Goal: Task Accomplishment & Management: Use online tool/utility

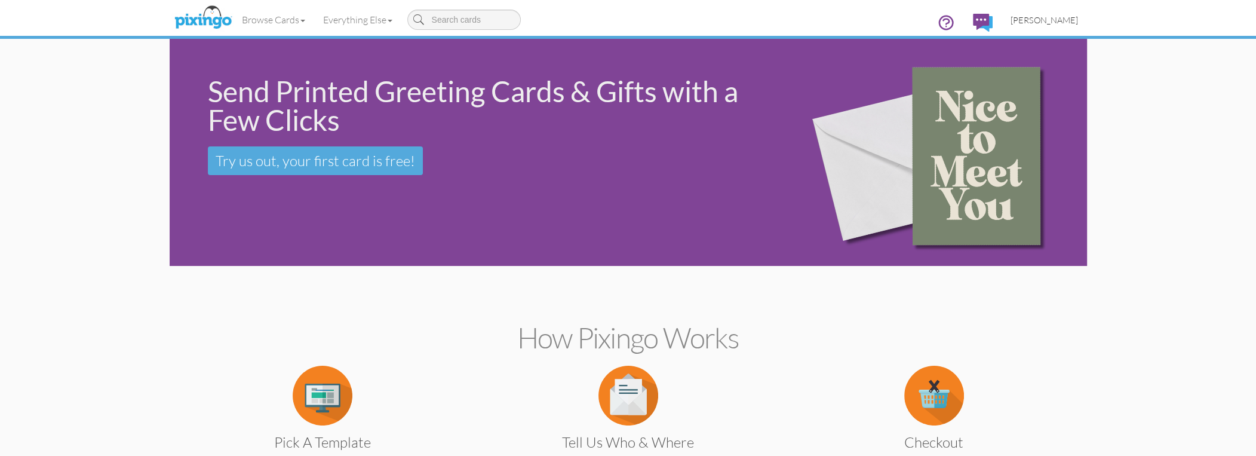
click at [1041, 19] on span "[PERSON_NAME]" at bounding box center [1045, 20] width 68 height 10
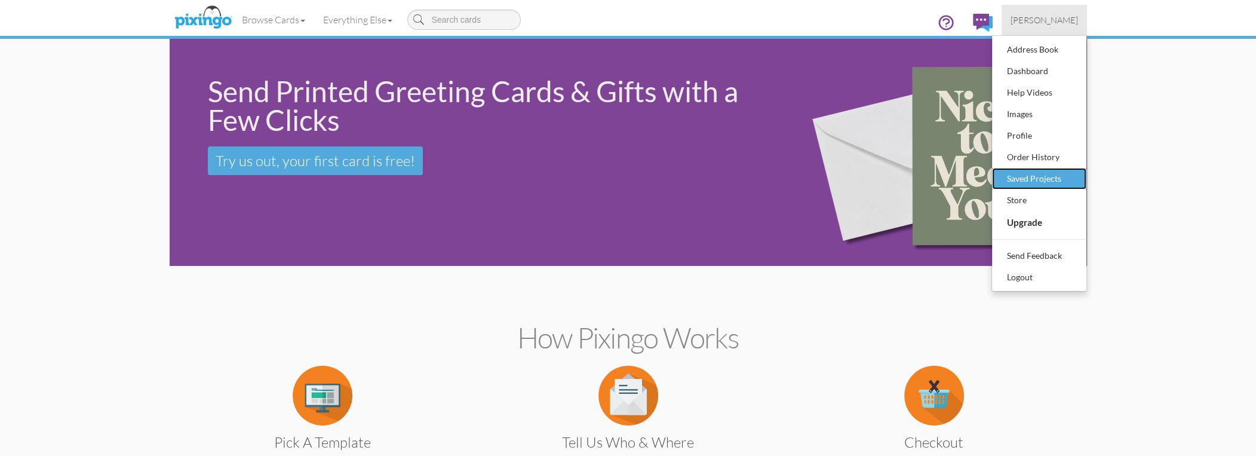
click at [1029, 171] on div "Saved Projects" at bounding box center [1039, 179] width 71 height 18
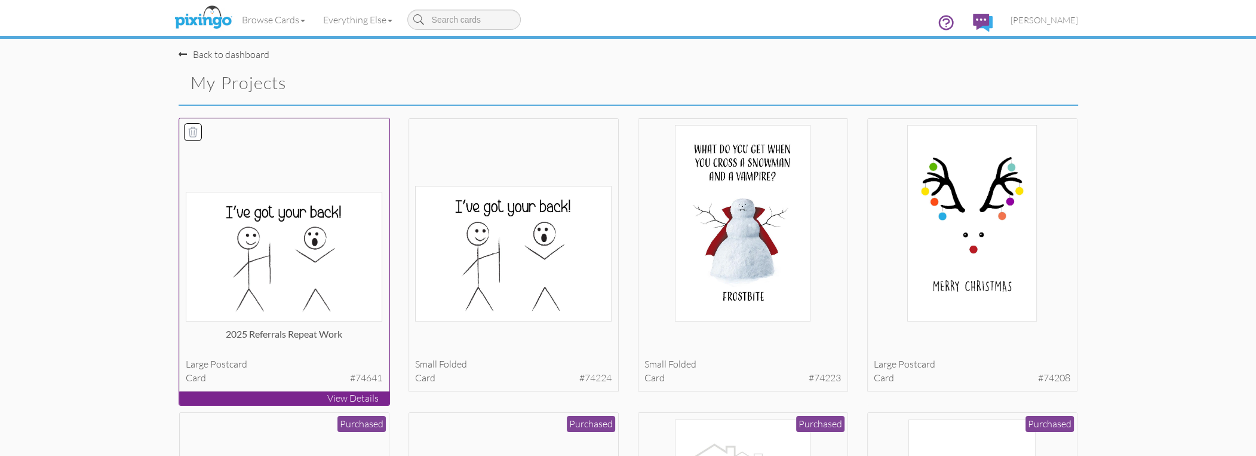
click at [347, 180] on div at bounding box center [284, 223] width 197 height 197
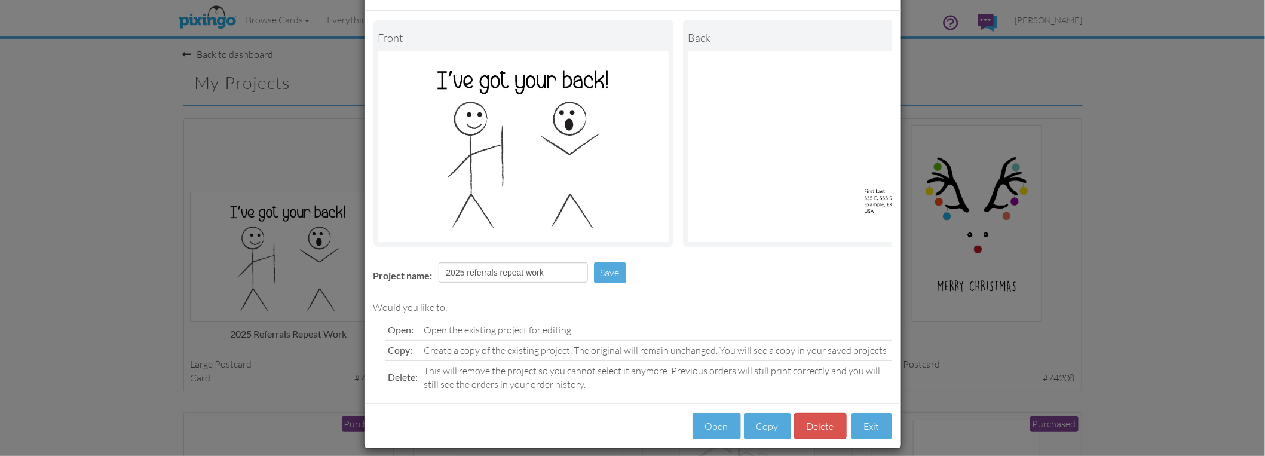
scroll to position [65, 0]
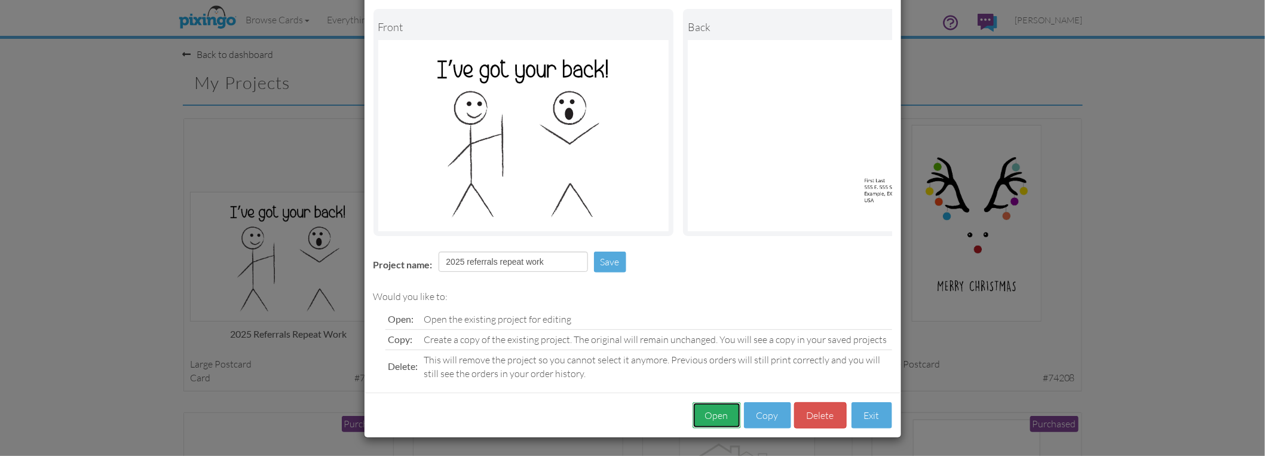
click at [716, 410] on button "Open" at bounding box center [716, 415] width 48 height 27
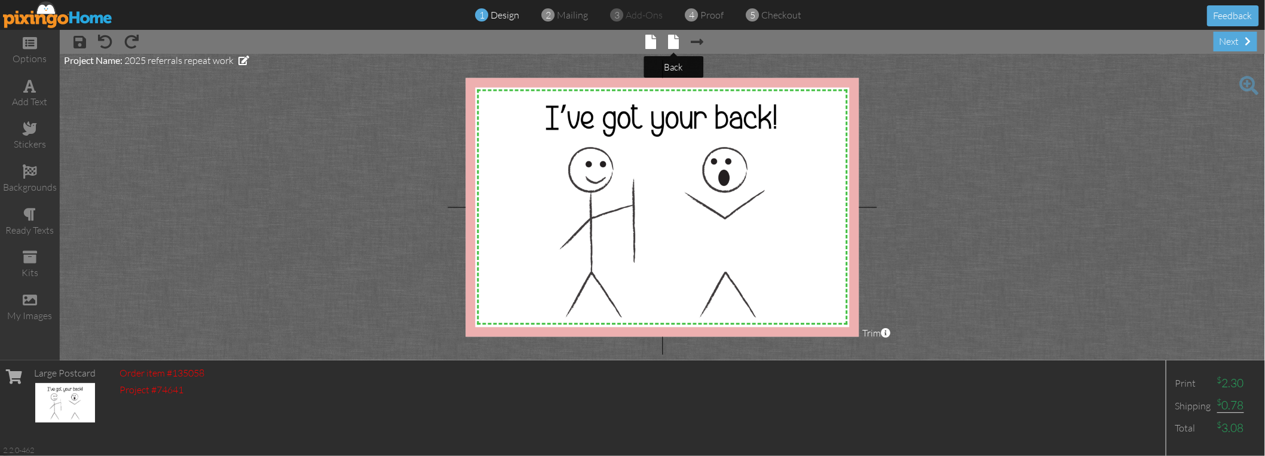
click at [675, 38] on span at bounding box center [673, 42] width 11 height 14
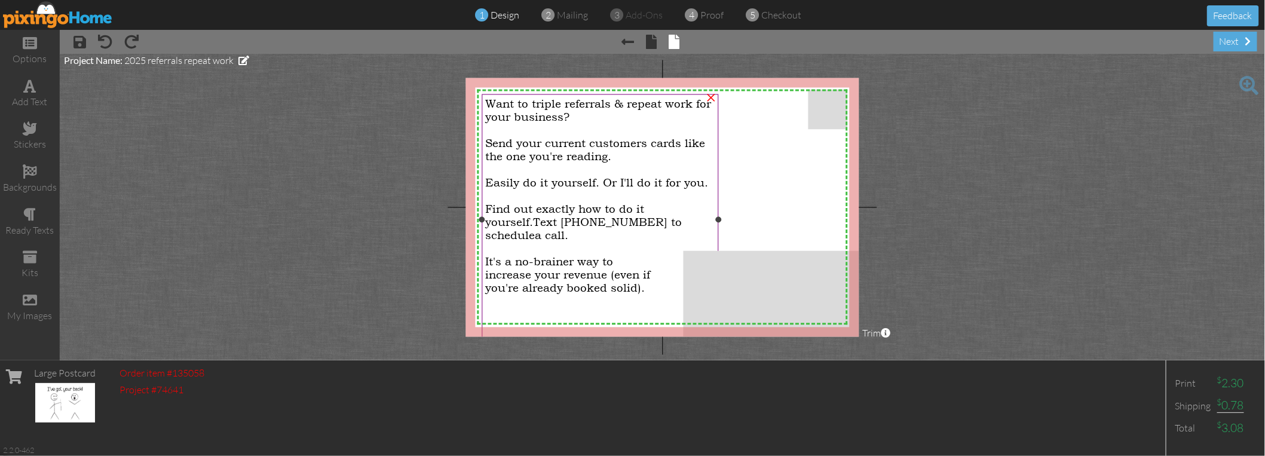
click at [506, 213] on span "Find out exactly how to do it yourself." at bounding box center [564, 216] width 159 height 26
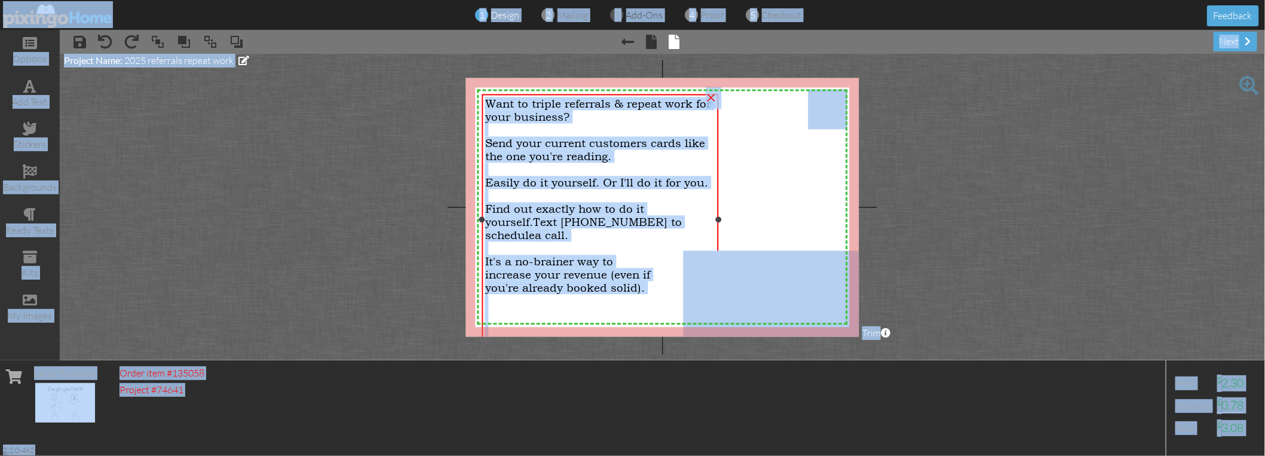
click at [586, 205] on span "Find out exactly how to do it yourself." at bounding box center [564, 216] width 159 height 26
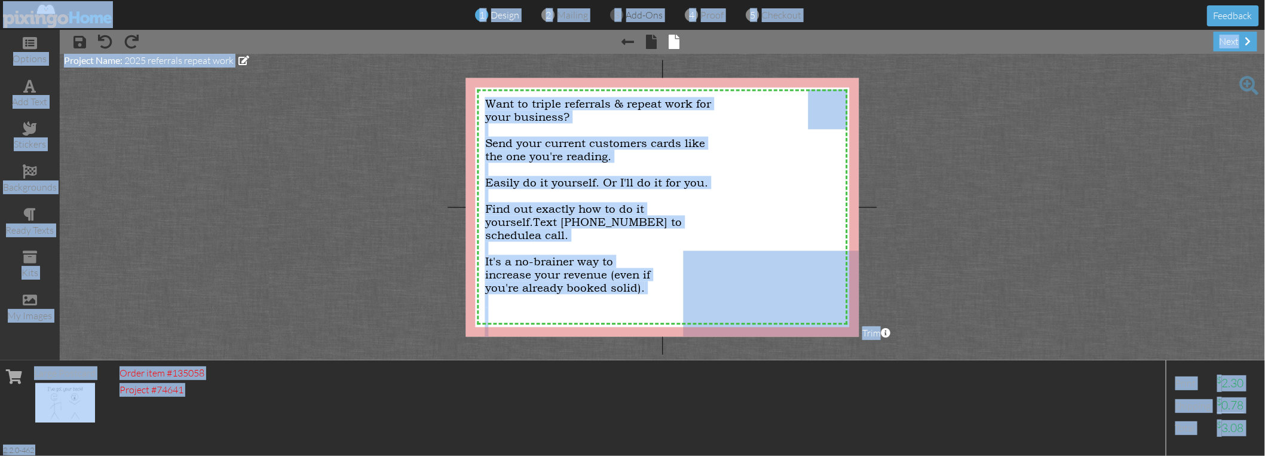
click at [425, 200] on project-studio-wrapper "X X X X X X X X X X X X X X X X X X X X X X X X X X X X X X X X X X X X X X X X…" at bounding box center [662, 207] width 1205 height 306
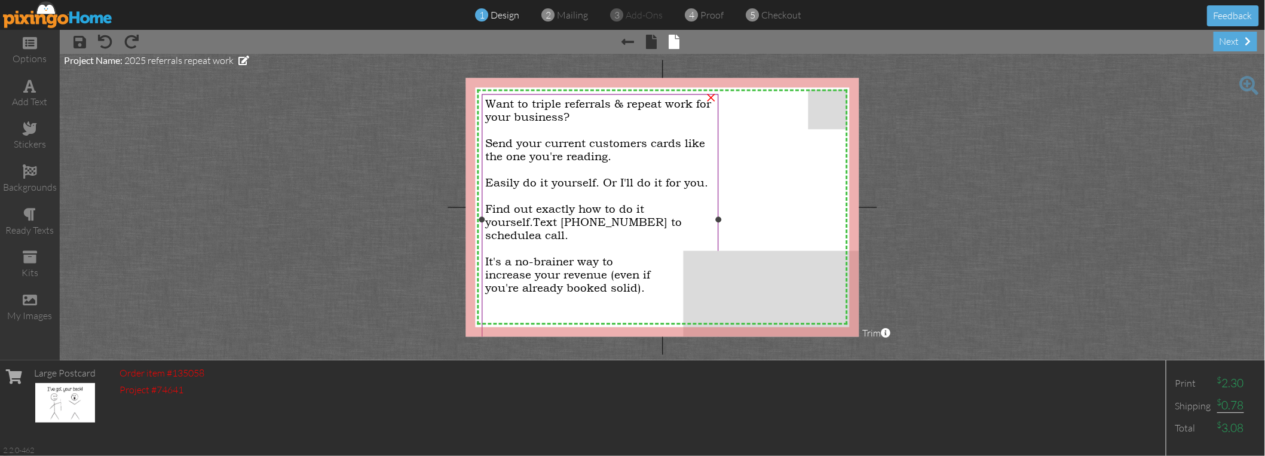
click at [642, 284] on div "you're already booked solid)." at bounding box center [600, 287] width 230 height 13
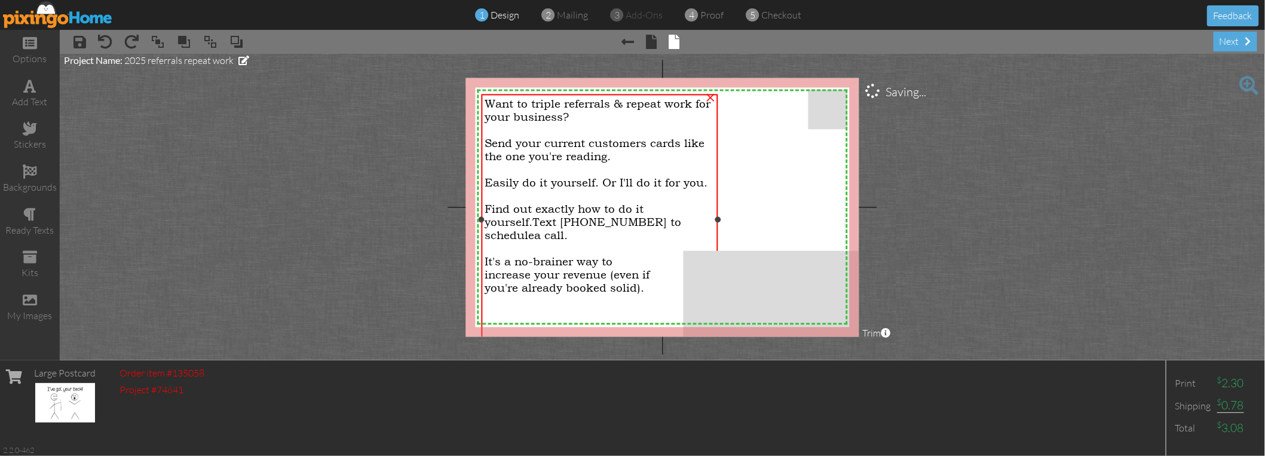
click at [645, 284] on div "you're already booked solid)." at bounding box center [600, 287] width 230 height 13
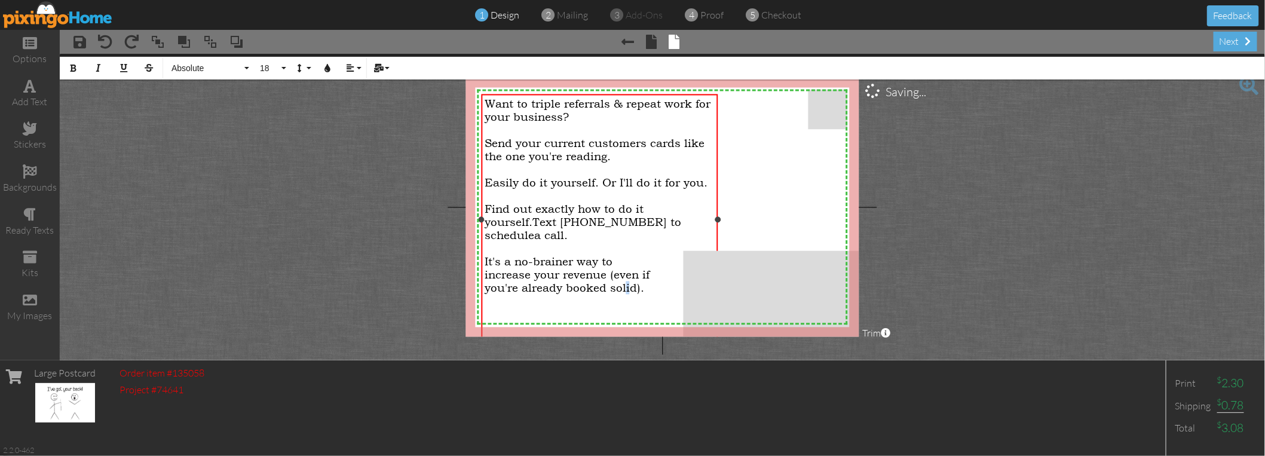
click at [625, 281] on span "you're already booked solid)." at bounding box center [565, 287] width 160 height 13
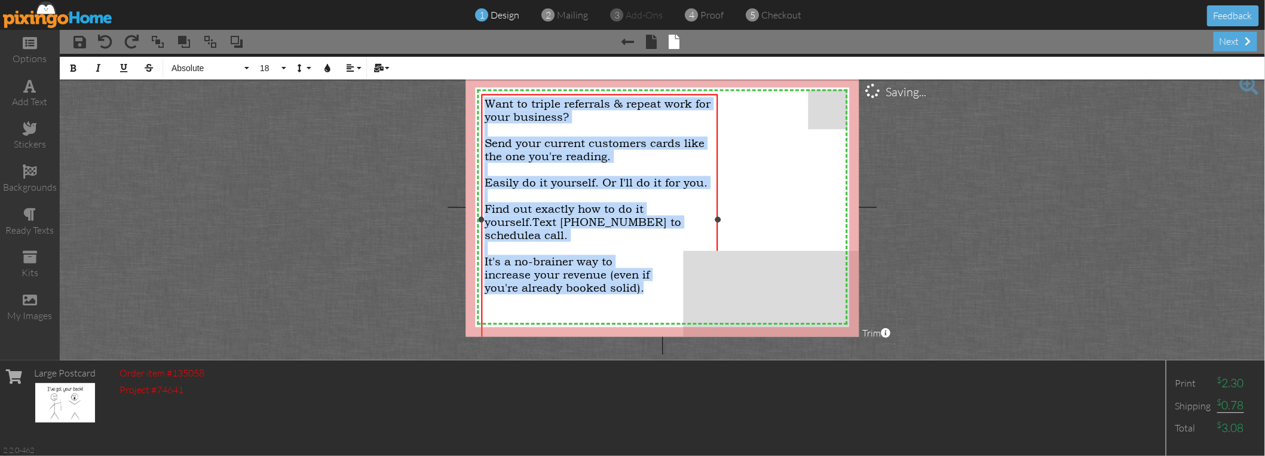
drag, startPoint x: 642, startPoint y: 284, endPoint x: 485, endPoint y: 102, distance: 241.1
click at [485, 102] on div "Want to triple referrals & repeat work for your business? Send your current cus…" at bounding box center [600, 222] width 230 height 250
copy div "Want to triple referrals & repeat work for your business? Send your current cus…"
click at [658, 111] on div "Want to triple referrals & repeat work for your business?" at bounding box center [600, 110] width 230 height 26
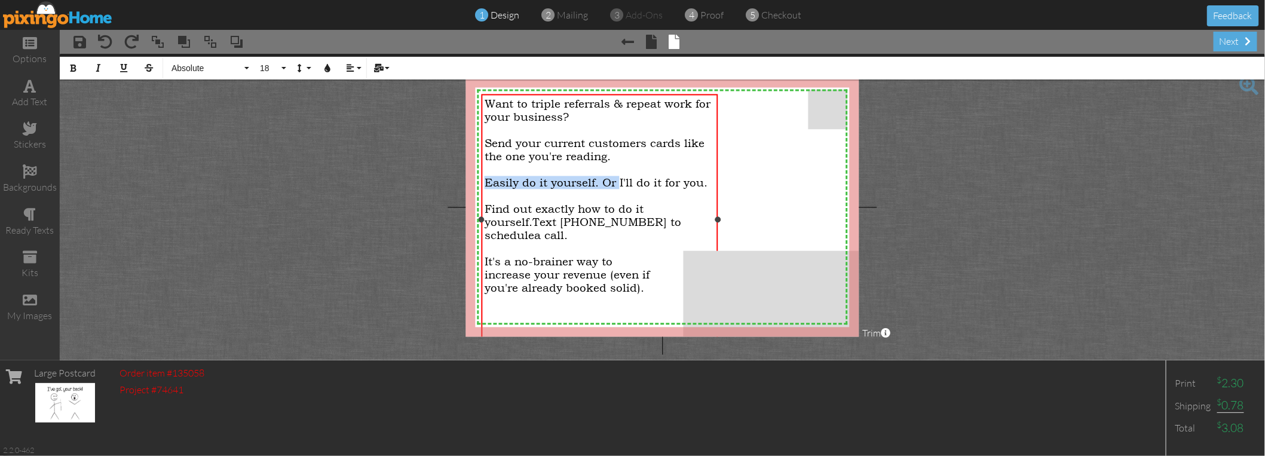
drag, startPoint x: 620, startPoint y: 183, endPoint x: 638, endPoint y: 199, distance: 24.2
click at [491, 182] on span "Easily do it yourself. Or I'll do it for you." at bounding box center [596, 182] width 223 height 13
click at [657, 189] on div at bounding box center [600, 195] width 230 height 13
drag, startPoint x: 707, startPoint y: 186, endPoint x: 488, endPoint y: 181, distance: 219.9
click at [488, 181] on div "Easily do it yourself. Or I'll do it for you." at bounding box center [600, 182] width 230 height 13
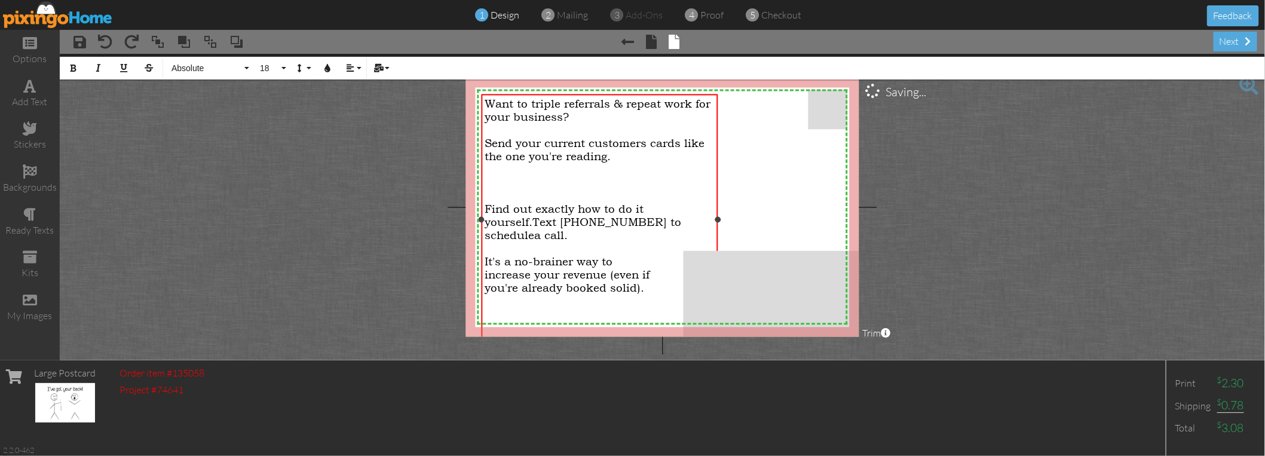
click at [618, 163] on div at bounding box center [600, 169] width 230 height 13
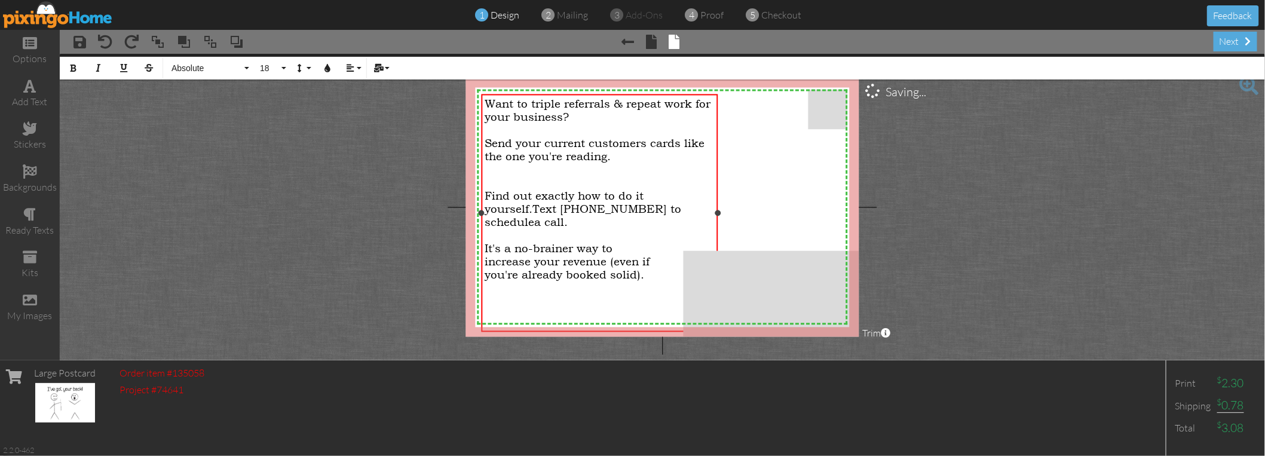
click at [615, 158] on div "Send your current customers cards like the one you're reading." at bounding box center [600, 150] width 230 height 26
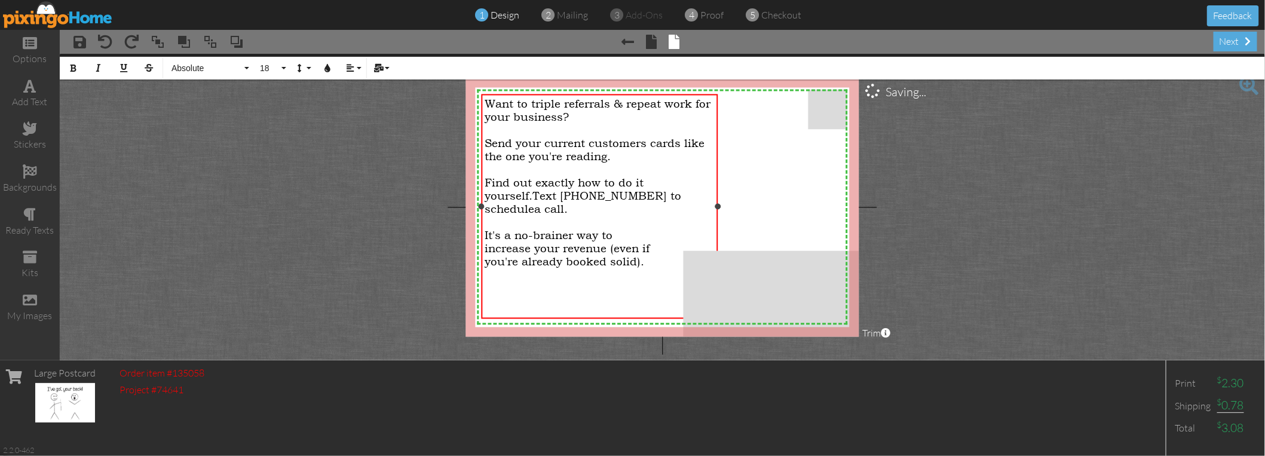
click at [606, 180] on span "Find out exactly how to do it yourself." at bounding box center [564, 189] width 159 height 26
click at [553, 179] on span "Find out exactly how I can do it for you." at bounding box center [582, 189] width 194 height 26
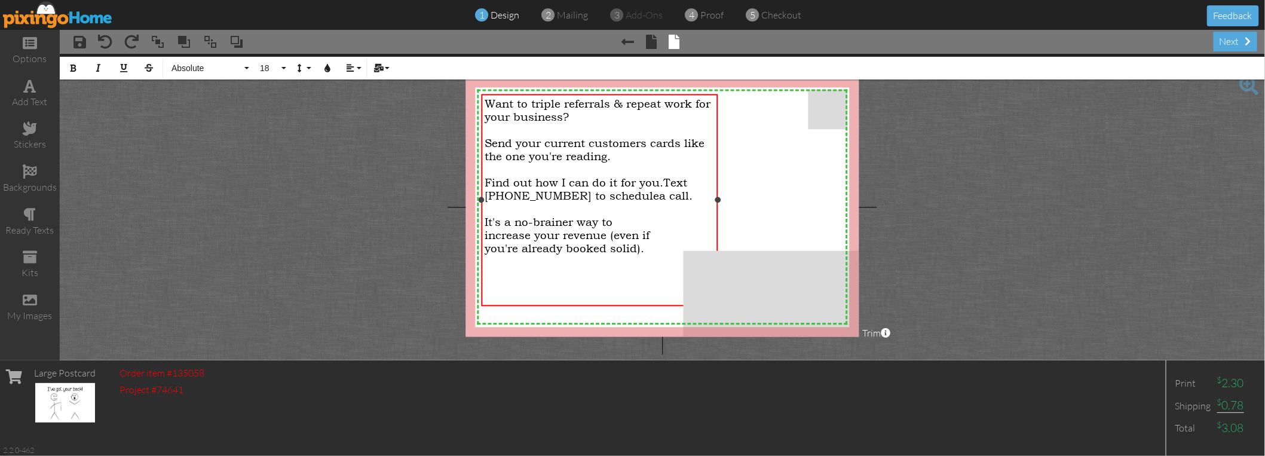
click at [673, 192] on div "Find out how I can do it for you. Text [PHONE_NUMBER] to schedule a call." at bounding box center [600, 189] width 230 height 26
drag, startPoint x: 642, startPoint y: 248, endPoint x: 608, endPoint y: 234, distance: 37.3
click at [608, 234] on div "Want to triple referrals & repeat work for your business? Send your current cus…" at bounding box center [600, 202] width 230 height 210
click at [581, 109] on div "Want to triple referrals & repeat work for your business?" at bounding box center [600, 110] width 230 height 26
click at [564, 110] on span "Want to triple referrals & repeat work for your business?" at bounding box center [598, 110] width 226 height 26
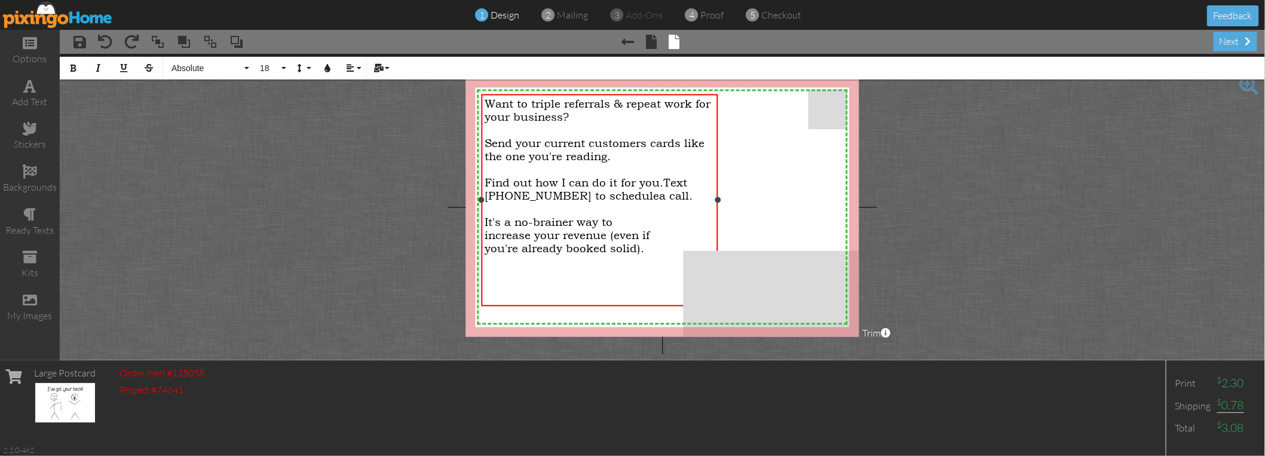
click at [573, 112] on div "Want to triple referrals & repeat work for your business?" at bounding box center [600, 110] width 230 height 26
drag, startPoint x: 560, startPoint y: 182, endPoint x: 486, endPoint y: 174, distance: 74.5
click at [486, 176] on span "Find out how I can do it for you." at bounding box center [574, 182] width 179 height 13
click at [538, 106] on span "Want to triple referrals & repeat work for your business?" at bounding box center [598, 110] width 226 height 26
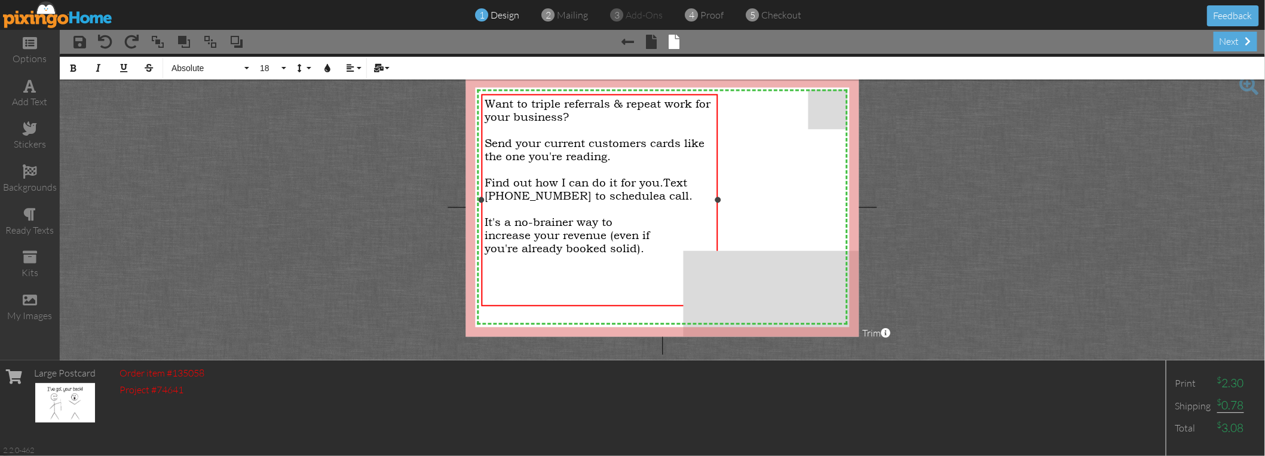
click at [657, 180] on span "Find out how I can do it for you." at bounding box center [574, 182] width 179 height 13
drag, startPoint x: 558, startPoint y: 181, endPoint x: 488, endPoint y: 178, distance: 70.6
click at [488, 178] on span "Find out how I can do it for you." at bounding box center [574, 182] width 179 height 13
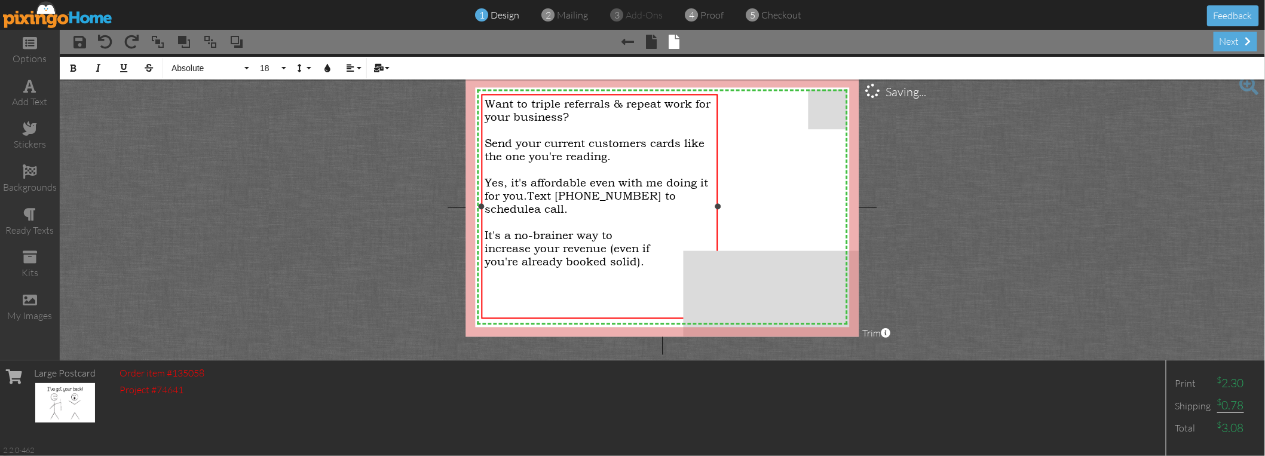
click at [562, 203] on div "Yes, it's affordable even with me doing it for you. Text [PHONE_NUMBER] to sche…" at bounding box center [600, 195] width 230 height 39
click at [562, 281] on div at bounding box center [600, 287] width 230 height 13
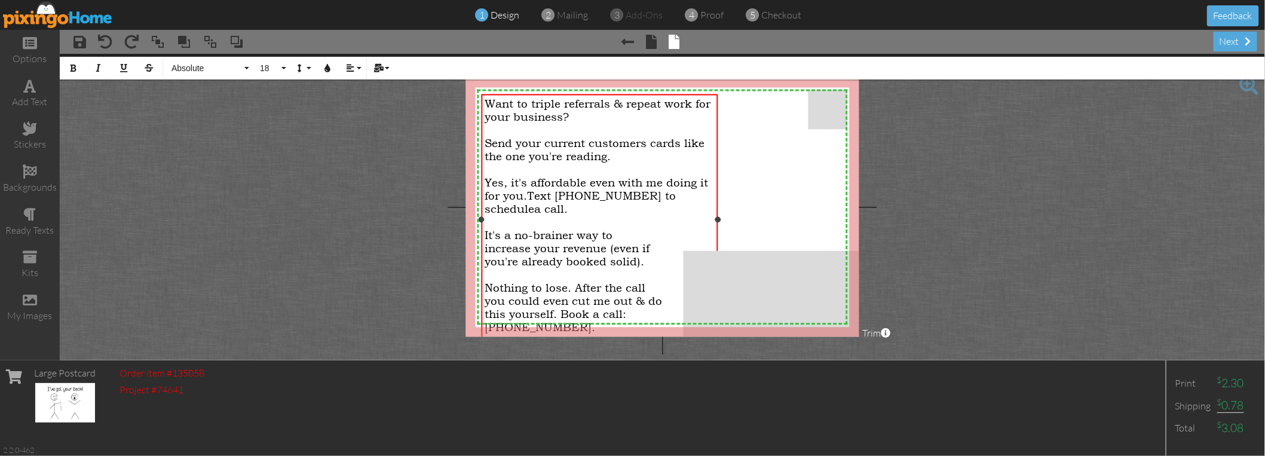
click at [490, 103] on span "Want to triple referrals & repeat work for your business?" at bounding box center [598, 110] width 226 height 26
click at [621, 158] on div "Send your current customers cards like the one you're reading." at bounding box center [600, 150] width 230 height 26
click at [499, 141] on span "Send your current customers cards like the one you're reading." at bounding box center [595, 150] width 220 height 26
click at [514, 181] on span "Yes, it's affordable even with me doing it for you." at bounding box center [596, 189] width 223 height 26
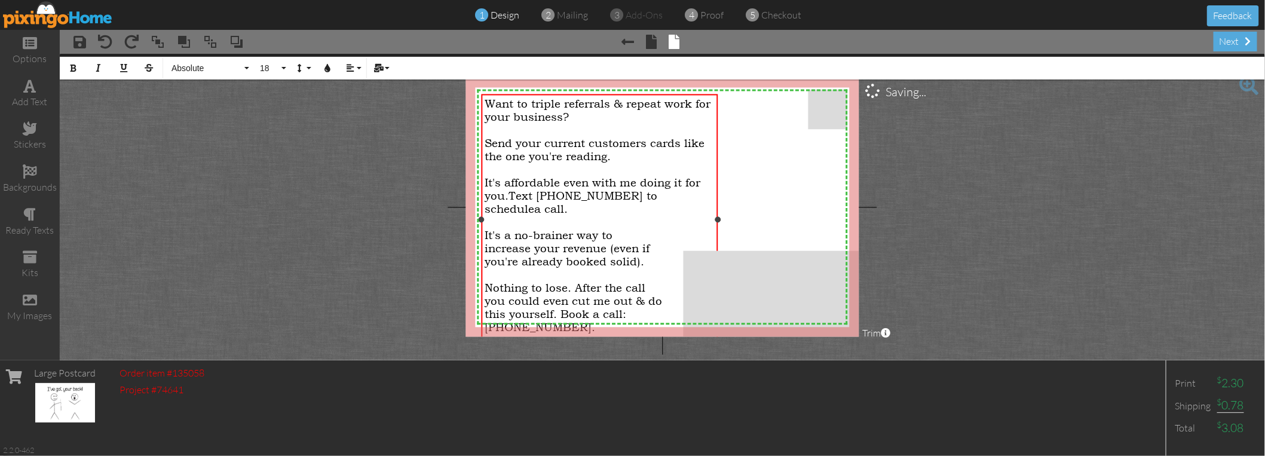
drag, startPoint x: 557, startPoint y: 185, endPoint x: 563, endPoint y: 179, distance: 8.0
click at [557, 185] on span "It's affordable even with me doing it for you." at bounding box center [593, 189] width 216 height 26
click at [514, 208] on div "It's affordable. Send as few as 20 per month. Text [PHONE_NUMBER] to schedule a…" at bounding box center [600, 195] width 230 height 39
click at [540, 242] on span "increase your revenue (even if" at bounding box center [567, 248] width 165 height 13
click at [541, 242] on span "increase your revenue (even if" at bounding box center [567, 248] width 165 height 13
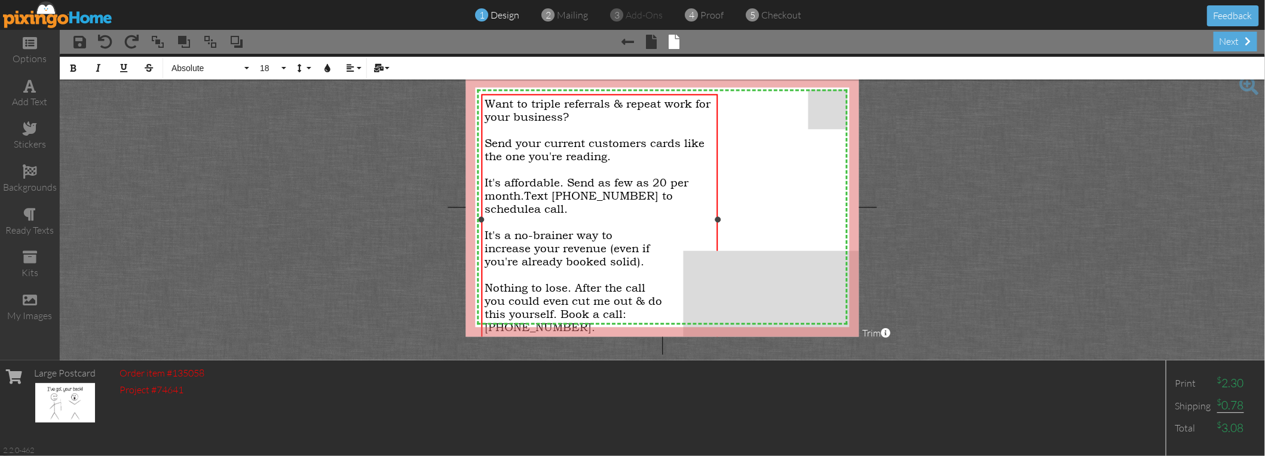
click at [547, 262] on span "you're already booked solid)." at bounding box center [565, 261] width 160 height 13
drag, startPoint x: 575, startPoint y: 289, endPoint x: 488, endPoint y: 284, distance: 88.0
click at [488, 284] on span "Nothing to lose. After the call" at bounding box center [565, 287] width 161 height 13
click at [558, 286] on span "*After the call" at bounding box center [522, 287] width 75 height 13
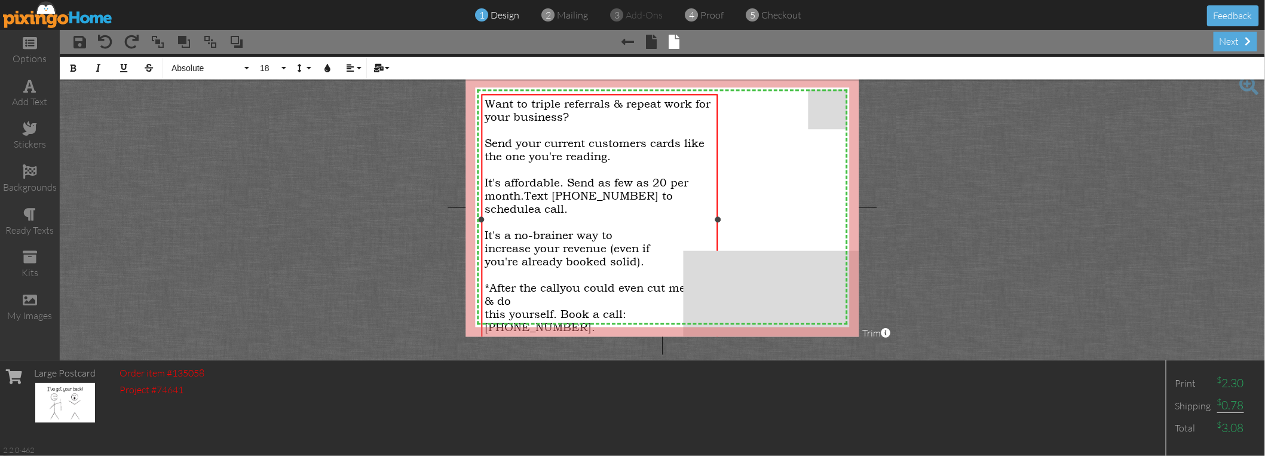
click at [647, 284] on span "you could even cut me out & do" at bounding box center [596, 294] width 223 height 26
click at [655, 299] on span "this yourself. Book a call: [PHONE_NUMBER]." at bounding box center [587, 308] width 205 height 26
click at [547, 308] on span "Book a call: [PHONE_NUMBER]." at bounding box center [575, 314] width 180 height 13
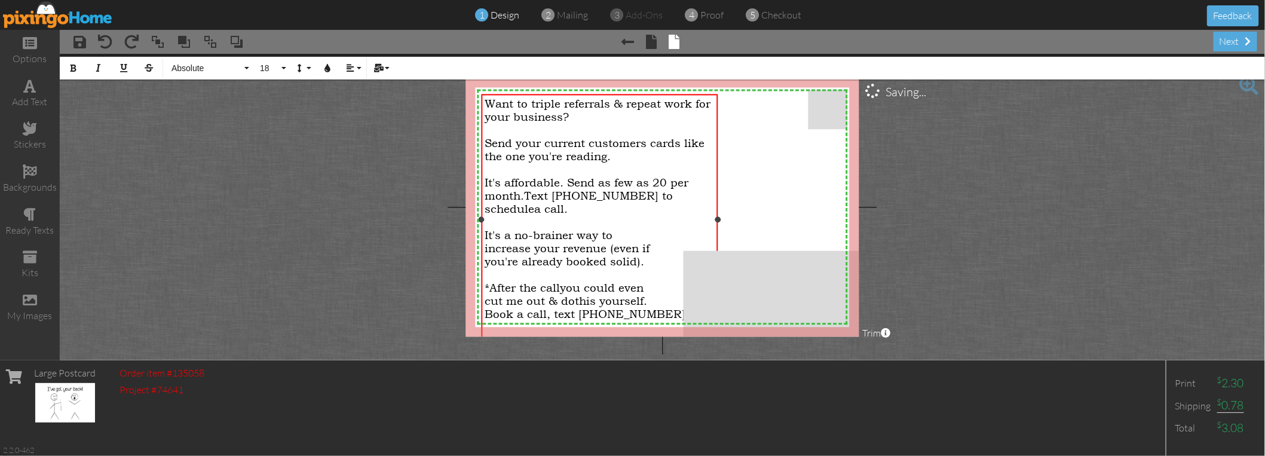
click at [666, 308] on div "Book a call, text [PHONE_NUMBER]." at bounding box center [600, 314] width 230 height 13
click at [591, 115] on div "Want to triple referrals & repeat work for your business?" at bounding box center [600, 110] width 230 height 26
click at [620, 158] on div "Send your current customers cards like the one you're reading." at bounding box center [600, 150] width 230 height 26
click at [609, 156] on span "Send your current customers cards like the one you're reading." at bounding box center [595, 150] width 220 height 26
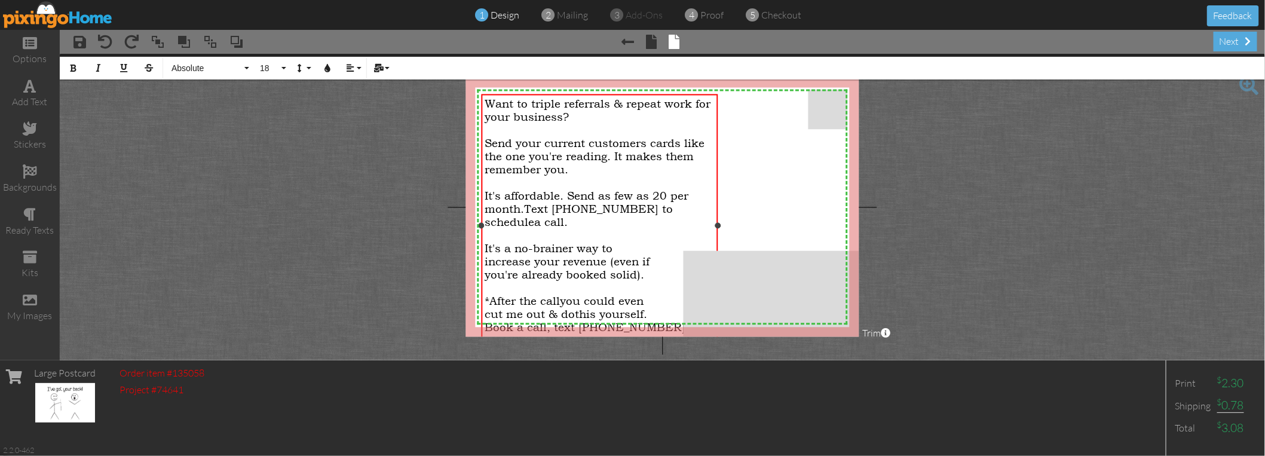
drag, startPoint x: 530, startPoint y: 206, endPoint x: 482, endPoint y: 191, distance: 50.1
click at [482, 191] on div "Want to triple referrals & repeat work for your business? Send your current cus…" at bounding box center [600, 228] width 236 height 269
click at [548, 185] on div at bounding box center [600, 182] width 230 height 13
drag, startPoint x: 569, startPoint y: 192, endPoint x: 621, endPoint y: 191, distance: 51.4
click at [621, 191] on span "It's affordable. Send as few as 20 per month." at bounding box center [587, 202] width 204 height 26
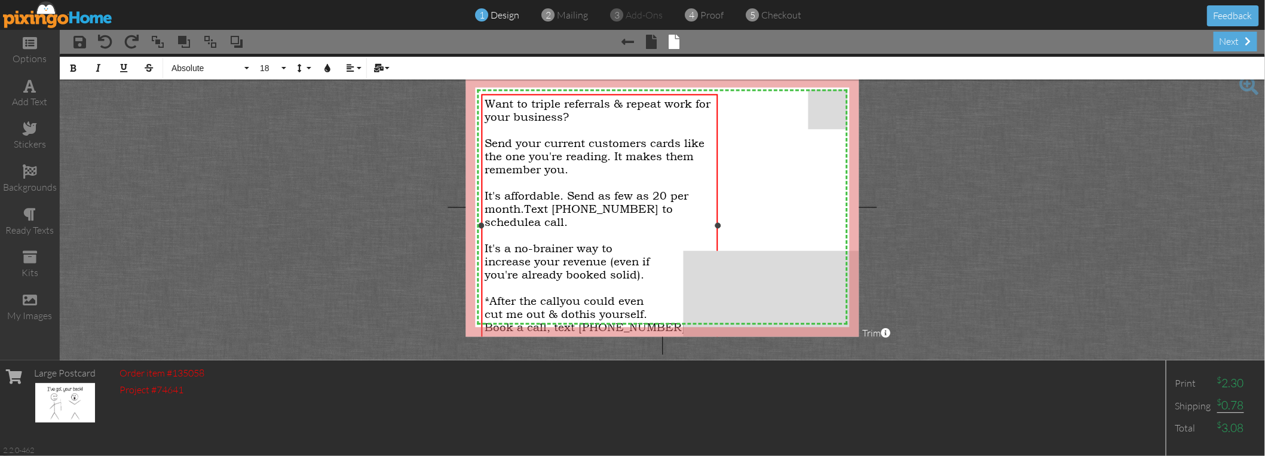
click at [657, 192] on span "It's affordable. Send as few as 20 per month." at bounding box center [587, 202] width 204 height 26
click at [672, 190] on span "It's affordable. Send as few as 30 per month." at bounding box center [587, 202] width 204 height 26
click at [673, 207] on span "Text [PHONE_NUMBER] to schedule" at bounding box center [579, 216] width 188 height 26
click at [510, 219] on div "It's affordable. Send as few as 30 cards a month. Text [PHONE_NUMBER] to schedu…" at bounding box center [600, 208] width 230 height 39
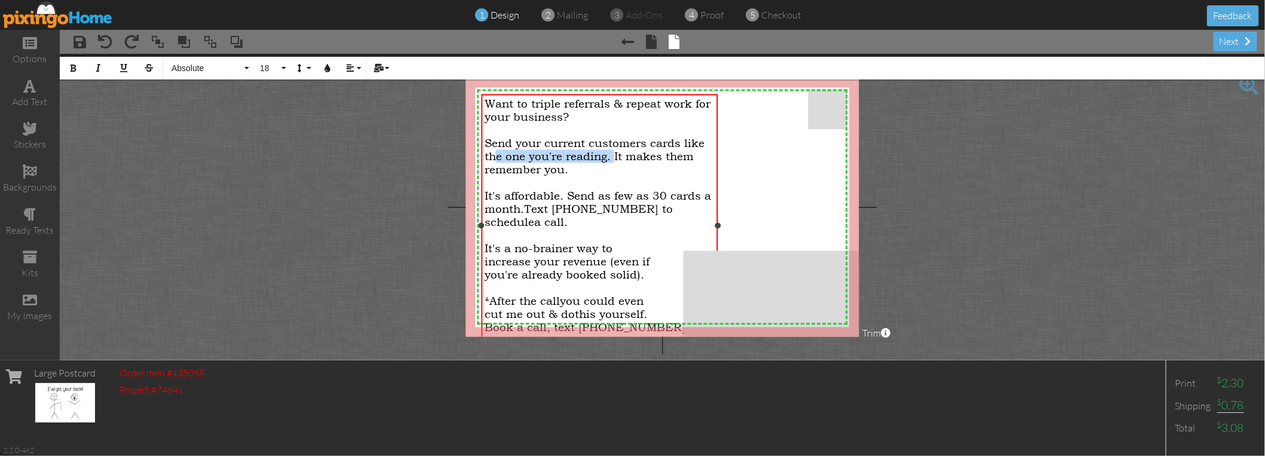
drag, startPoint x: 612, startPoint y: 158, endPoint x: 498, endPoint y: 154, distance: 114.8
click at [498, 154] on span "Send your current customers cards like the one you're reading. It makes them re…" at bounding box center [595, 156] width 220 height 39
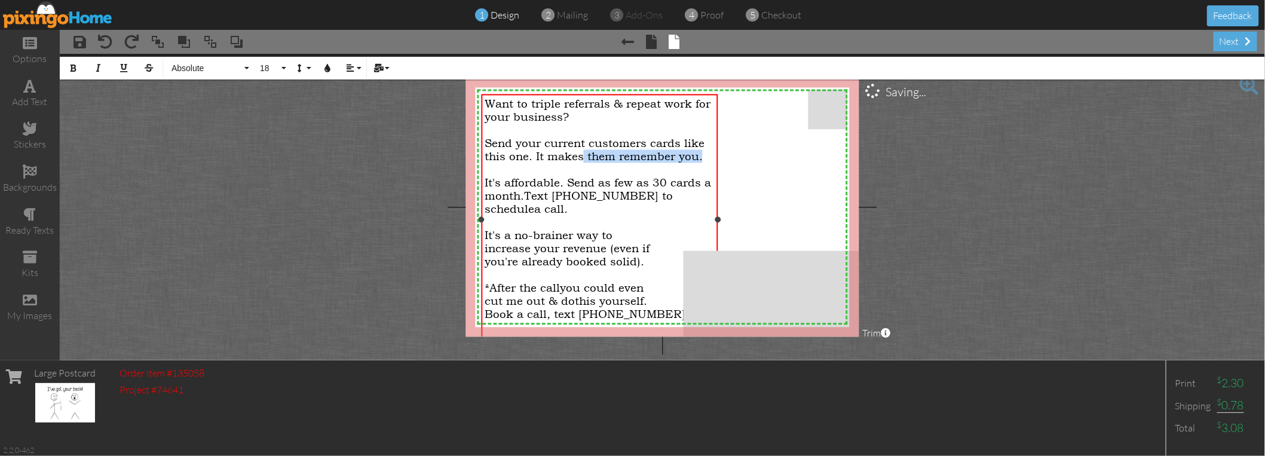
drag, startPoint x: 701, startPoint y: 155, endPoint x: 584, endPoint y: 158, distance: 117.1
click at [584, 158] on span "Send your current customers cards like this one. It makes them remember you." at bounding box center [595, 150] width 220 height 26
click at [635, 152] on span "Send your current customers cards like this one. It makes them remember you." at bounding box center [595, 150] width 220 height 26
drag, startPoint x: 700, startPoint y: 156, endPoint x: 537, endPoint y: 151, distance: 162.6
click at [537, 151] on span "Send your current customers cards like this one. It makes them remember you." at bounding box center [595, 150] width 220 height 26
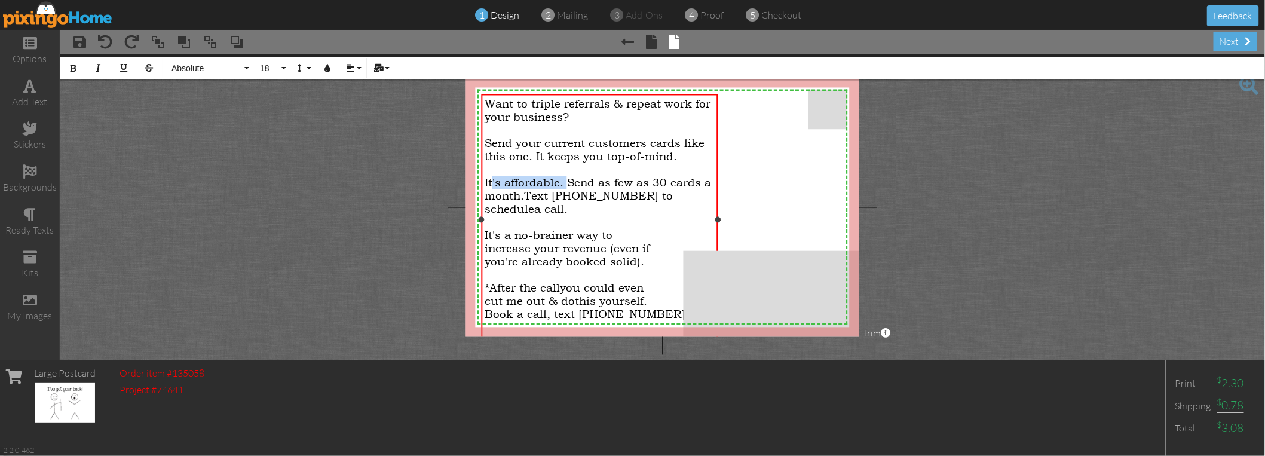
drag, startPoint x: 567, startPoint y: 181, endPoint x: 493, endPoint y: 176, distance: 74.2
click at [493, 176] on span "It's affordable. Send as few as 30 cards a month." at bounding box center [598, 189] width 226 height 26
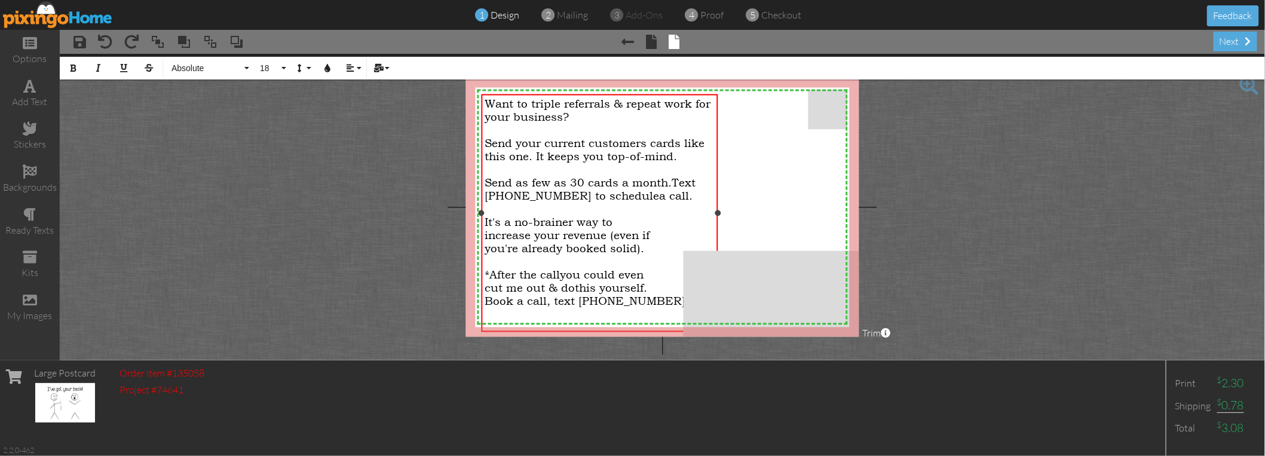
click at [678, 182] on span "Text [PHONE_NUMBER] to schedule" at bounding box center [590, 189] width 211 height 26
click at [667, 197] on div "Send as few as 30 cards a month. Text [PHONE_NUMBER] to schedule a call." at bounding box center [600, 189] width 230 height 26
click at [611, 216] on span "It's a no-brainer way to" at bounding box center [549, 222] width 128 height 13
click at [574, 228] on div "It's a no-brainer way to increase your revenue (even if" at bounding box center [600, 229] width 230 height 26
click at [630, 235] on span "you're already booked solid)." at bounding box center [589, 242] width 209 height 26
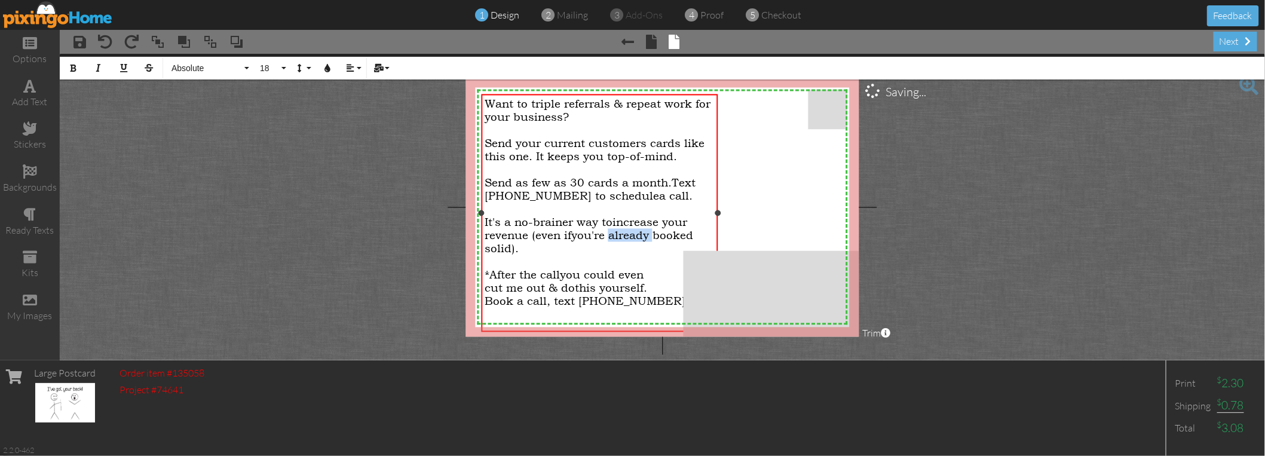
click at [630, 235] on span "you're already booked solid)." at bounding box center [589, 242] width 209 height 26
drag, startPoint x: 571, startPoint y: 269, endPoint x: 498, endPoint y: 262, distance: 73.2
click at [494, 268] on div "*After the call you could even" at bounding box center [600, 274] width 230 height 13
click at [596, 274] on span "you could even" at bounding box center [602, 274] width 84 height 13
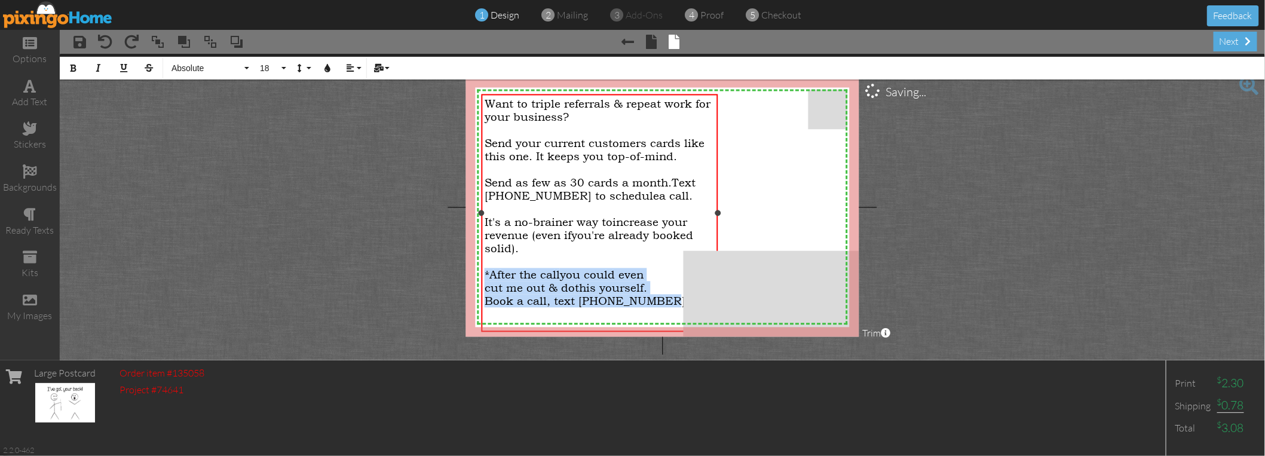
drag, startPoint x: 663, startPoint y: 301, endPoint x: 486, endPoint y: 264, distance: 180.0
click at [486, 264] on div "Want to triple referrals & repeat work for your business? Send your current cus…" at bounding box center [600, 215] width 230 height 237
copy div "*After the call you could even cut me out & do this yourself. Book a call, text…"
click at [645, 283] on span "this yourself." at bounding box center [611, 287] width 72 height 13
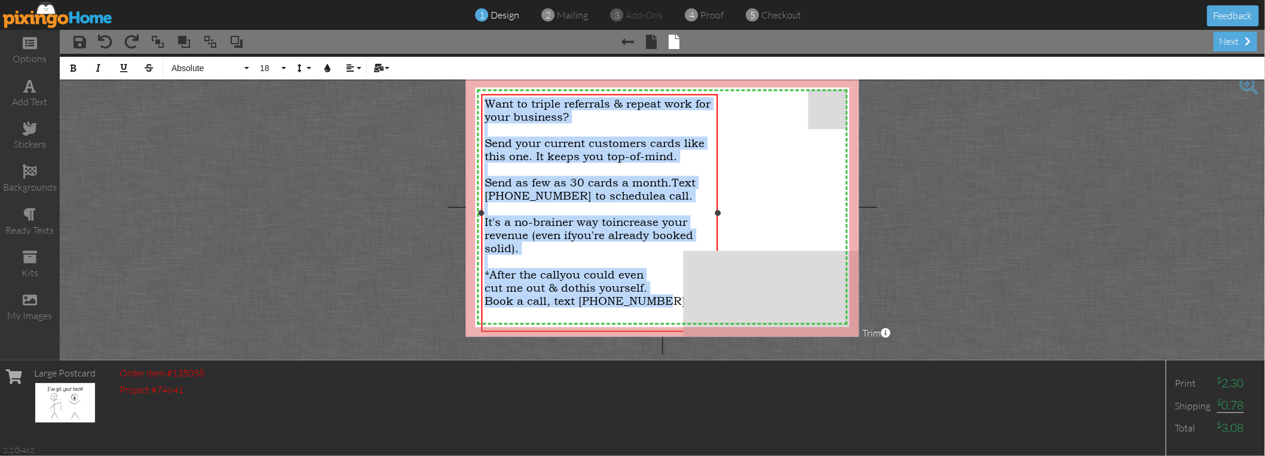
drag, startPoint x: 654, startPoint y: 294, endPoint x: 489, endPoint y: 103, distance: 252.5
click at [489, 103] on div "Want to triple referrals & repeat work for your business? Send your current cus…" at bounding box center [600, 215] width 230 height 237
copy div "Want to triple referrals & repeat work for your business? Send your current cus…"
click at [617, 141] on span "Send your current customers cards like this one. It keeps you top-of-mind." at bounding box center [595, 150] width 220 height 26
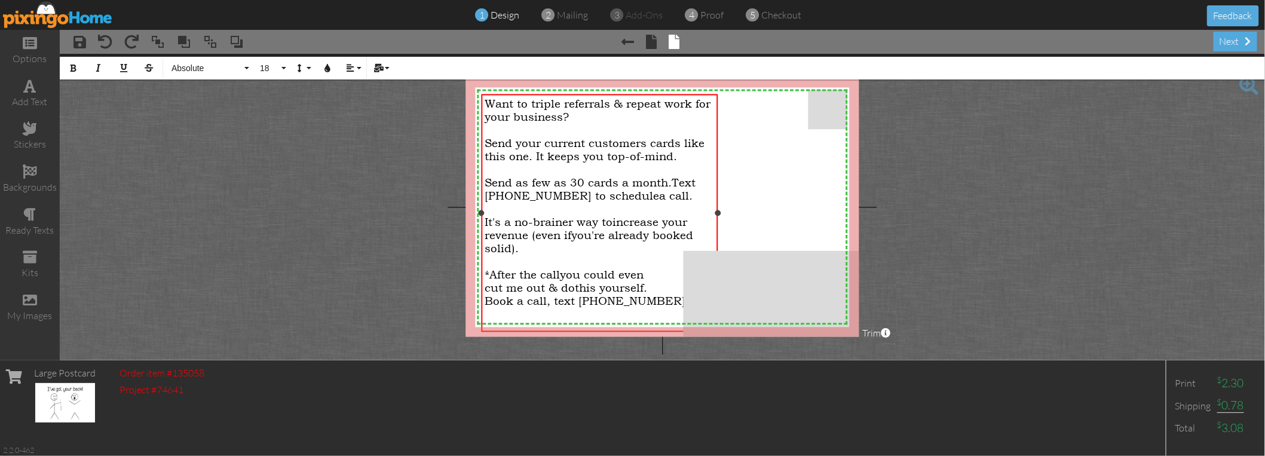
click at [679, 157] on div "Send your current customers cards like this one. It keeps you top-of-mind." at bounding box center [600, 150] width 230 height 26
click at [485, 142] on span "Send your current customers cards like this one. It keeps you top-of-mind." at bounding box center [595, 150] width 220 height 26
click at [583, 117] on div "Want to triple referrals & repeat work for your business?" at bounding box center [600, 110] width 230 height 26
drag, startPoint x: 655, startPoint y: 284, endPoint x: 486, endPoint y: 270, distance: 169.6
click at [486, 270] on div "Want to triple referrals & repeat work for your business? Send your current cus…" at bounding box center [600, 215] width 230 height 237
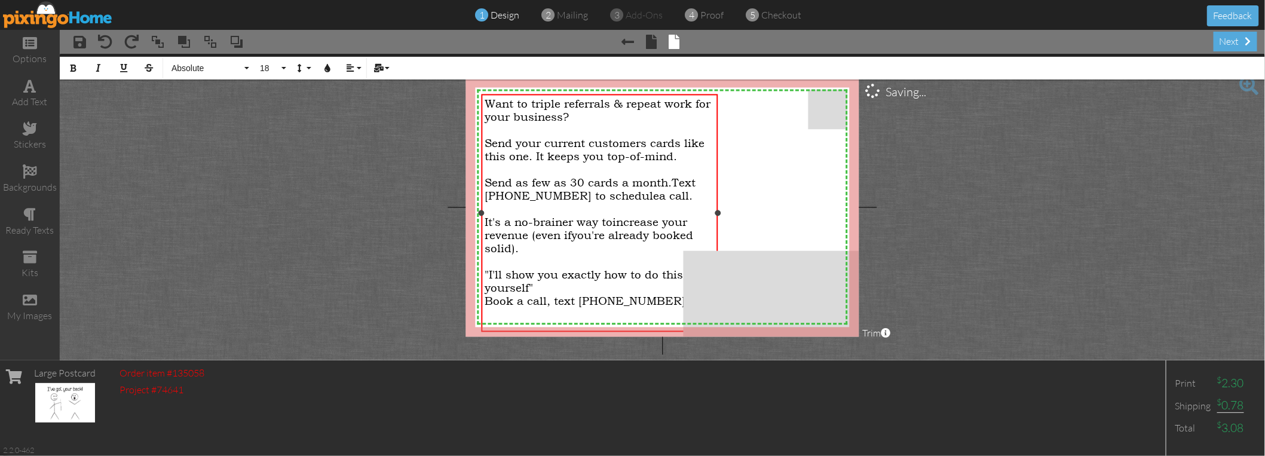
scroll to position [375, 3]
drag, startPoint x: 488, startPoint y: 269, endPoint x: 507, endPoint y: 258, distance: 22.8
click at [488, 268] on span ""I'll show you exactly how to do this yourself"" at bounding box center [584, 281] width 198 height 26
click at [550, 280] on div "I'll show you exactly how to do this yourself"" at bounding box center [600, 281] width 230 height 26
click at [575, 113] on div "Want to triple referrals & repeat work for your business?" at bounding box center [600, 110] width 230 height 26
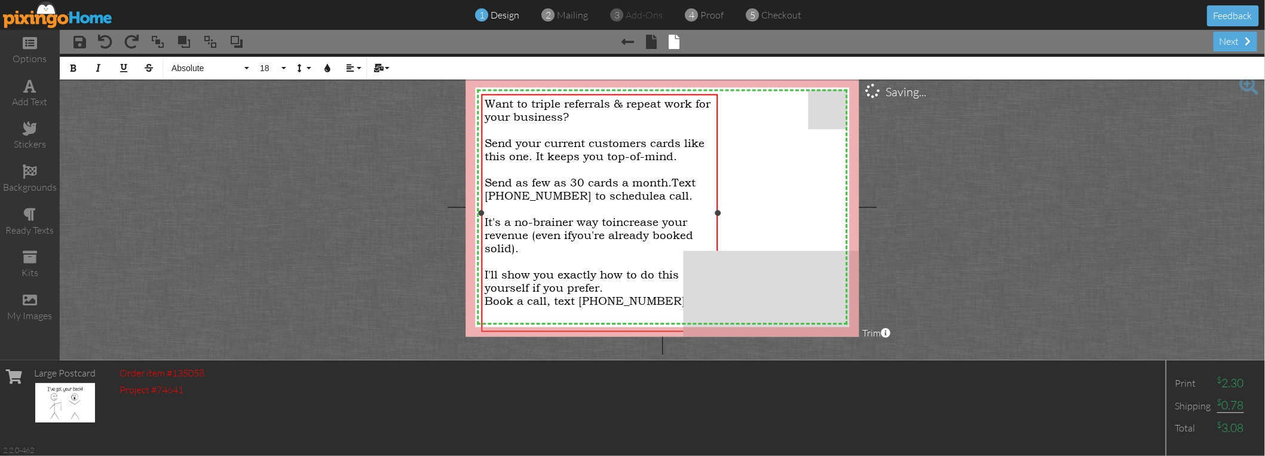
drag, startPoint x: 673, startPoint y: 182, endPoint x: 485, endPoint y: 180, distance: 188.2
click at [485, 180] on span "Send as few as 30 cards a month." at bounding box center [578, 182] width 187 height 13
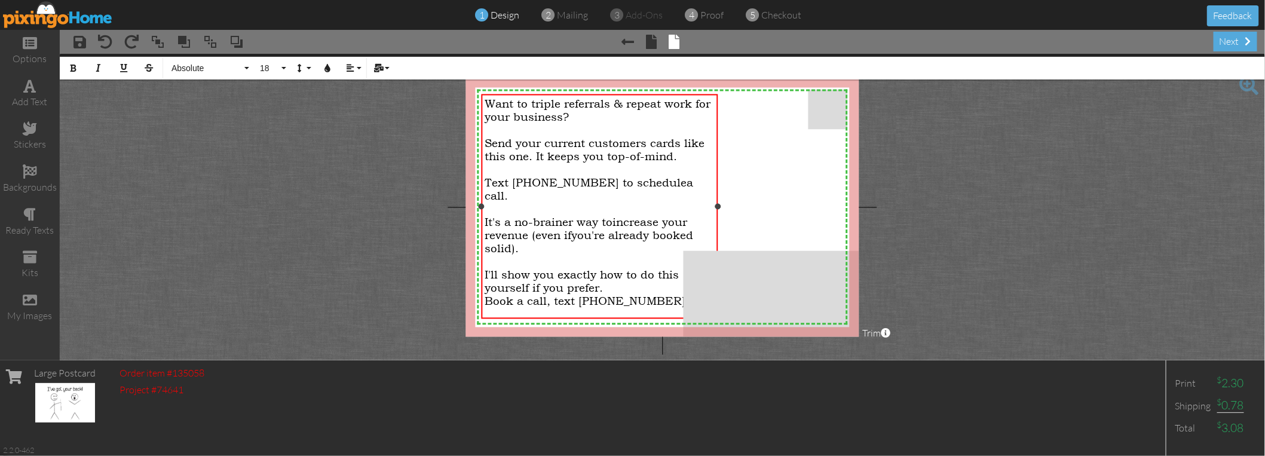
click at [594, 183] on span "Text [PHONE_NUMBER] to schedule" at bounding box center [586, 182] width 202 height 13
click at [676, 155] on span "Send your current customers cards like this one. It keeps you top-of-mind." at bounding box center [595, 150] width 220 height 26
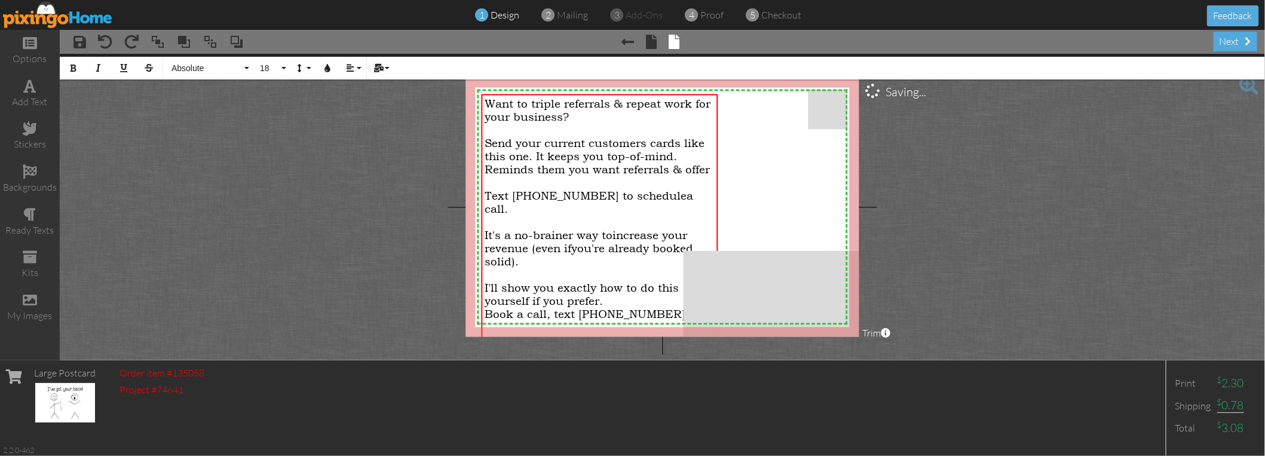
scroll to position [363, 3]
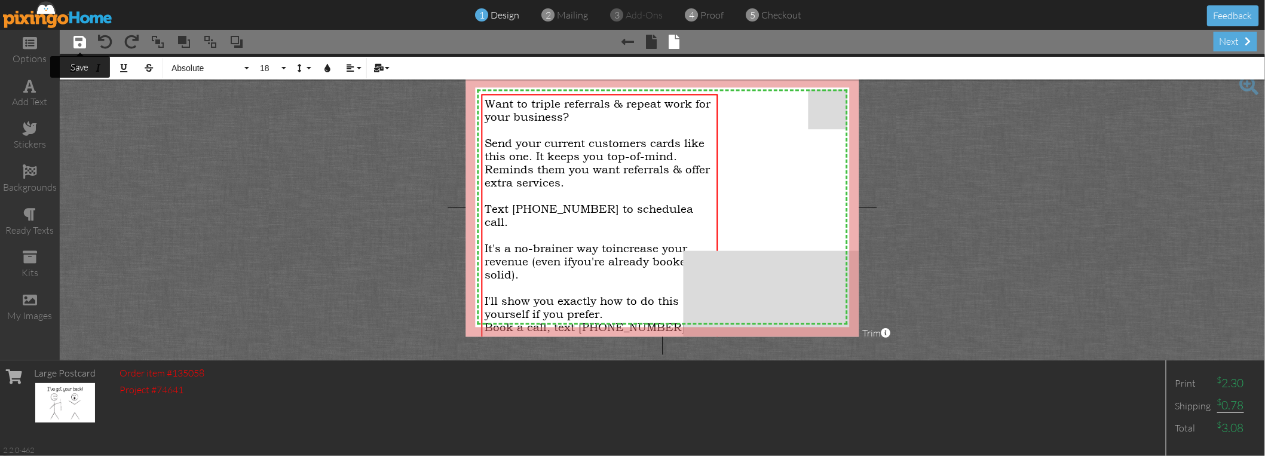
click at [82, 39] on span at bounding box center [79, 42] width 13 height 14
drag, startPoint x: 574, startPoint y: 117, endPoint x: 494, endPoint y: 106, distance: 80.3
click at [486, 104] on div "Want to triple referrals & repeat work for your business?" at bounding box center [600, 110] width 230 height 26
click at [575, 118] on div "Want to triple referrals & repeat work for your business?" at bounding box center [600, 110] width 230 height 26
click at [577, 117] on div "Want to triple referrals & repeat work for your business?" at bounding box center [600, 110] width 230 height 26
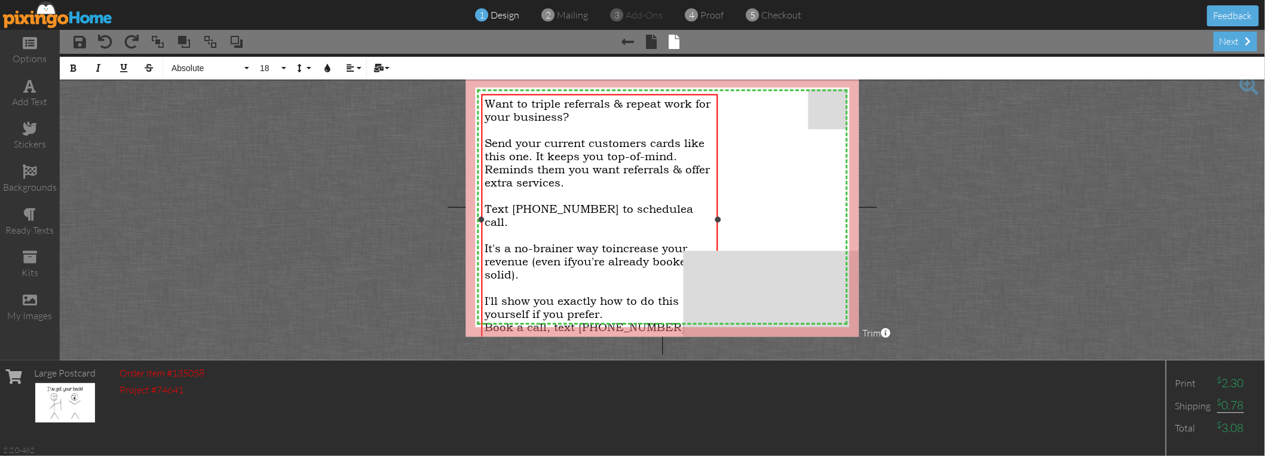
drag, startPoint x: 547, startPoint y: 112, endPoint x: 489, endPoint y: 105, distance: 58.4
click at [489, 105] on div "Want to triple referrals & repeat work for your business?" at bounding box center [600, 110] width 230 height 26
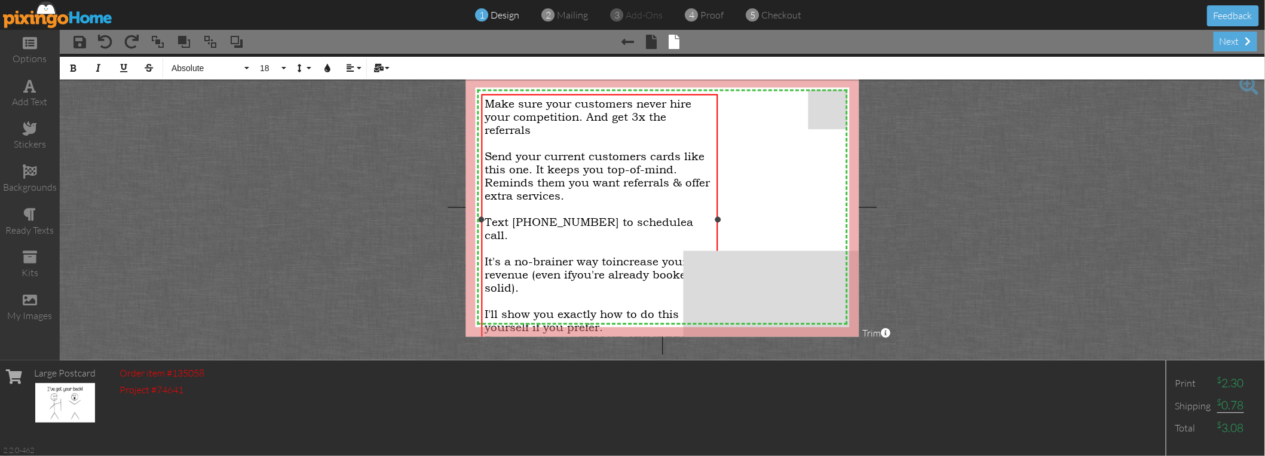
scroll to position [350, 3]
click at [486, 103] on span "Make sure your customers never hire your competition. And get 3x the referrals …" at bounding box center [598, 116] width 226 height 39
click at [566, 154] on span "Send your current customers cards like this one. It keeps you top-of-mind. Remi…" at bounding box center [597, 176] width 225 height 53
click at [566, 152] on span "Send your current customers cards like this one. It keeps you top-of-mind. Remi…" at bounding box center [597, 176] width 225 height 53
click at [599, 181] on span "Send your current customers cards like this one. It keeps you top-of-mind. Remi…" at bounding box center [597, 176] width 225 height 53
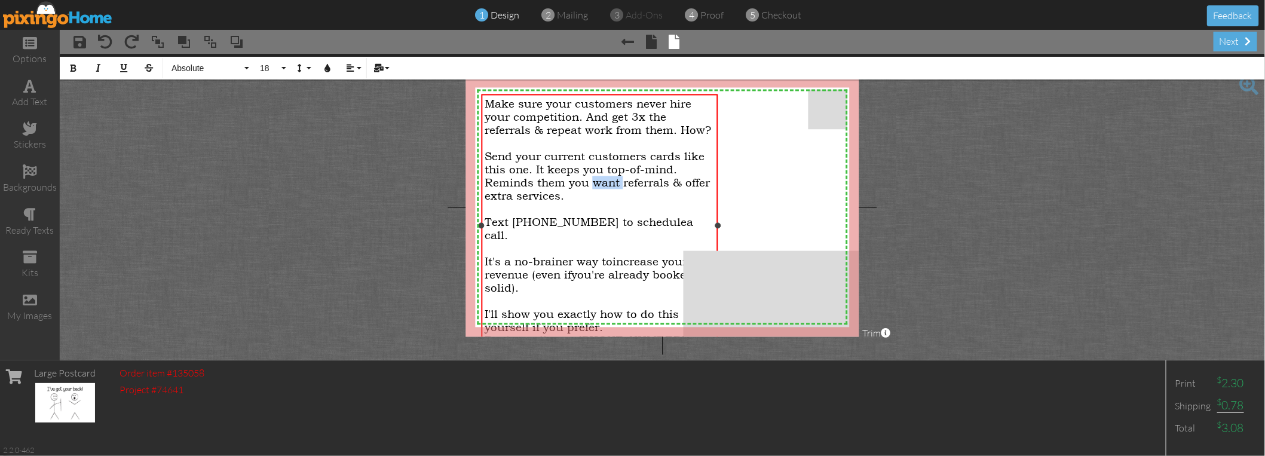
click at [600, 181] on span "Send your current customers cards like this one. It keeps you top-of-mind. Remi…" at bounding box center [597, 176] width 225 height 53
click at [583, 158] on span "Send your current customers cards like this one. It keeps you top-of-mind. Remi…" at bounding box center [595, 176] width 220 height 53
click at [609, 127] on span "Make sure your customers never hire your competition. And get 3x the referrals …" at bounding box center [598, 116] width 226 height 39
click at [616, 118] on span "Make sure your customers never hire your competition. And get 3x the referrals …" at bounding box center [598, 116] width 226 height 39
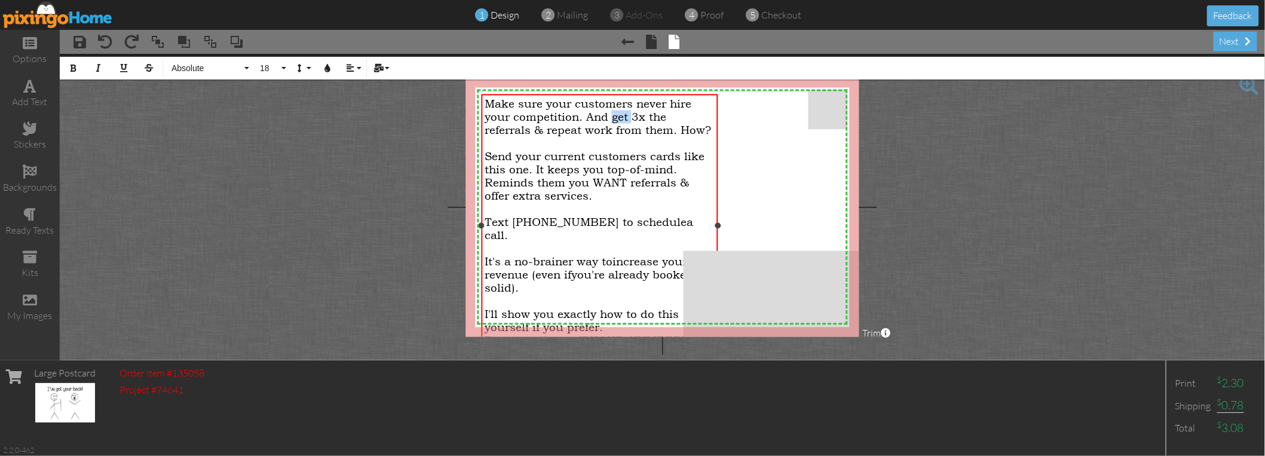
click at [615, 118] on span "Make sure your customers never hire your competition. And get 3x the referrals …" at bounding box center [598, 116] width 226 height 39
drag, startPoint x: 686, startPoint y: 167, endPoint x: 606, endPoint y: 173, distance: 80.3
click at [620, 170] on div "Send your current customers cards like this one. It keeps you top-of-mind. Remi…" at bounding box center [600, 176] width 230 height 53
drag, startPoint x: 495, startPoint y: 181, endPoint x: 547, endPoint y: 167, distance: 53.9
click at [547, 167] on span "Send your current customers cards like this one. It keeps you top-of-mind. Remi…" at bounding box center [595, 176] width 220 height 53
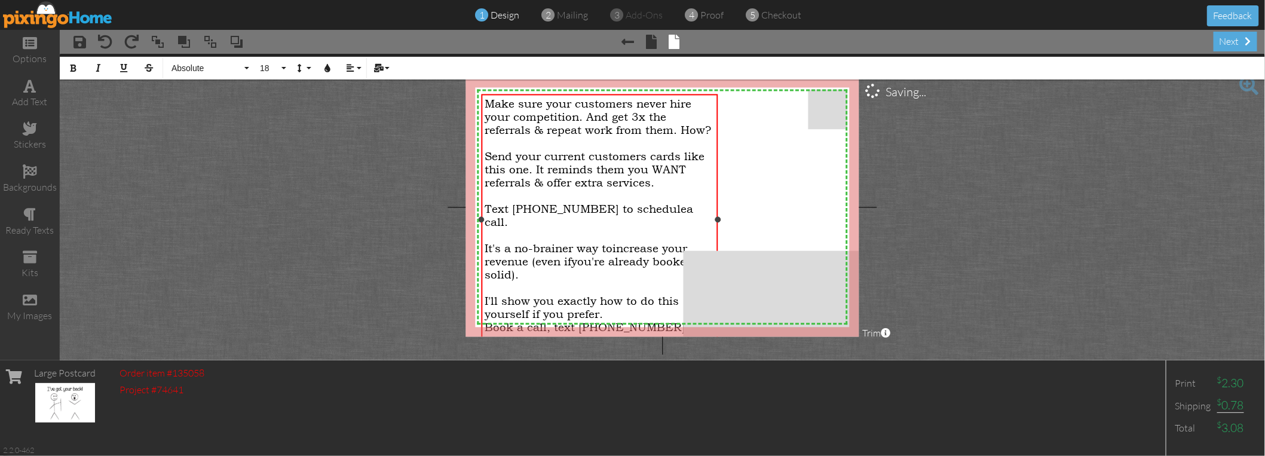
drag, startPoint x: 659, startPoint y: 181, endPoint x: 682, endPoint y: 178, distance: 23.5
click at [662, 178] on div "Send your current customers cards like this one. It reminds them you WANT refer…" at bounding box center [600, 169] width 230 height 39
drag, startPoint x: 486, startPoint y: 207, endPoint x: 505, endPoint y: 197, distance: 22.2
click at [486, 206] on span "Text [PHONE_NUMBER] to schedule" at bounding box center [586, 209] width 202 height 13
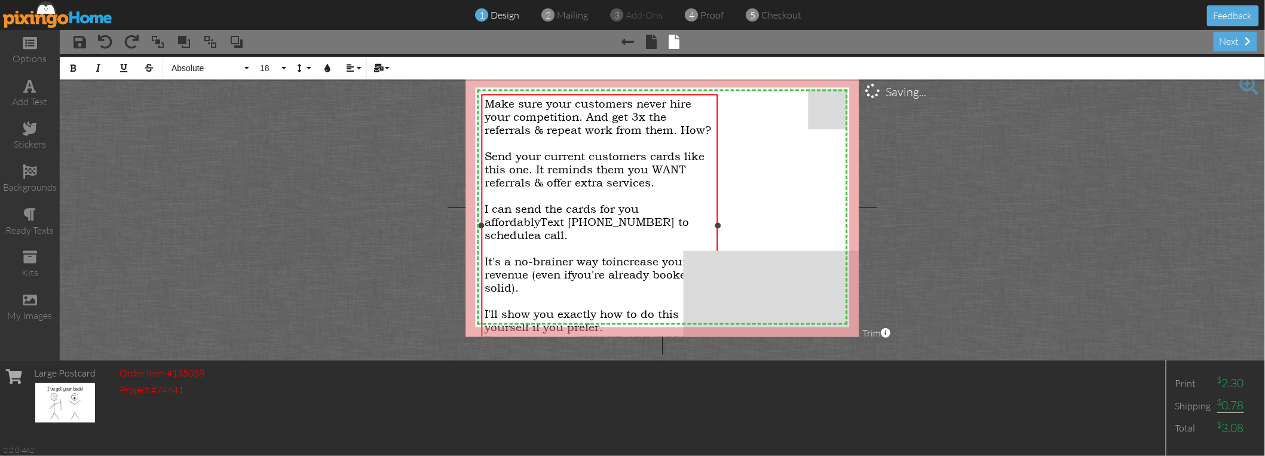
scroll to position [337, 3]
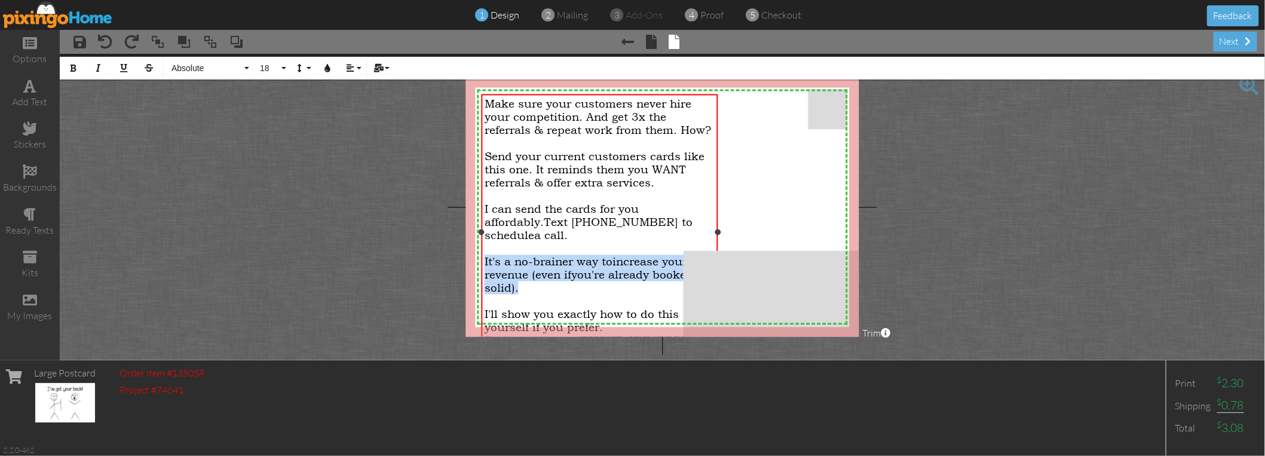
drag, startPoint x: 531, startPoint y: 285, endPoint x: 478, endPoint y: 261, distance: 57.8
click at [482, 261] on div "Make sure your customers never hire your competition. And get 3x the referrals …" at bounding box center [600, 232] width 236 height 277
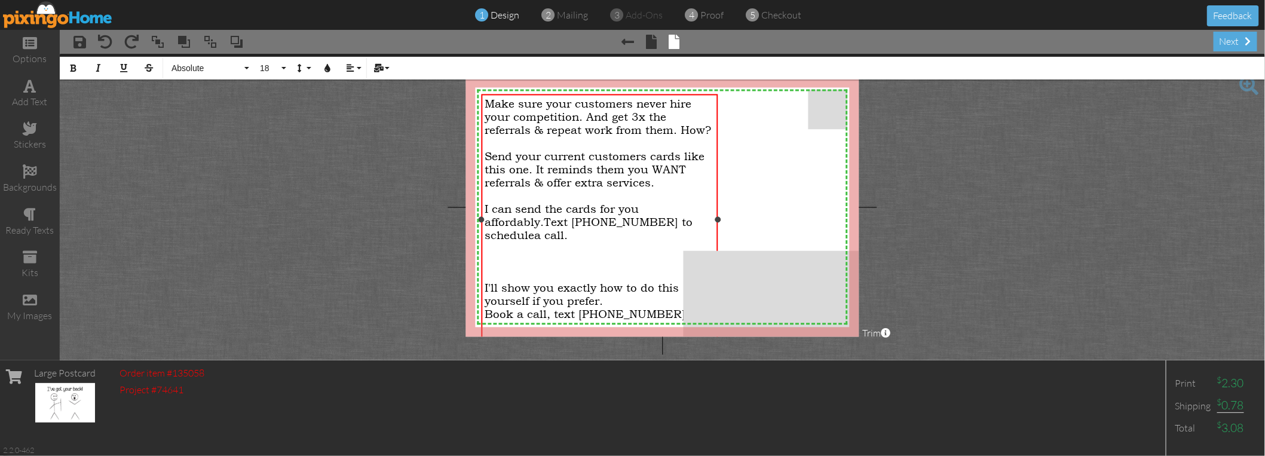
click at [505, 268] on div at bounding box center [600, 274] width 230 height 13
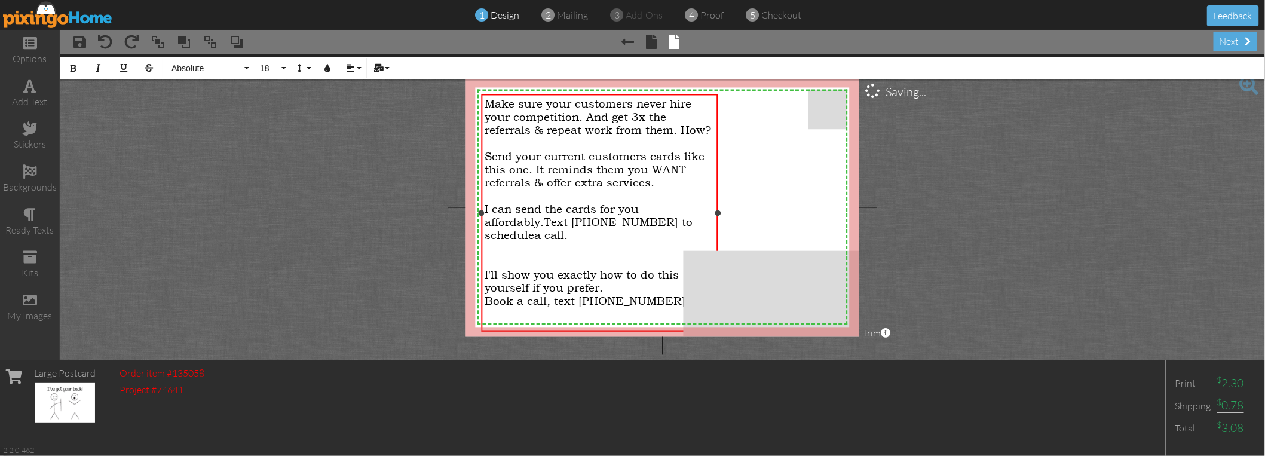
click at [588, 233] on div "I can send the cards for you affordably. Text [PHONE_NUMBER] to schedule a call." at bounding box center [600, 222] width 230 height 39
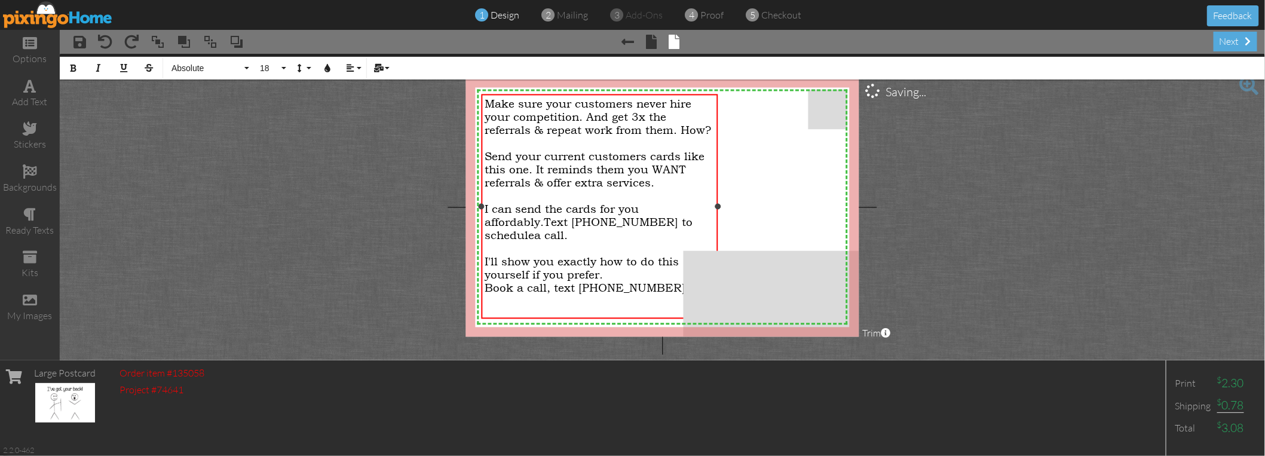
click at [642, 205] on div "I can send the cards for you affordably. Text [PHONE_NUMBER] to schedule a call." at bounding box center [600, 222] width 230 height 39
click at [654, 206] on div "I can send the cards for you, affordably. Text [PHONE_NUMBER] to schedule a cal…" at bounding box center [600, 222] width 230 height 39
click at [548, 218] on span "Text [PHONE_NUMBER] to schedule" at bounding box center [589, 229] width 208 height 26
click at [586, 232] on div "I can send the cards for you, affordably. Text [PHONE_NUMBER] to schedule a cal…" at bounding box center [600, 222] width 230 height 39
drag, startPoint x: 607, startPoint y: 271, endPoint x: 486, endPoint y: 260, distance: 121.8
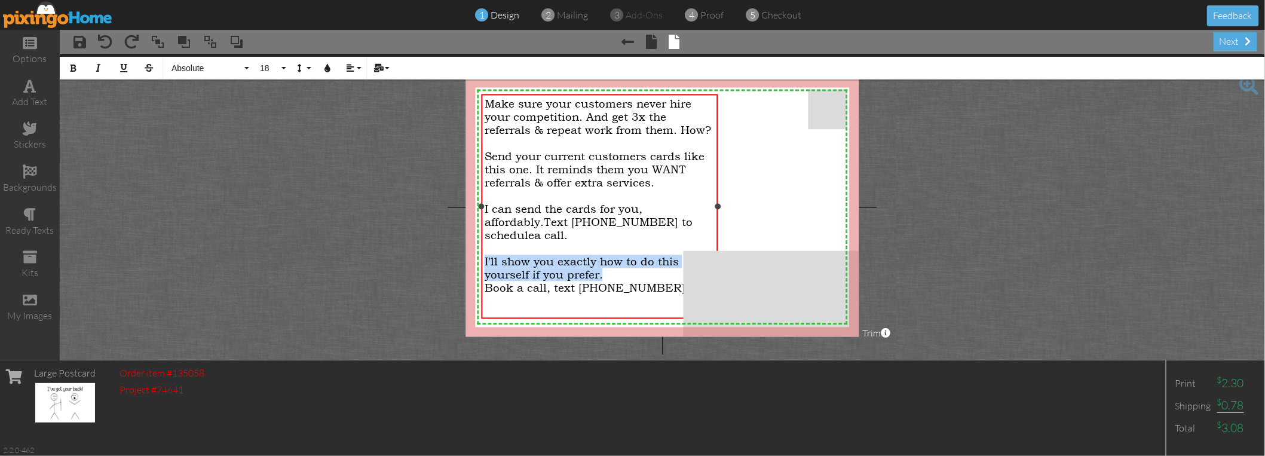
click at [486, 260] on div "I'll show you exactly how to do this yourself if you prefer." at bounding box center [600, 268] width 230 height 26
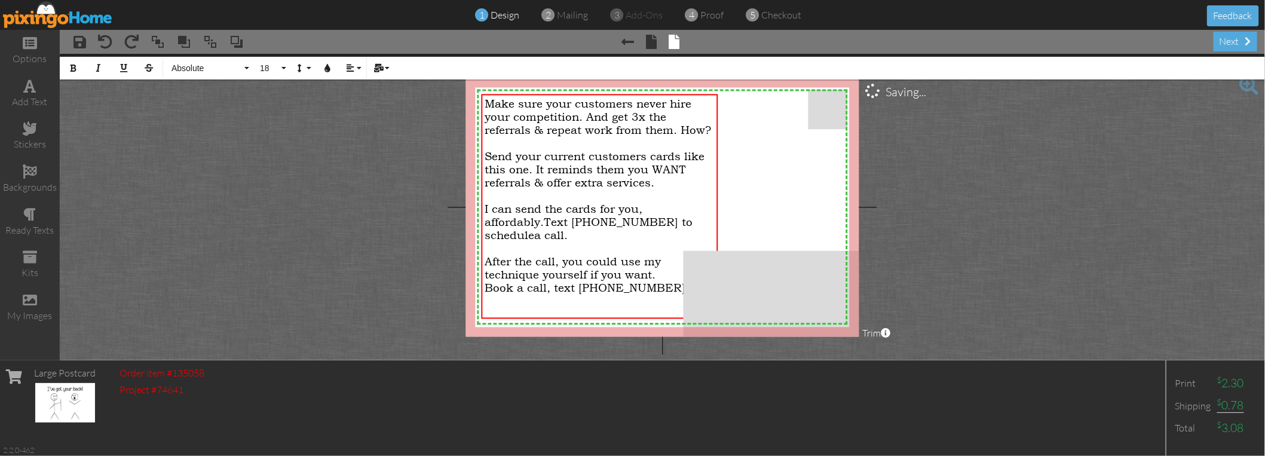
click at [948, 186] on project-studio-wrapper "X X X X X X X X X X X X X X X X X X X X X X X X X X X X X X X X X X X X X X X X…" at bounding box center [662, 207] width 1205 height 306
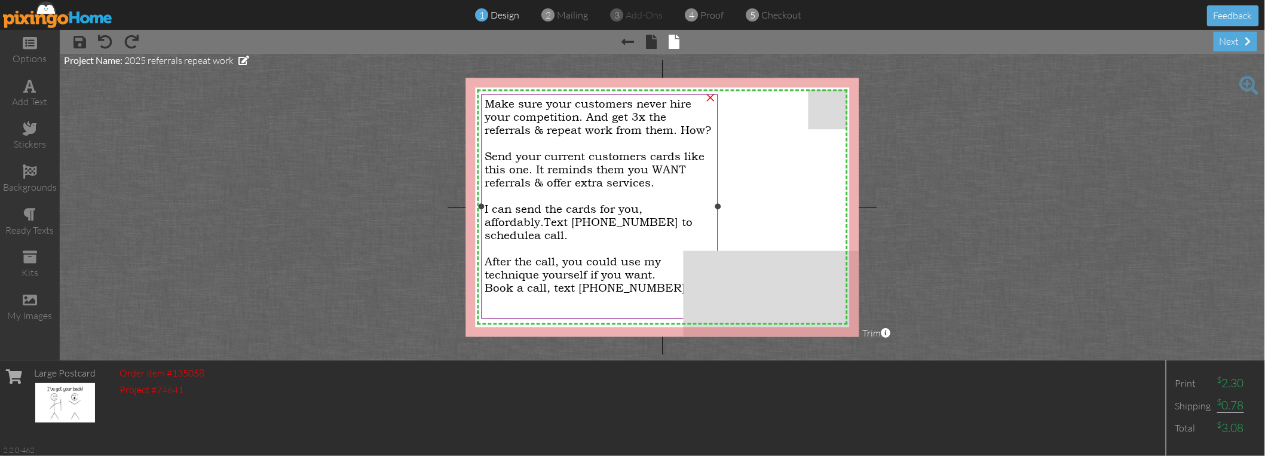
click at [541, 269] on span "After the call, you could use my technique yourself if you want." at bounding box center [573, 268] width 176 height 26
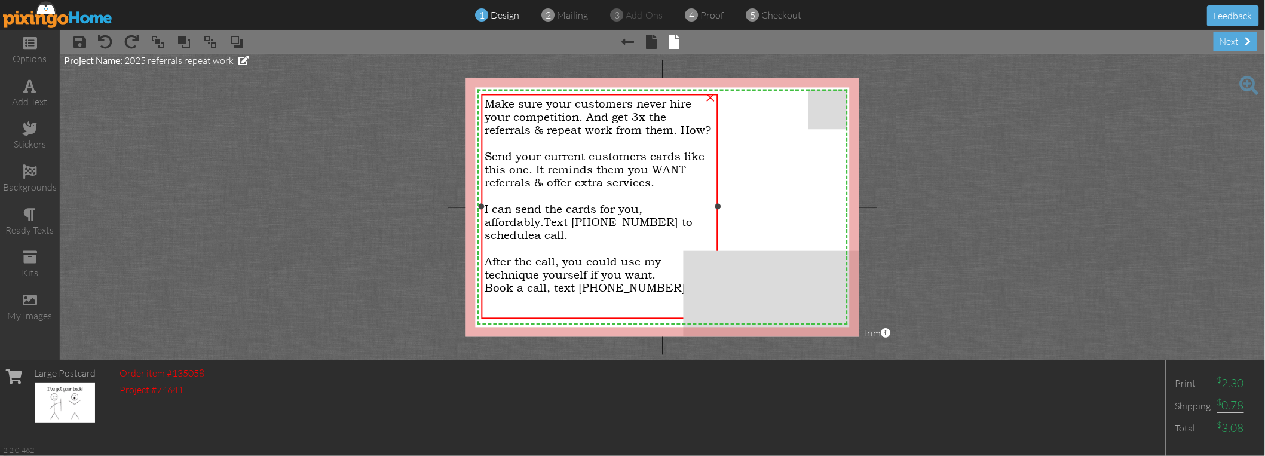
click at [643, 281] on span "Book a call, text [PHONE_NUMBER]." at bounding box center [587, 287] width 204 height 13
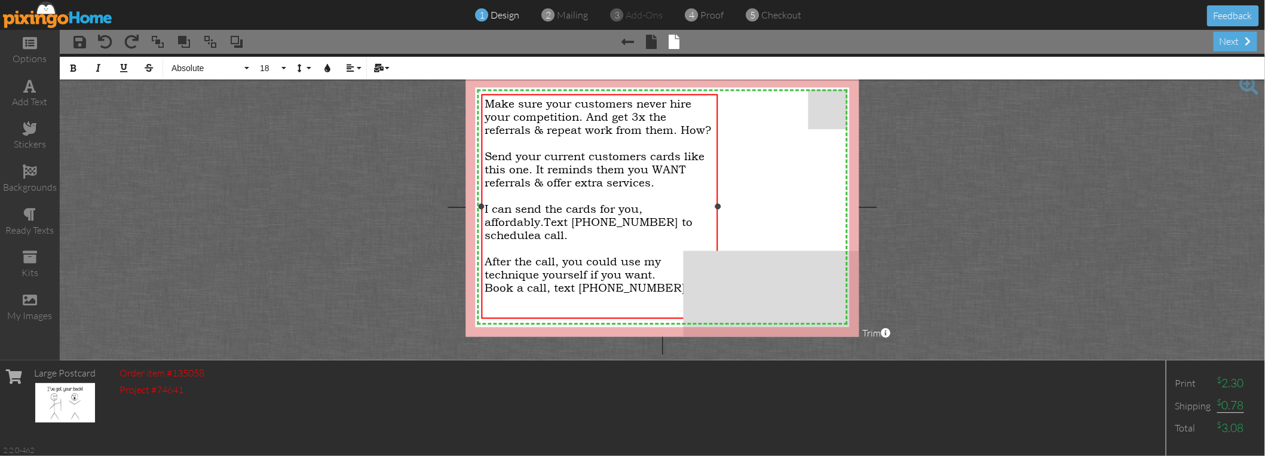
click at [646, 271] on span "After the call, you could use my technique yourself if you want." at bounding box center [573, 268] width 176 height 26
click at [647, 271] on span "After the call, you could use my technique yourself if you want." at bounding box center [573, 268] width 176 height 26
click at [658, 271] on div "After the call, you could use my technique yourself if you want." at bounding box center [600, 268] width 230 height 26
drag, startPoint x: 658, startPoint y: 271, endPoint x: 486, endPoint y: 256, distance: 172.7
click at [486, 256] on div "After the call, you could use my technique yourself if you want." at bounding box center [600, 268] width 230 height 26
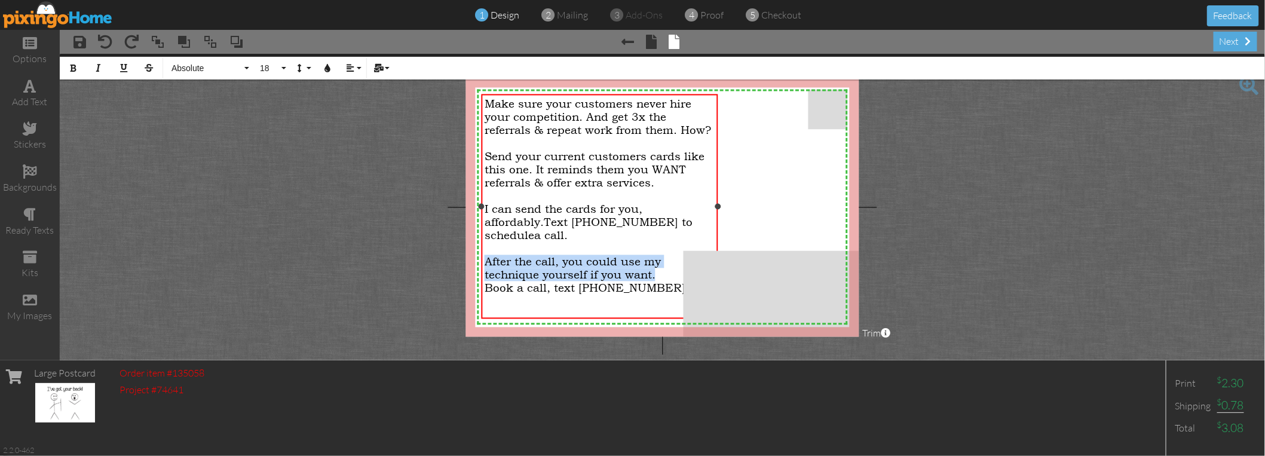
click at [660, 265] on div "After the call, you could use my technique yourself if you want." at bounding box center [600, 268] width 230 height 26
drag, startPoint x: 656, startPoint y: 273, endPoint x: 617, endPoint y: 257, distance: 42.1
click at [617, 257] on div "After the call, you could use my technique yourself if you want." at bounding box center [600, 268] width 230 height 26
click at [664, 281] on div "Book a call, text [PHONE_NUMBER]." at bounding box center [600, 287] width 230 height 13
click at [526, 287] on span "Book a call, text [PHONE_NUMBER]." at bounding box center [587, 287] width 204 height 13
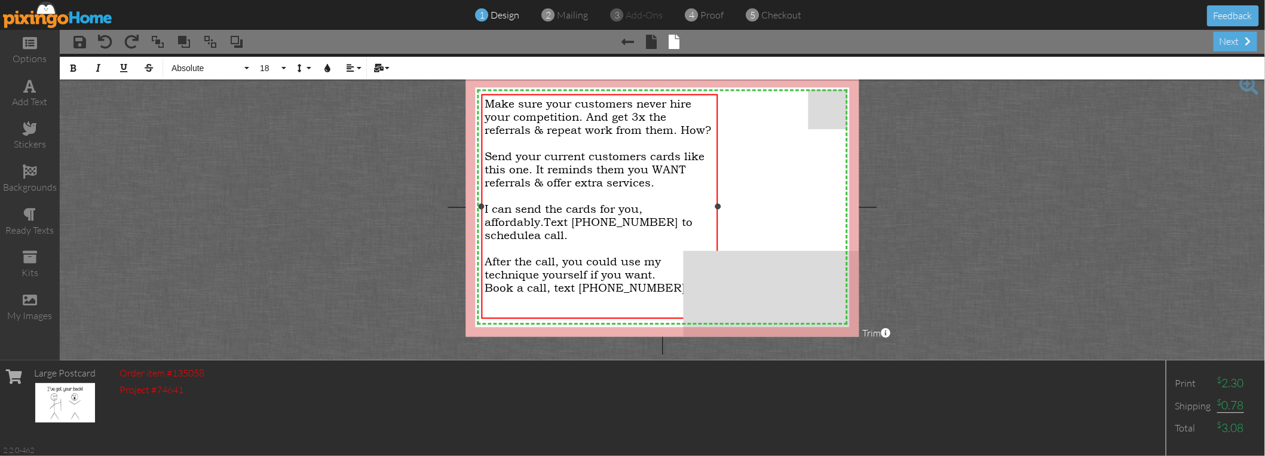
click at [492, 284] on span "Book a call, text [PHONE_NUMBER]." at bounding box center [587, 287] width 204 height 13
click at [415, 235] on project-studio-wrapper "X X X X X X X X X X X X X X X X X X X X X X X X X X X X X X X X X X X X X X X X…" at bounding box center [662, 207] width 1205 height 306
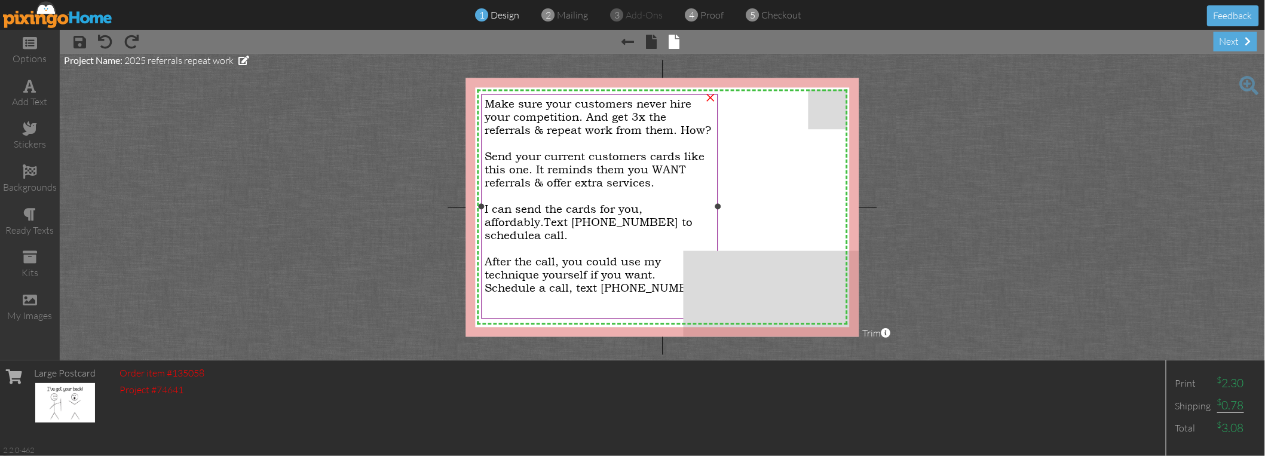
click at [661, 281] on span "Schedule a call, text [PHONE_NUMBER]." at bounding box center [598, 287] width 226 height 13
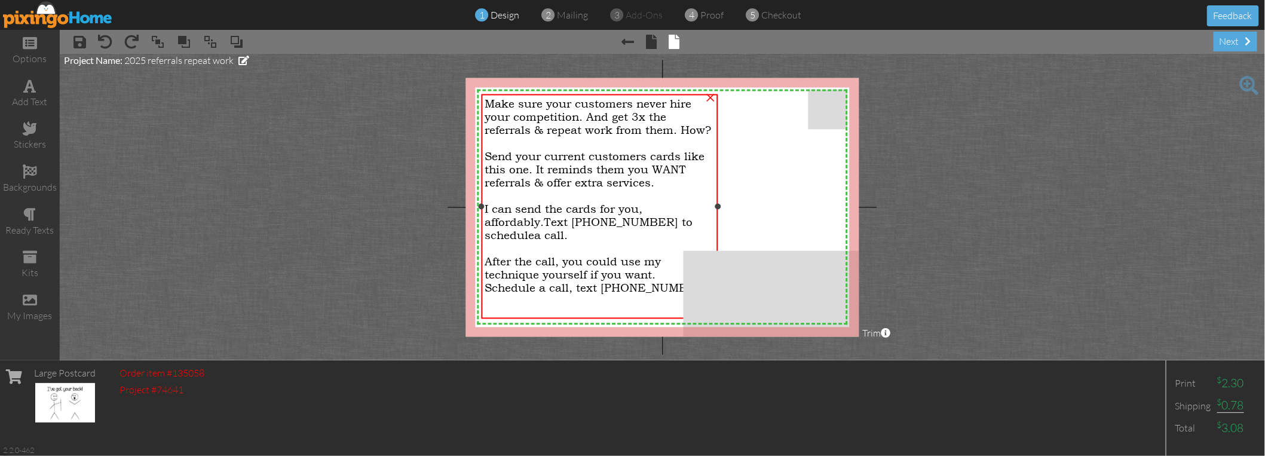
click at [651, 284] on span "Schedule a call, text [PHONE_NUMBER]." at bounding box center [598, 287] width 226 height 13
click at [648, 284] on span "Schedule a call, text [PHONE_NUMBER]." at bounding box center [598, 287] width 226 height 13
click at [622, 282] on span "Schedule a call, text [PHONE_NUMBER]." at bounding box center [597, 288] width 226 height 13
click at [396, 183] on project-studio-wrapper "X X X X X X X X X X X X X X X X X X X X X X X X X X X X X X X X X X X X X X X X…" at bounding box center [662, 207] width 1205 height 306
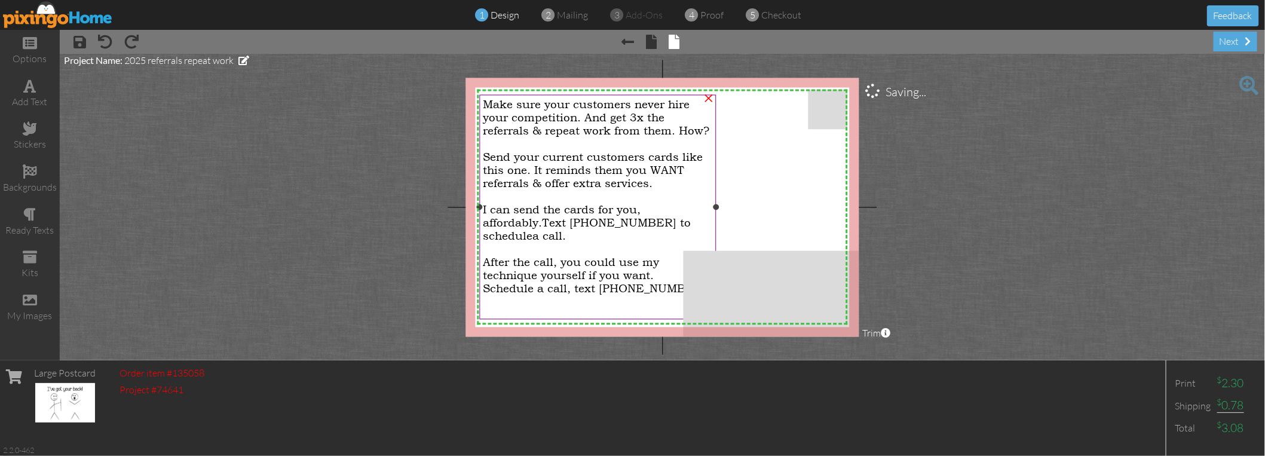
click at [519, 167] on span "Send your current customers cards like this one. It reminds them you WANT refer…" at bounding box center [593, 170] width 220 height 39
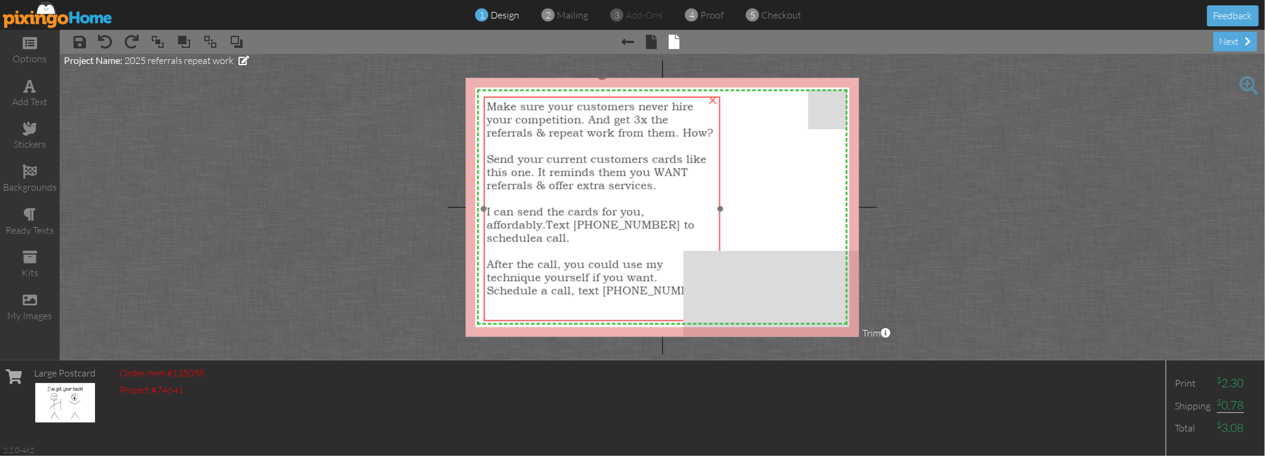
click at [523, 169] on span "Send your current customers cards like this one. It reminds them you WANT refer…" at bounding box center [597, 171] width 220 height 39
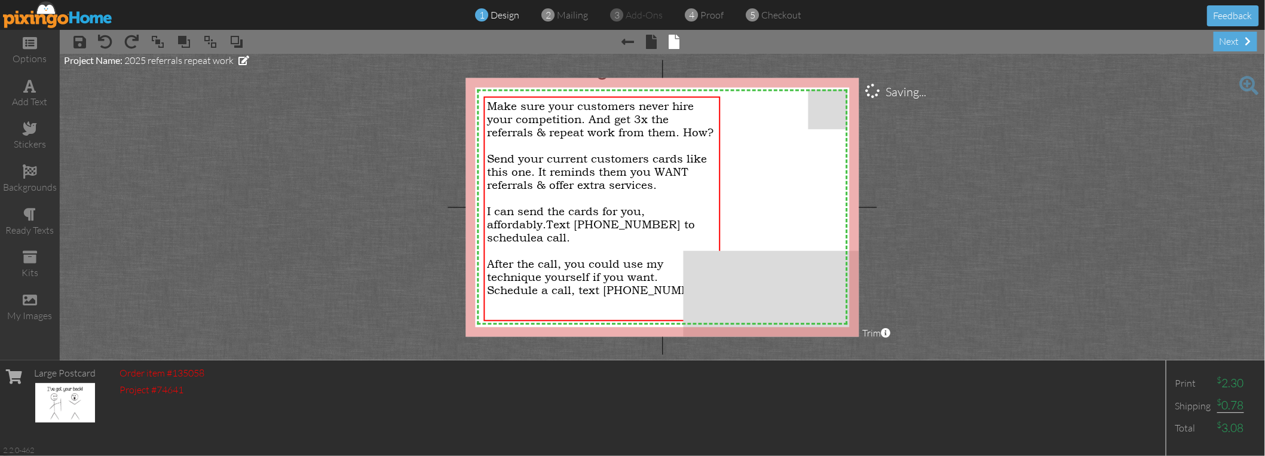
click at [390, 213] on project-studio-wrapper "X X X X X X X X X X X X X X X X X X X X X X X X X X X X X X X X X X X X X X X X…" at bounding box center [662, 207] width 1205 height 306
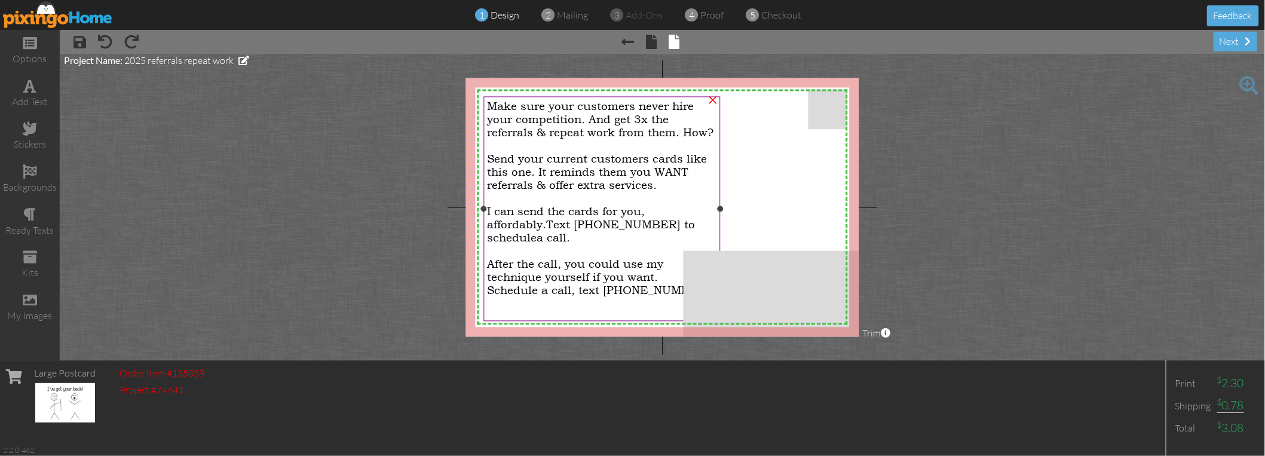
click at [497, 107] on span "Make sure your customers never hire your competition. And get 3x the referrals …" at bounding box center [600, 119] width 226 height 39
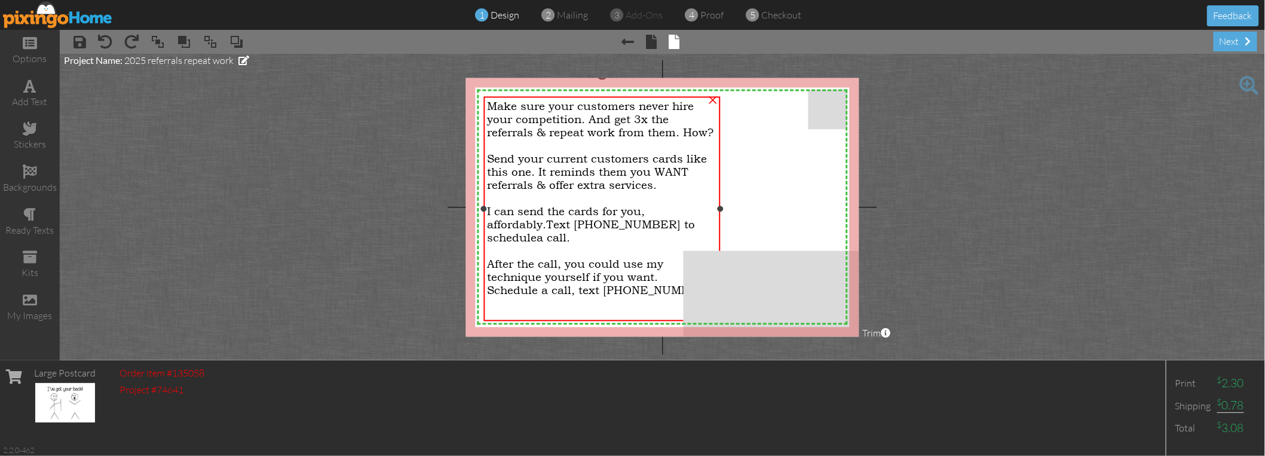
click at [498, 102] on span "Make sure your customers never hire your competition. And get 3x the referrals …" at bounding box center [600, 119] width 226 height 39
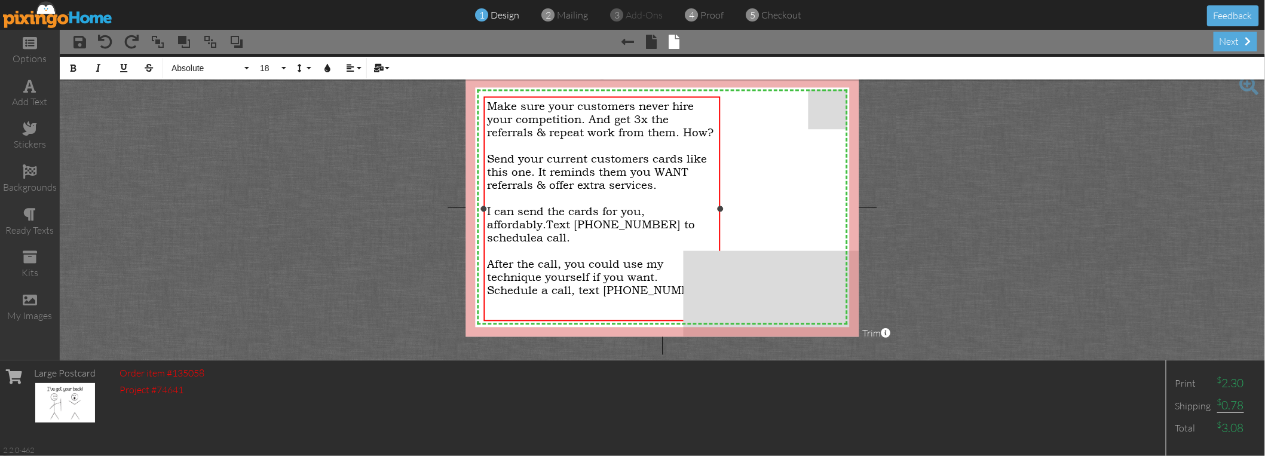
click at [497, 105] on span "Make sure your customers never hire your competition. And get 3x the referrals …" at bounding box center [600, 119] width 226 height 39
click at [495, 105] on span "Make sure your customers never hire your competition. And get 3x the referrals …" at bounding box center [600, 119] width 226 height 39
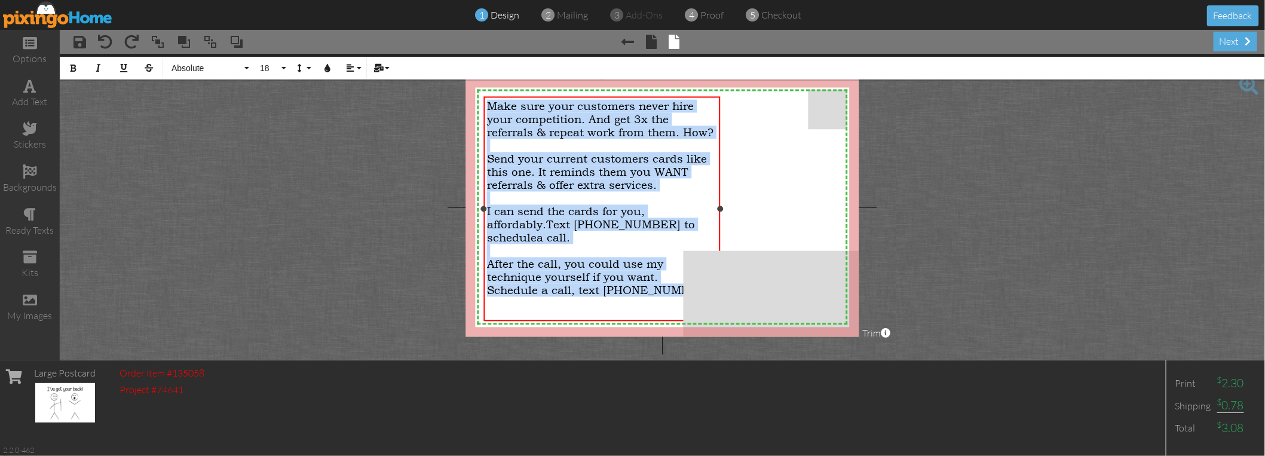
drag, startPoint x: 489, startPoint y: 106, endPoint x: 685, endPoint y: 281, distance: 263.6
click at [685, 281] on div "Make sure your customers never hire your competition. And get 3x the referrals …" at bounding box center [602, 211] width 230 height 223
copy div "Make sure your customers never hire your competition. And get 3x the referrals …"
click at [380, 147] on project-studio-wrapper "X X X X X X X X X X X X X X X X X X X X X X X X X X X X X X X X X X X X X X X X…" at bounding box center [662, 207] width 1205 height 306
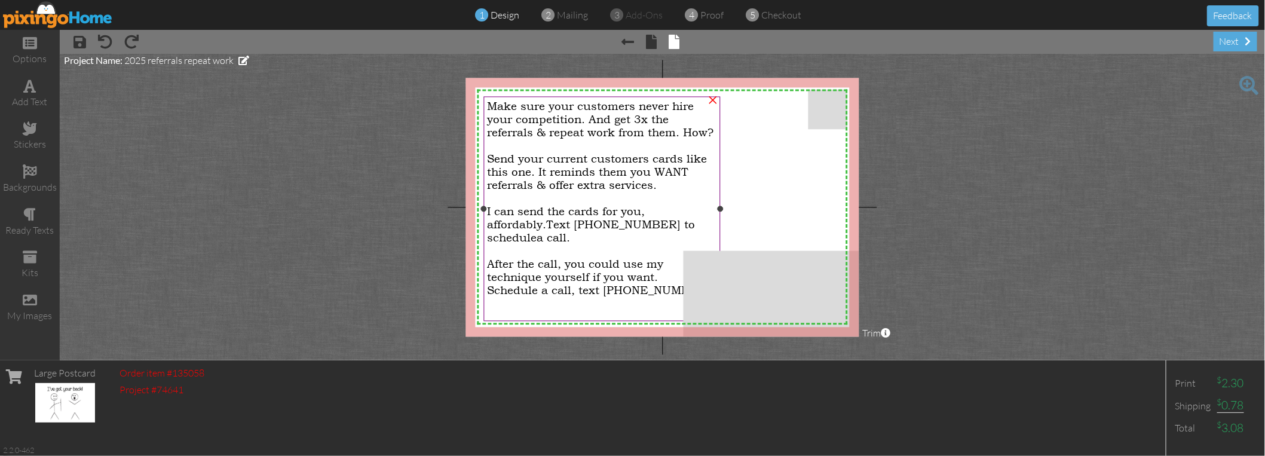
click at [642, 213] on span "I can send the cards for you, affordably." at bounding box center [566, 218] width 158 height 26
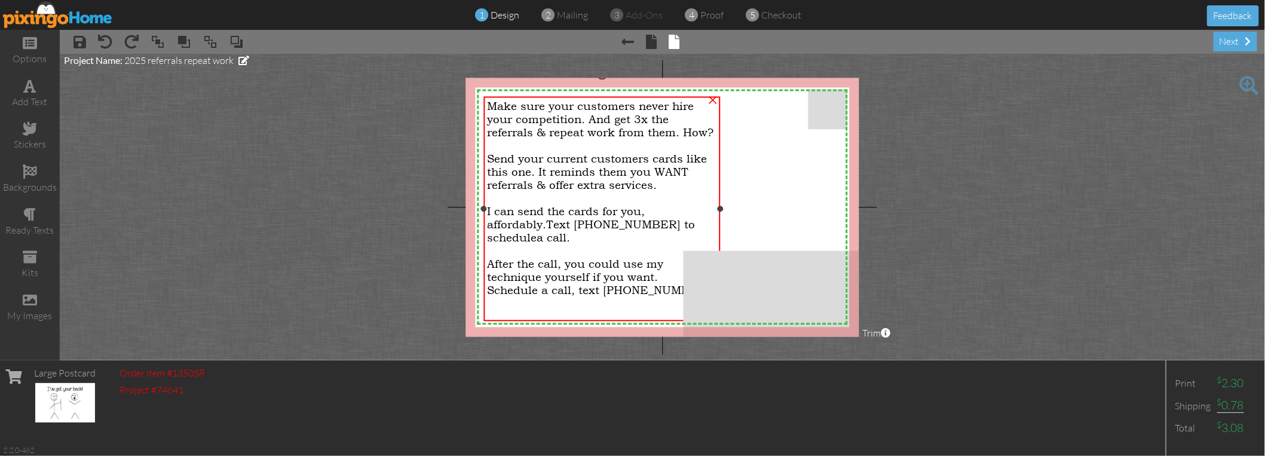
click at [642, 213] on span "I can send the cards for you, affordably." at bounding box center [566, 218] width 158 height 26
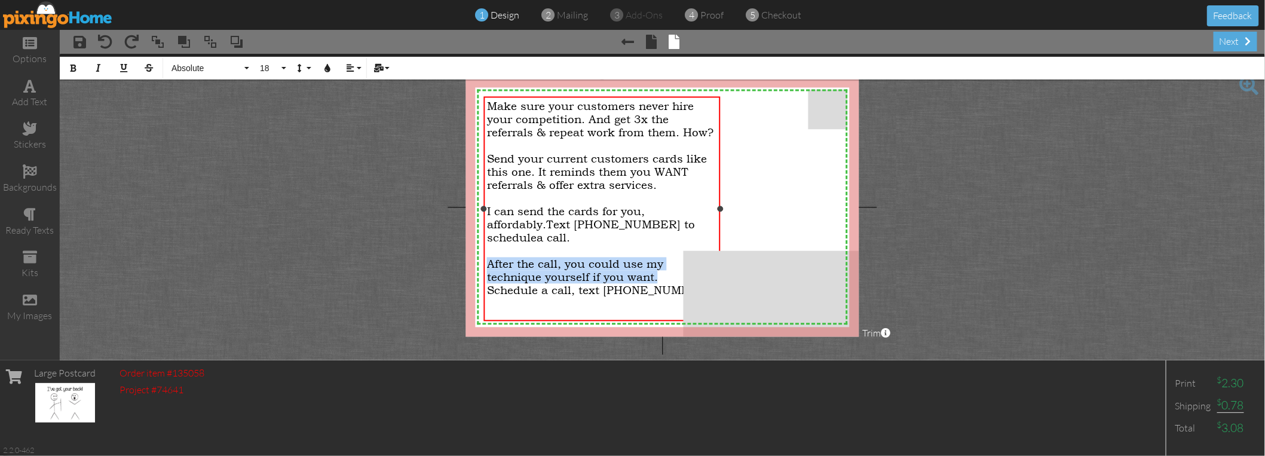
drag, startPoint x: 663, startPoint y: 278, endPoint x: 488, endPoint y: 259, distance: 175.4
click at [488, 259] on div "After the call, you could use my technique yourself if you want." at bounding box center [602, 271] width 230 height 26
click at [678, 259] on span "Yes, you could send cards yourself - but" at bounding box center [599, 264] width 224 height 13
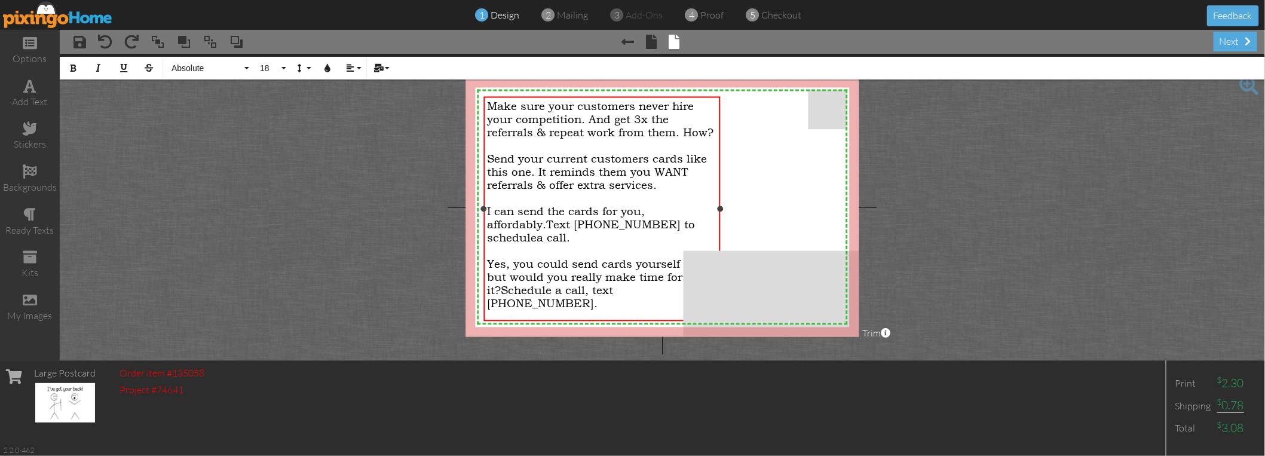
click at [588, 288] on span "Schedule a call, text [PHONE_NUMBER]." at bounding box center [550, 297] width 126 height 26
click at [596, 285] on span "Schedule a call: Text [PHONE_NUMBER]." at bounding box center [551, 297] width 129 height 26
click at [588, 285] on span "Schedule a call:" at bounding box center [545, 290] width 88 height 13
click at [588, 284] on span "Schedule a call:" at bounding box center [545, 290] width 88 height 13
click at [588, 285] on span "Schedule a call:" at bounding box center [545, 290] width 88 height 13
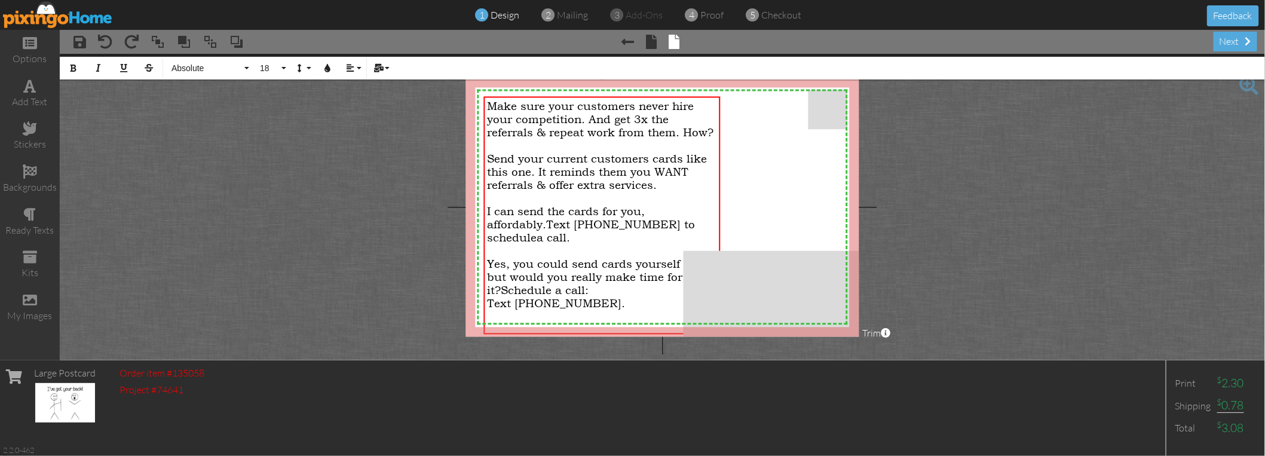
click at [986, 191] on project-studio-wrapper "X X X X X X X X X X X X X X X X X X X X X X X X X X X X X X X X X X X X X X X X…" at bounding box center [662, 207] width 1205 height 306
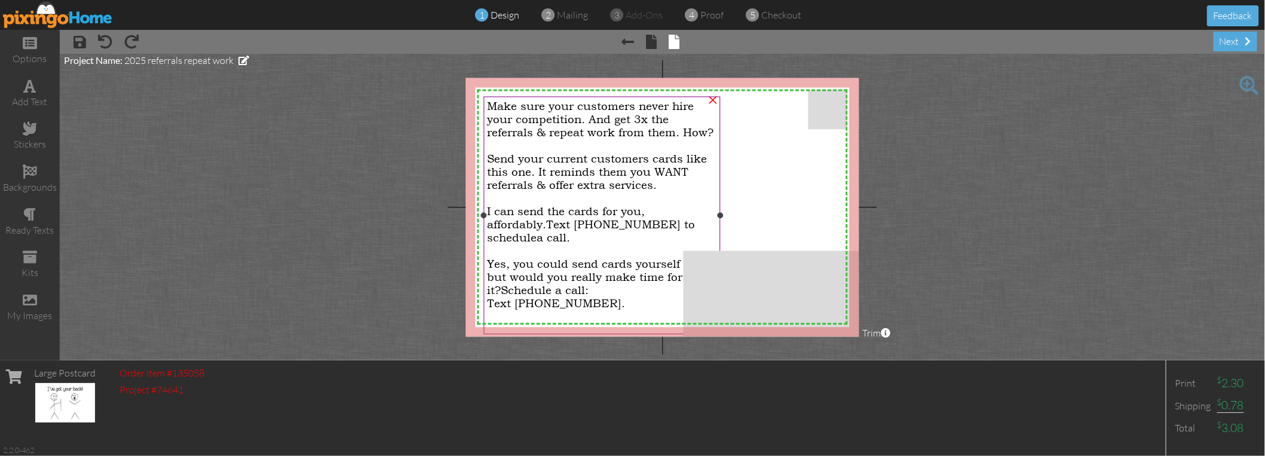
click at [654, 105] on span "Make sure your customers never hire your competition. And get 3x the referrals …" at bounding box center [600, 119] width 226 height 39
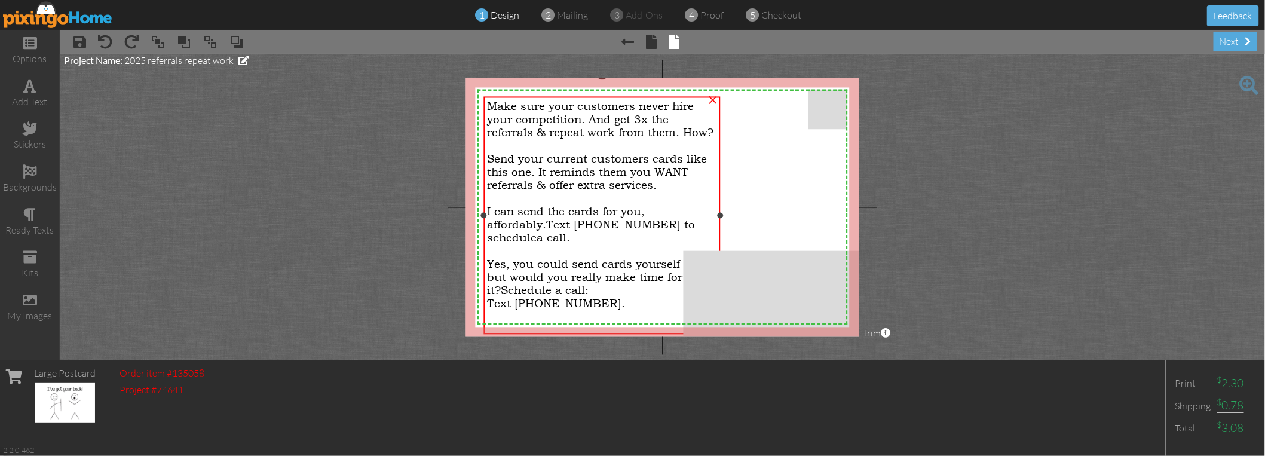
click at [590, 115] on span "Make sure your customers never hire your competition. And get 3x the referrals …" at bounding box center [600, 119] width 226 height 39
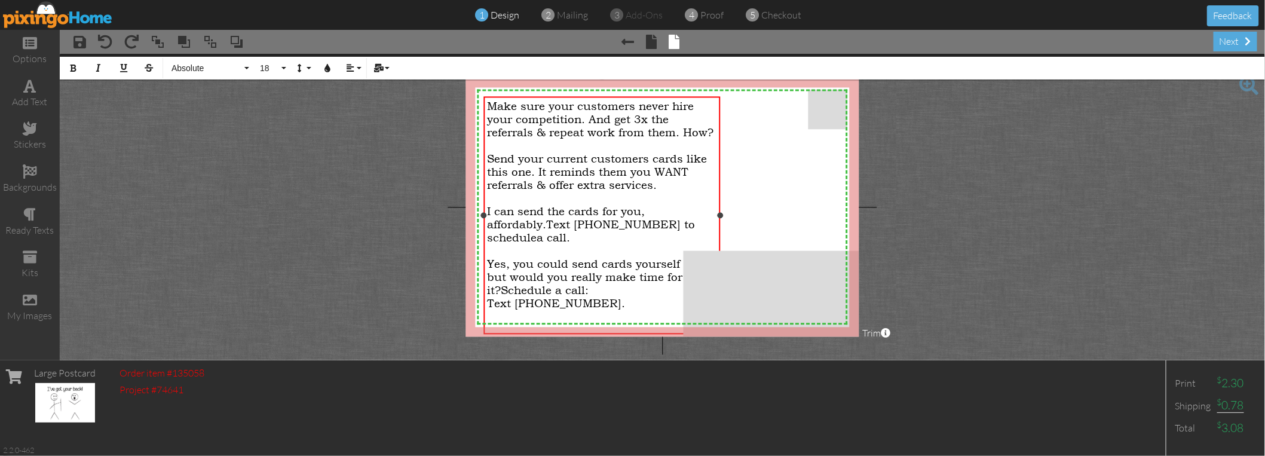
click at [692, 108] on span "Make sure your customers never hire your competition. And get 3x the referrals …" at bounding box center [600, 119] width 226 height 39
click at [698, 102] on div "Make sure your customers never hire your competition. And get 3x the referrals …" at bounding box center [602, 119] width 230 height 39
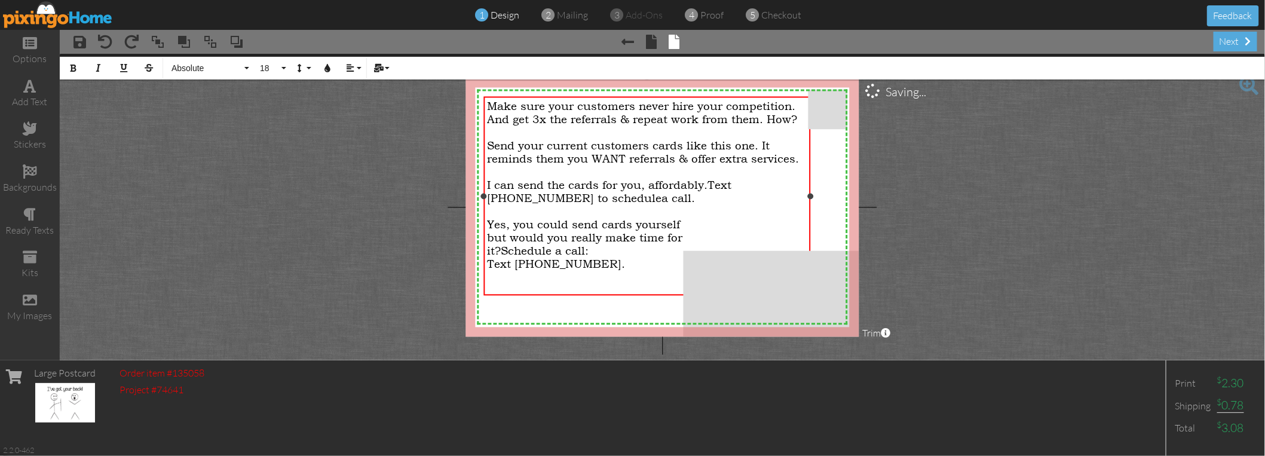
drag, startPoint x: 720, startPoint y: 217, endPoint x: 810, endPoint y: 205, distance: 91.0
click at [810, 205] on div "Make sure your customers never hire your competition. And get 3x the referrals …" at bounding box center [647, 196] width 326 height 200
click at [352, 137] on project-studio-wrapper "X X X X X X X X X X X X X X X X X X X X X X X X X X X X X X X X X X X X X X X X…" at bounding box center [662, 207] width 1205 height 306
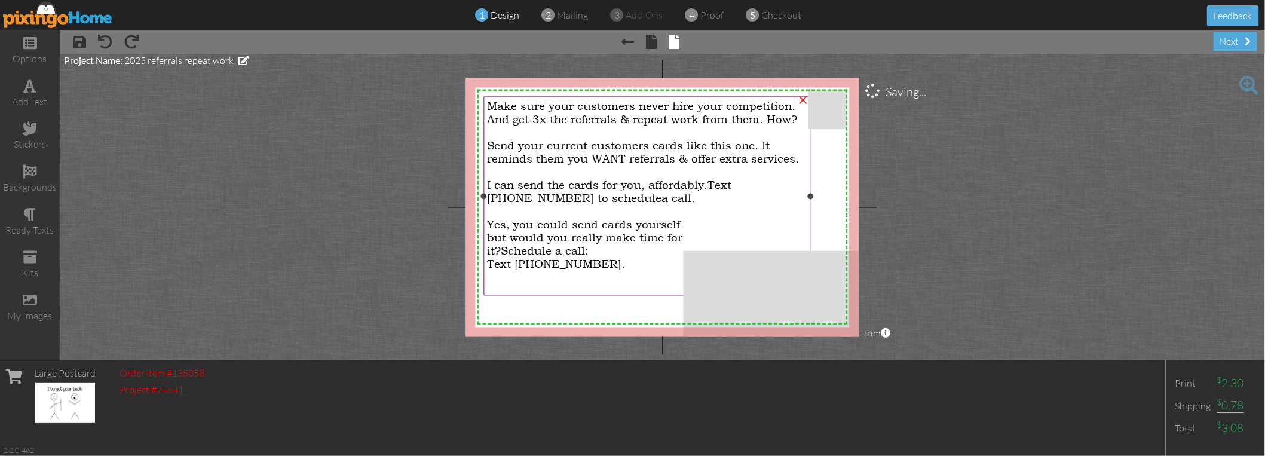
click at [643, 237] on span "but would you really make time for" at bounding box center [584, 237] width 195 height 13
click at [643, 235] on span "but would you really make time for" at bounding box center [584, 237] width 195 height 13
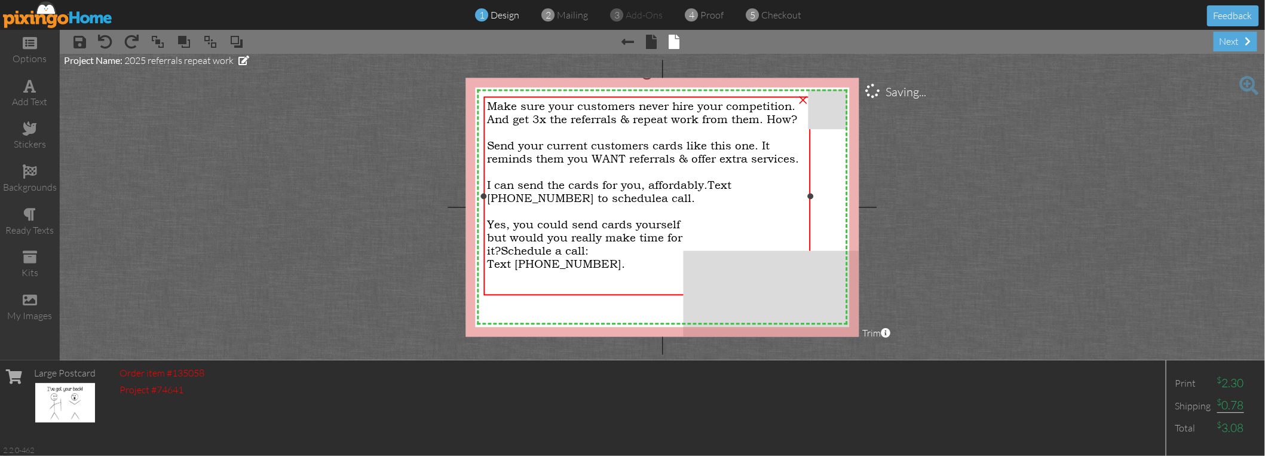
click at [646, 231] on span "but would you really make time for" at bounding box center [584, 237] width 195 height 13
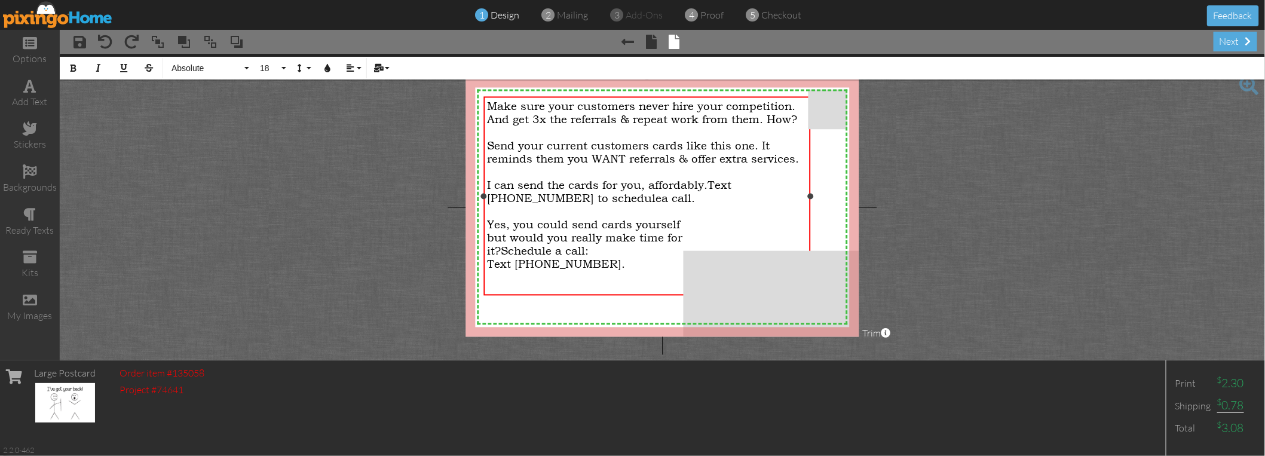
click at [636, 233] on span "but would you really make time for" at bounding box center [584, 237] width 195 height 13
click at [636, 234] on span "but would you really make time for" at bounding box center [584, 237] width 195 height 13
click at [686, 233] on div "but would you really make time for" at bounding box center [647, 237] width 320 height 13
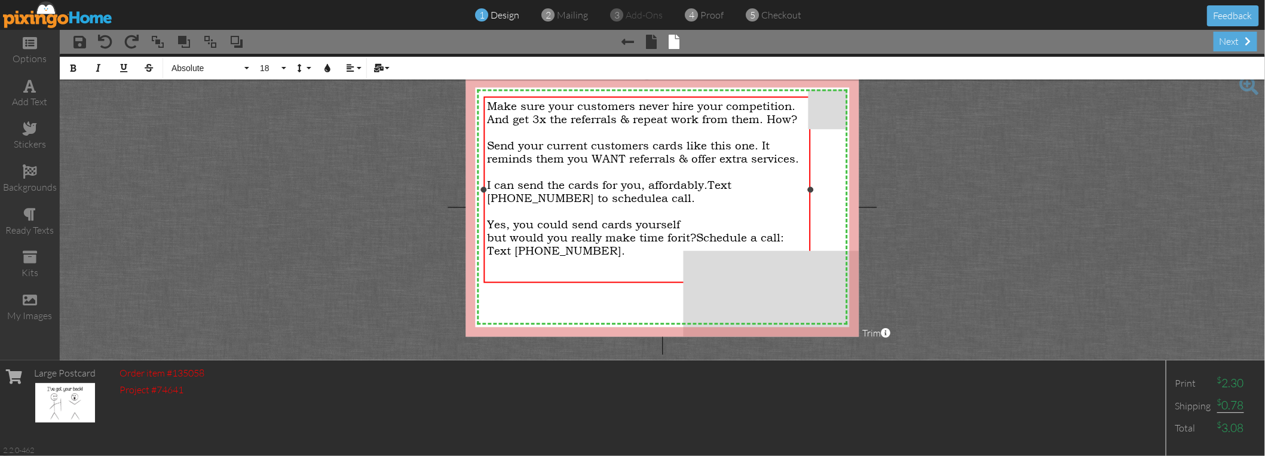
click at [704, 237] on span "Schedule a call:" at bounding box center [740, 237] width 88 height 13
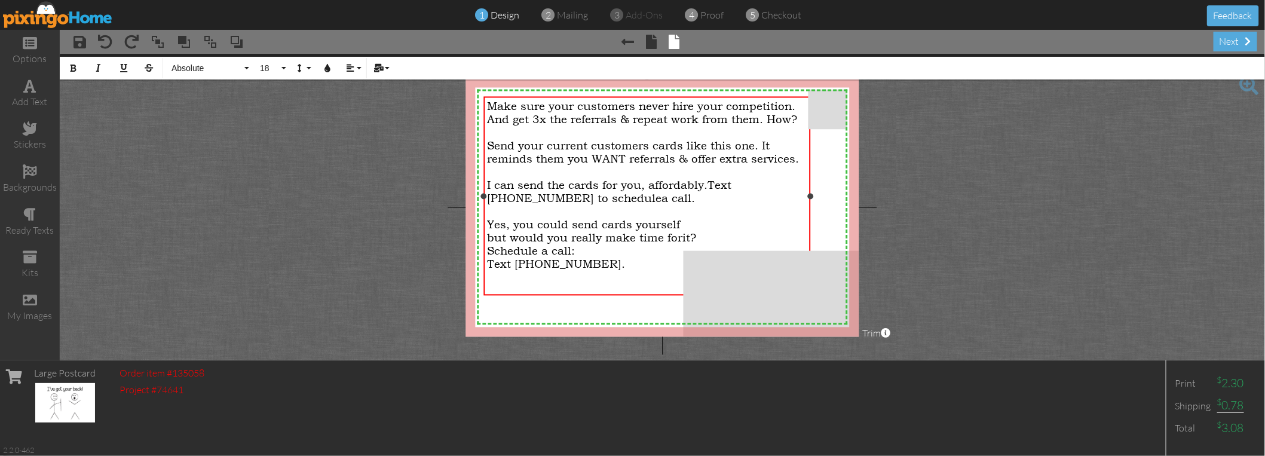
click at [584, 244] on div "​ Schedule a call:" at bounding box center [647, 250] width 320 height 13
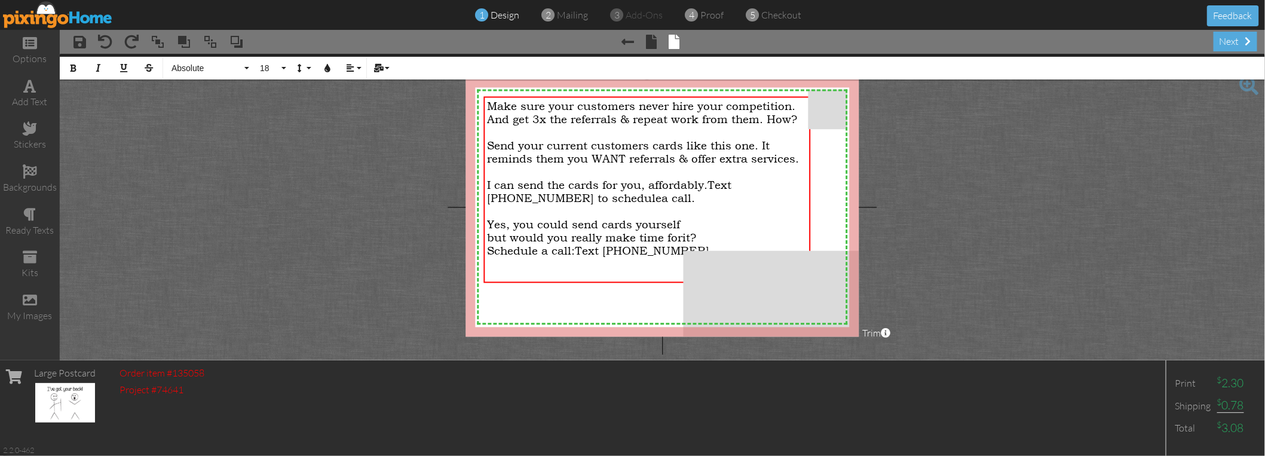
click at [369, 228] on project-studio-wrapper "X X X X X X X X X X X X X X X X X X X X X X X X X X X X X X X X X X X X X X X X…" at bounding box center [662, 207] width 1205 height 306
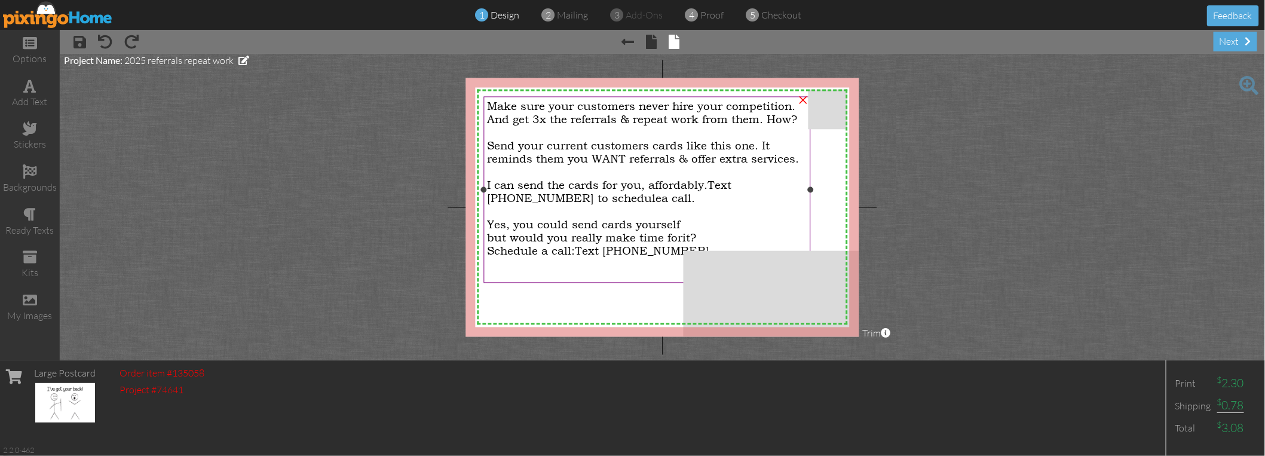
click at [743, 117] on span "Make sure your customers never hire your competition. And get 3x the referrals …" at bounding box center [642, 113] width 310 height 26
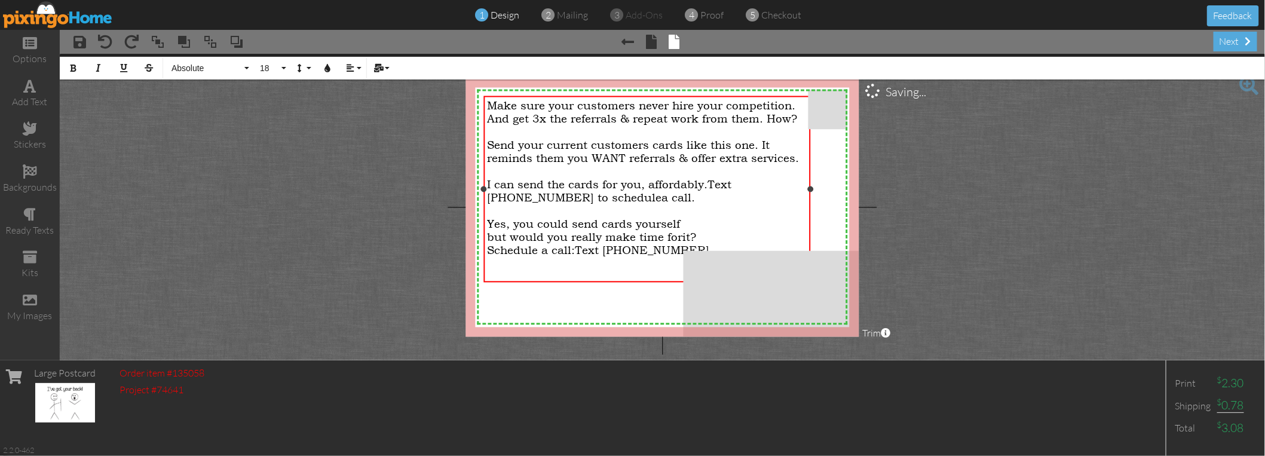
click at [743, 117] on span "Make sure your customers never hire your competition. And get 3x the referrals …" at bounding box center [642, 112] width 310 height 26
click at [652, 143] on span "Send your current customers cards like this one. It reminds them you WANT refer…" at bounding box center [643, 152] width 312 height 26
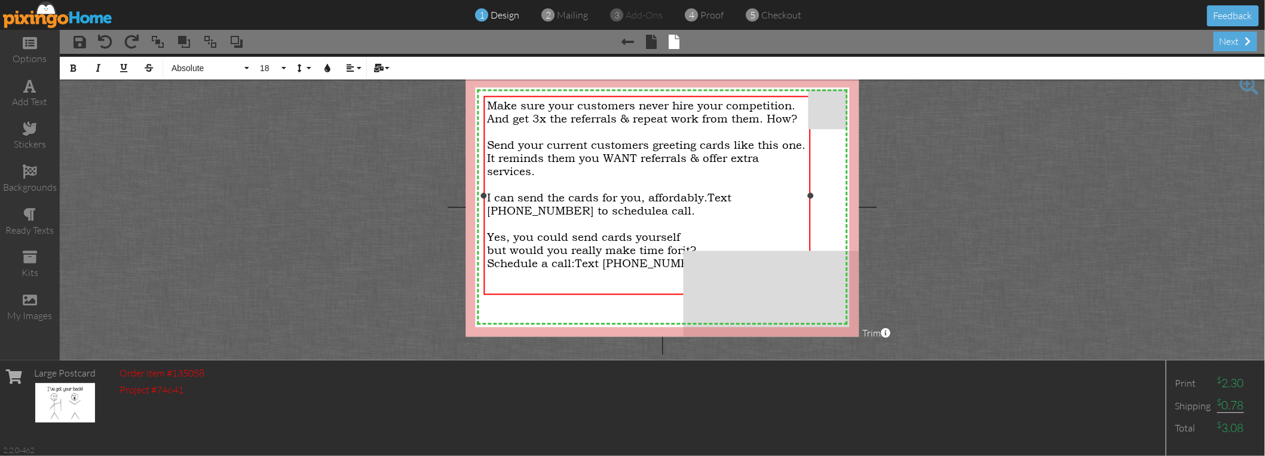
click at [757, 151] on span "Send your current customers greeting cards like this one. It reminds them you W…" at bounding box center [646, 158] width 318 height 39
drag, startPoint x: 551, startPoint y: 198, endPoint x: 495, endPoint y: 197, distance: 56.8
click at [495, 197] on span "I can send the cards for you, affordably." at bounding box center [597, 197] width 220 height 13
click at [648, 197] on span "I send the cards for you, affordably." at bounding box center [585, 197] width 197 height 13
click at [648, 196] on span "I send the cards for you, affordably." at bounding box center [585, 197] width 197 height 13
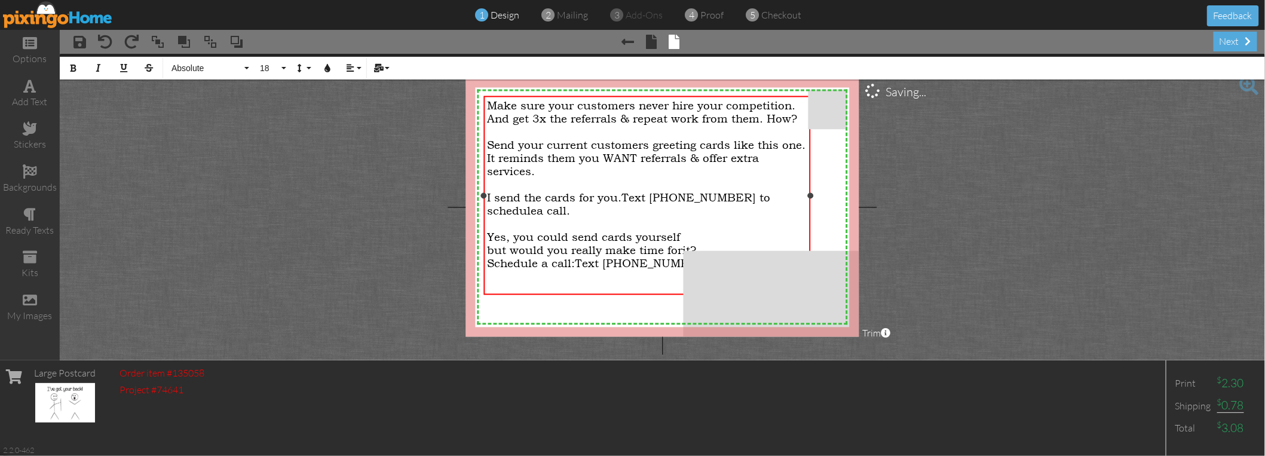
click at [755, 199] on div "I send the cards for you. Text [PHONE_NUMBER] to schedule a call." at bounding box center [647, 204] width 320 height 26
click at [575, 208] on div "I send the cards for you. Text [PHONE_NUMBER] to schedule a call." at bounding box center [647, 204] width 320 height 26
click at [628, 194] on span "Text [PHONE_NUMBER] to schedule" at bounding box center [628, 204] width 283 height 26
click at [643, 195] on span "I send the cards for you. 30 card minimum means it's affordable." at bounding box center [636, 204] width 298 height 26
click at [665, 191] on span "I send the cards for you. 30 card minimum means it's affordable." at bounding box center [636, 204] width 298 height 26
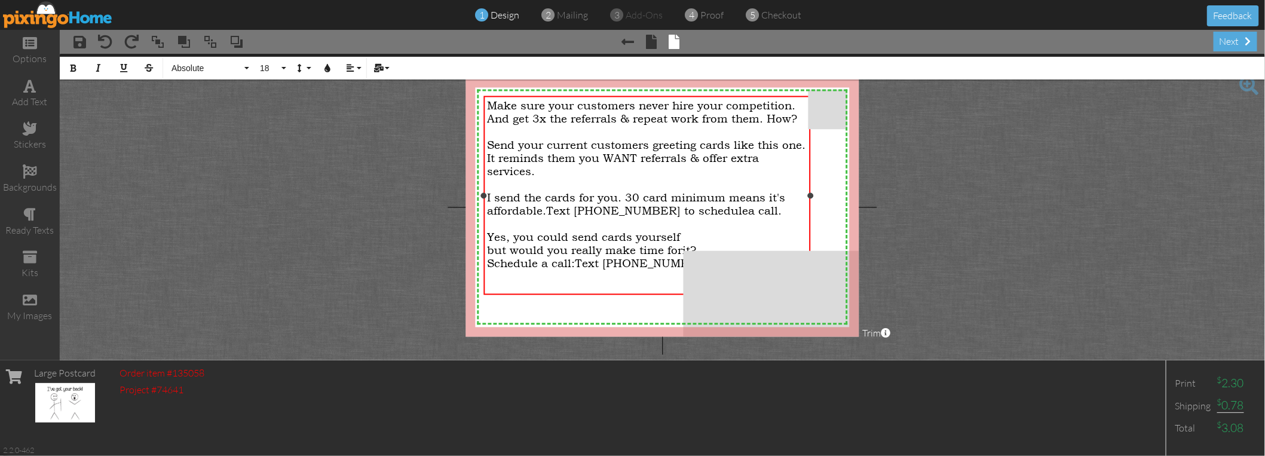
click at [540, 209] on span "I send the cards for you. 30 card minimum means it's affordable." at bounding box center [636, 204] width 298 height 26
click at [577, 105] on span "Make sure your customers never hire your competition. And get 3x the referrals …" at bounding box center [642, 112] width 310 height 26
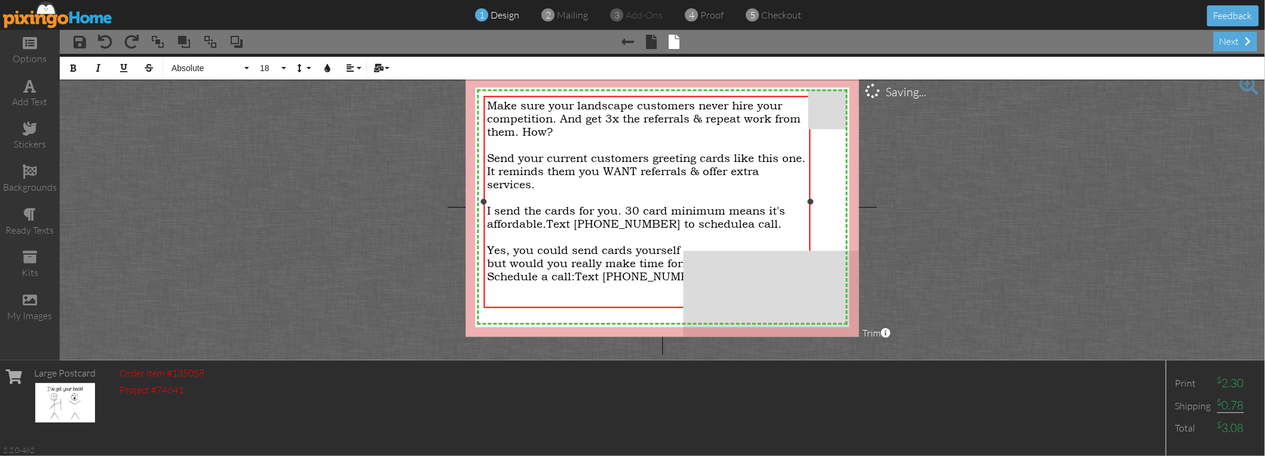
click at [577, 115] on span "Make sure your landscape customers never hire your competition. And get 3x the …" at bounding box center [644, 118] width 314 height 39
click at [578, 116] on span "Make sure your landscape customers never hire your competition. And get 3x the …" at bounding box center [644, 118] width 314 height 39
click at [537, 157] on span "Send your current customers greeting cards like this one. It reminds them you W…" at bounding box center [646, 171] width 318 height 39
click at [537, 156] on span "Send your current customers greeting cards like this one. It reminds them you W…" at bounding box center [646, 171] width 318 height 39
click at [535, 156] on span "Send your current customers greeting cards like this one. It reminds them you W…" at bounding box center [646, 171] width 318 height 39
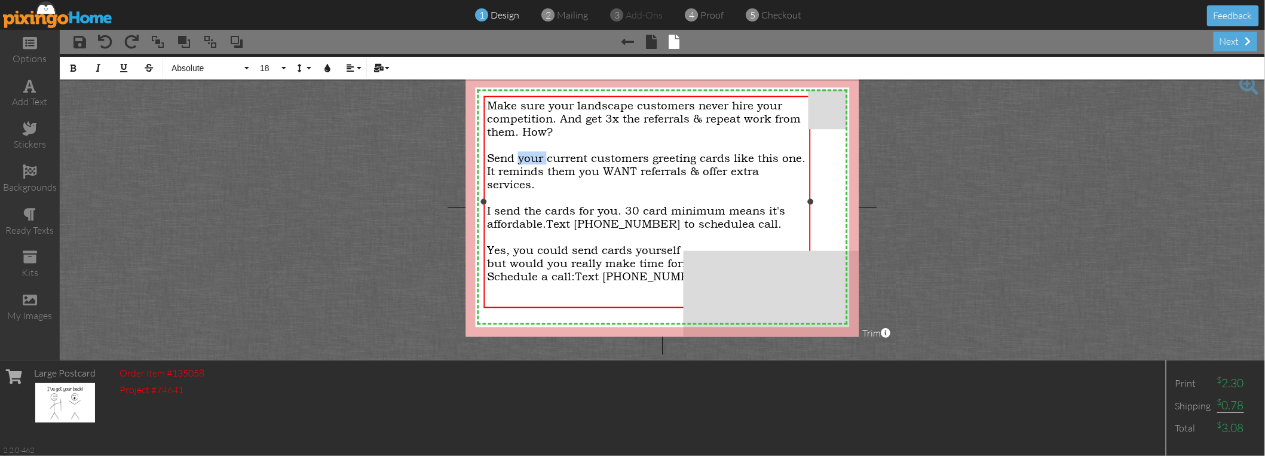
click at [535, 156] on span "Send your current customers greeting cards like this one. It reminds them you W…" at bounding box center [646, 171] width 318 height 39
click at [514, 211] on span "I send the cards for you. 30 card minimum means it's affordable." at bounding box center [636, 217] width 298 height 26
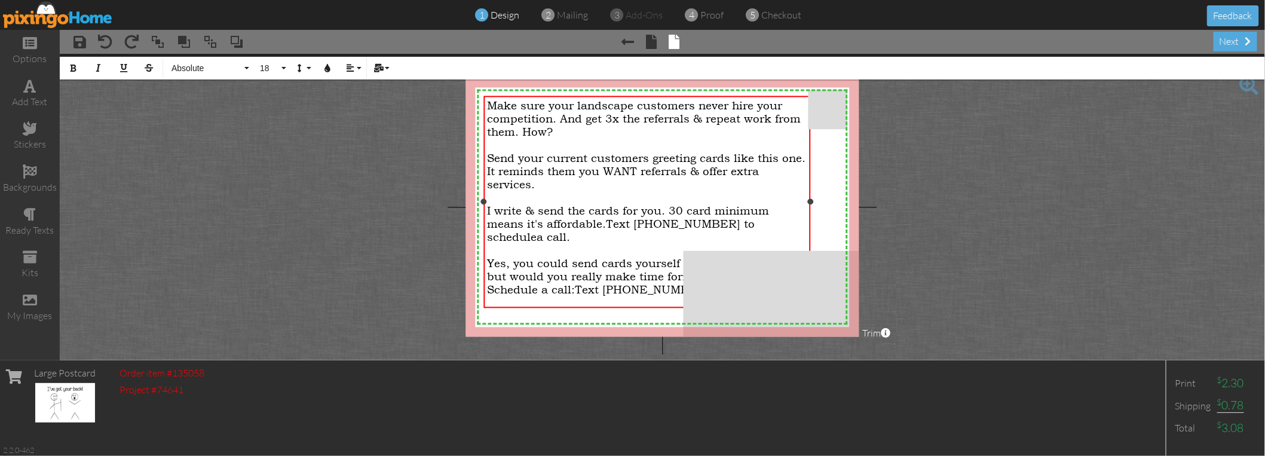
click at [636, 257] on span "Yes, you could send cards yourself" at bounding box center [583, 263] width 193 height 13
click at [681, 270] on span "but would you really make time for" at bounding box center [584, 276] width 195 height 13
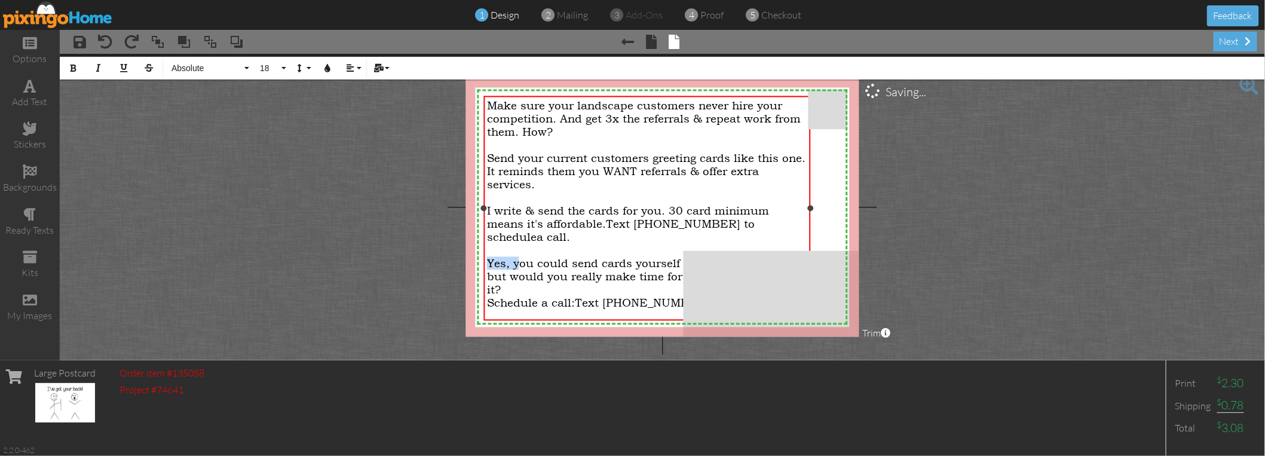
drag, startPoint x: 520, startPoint y: 246, endPoint x: 485, endPoint y: 248, distance: 34.7
click at [485, 248] on div "Make sure your landscape customers never hire your competition. And get 3x the …" at bounding box center [647, 217] width 326 height 243
click at [658, 257] on div "You could send cards yourself" at bounding box center [647, 263] width 320 height 13
click at [780, 222] on div "I write & send the cards for you. 30 card minimum means it's affordable. Text […" at bounding box center [647, 223] width 320 height 39
click at [551, 259] on div "​ You could send cards yourself but would you really make time for" at bounding box center [647, 270] width 320 height 26
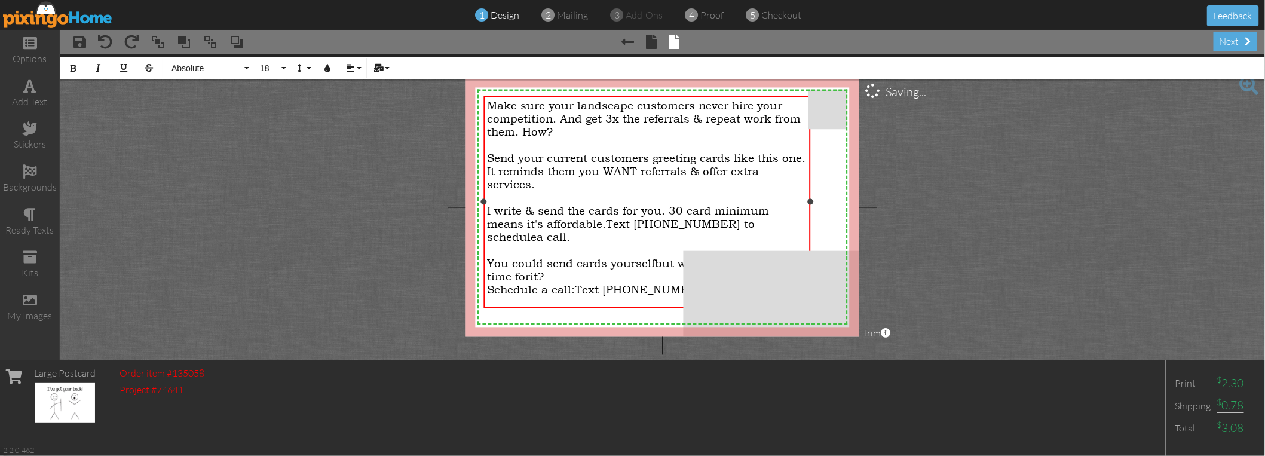
click at [556, 258] on div "​ You could send cards yourself but would you really make time for it?" at bounding box center [647, 270] width 320 height 26
click at [578, 283] on span "Text [PHONE_NUMBER]." at bounding box center [644, 289] width 138 height 13
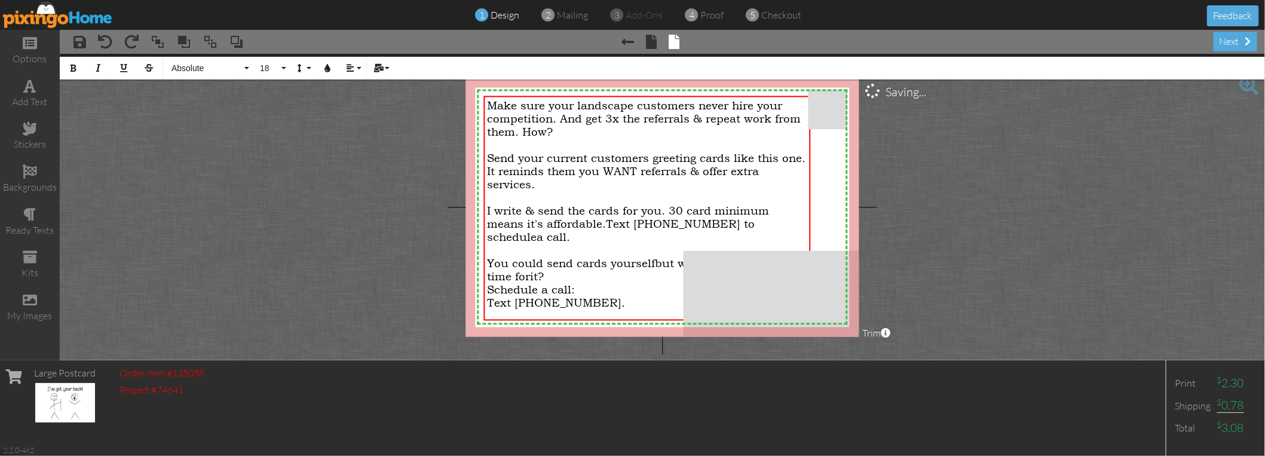
click at [402, 234] on project-studio-wrapper "X X X X X X X X X X X X X X X X X X X X X X X X X X X X X X X X X X X X X X X X…" at bounding box center [662, 207] width 1205 height 306
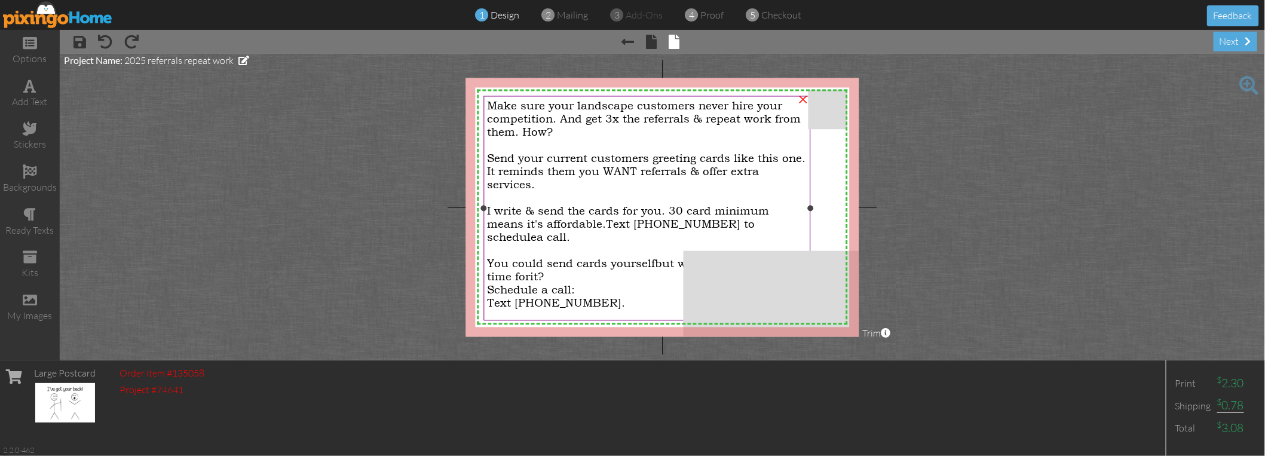
click at [605, 119] on span "Make sure your landscape customers never hire your competition. And get 3x the …" at bounding box center [644, 118] width 314 height 39
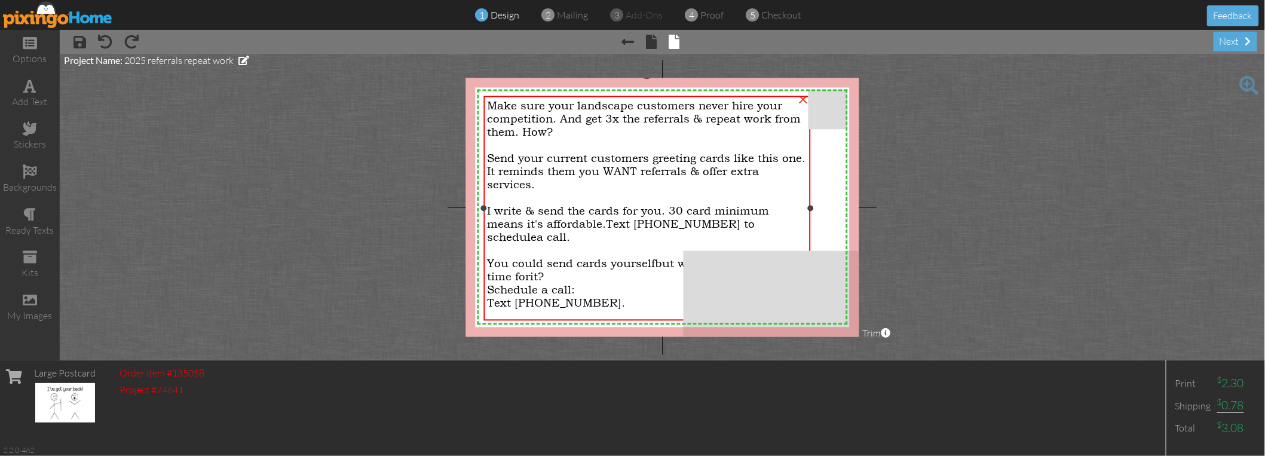
click at [605, 119] on span "Make sure your landscape customers never hire your competition. And get 3x the …" at bounding box center [644, 118] width 314 height 39
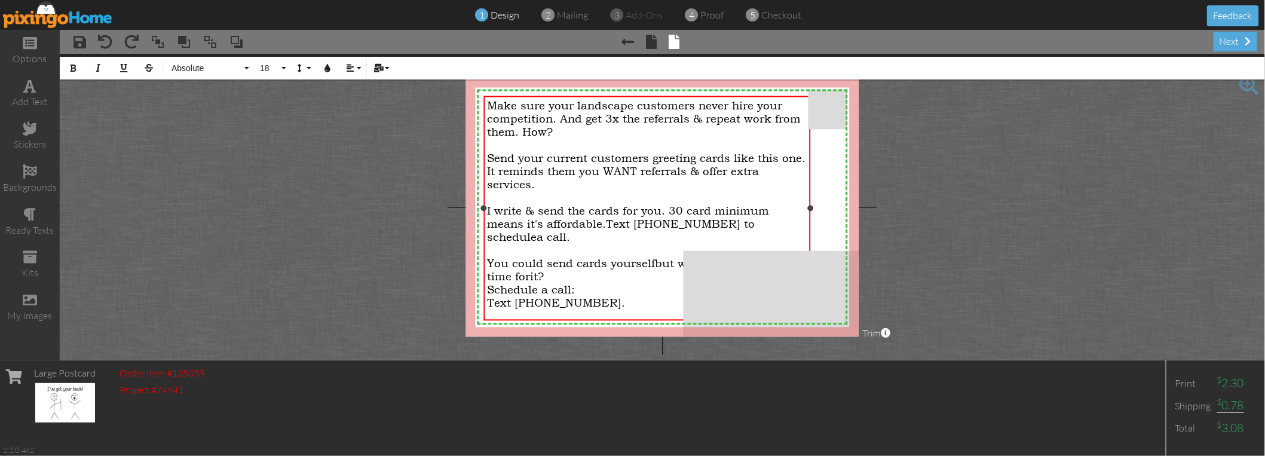
click at [606, 117] on span "Make sure your landscape customers never hire your competition. And get 3x the …" at bounding box center [644, 118] width 314 height 39
click at [664, 132] on div "Make sure your landscape customers never hire your competition. And get 2-3x th…" at bounding box center [647, 118] width 320 height 39
click at [636, 191] on div at bounding box center [647, 197] width 320 height 13
click at [534, 172] on span "Send your current customers greeting cards like this one. It reminds them you W…" at bounding box center [646, 171] width 318 height 39
click at [387, 178] on project-studio-wrapper "X X X X X X X X X X X X X X X X X X X X X X X X X X X X X X X X X X X X X X X X…" at bounding box center [662, 207] width 1205 height 306
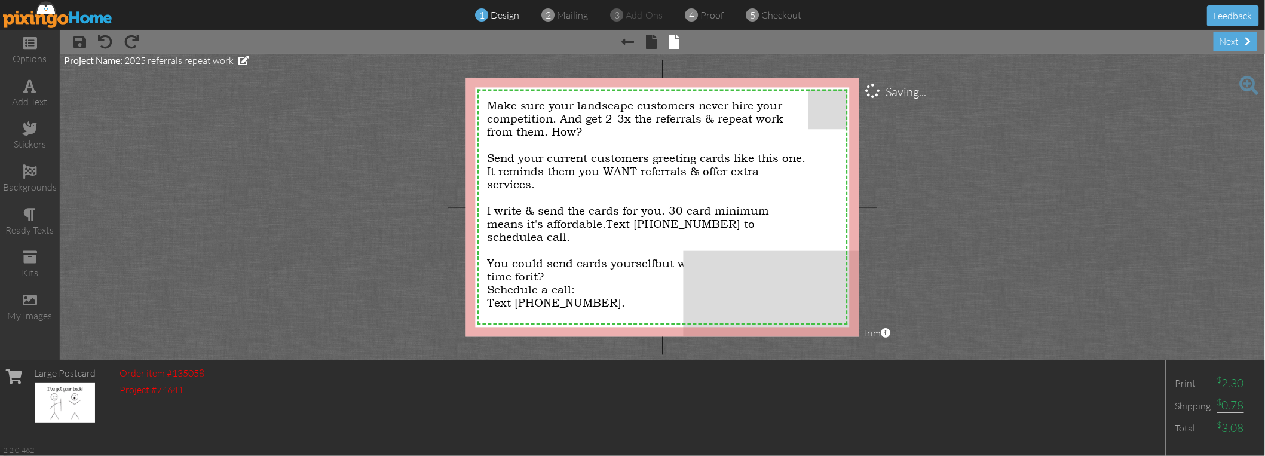
click at [372, 195] on project-studio-wrapper "X X X X X X X X X X X X X X X X X X X X X X X X X X X X X X X X X X X X X X X X…" at bounding box center [662, 207] width 1205 height 306
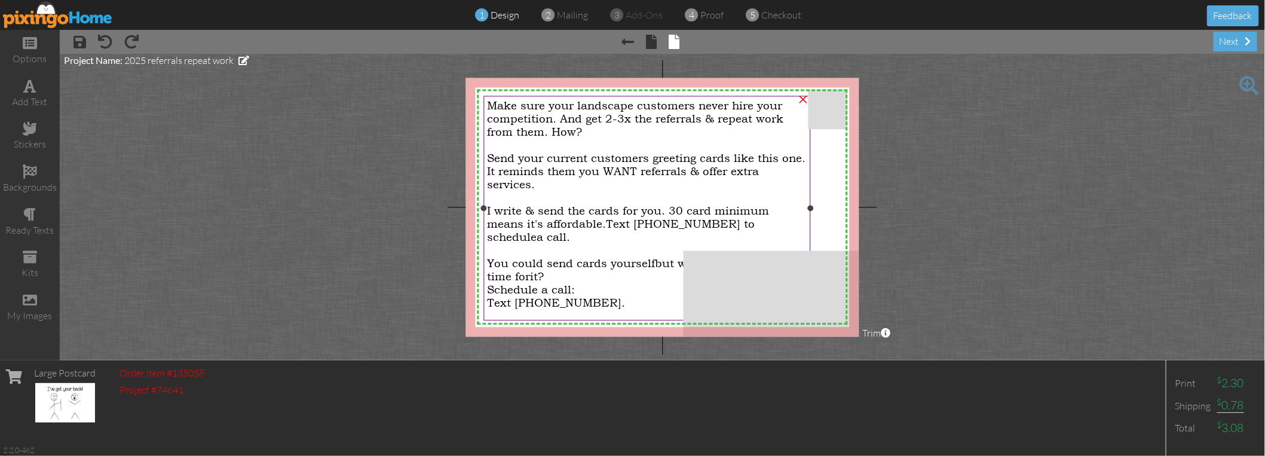
click at [555, 263] on div "You could send cards yourself but would you really make time for it?" at bounding box center [647, 270] width 320 height 26
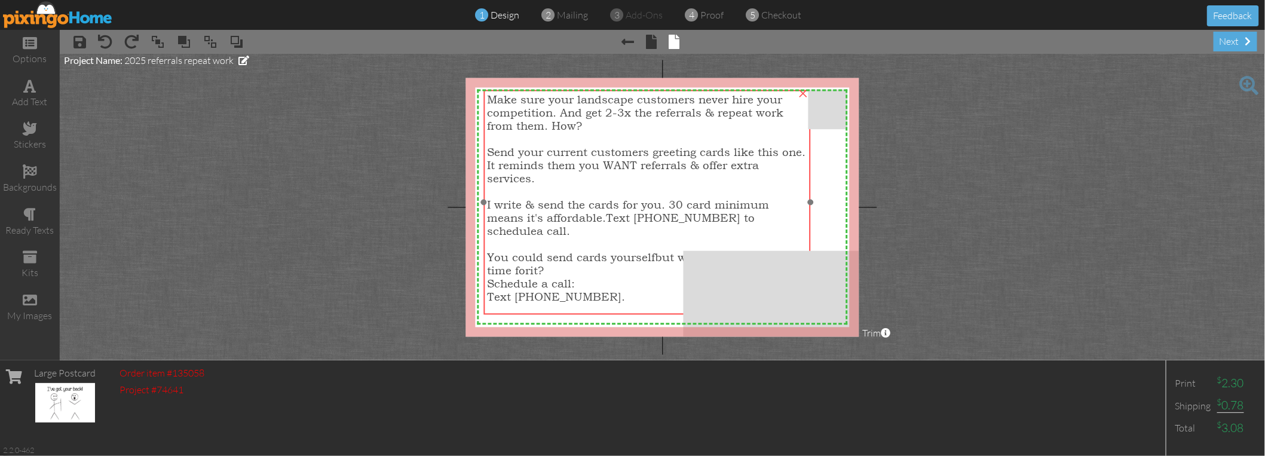
click at [643, 174] on div "Send your current customers greeting cards like this one. It reminds them you W…" at bounding box center [647, 165] width 320 height 39
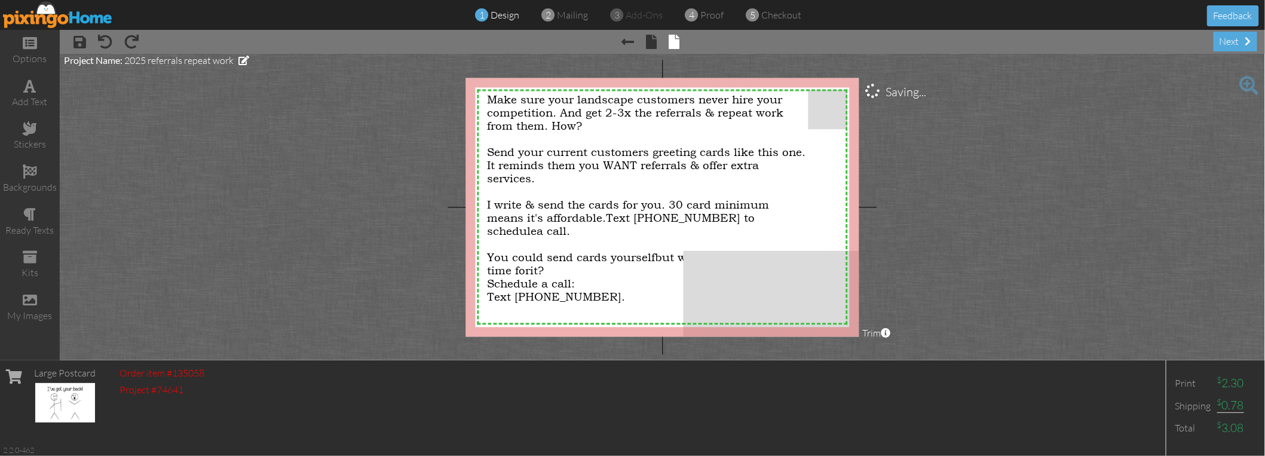
click at [387, 174] on project-studio-wrapper "X X X X X X X X X X X X X X X X X X X X X X X X X X X X X X X X X X X X X X X X…" at bounding box center [662, 207] width 1205 height 306
click at [588, 127] on div "Make sure your landscape customers never hire your competition. And get 2-3x th…" at bounding box center [647, 112] width 320 height 39
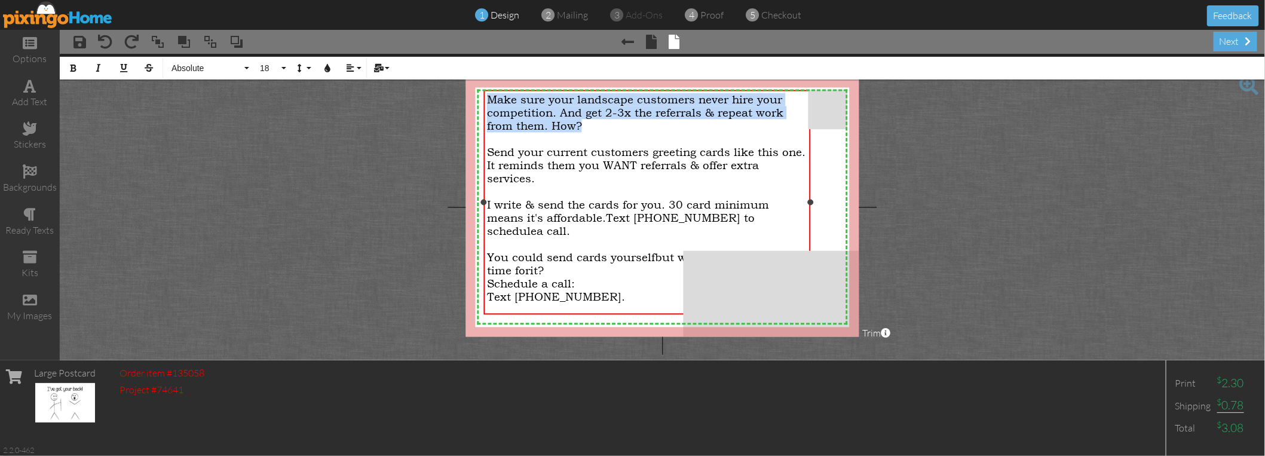
drag, startPoint x: 588, startPoint y: 127, endPoint x: 488, endPoint y: 93, distance: 105.8
click at [488, 93] on div "Make sure your landscape customers never hire your competition. And get 2-3x th…" at bounding box center [647, 112] width 320 height 39
click at [284, 63] on button "18" at bounding box center [271, 68] width 35 height 23
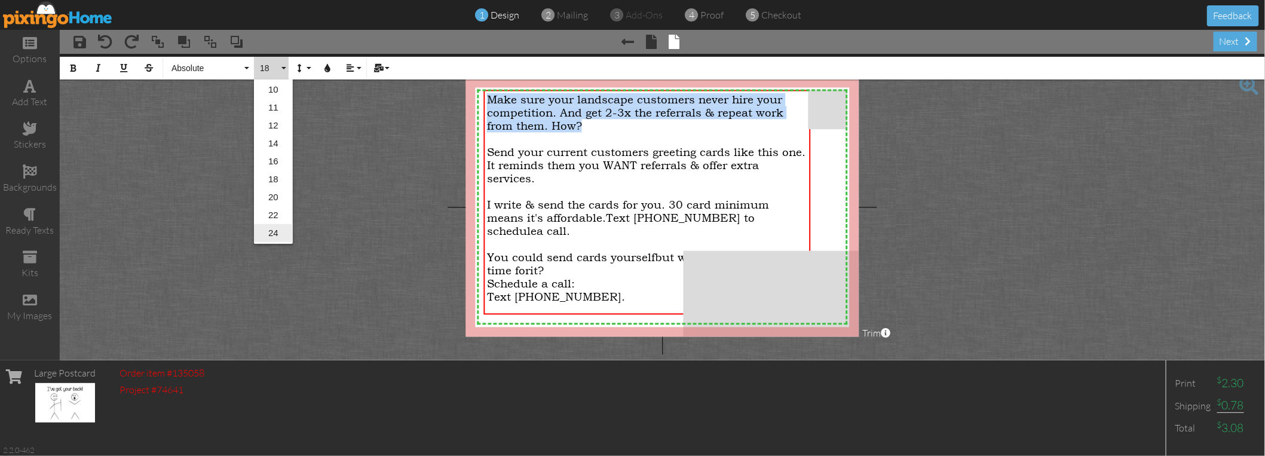
scroll to position [99, 0]
click at [271, 183] on link "20" at bounding box center [273, 186] width 39 height 18
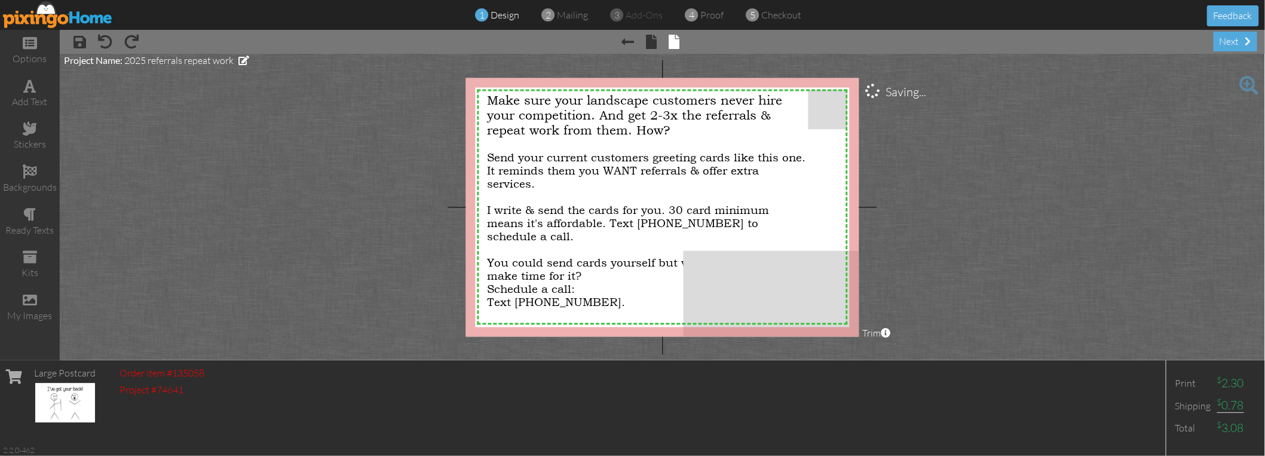
click at [330, 157] on project-studio-wrapper "X X X X X X X X X X X X X X X X X X X X X X X X X X X X X X X X X X X X X X X X…" at bounding box center [662, 207] width 1205 height 306
click at [594, 296] on span "Text [PHONE_NUMBER]." at bounding box center [556, 302] width 138 height 13
click at [566, 296] on span "Text [PHONE_NUMBER]." at bounding box center [556, 302] width 138 height 13
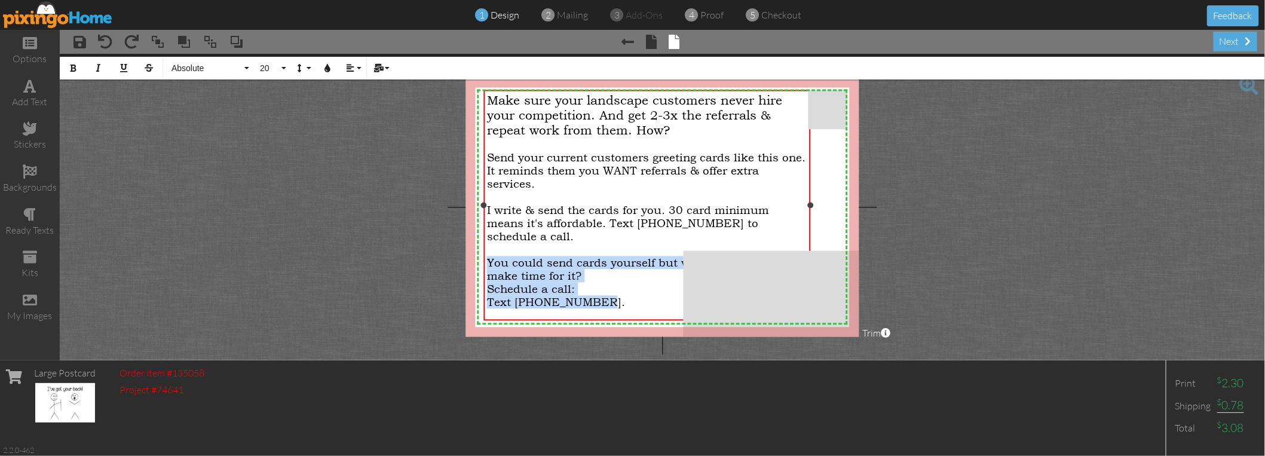
drag, startPoint x: 598, startPoint y: 286, endPoint x: 488, endPoint y: 240, distance: 119.2
click at [488, 240] on div "Make sure your landscape customers never hire your competition. And get 2-3x th…" at bounding box center [647, 214] width 320 height 242
click at [282, 57] on button "18" at bounding box center [271, 68] width 35 height 23
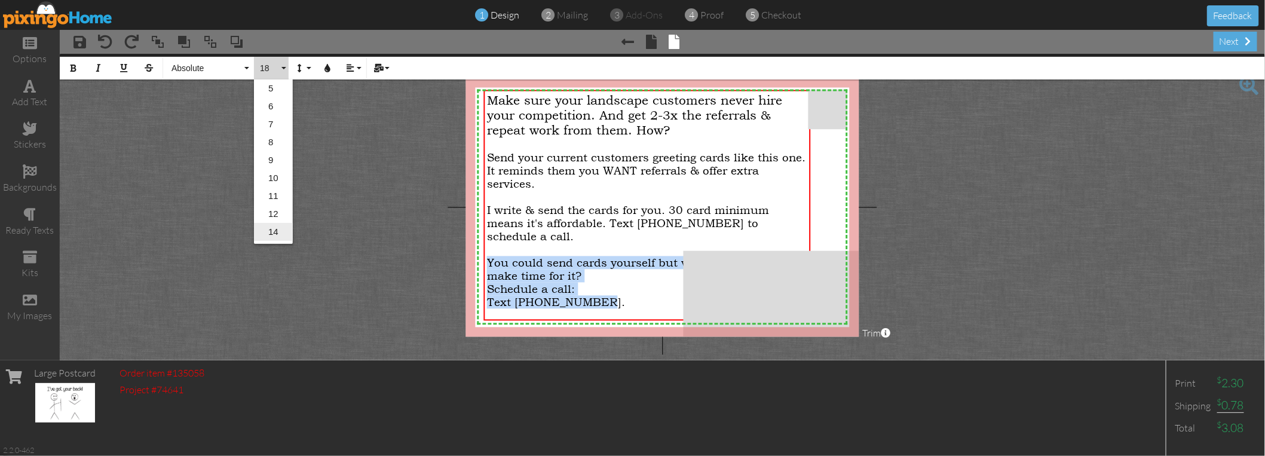
click at [281, 232] on link "14" at bounding box center [273, 232] width 39 height 18
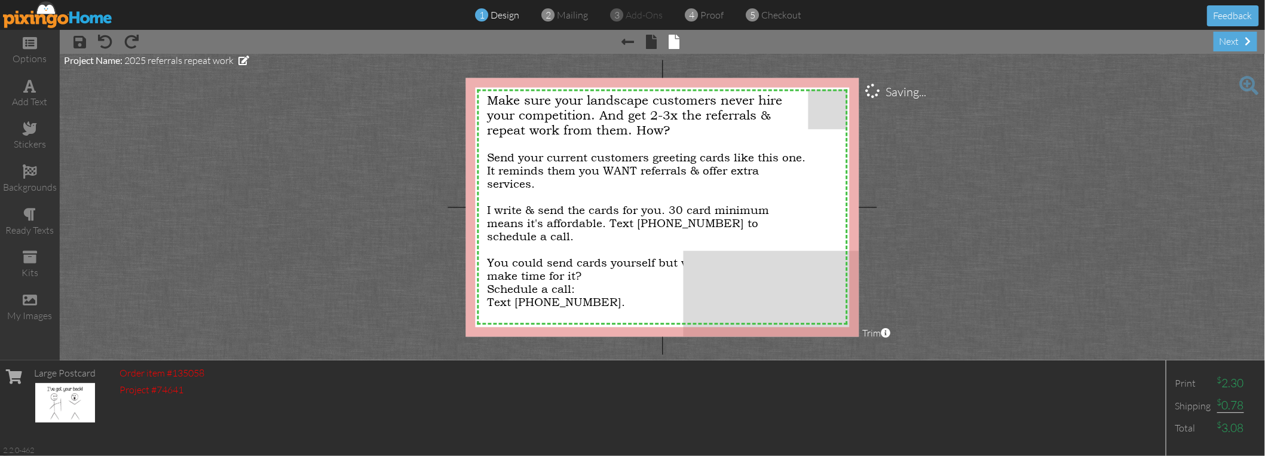
click at [270, 88] on project-studio-wrapper "X X X X X X X X X X X X X X X X X X X X X X X X X X X X X X X X X X X X X X X X…" at bounding box center [662, 207] width 1205 height 306
click at [106, 40] on span at bounding box center [105, 42] width 14 height 14
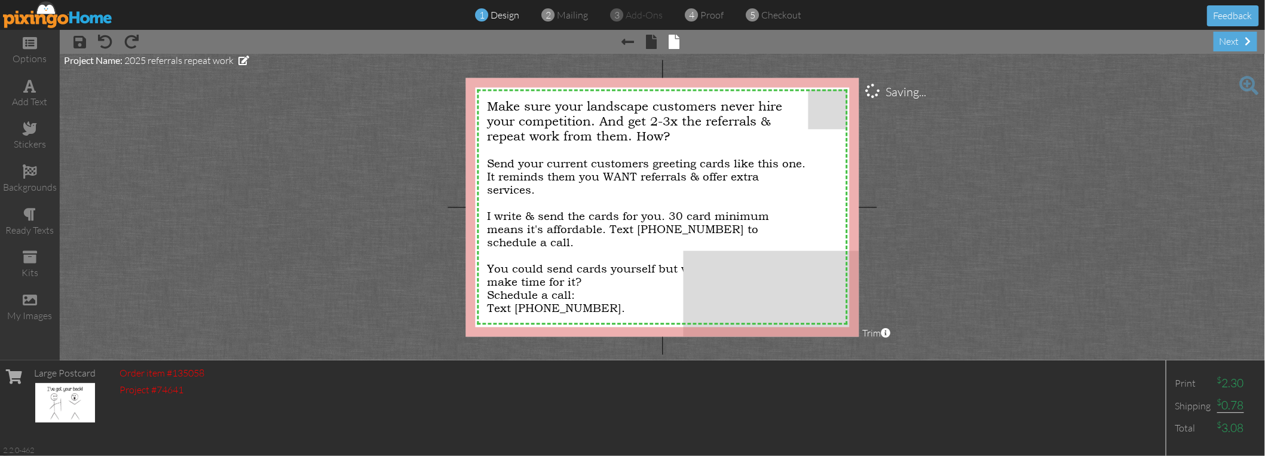
click at [324, 204] on project-studio-wrapper "X X X X X X X X X X X X X X X X X X X X X X X X X X X X X X X X X X X X X X X X…" at bounding box center [662, 207] width 1205 height 306
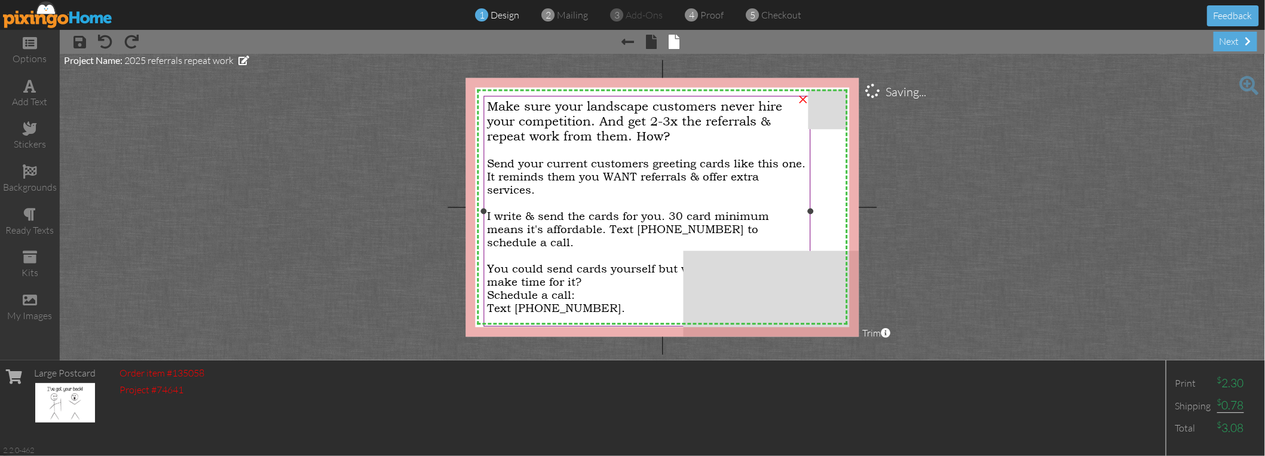
click at [519, 130] on span "Make sure your landscape customers never hire your competition. And get 2-3x th…" at bounding box center [634, 121] width 295 height 45
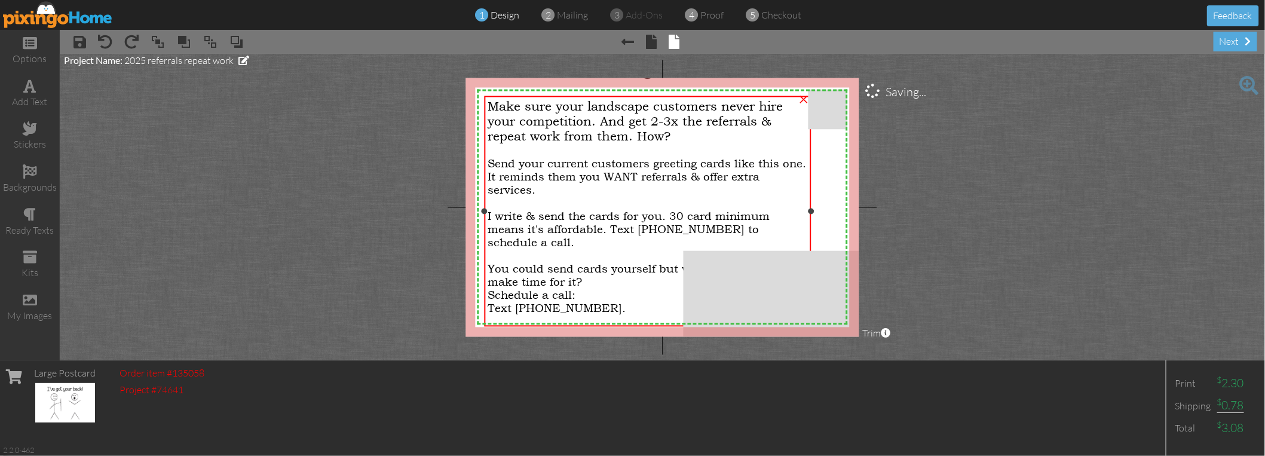
click at [520, 130] on span "Make sure your landscape customers never hire your competition. And get 2-3x th…" at bounding box center [635, 121] width 295 height 45
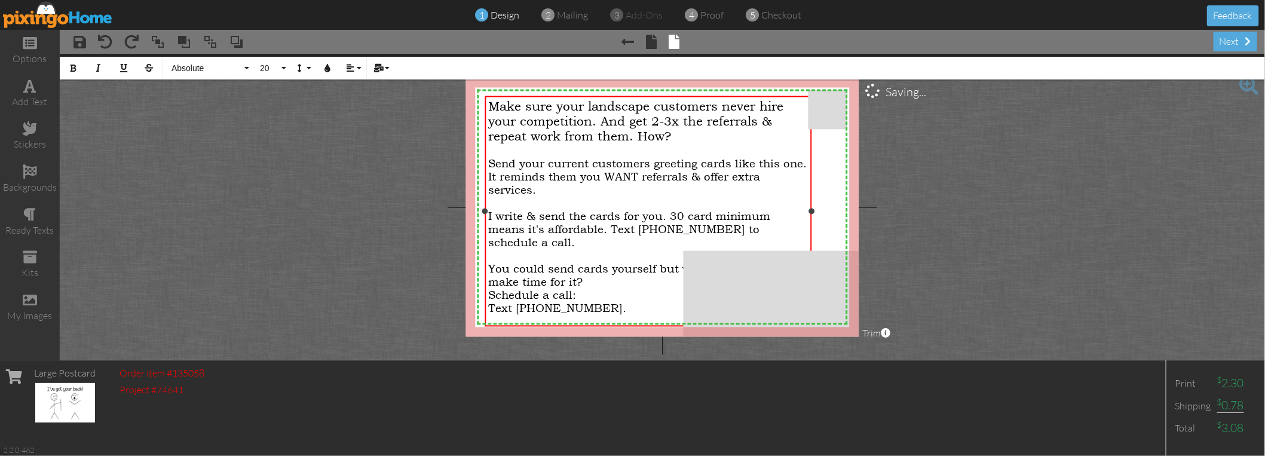
click at [520, 124] on span "Make sure your landscape customers never hire your competition. And get 2-3x th…" at bounding box center [635, 121] width 295 height 45
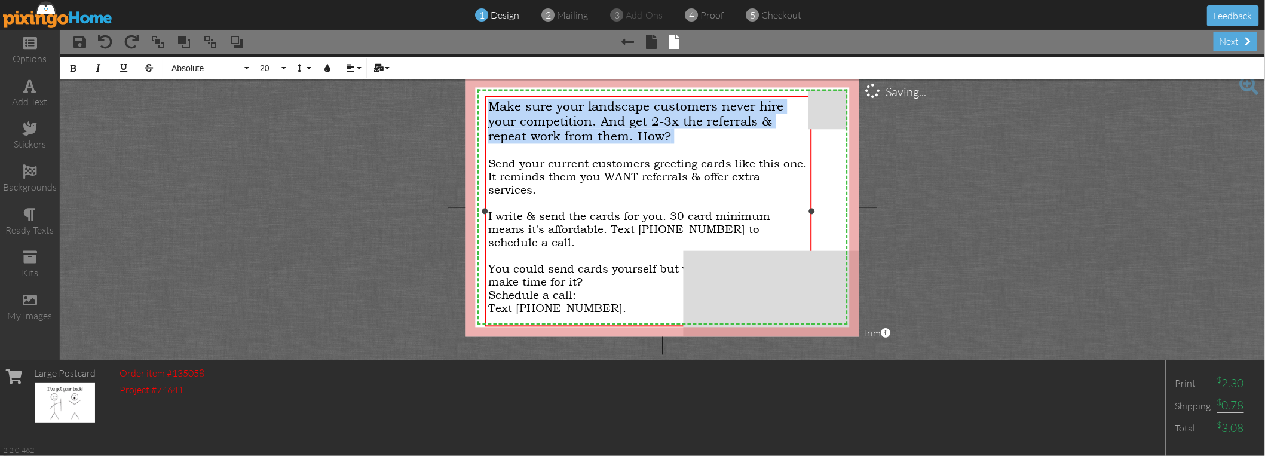
click at [520, 124] on span "Make sure your landscape customers never hire your competition. And get 2-3x th…" at bounding box center [635, 121] width 295 height 45
click at [277, 68] on span "20" at bounding box center [269, 68] width 20 height 10
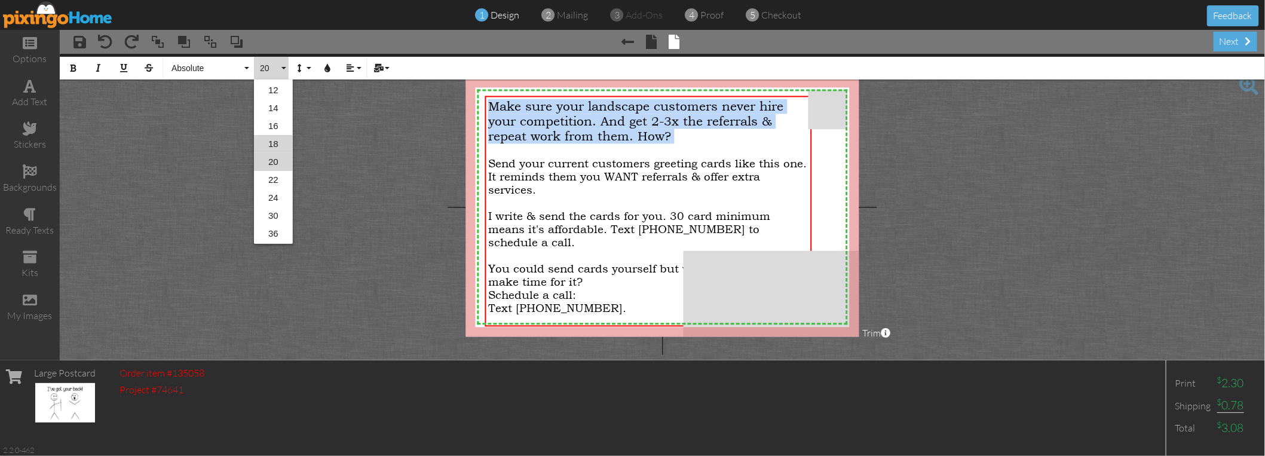
click at [272, 146] on link "18" at bounding box center [273, 144] width 39 height 18
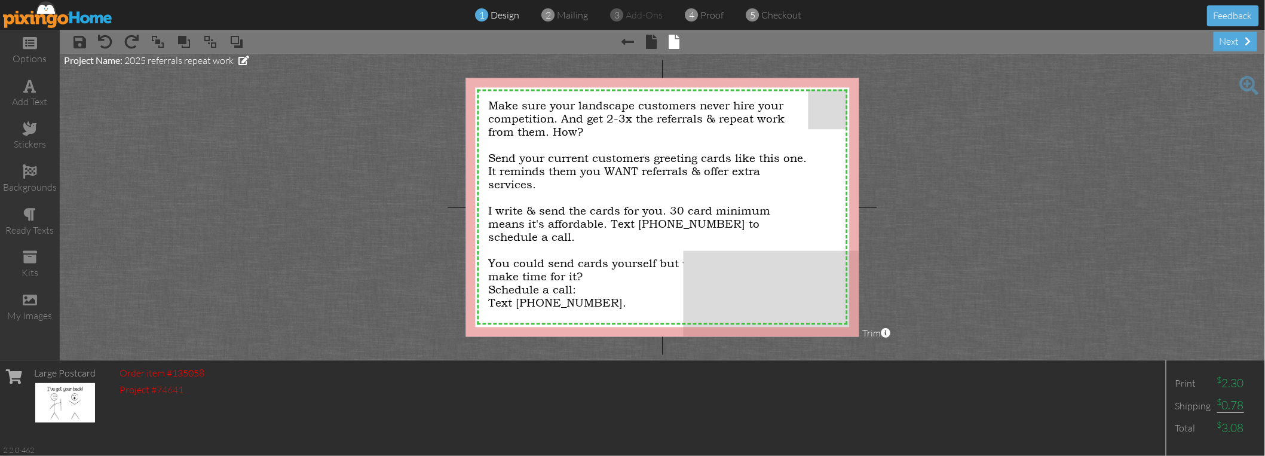
click at [388, 118] on project-studio-wrapper "X X X X X X X X X X X X X X X X X X X X X X X X X X X X X X X X X X X X X X X X…" at bounding box center [662, 207] width 1205 height 306
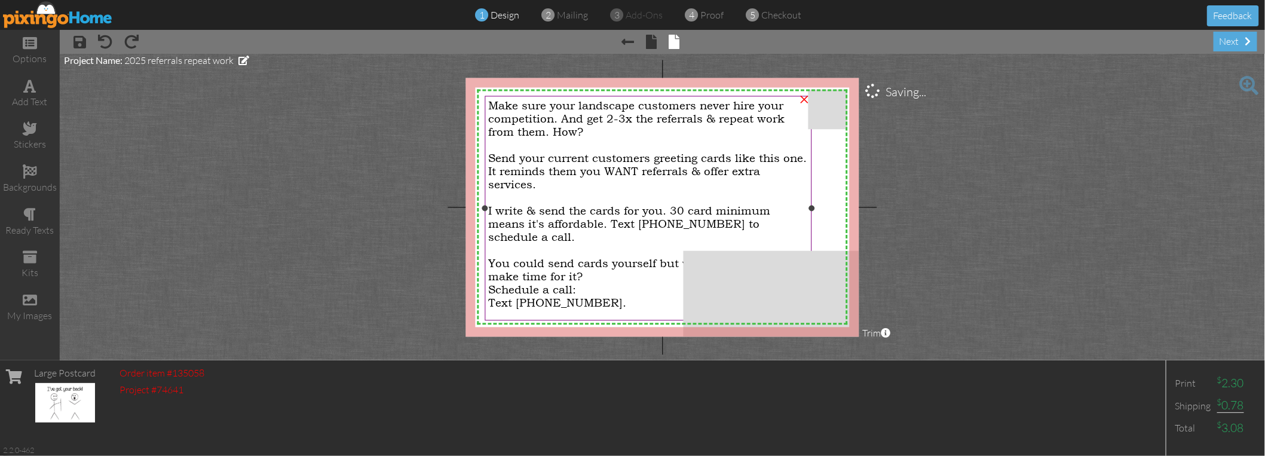
click at [602, 119] on span "Make sure your landscape customers never hire your competition. And get 2-3x th…" at bounding box center [636, 118] width 296 height 39
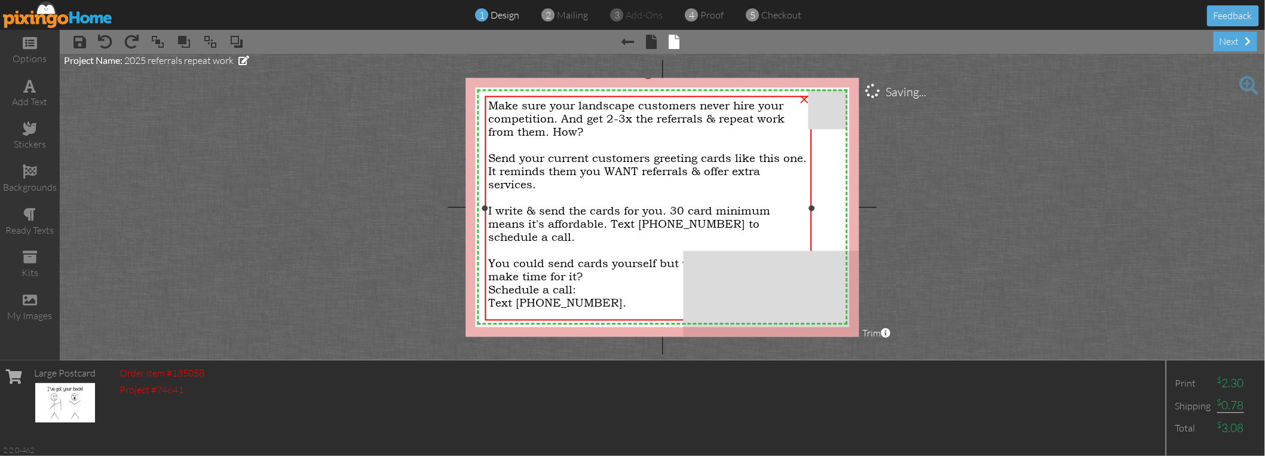
click at [591, 117] on span "Make sure your landscape customers never hire your competition. And get 2-3x th…" at bounding box center [636, 118] width 296 height 39
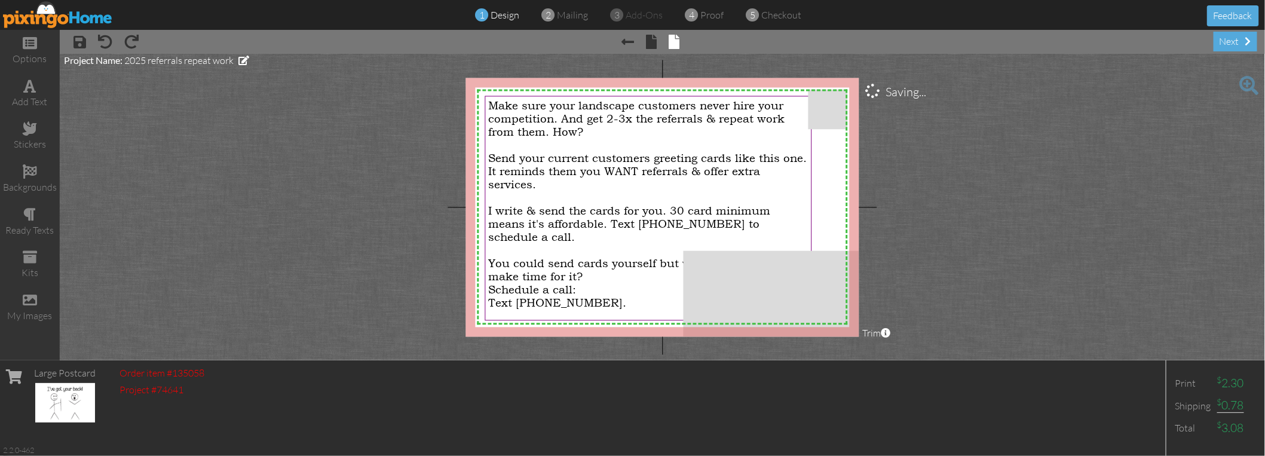
click at [415, 182] on project-studio-wrapper "X X X X X X X X X X X X X X X X X X X X X X X X X X X X X X X X X X X X X X X X…" at bounding box center [662, 207] width 1205 height 306
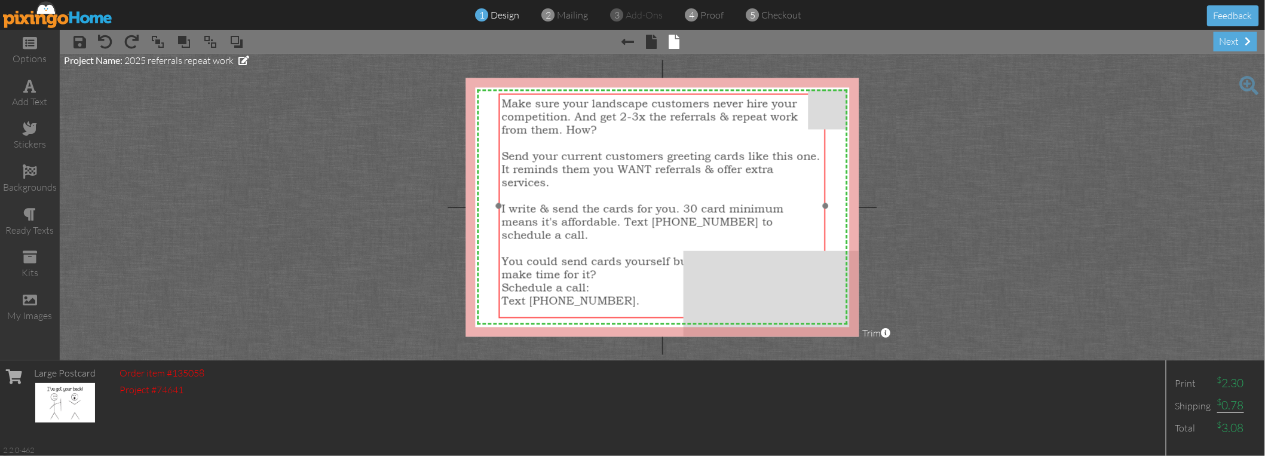
drag, startPoint x: 543, startPoint y: 248, endPoint x: 557, endPoint y: 246, distance: 13.9
click at [557, 255] on span "You could send cards yourself but would you really make time for it?" at bounding box center [645, 268] width 286 height 26
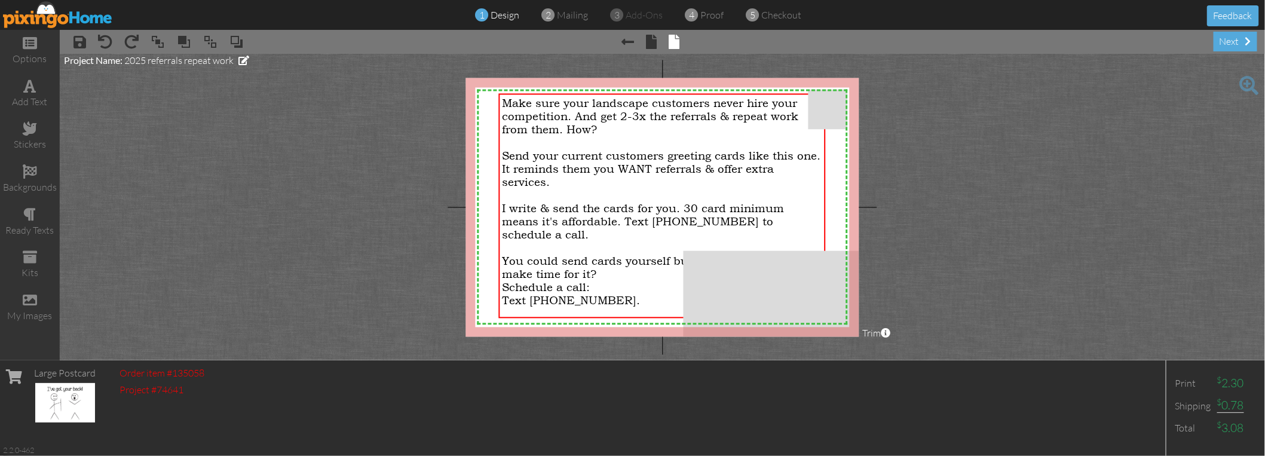
click at [359, 225] on project-studio-wrapper "X X X X X X X X X X X X X X X X X X X X X X X X X X X X X X X X X X X X X X X X…" at bounding box center [662, 207] width 1205 height 306
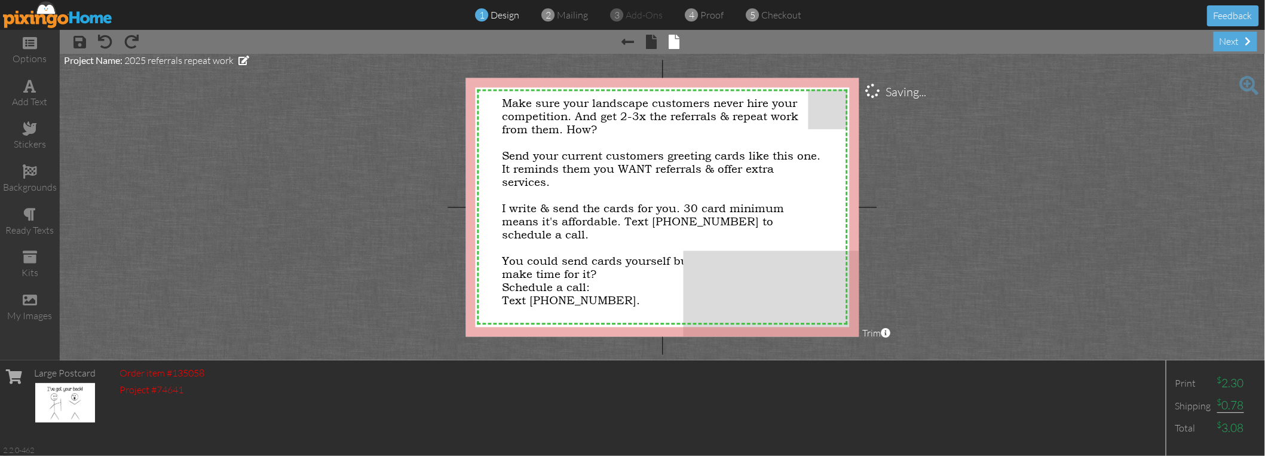
click at [359, 225] on project-studio-wrapper "X X X X X X X X X X X X X X X X X X X X X X X X X X X X X X X X X X X X X X X X…" at bounding box center [662, 207] width 1205 height 306
click at [526, 255] on span "You could send cards yourself but would you really make time for it?" at bounding box center [645, 268] width 286 height 26
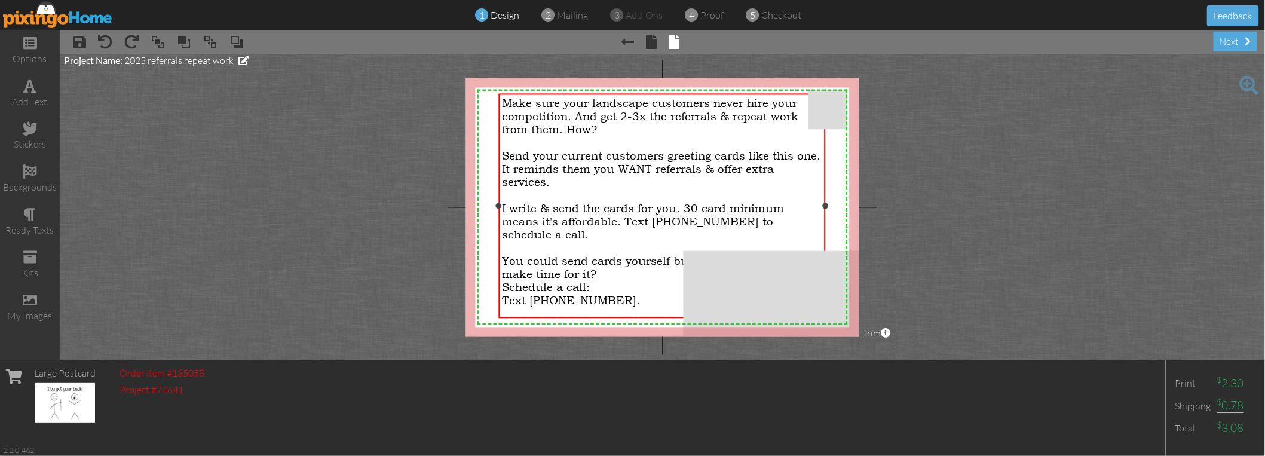
click at [526, 255] on span "You could send cards yourself but would you really make time for it?" at bounding box center [645, 268] width 286 height 26
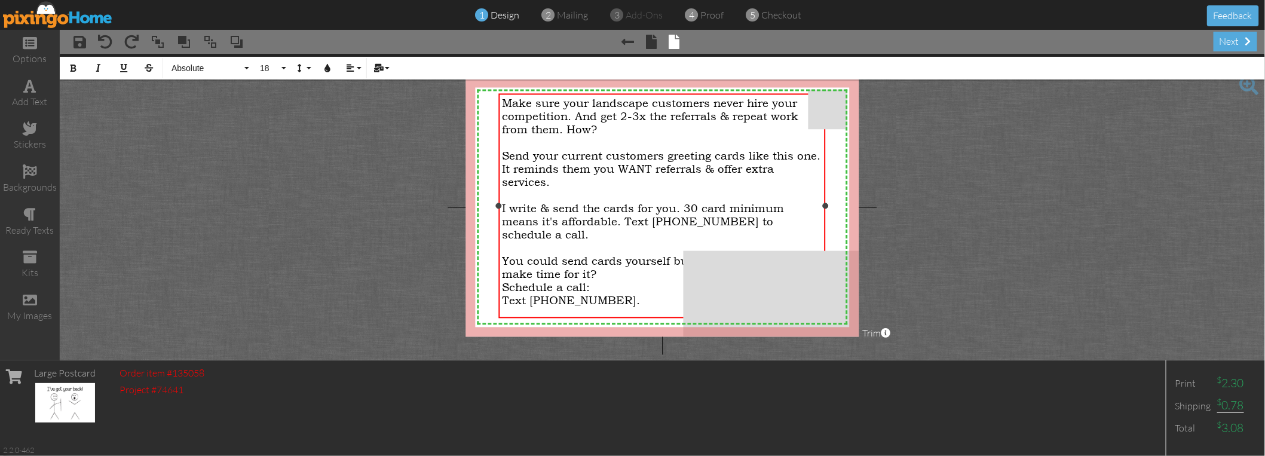
click at [670, 255] on span "You could send cards yourself but would you really make time for it?" at bounding box center [645, 268] width 286 height 26
click at [324, 214] on project-studio-wrapper "X X X X X X X X X X X X X X X X X X X X X X X X X X X X X X X X X X X X X X X X…" at bounding box center [662, 207] width 1205 height 306
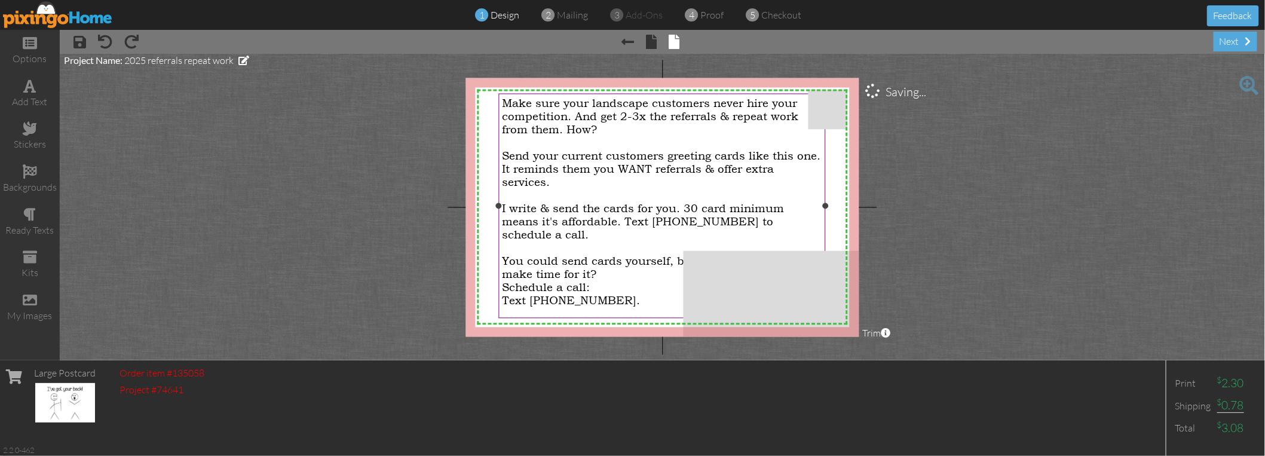
click at [510, 205] on span "I write & send the cards for you. 30 card minimum means it's affordable. Text […" at bounding box center [643, 221] width 282 height 39
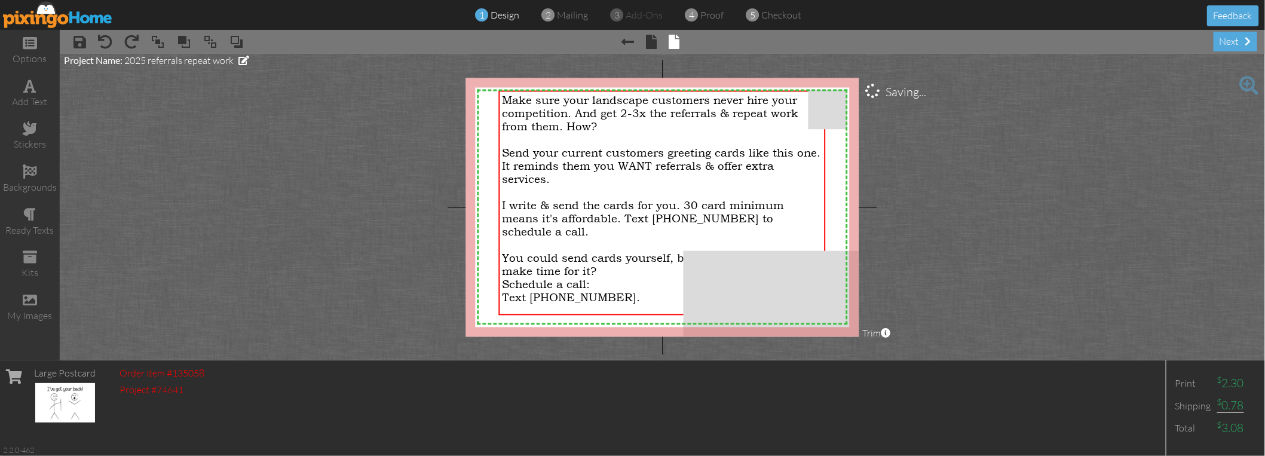
click at [439, 218] on project-studio-wrapper "X X X X X X X X X X X X X X X X X X X X X X X X X X X X X X X X X X X X X X X X…" at bounding box center [662, 207] width 1205 height 306
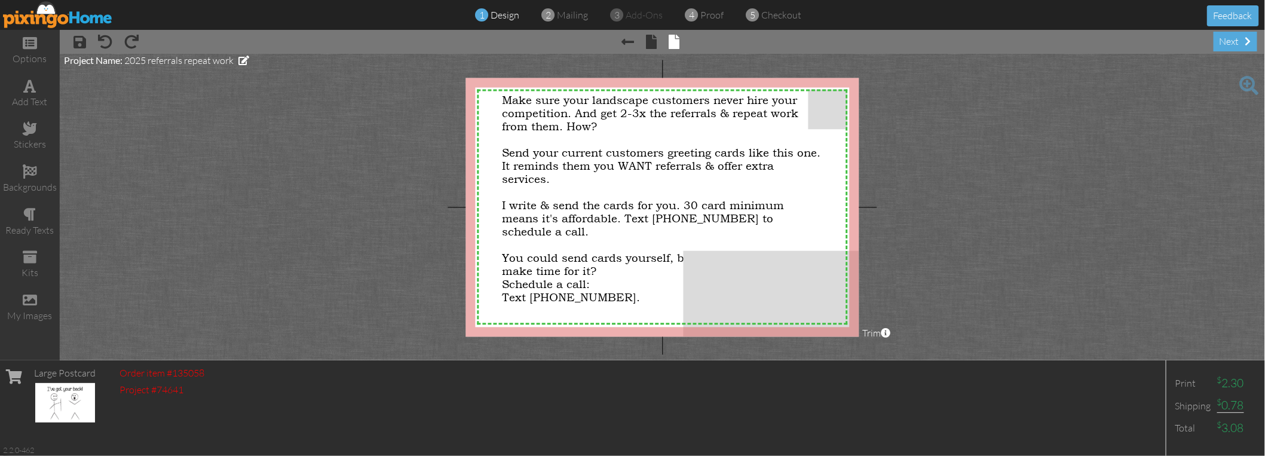
click at [311, 173] on project-studio-wrapper "X X X X X X X X X X X X X X X X X X X X X X X X X X X X X X X X X X X X X X X X…" at bounding box center [662, 207] width 1205 height 306
click at [26, 299] on span at bounding box center [30, 300] width 14 height 14
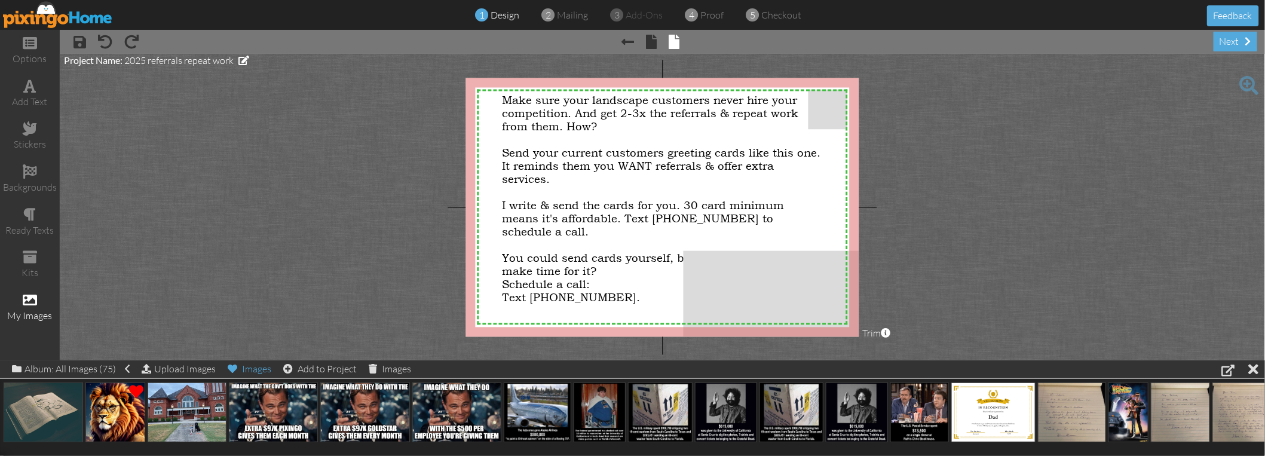
click at [257, 367] on div "Images" at bounding box center [250, 368] width 44 height 17
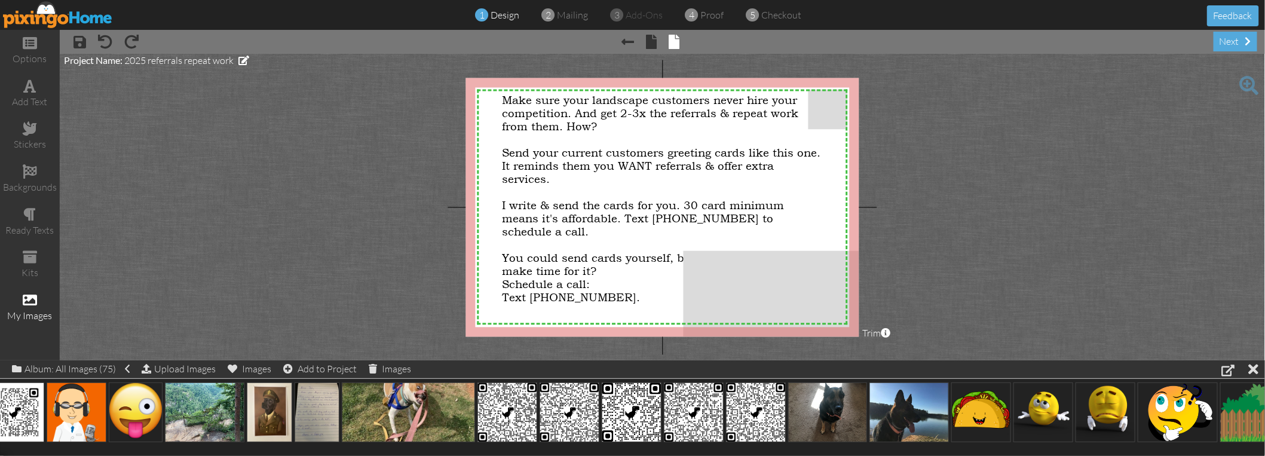
scroll to position [0, 4045]
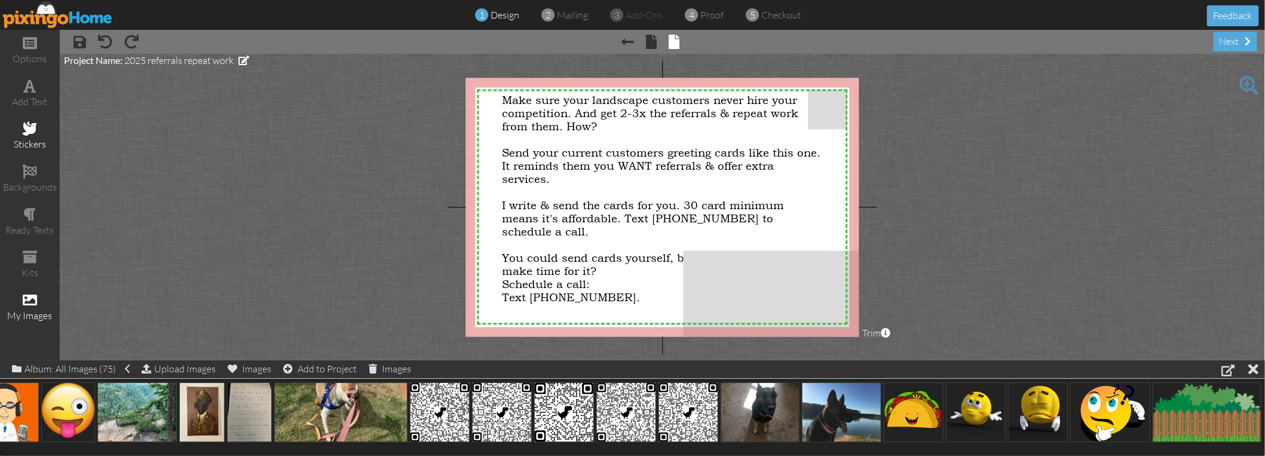
click at [29, 131] on span at bounding box center [30, 128] width 14 height 14
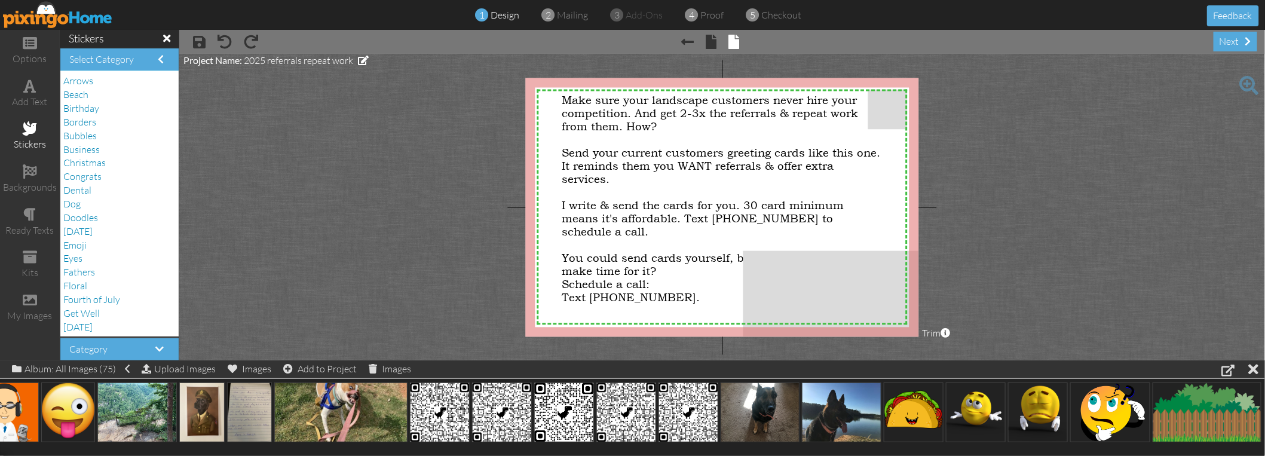
click at [104, 76] on div "Arrows" at bounding box center [119, 81] width 112 height 14
click at [82, 79] on span "Arrows" at bounding box center [78, 81] width 30 height 12
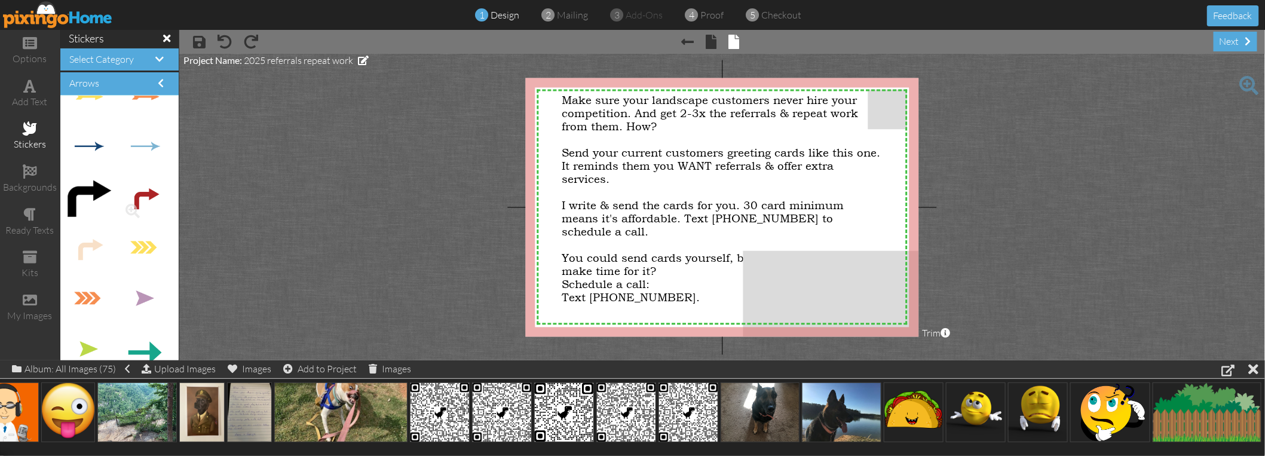
scroll to position [1394, 0]
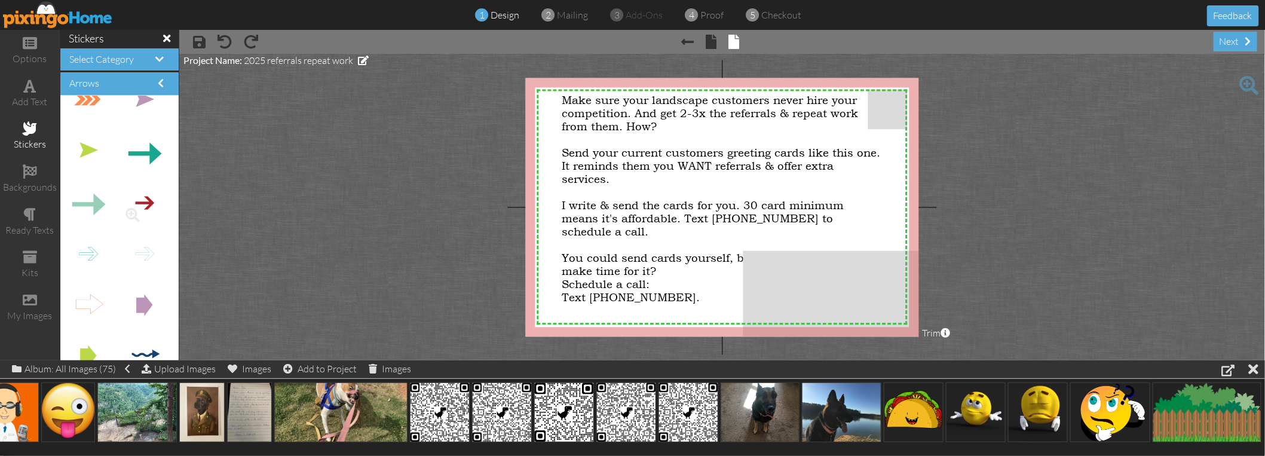
click at [139, 201] on img at bounding box center [144, 202] width 45 height 45
click at [125, 212] on span at bounding box center [132, 215] width 20 height 20
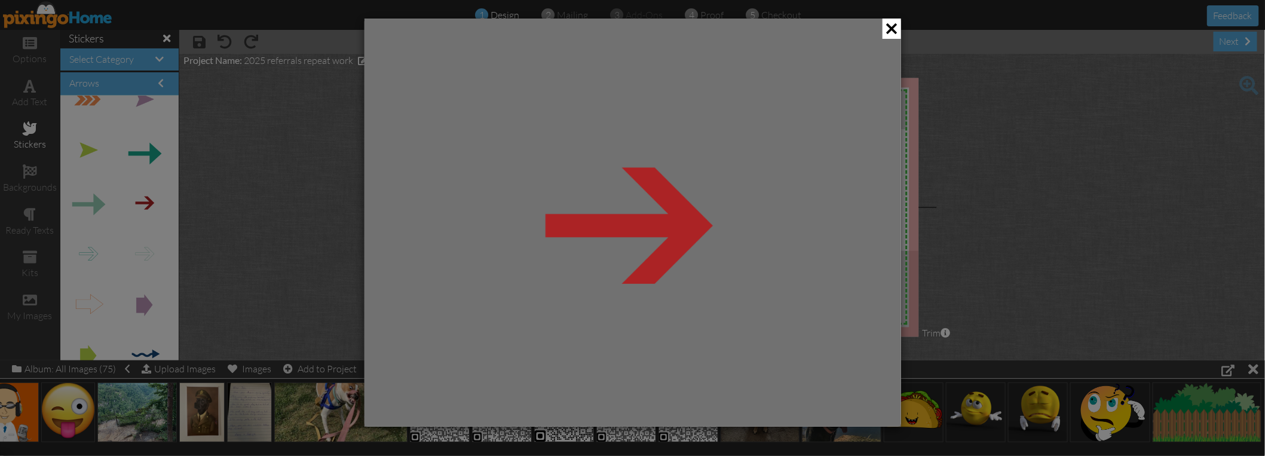
click at [272, 183] on div at bounding box center [632, 228] width 1265 height 456
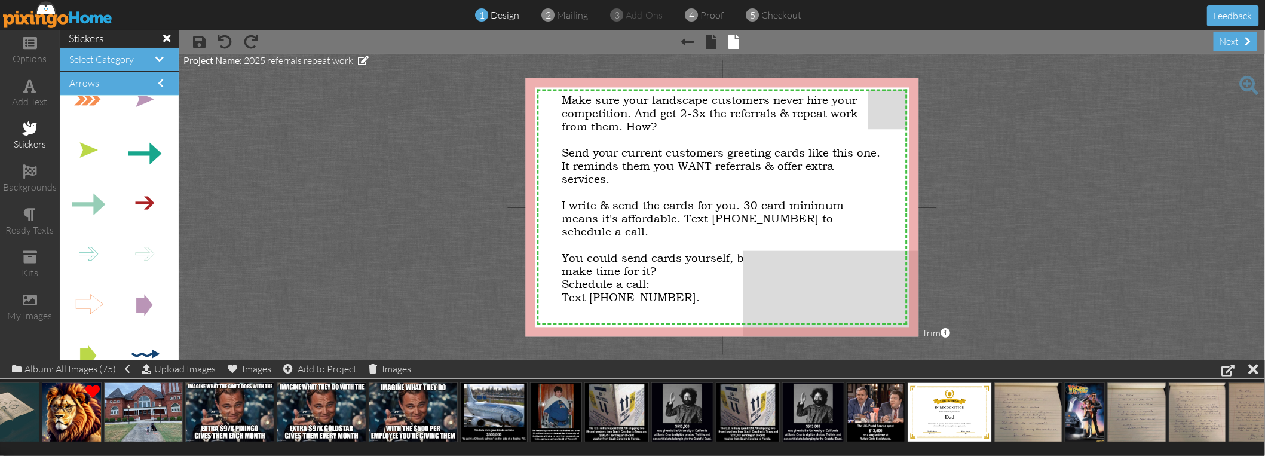
scroll to position [0, 0]
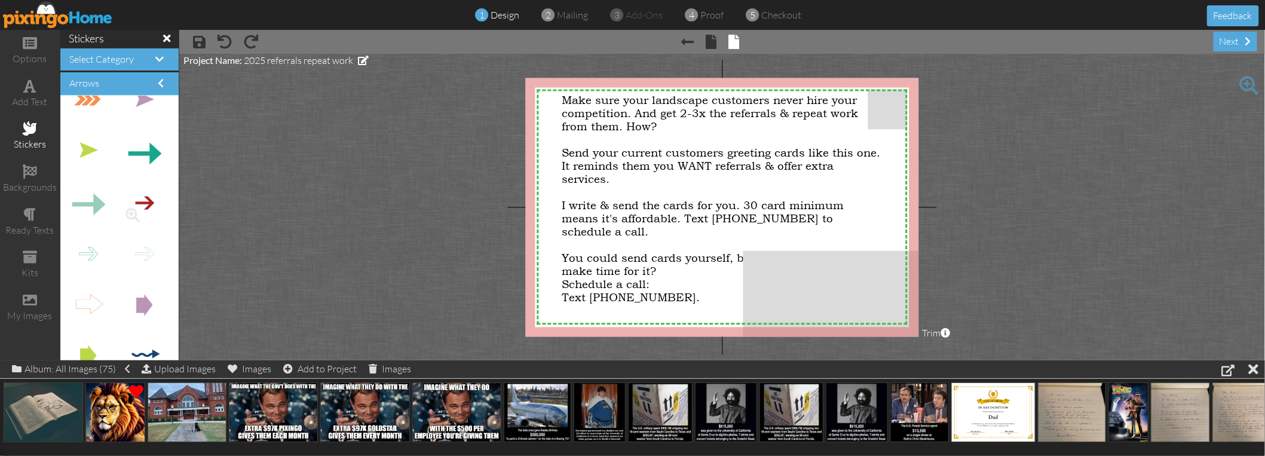
click at [143, 198] on img at bounding box center [144, 202] width 45 height 45
drag, startPoint x: 143, startPoint y: 198, endPoint x: 204, endPoint y: 164, distance: 70.1
click at [204, 164] on project-studio-wrapper "X X X X X X X X X X X X X X X X X X X X X X X X X X X X X X X X X X X X X X X X…" at bounding box center [722, 207] width 1086 height 306
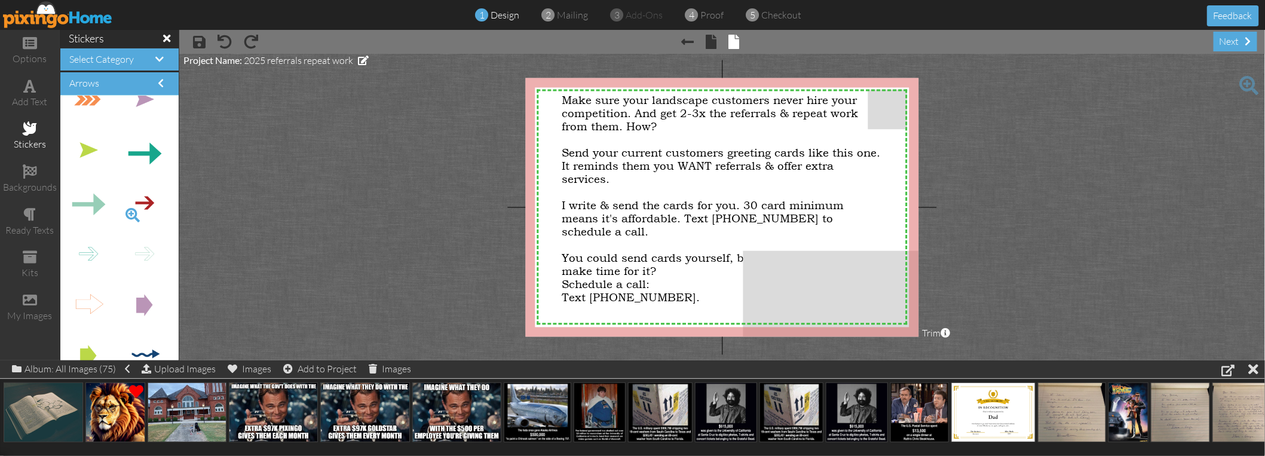
click at [131, 213] on span at bounding box center [132, 215] width 20 height 20
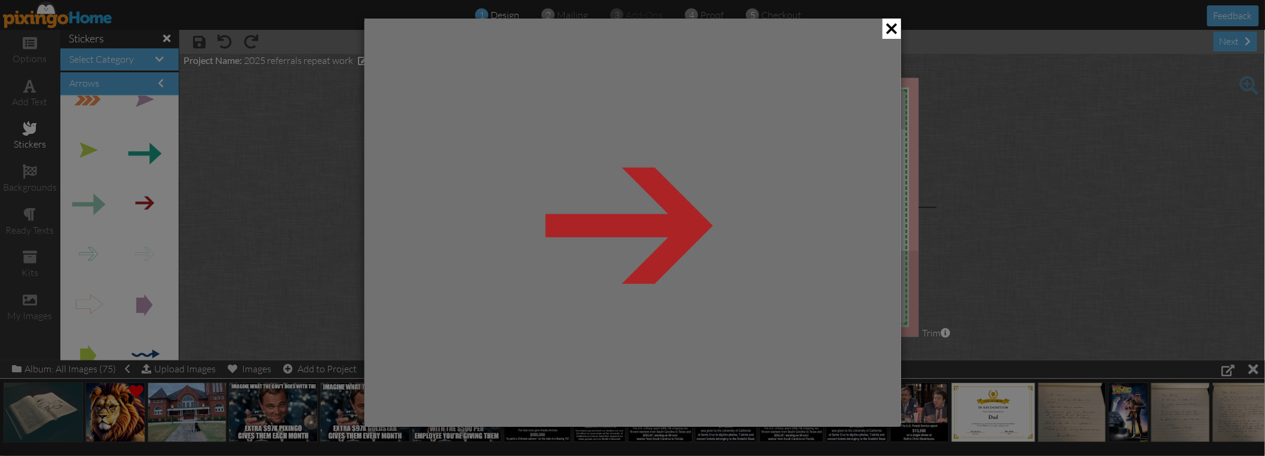
click at [649, 240] on img at bounding box center [632, 222] width 396 height 396
click at [891, 28] on span at bounding box center [891, 29] width 19 height 20
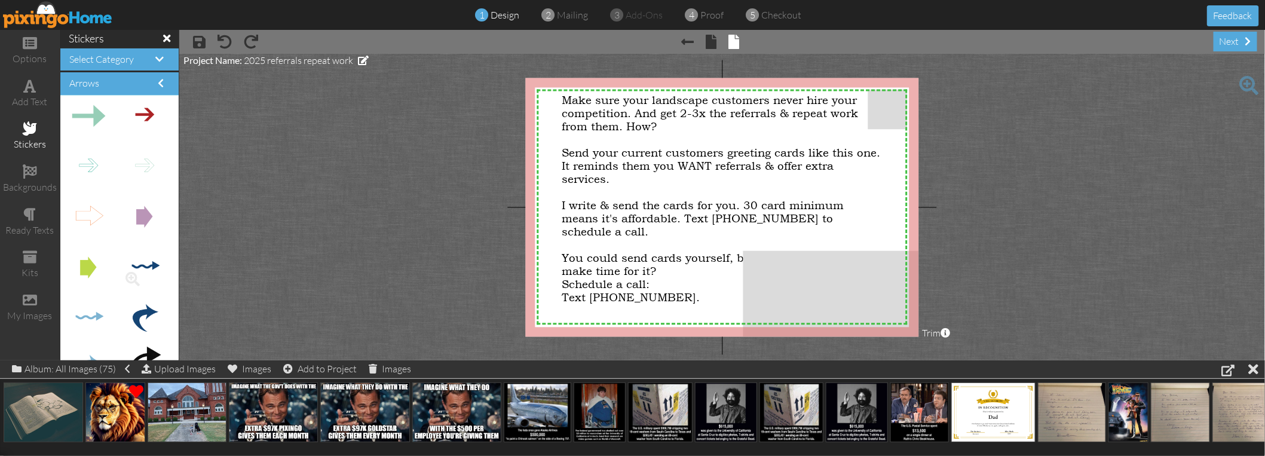
scroll to position [1515, 0]
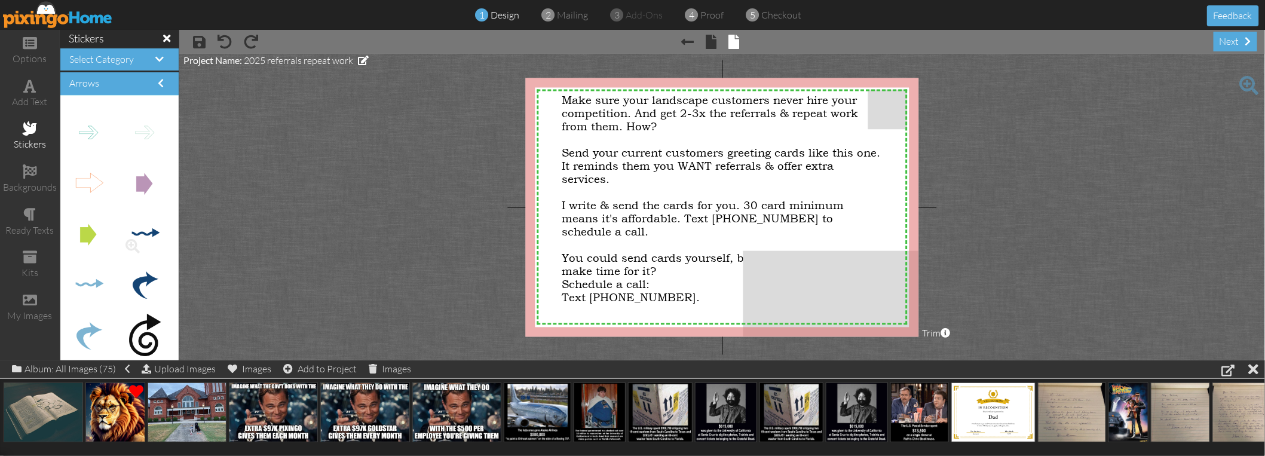
click at [140, 232] on img at bounding box center [144, 234] width 45 height 45
click at [137, 177] on img at bounding box center [144, 183] width 45 height 45
click at [393, 370] on div "Images" at bounding box center [390, 368] width 42 height 17
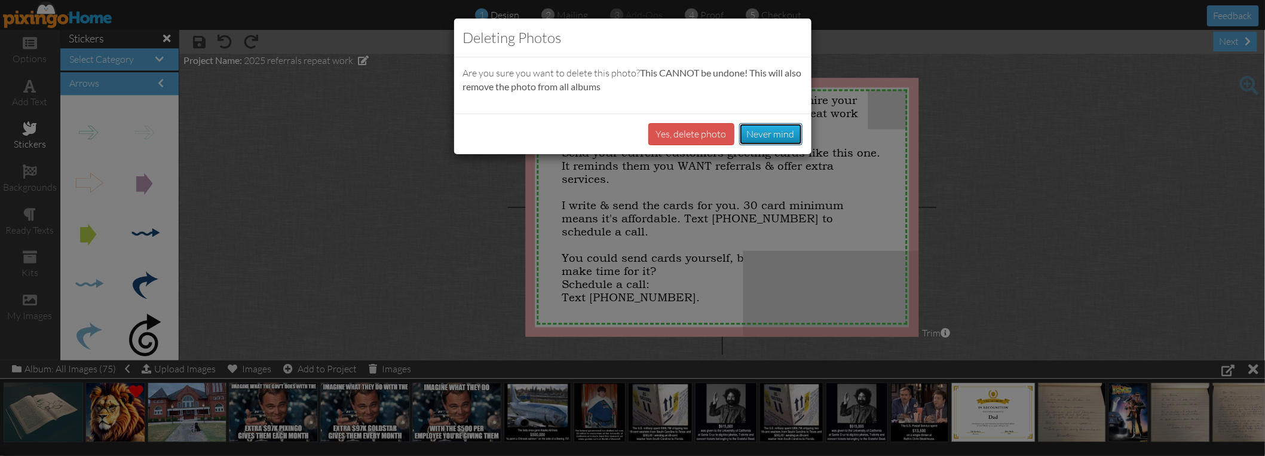
click at [789, 128] on button "Never mind" at bounding box center [770, 134] width 63 height 22
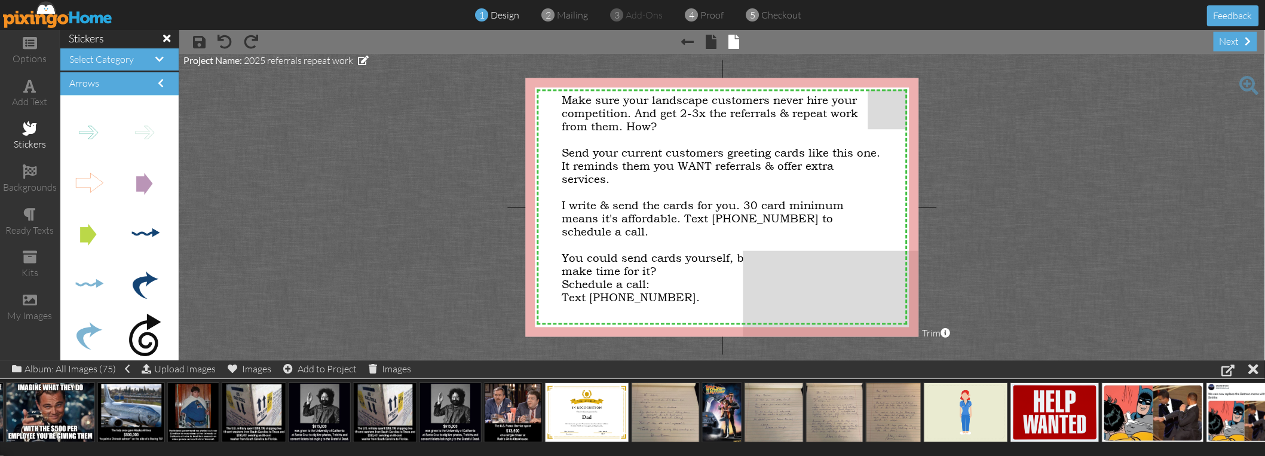
scroll to position [0, 0]
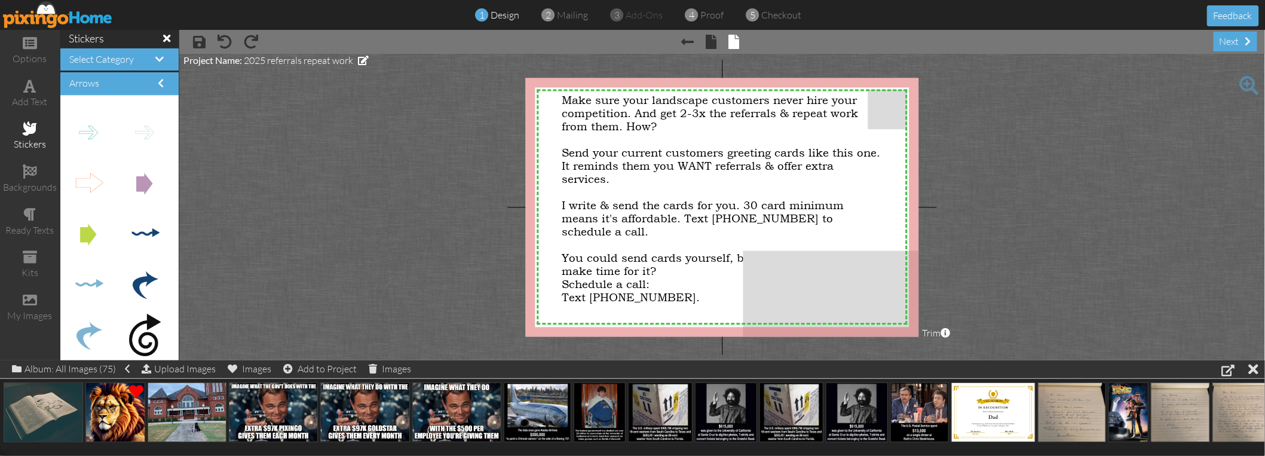
click at [388, 183] on project-studio-wrapper "X X X X X X X X X X X X X X X X X X X X X X X X X X X X X X X X X X X X X X X X…" at bounding box center [722, 207] width 1086 height 306
click at [31, 307] on div "my images" at bounding box center [30, 308] width 60 height 42
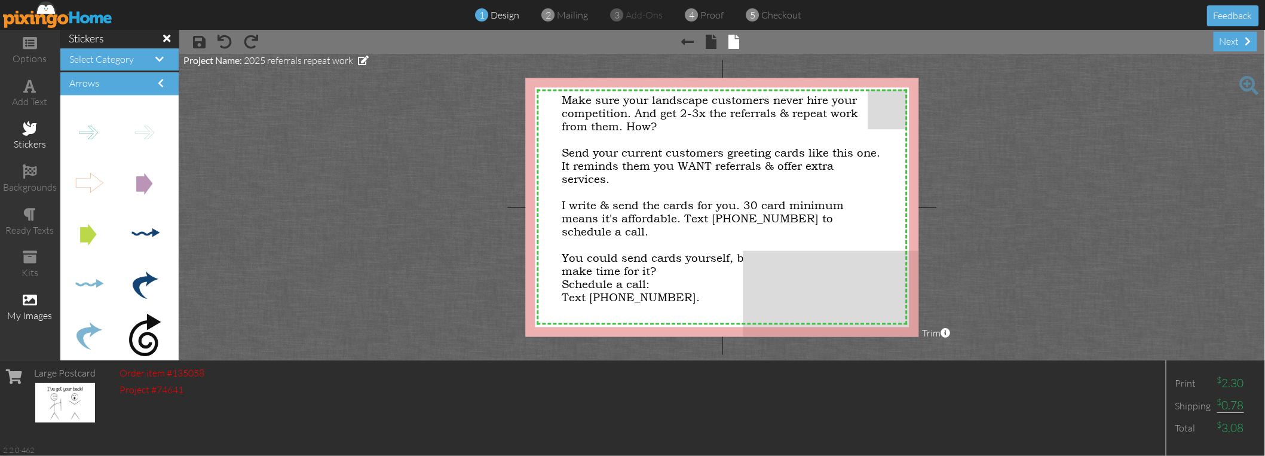
click at [29, 294] on span at bounding box center [30, 300] width 14 height 14
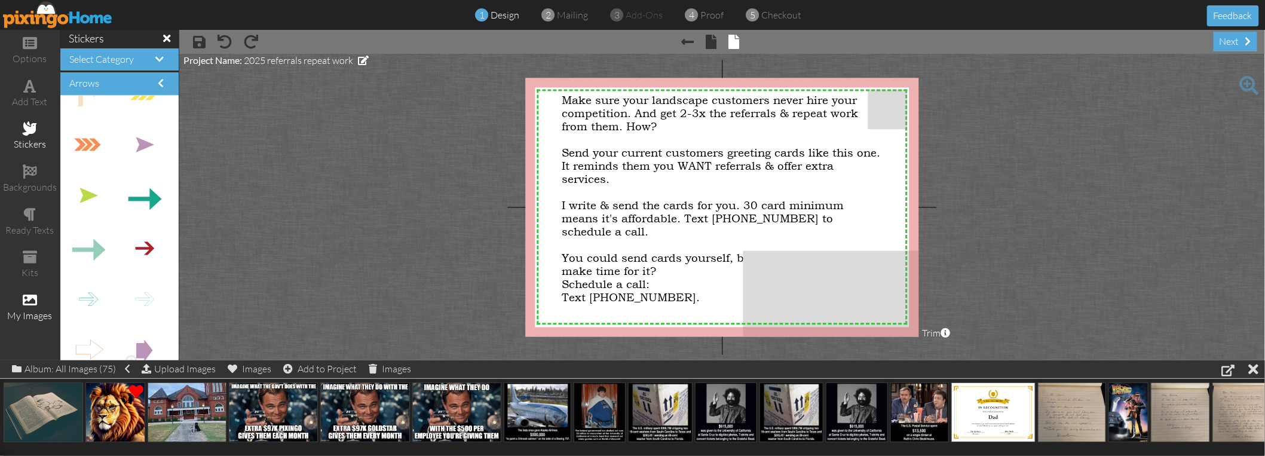
scroll to position [1316, 0]
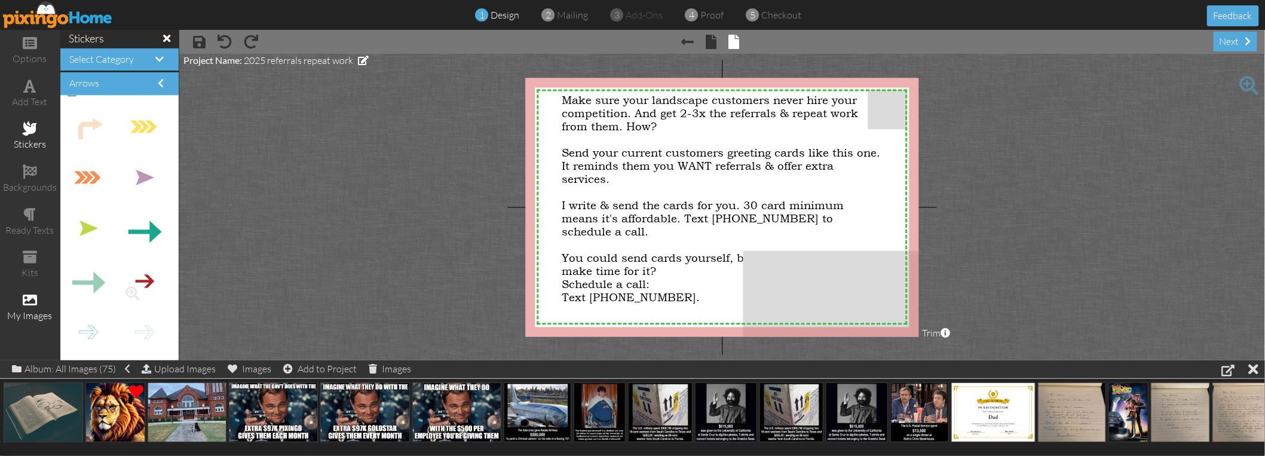
click at [146, 281] on img at bounding box center [144, 281] width 45 height 45
click at [305, 375] on div "Add to Project" at bounding box center [319, 368] width 73 height 17
click at [307, 367] on div "Add to Project" at bounding box center [319, 368] width 73 height 17
click at [122, 293] on span at bounding box center [132, 293] width 20 height 20
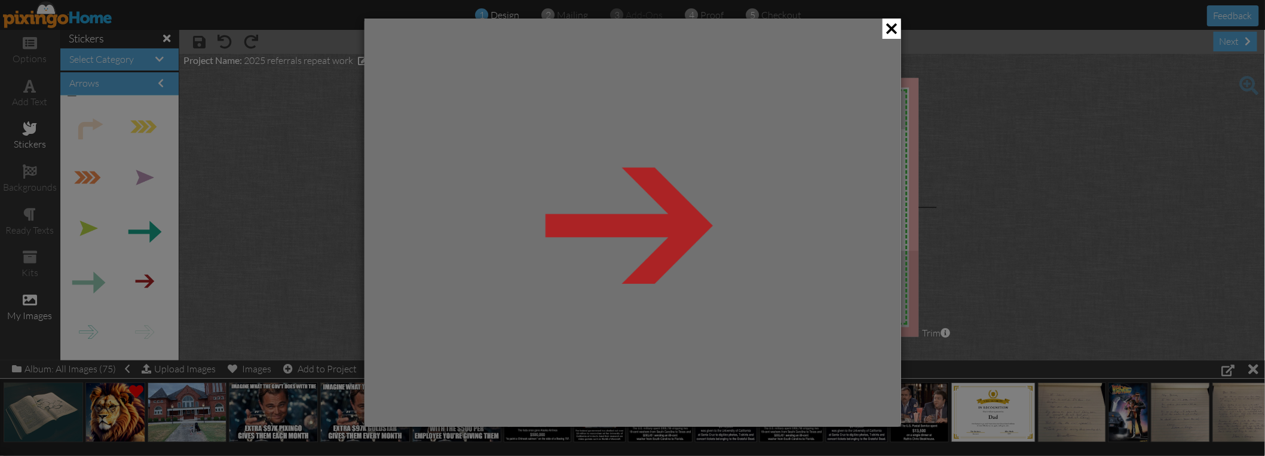
click at [306, 369] on div at bounding box center [632, 228] width 1265 height 456
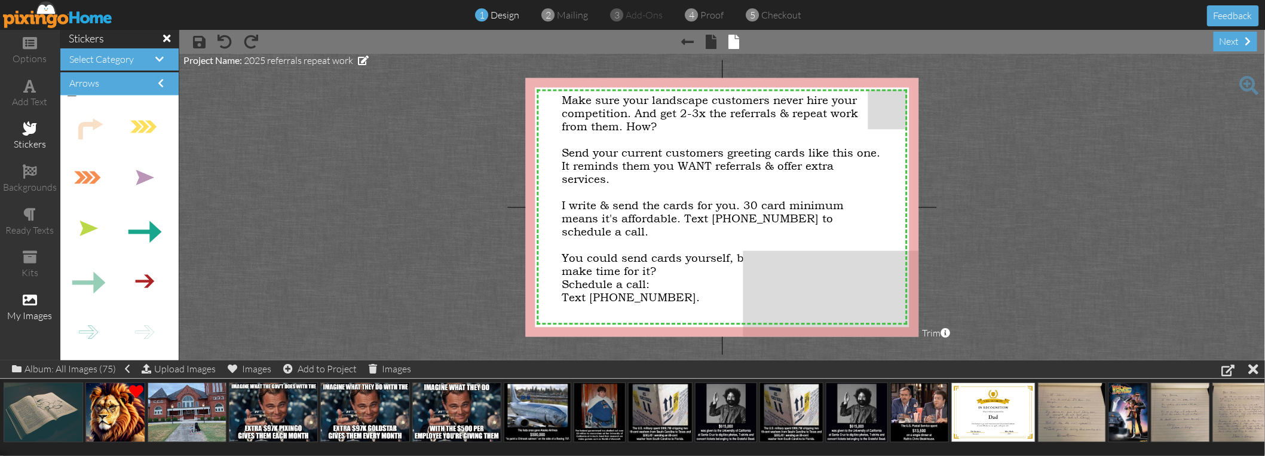
click at [305, 367] on div "Add to Project" at bounding box center [319, 368] width 73 height 17
click at [161, 55] on span at bounding box center [159, 59] width 8 height 10
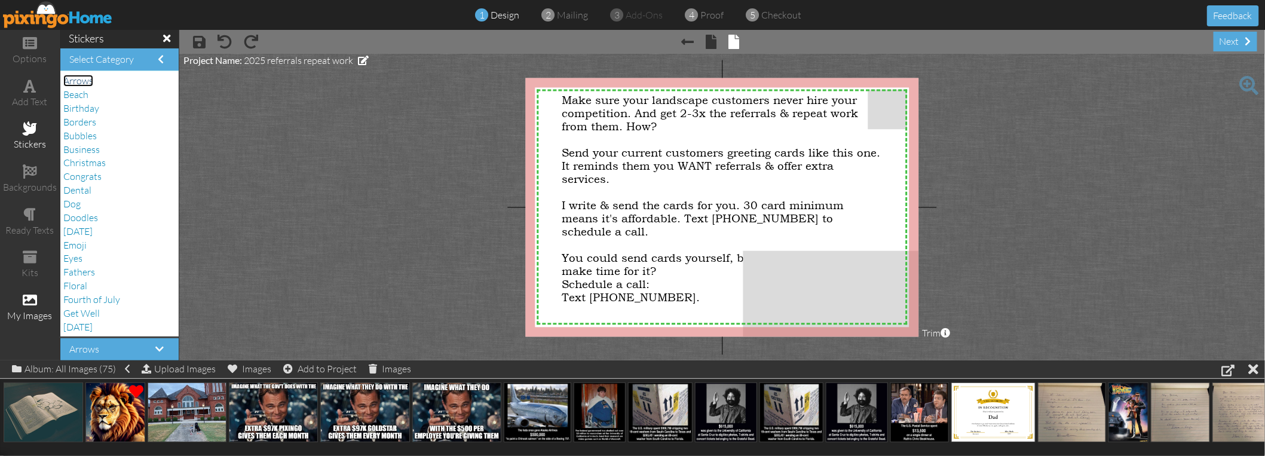
click at [85, 77] on span "Arrows" at bounding box center [78, 81] width 30 height 12
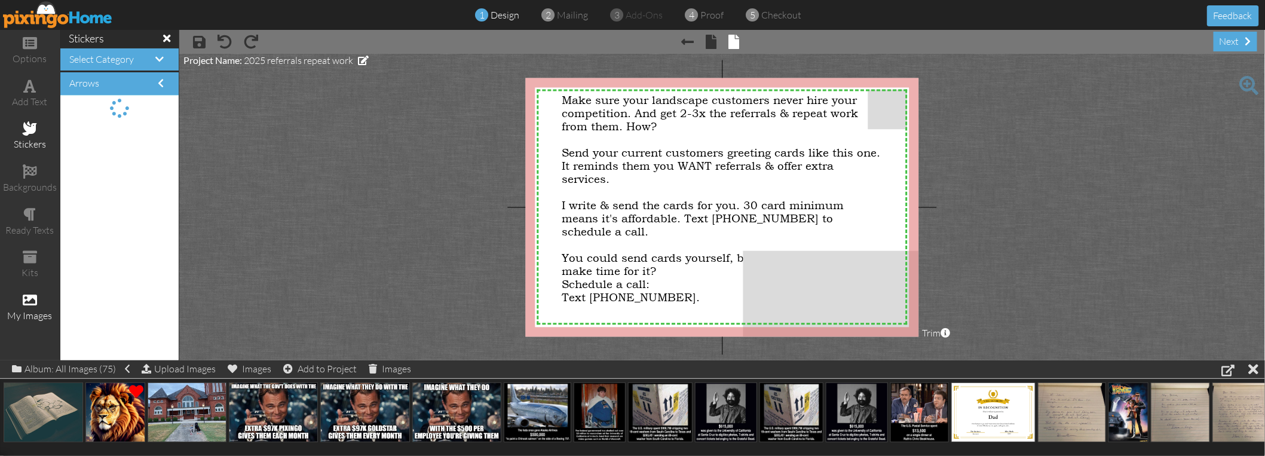
scroll to position [0, 0]
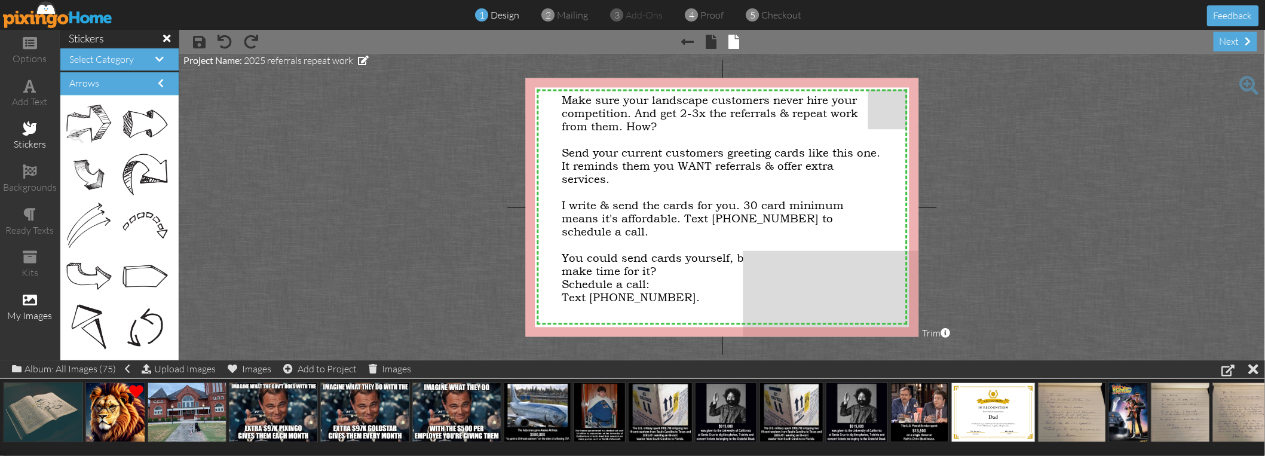
click at [83, 116] on img at bounding box center [88, 124] width 45 height 38
drag, startPoint x: 89, startPoint y: 120, endPoint x: 108, endPoint y: 167, distance: 50.1
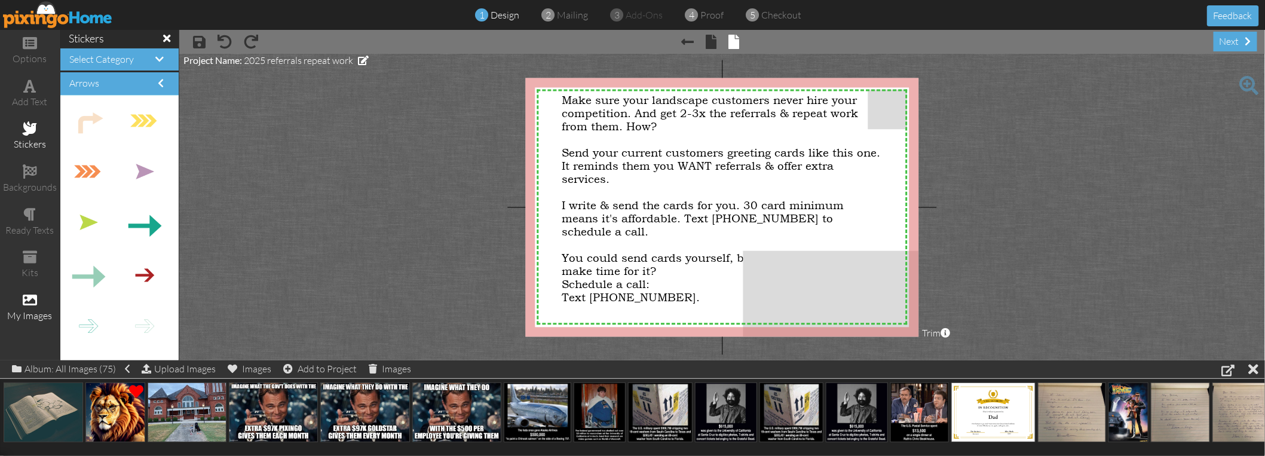
scroll to position [1394, 0]
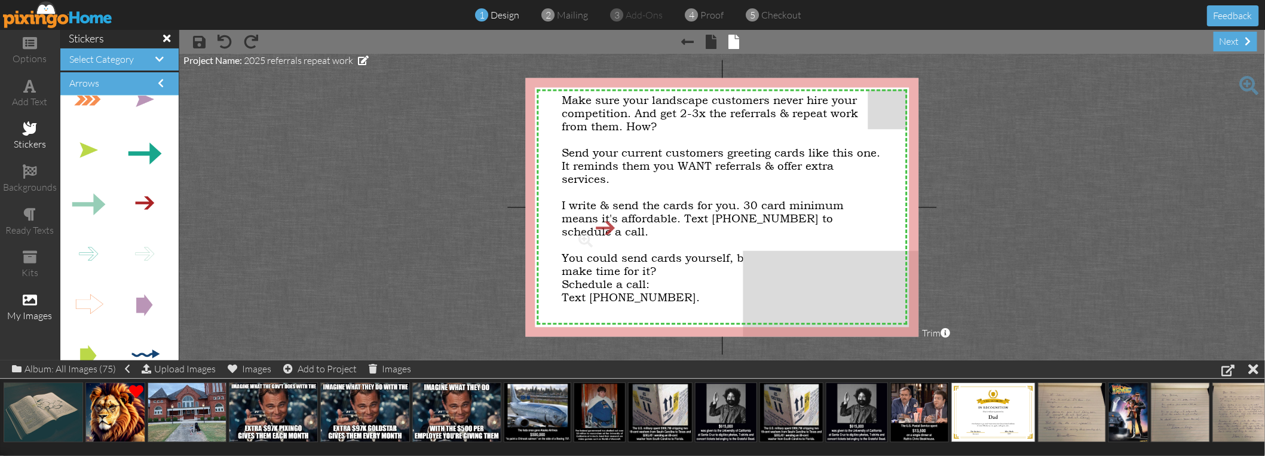
drag, startPoint x: 139, startPoint y: 200, endPoint x: 596, endPoint y: 226, distance: 458.4
click at [355, 197] on project-studio-wrapper "X X X X X X X X X X X X X X X X X X X X X X X X X X X X X X X X X X X X X X X X…" at bounding box center [722, 207] width 1086 height 306
click at [165, 36] on span at bounding box center [166, 38] width 7 height 11
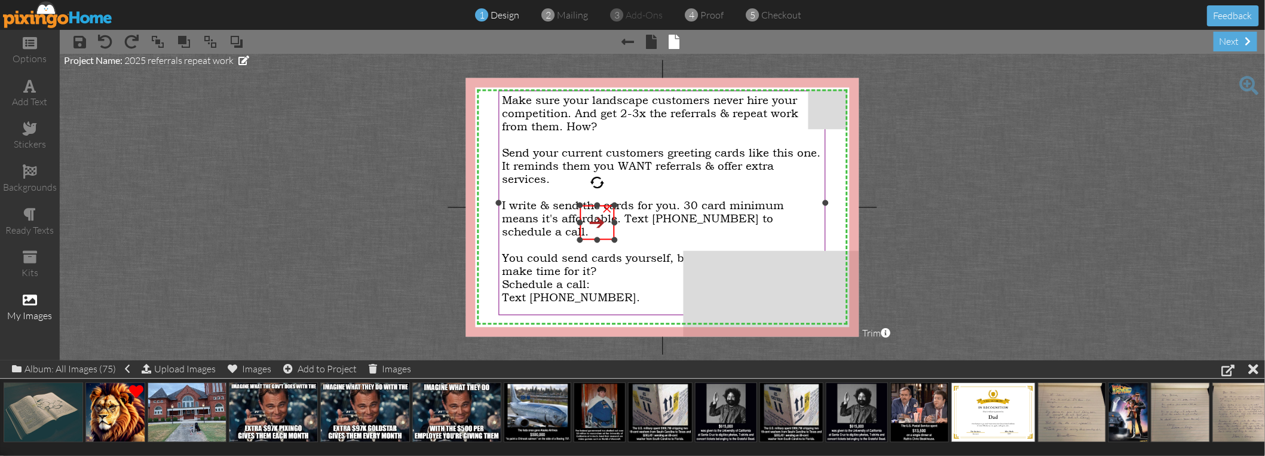
drag, startPoint x: 518, startPoint y: 304, endPoint x: 551, endPoint y: 240, distance: 72.2
click at [551, 240] on div "X X X X X X X X X X X X X X X X X X X X X X X X X X X X X X X X X X X X X X X X…" at bounding box center [662, 207] width 394 height 259
drag, startPoint x: 595, startPoint y: 183, endPoint x: 538, endPoint y: 281, distance: 113.5
click at [538, 281] on div "X X X X X X X X X X X X X X X X X X X X X X X X X X X X X X X X X X X X X X X X…" at bounding box center [662, 207] width 394 height 259
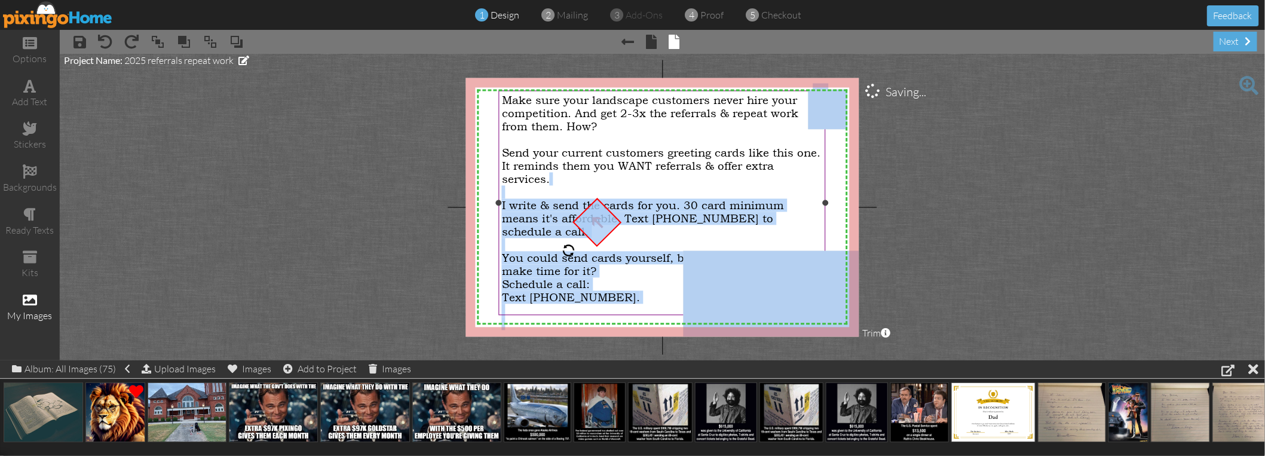
drag, startPoint x: 591, startPoint y: 220, endPoint x: 560, endPoint y: 180, distance: 50.7
click at [560, 180] on div "X X X X X X X X X X X X X X X X X X X X X X X X X X X X X X X X X X X X X X X X…" at bounding box center [662, 207] width 394 height 259
click at [660, 177] on div "Send your current customers greeting cards like this one. It reminds them you W…" at bounding box center [662, 165] width 320 height 39
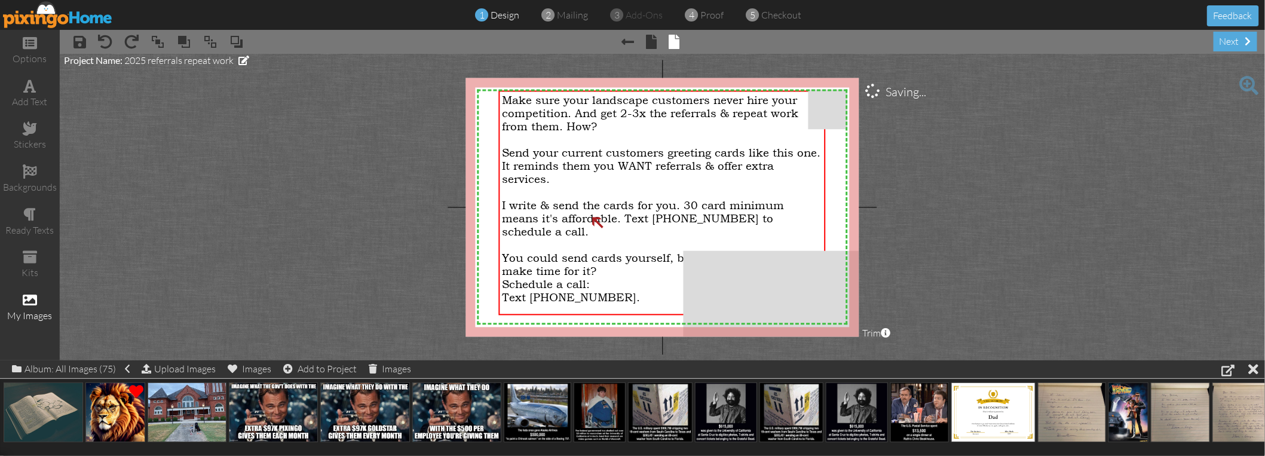
click at [413, 155] on project-studio-wrapper "X X X X X X X X X X X X X X X X X X X X X X X X X X X X X X X X X X X X X X X X…" at bounding box center [662, 207] width 1205 height 306
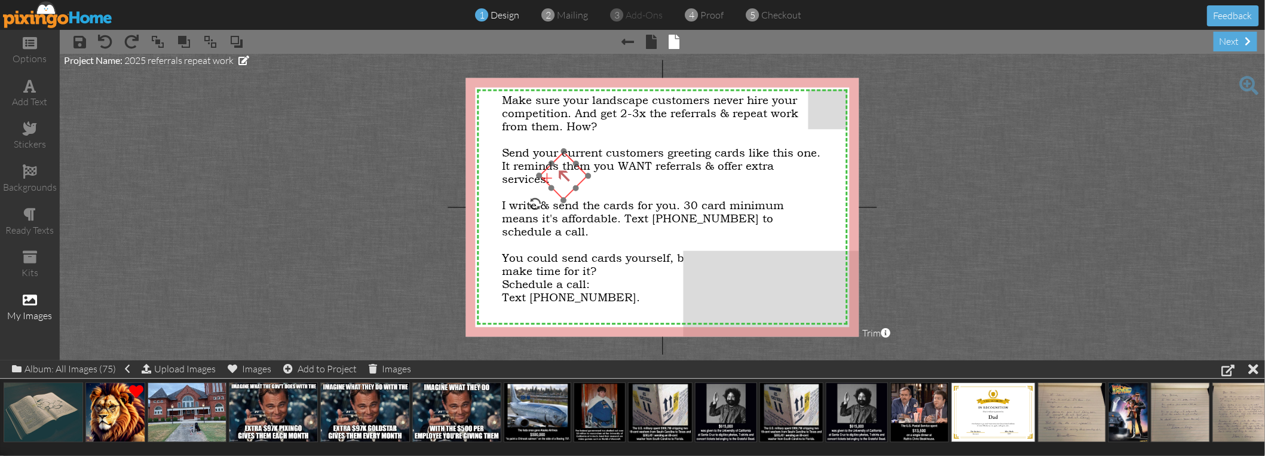
drag, startPoint x: 602, startPoint y: 226, endPoint x: 568, endPoint y: 179, distance: 57.4
click at [568, 179] on img at bounding box center [563, 176] width 49 height 49
drag, startPoint x: 564, startPoint y: 201, endPoint x: 575, endPoint y: 220, distance: 21.9
click at [575, 220] on div "X X X X X X X X X X X X X X X X X X X X X X X X X X X X X X X X X X X X X X X X…" at bounding box center [662, 207] width 394 height 259
click at [407, 170] on project-studio-wrapper "X X X X X X X X X X X X X X X X X X X X X X X X X X X X X X X X X X X X X X X X…" at bounding box center [662, 207] width 1205 height 306
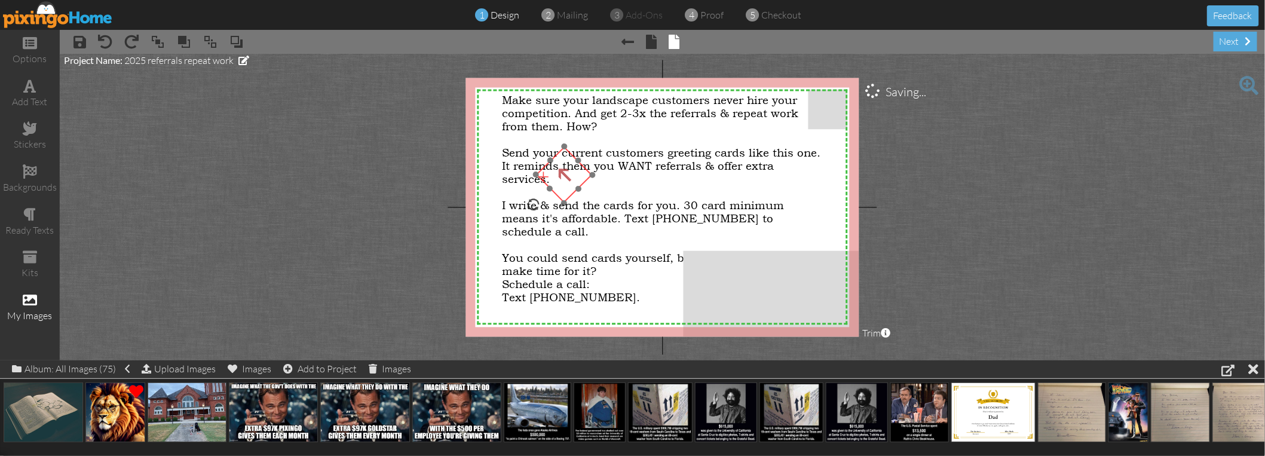
click at [568, 179] on img at bounding box center [563, 174] width 57 height 57
click at [404, 148] on project-studio-wrapper "X X X X X X X X X X X X X X X X X X X X X X X X X X X X X X X X X X X X X X X X…" at bounding box center [662, 207] width 1205 height 306
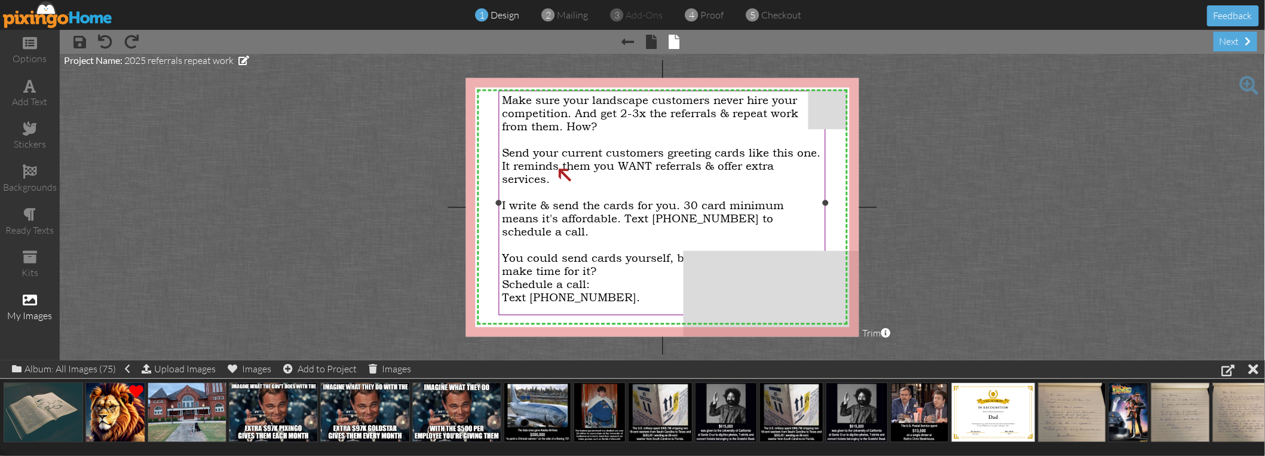
click at [598, 201] on span "I write & send the cards for you. 30 card minimum means it's affordable. Text […" at bounding box center [643, 218] width 282 height 39
click at [574, 167] on img at bounding box center [563, 174] width 57 height 57
click at [608, 162] on span "Send your current customers greeting cards like this one. It reminds them you W…" at bounding box center [661, 165] width 318 height 39
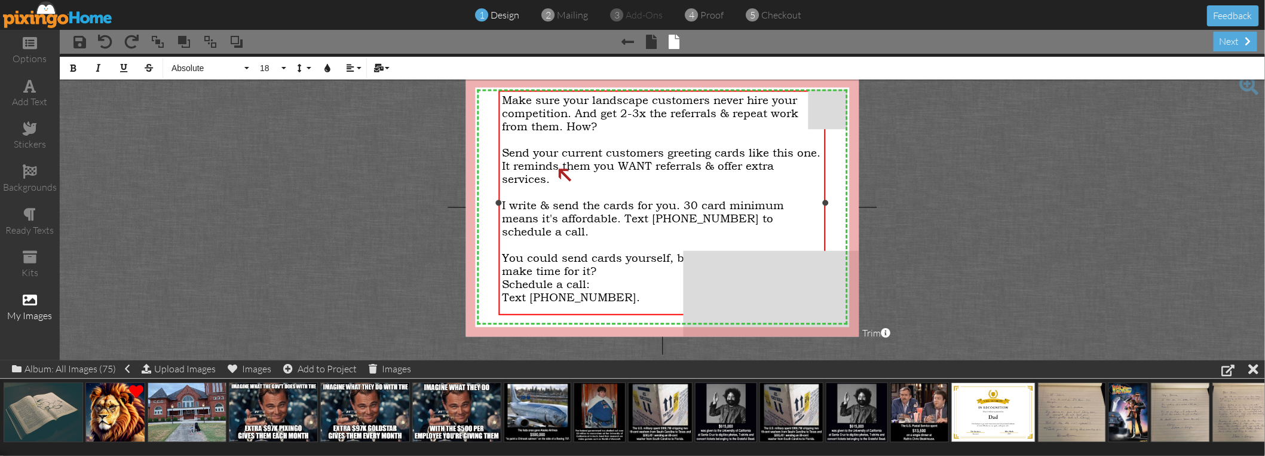
click at [410, 160] on project-studio-wrapper "X X X X X X X X X X X X X X X X X X X X X X X X X X X X X X X X X X X X X X X X…" at bounding box center [662, 207] width 1205 height 306
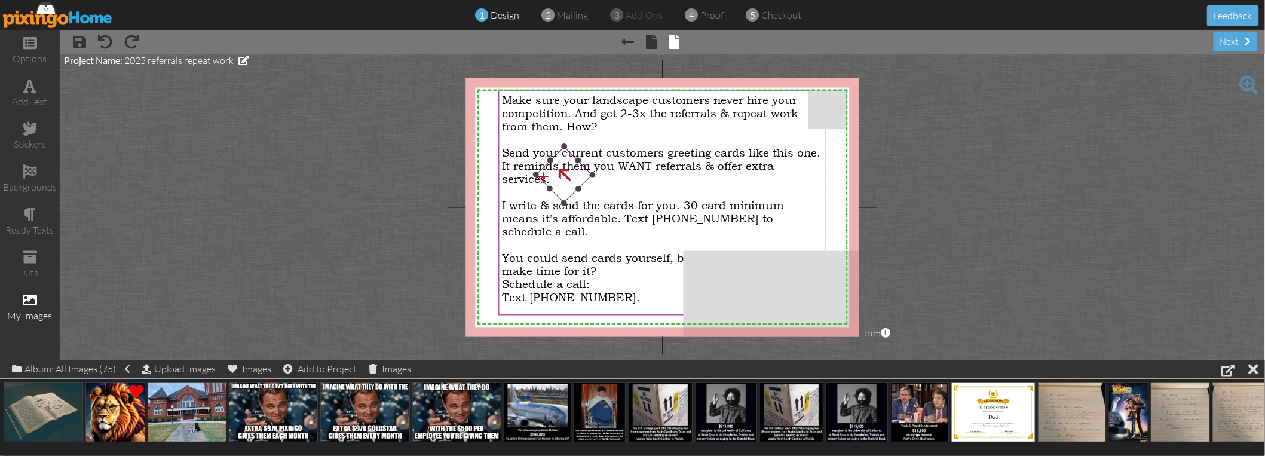
click at [566, 176] on img at bounding box center [563, 174] width 57 height 57
drag, startPoint x: 565, startPoint y: 176, endPoint x: 561, endPoint y: 298, distance: 121.4
click at [561, 298] on img at bounding box center [559, 296] width 57 height 57
click at [403, 258] on project-studio-wrapper "X X X X X X X X X X X X X X X X X X X X X X X X X X X X X X X X X X X X X X X X…" at bounding box center [662, 207] width 1205 height 306
click at [561, 161] on span "Send your current customers greeting cards like this one. It reminds them you W…" at bounding box center [661, 165] width 318 height 39
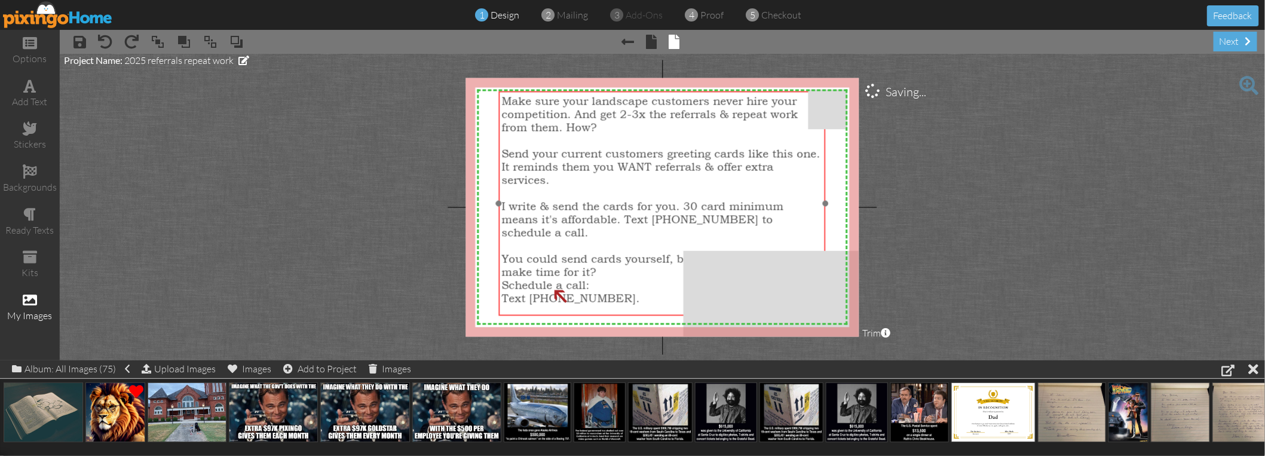
click at [547, 167] on span "Send your current customers greeting cards like this one. It reminds them you W…" at bounding box center [661, 166] width 318 height 39
click at [528, 167] on span "Send your current customers greeting cards like this one. It reminds them you W…" at bounding box center [660, 167] width 318 height 39
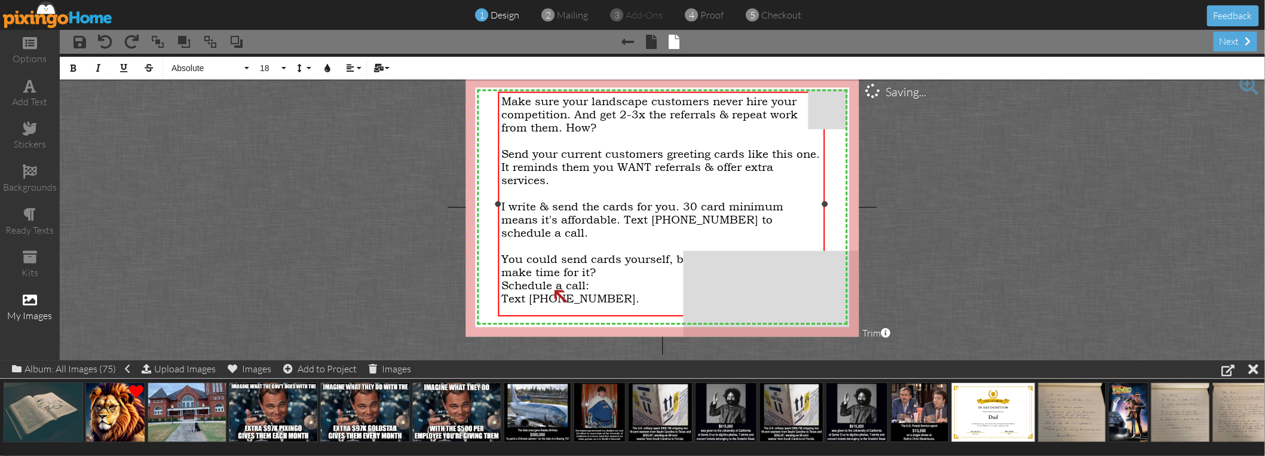
click at [517, 168] on span "Send your current customers greeting cards like this one. It reminds them you W…" at bounding box center [660, 167] width 318 height 39
drag, startPoint x: 515, startPoint y: 168, endPoint x: 693, endPoint y: 168, distance: 178.0
click at [695, 167] on span "Send your current customers greeting cards like this one. It reminds them you W…" at bounding box center [660, 167] width 318 height 39
click at [128, 71] on button "Underline" at bounding box center [123, 68] width 23 height 23
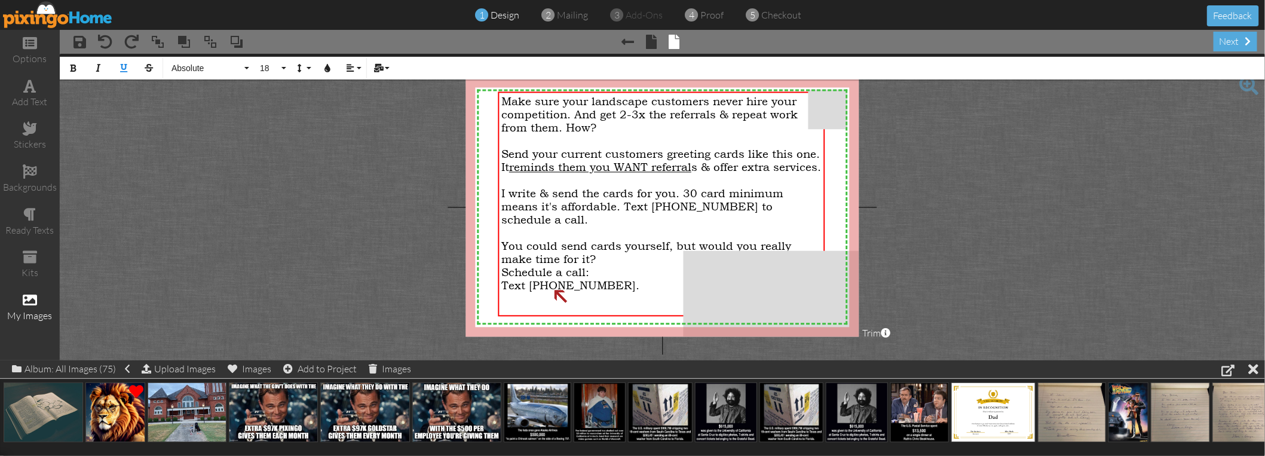
click at [387, 106] on project-studio-wrapper "X X X X X X X X X X X X X X X X X X X X X X X X X X X X X X X X X X X X X X X X…" at bounding box center [662, 207] width 1205 height 306
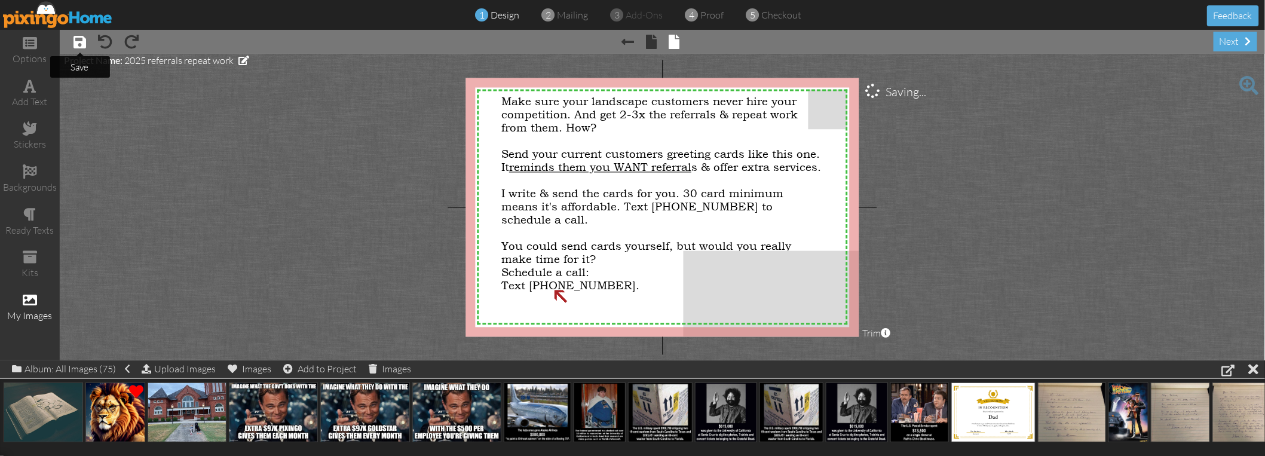
click at [77, 39] on span at bounding box center [79, 42] width 13 height 14
click at [719, 164] on span "Send your current customers greeting cards like this one. It reminds them you W…" at bounding box center [661, 161] width 320 height 26
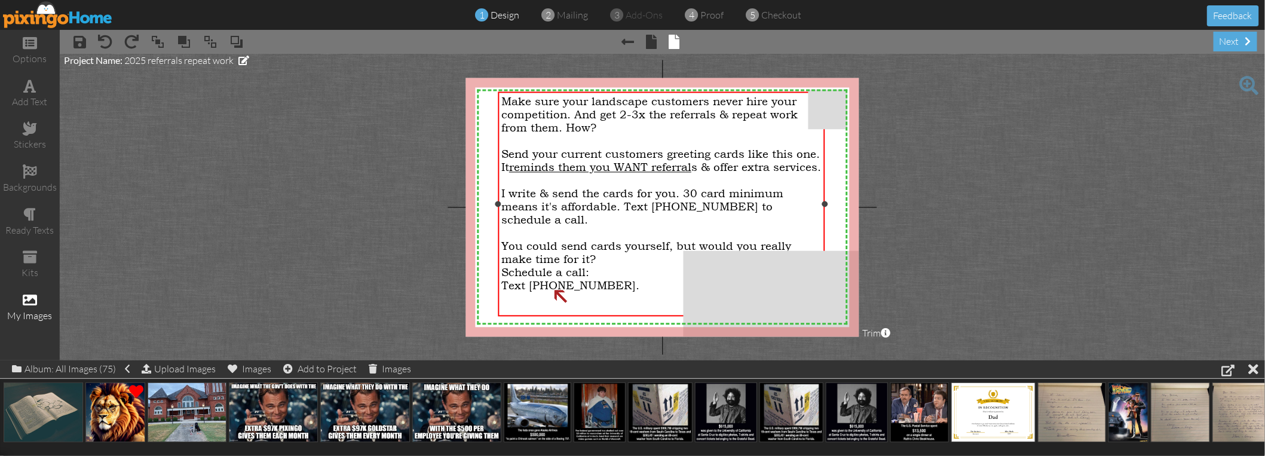
click at [719, 164] on span "Send your current customers greeting cards like this one. It reminds them you W…" at bounding box center [661, 161] width 320 height 26
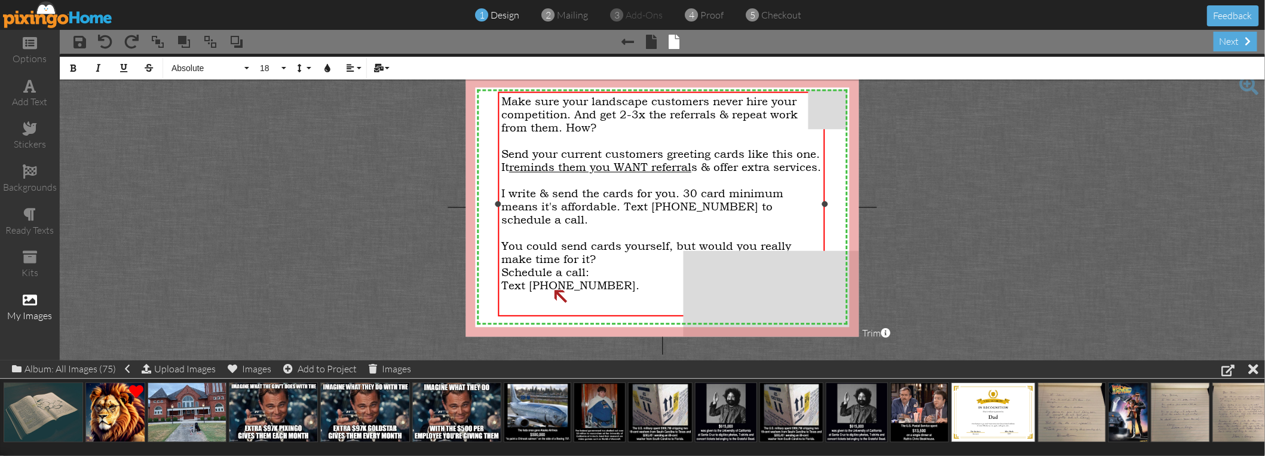
click at [777, 168] on div "Send your current customers greeting cards like this one. It reminds them you W…" at bounding box center [661, 161] width 320 height 26
click at [413, 171] on project-studio-wrapper "X X X X X X X X X X X X X X X X X X X X X X X X X X X X X X X X X X X X X X X X…" at bounding box center [662, 207] width 1205 height 306
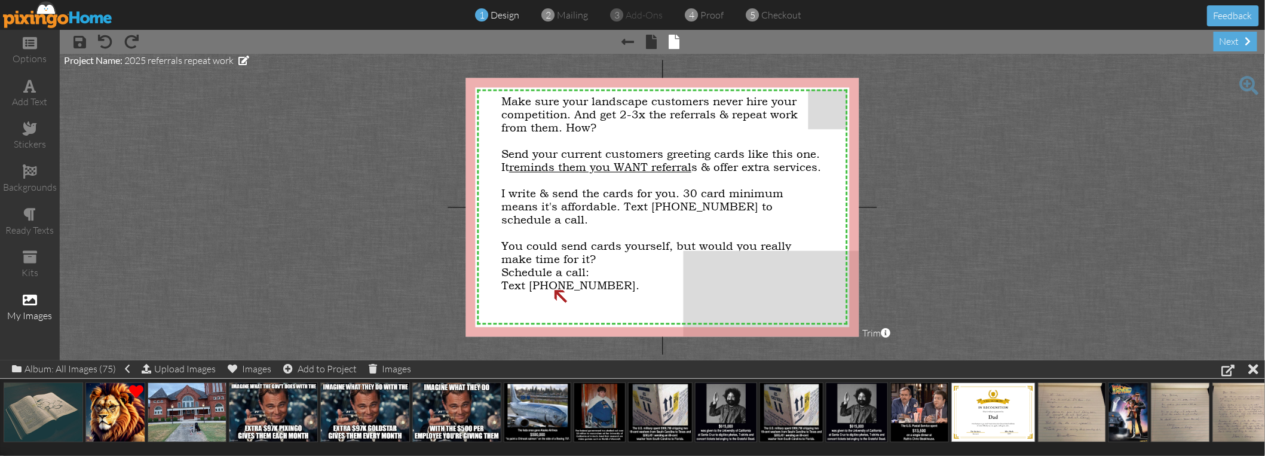
click at [431, 222] on project-studio-wrapper "X X X X X X X X X X X X X X X X X X X X X X X X X X X X X X X X X X X X X X X X…" at bounding box center [662, 207] width 1205 height 306
click at [425, 216] on project-studio-wrapper "X X X X X X X X X X X X X X X X X X X X X X X X X X X X X X X X X X X X X X X X…" at bounding box center [662, 207] width 1205 height 306
click at [31, 84] on span at bounding box center [30, 86] width 13 height 14
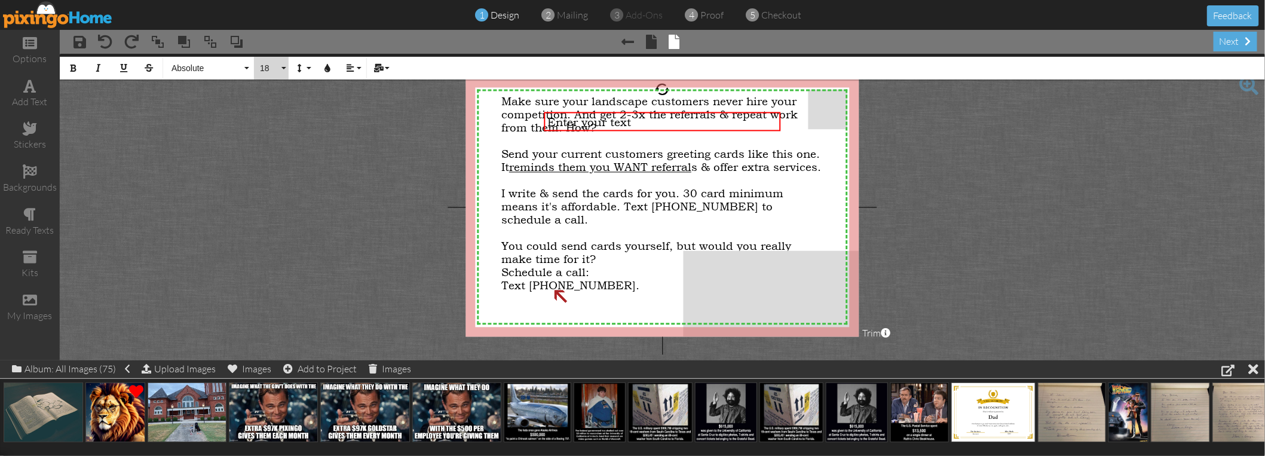
click at [278, 66] on span "18" at bounding box center [269, 68] width 20 height 10
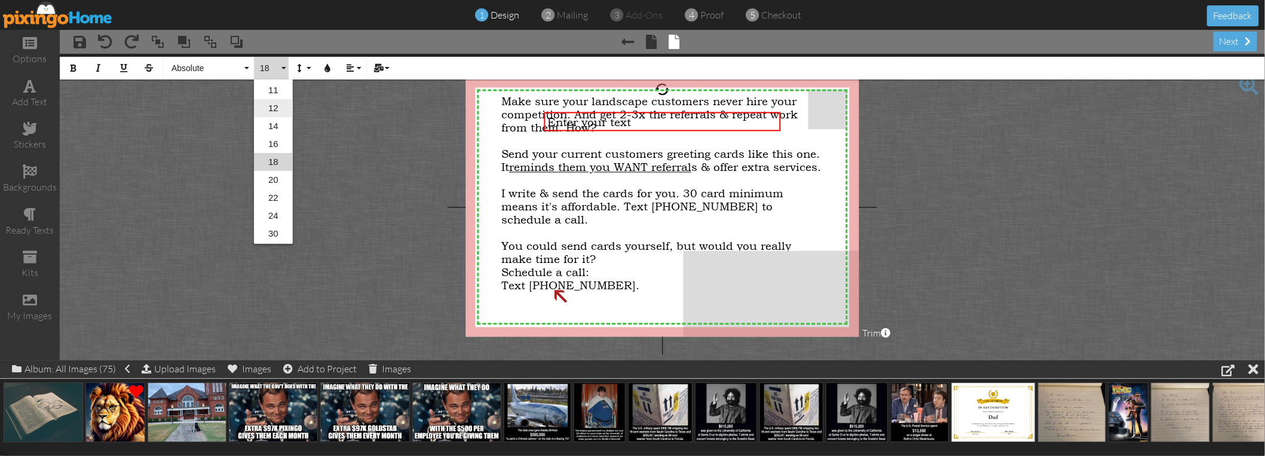
click at [279, 104] on link "12" at bounding box center [273, 108] width 39 height 18
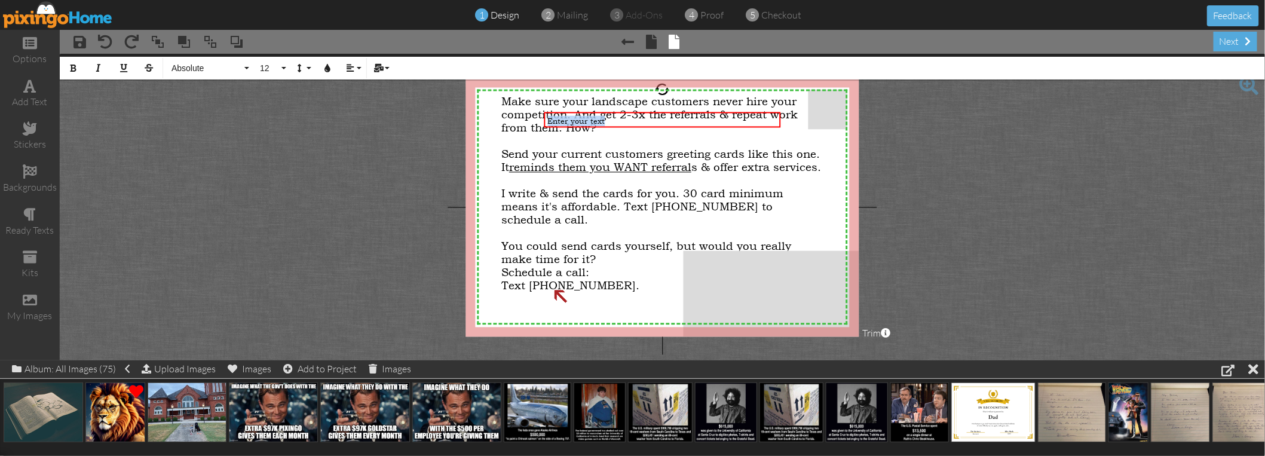
click at [357, 122] on project-studio-wrapper "X X X X X X X X X X X X X X X X X X X X X X X X X X X X X X X X X X X X X X X X…" at bounding box center [662, 207] width 1205 height 306
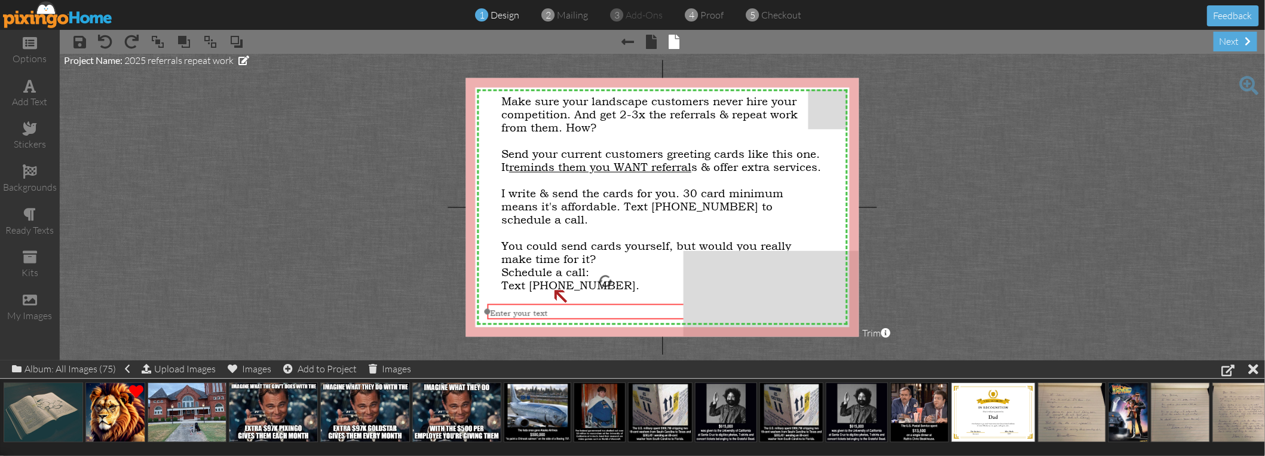
drag, startPoint x: 593, startPoint y: 119, endPoint x: 537, endPoint y: 311, distance: 200.0
click at [537, 311] on span "Enter your text" at bounding box center [519, 312] width 57 height 11
click at [522, 307] on span "Enter your text" at bounding box center [519, 312] width 57 height 11
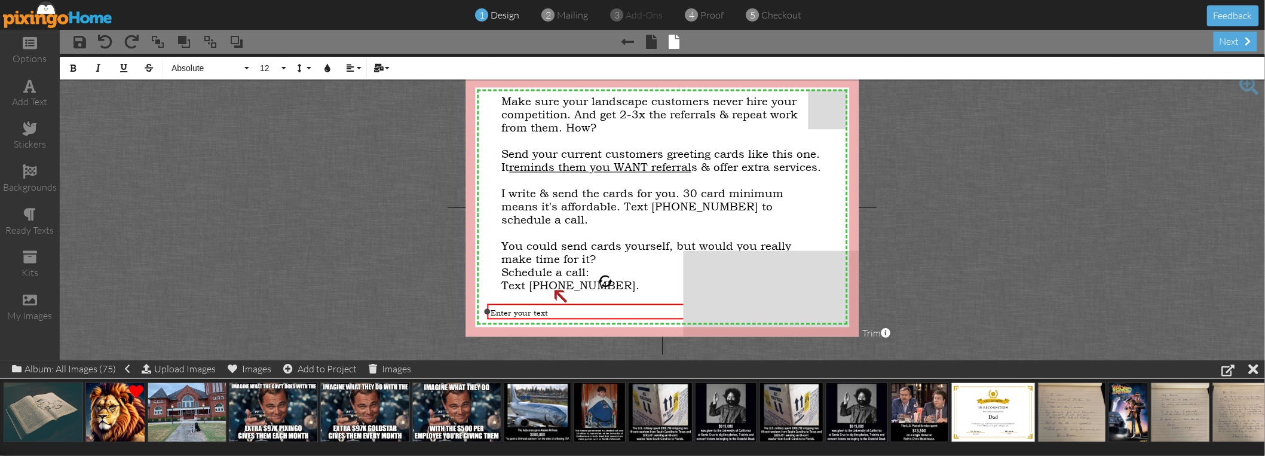
click at [522, 307] on span "Enter your text" at bounding box center [519, 312] width 57 height 11
click at [523, 311] on span "P.S. Think about how much a new customer is worth?" at bounding box center [592, 312] width 203 height 11
click at [522, 311] on span "P.S. Think about how much a new customer is worth?" at bounding box center [592, 312] width 203 height 11
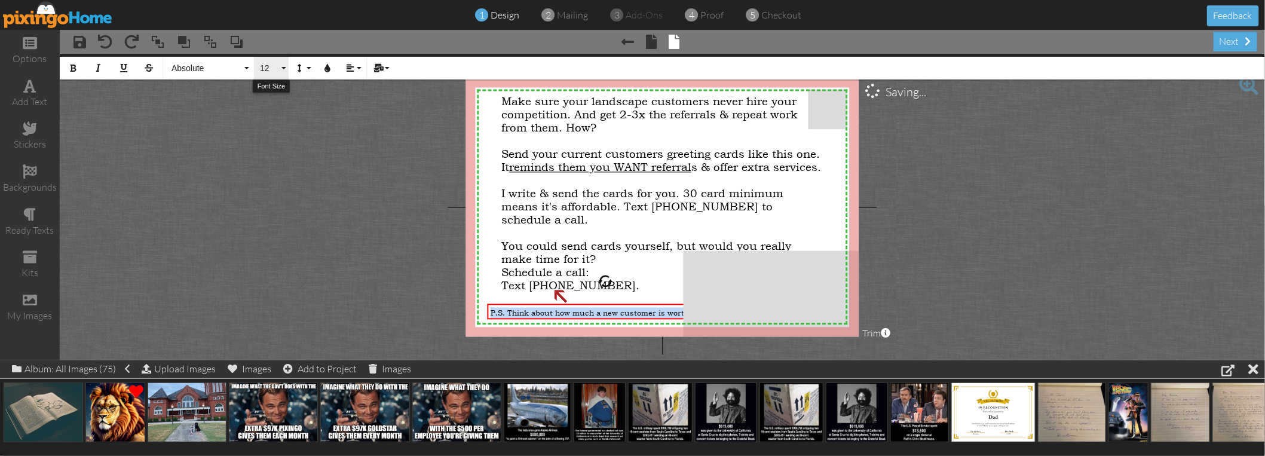
click at [284, 64] on button "12" at bounding box center [271, 68] width 35 height 23
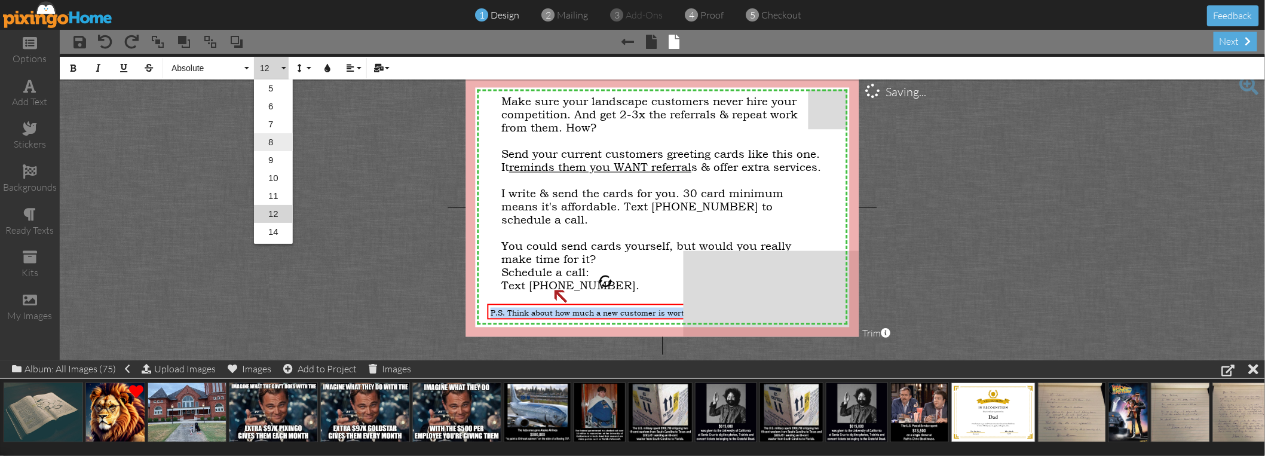
scroll to position [52, 0]
click at [275, 104] on link "9" at bounding box center [273, 108] width 39 height 18
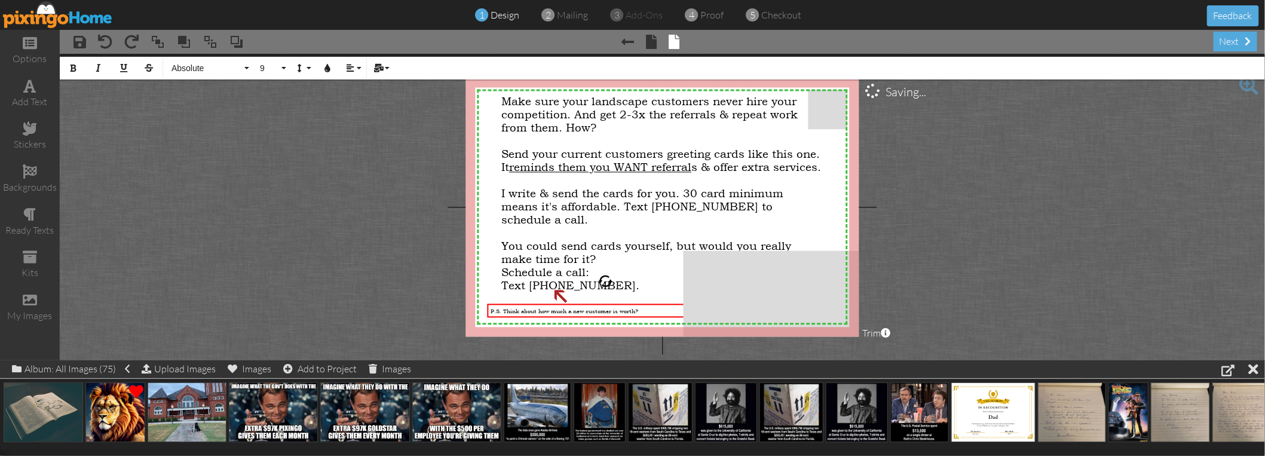
click at [341, 228] on project-studio-wrapper "X X X X X X X X X X X X X X X X X X X X X X X X X X X X X X X X X X X X X X X X…" at bounding box center [662, 207] width 1205 height 306
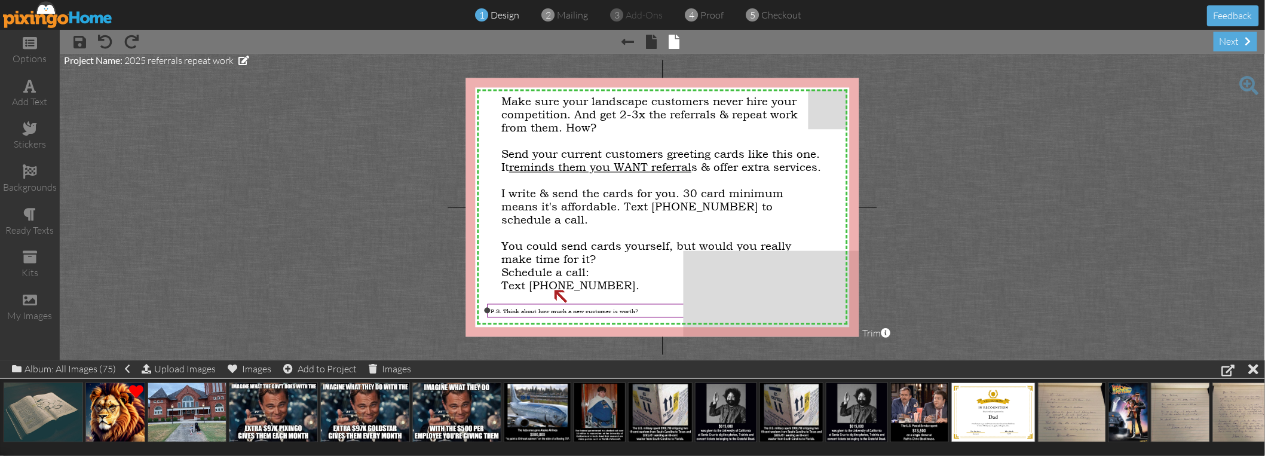
click at [615, 312] on span "P.S. Think about how much a new customer is worth?" at bounding box center [565, 311] width 148 height 8
click at [617, 312] on span "P.S. Think about how much a new customer is worth?" at bounding box center [563, 312] width 148 height 8
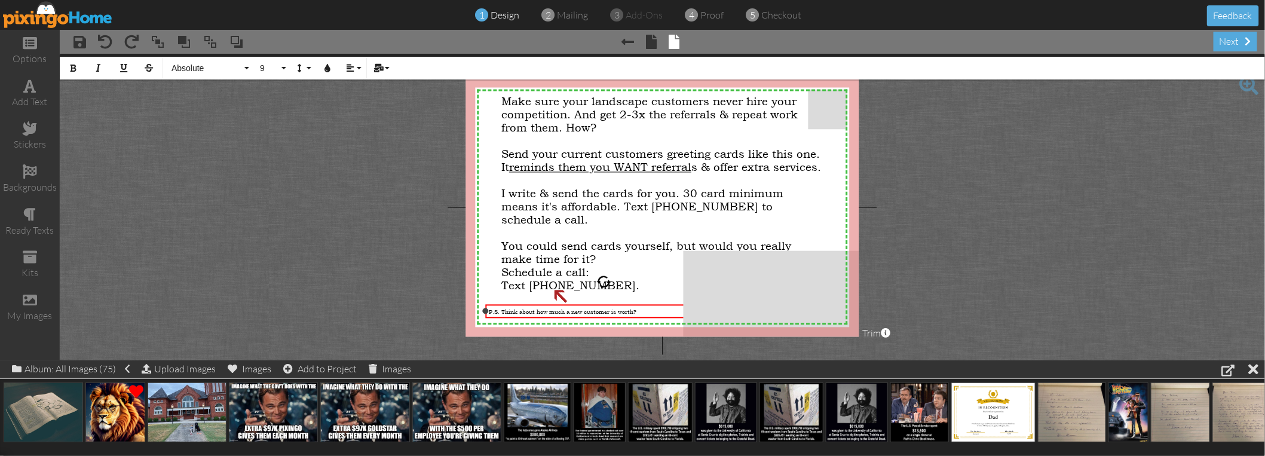
click at [639, 311] on div "P.S. Think about how much a new customer is worth?" at bounding box center [604, 312] width 230 height 8
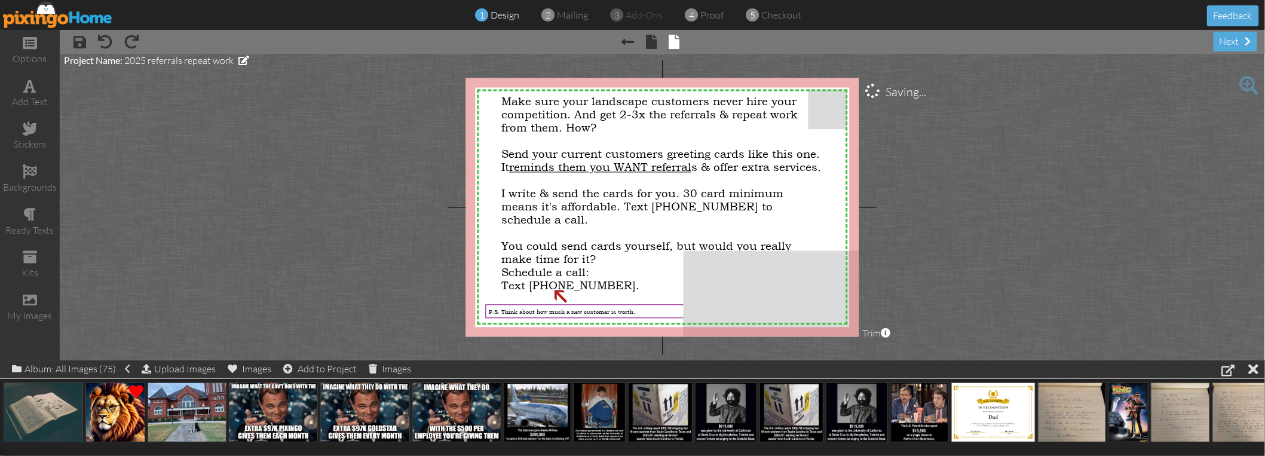
click at [414, 256] on project-studio-wrapper "X X X X X X X X X X X X X X X X X X X X X X X X X X X X X X X X X X X X X X X X…" at bounding box center [662, 207] width 1205 height 306
click at [605, 313] on span "P.S. Think about how much a new customer is worth." at bounding box center [562, 312] width 146 height 8
click at [605, 312] on span "P.S. Think about how much a new customer is worth." at bounding box center [562, 312] width 146 height 8
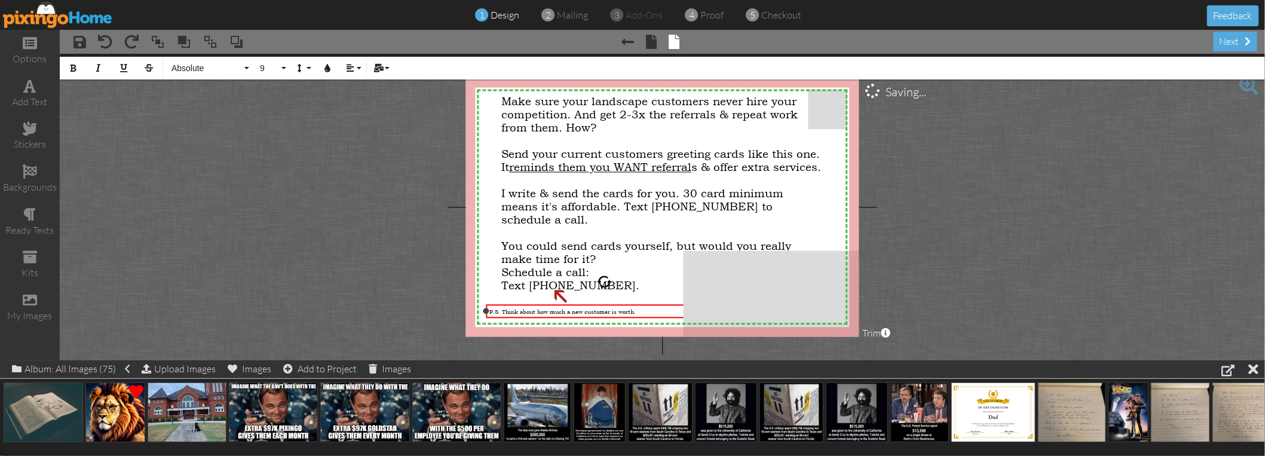
click at [605, 312] on span "P.S. Think about how much a new customer is worth." at bounding box center [562, 312] width 146 height 8
click at [280, 66] on button "9" at bounding box center [271, 68] width 35 height 23
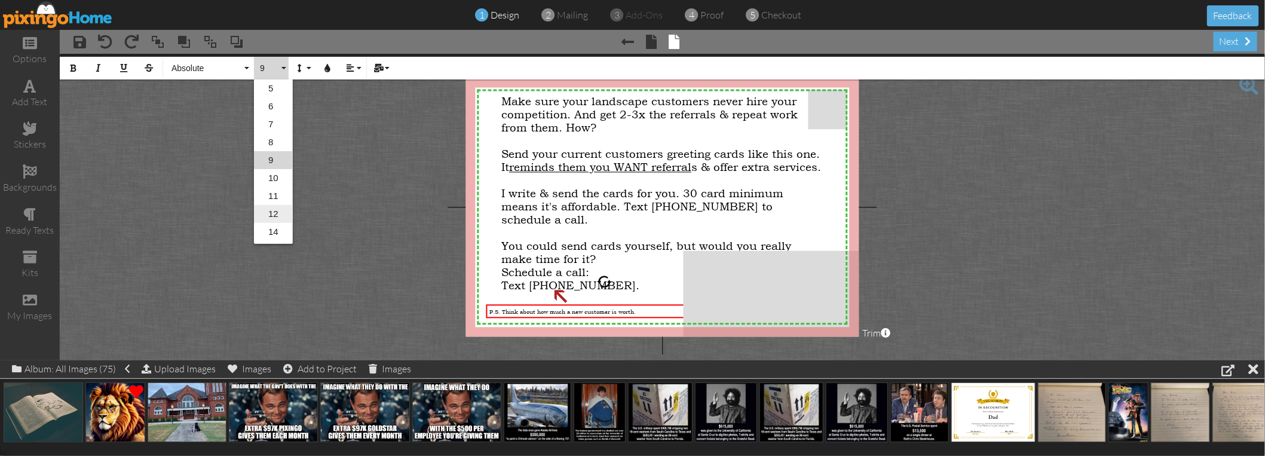
click at [274, 213] on link "12" at bounding box center [273, 214] width 39 height 18
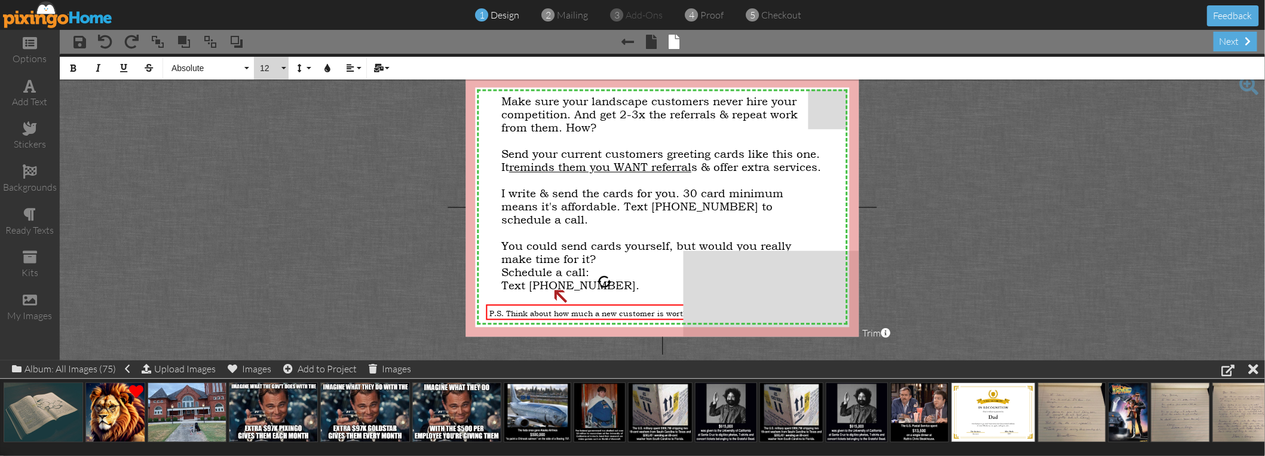
click at [287, 59] on button "12" at bounding box center [271, 68] width 35 height 23
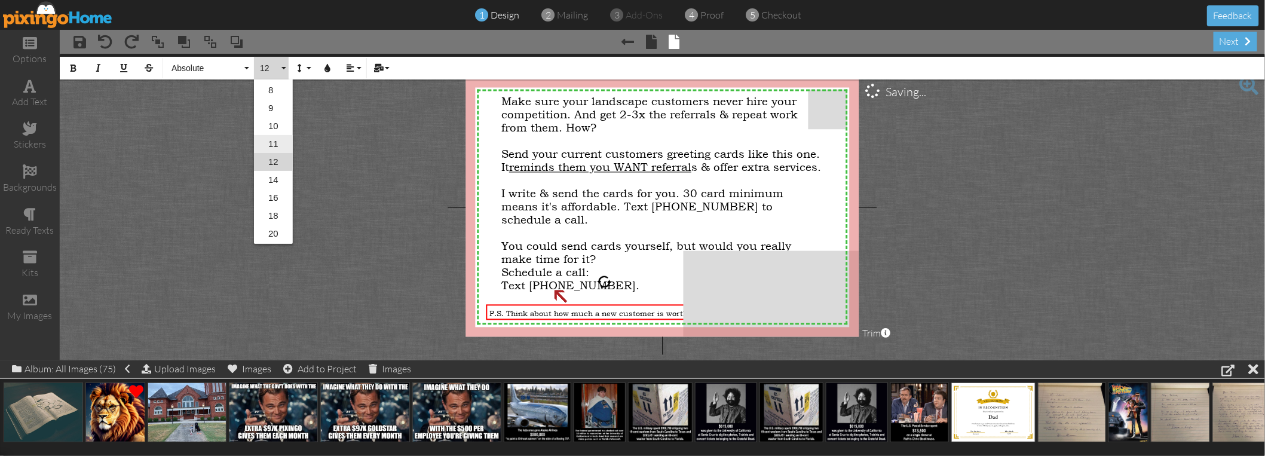
click at [277, 146] on link "11" at bounding box center [273, 144] width 39 height 18
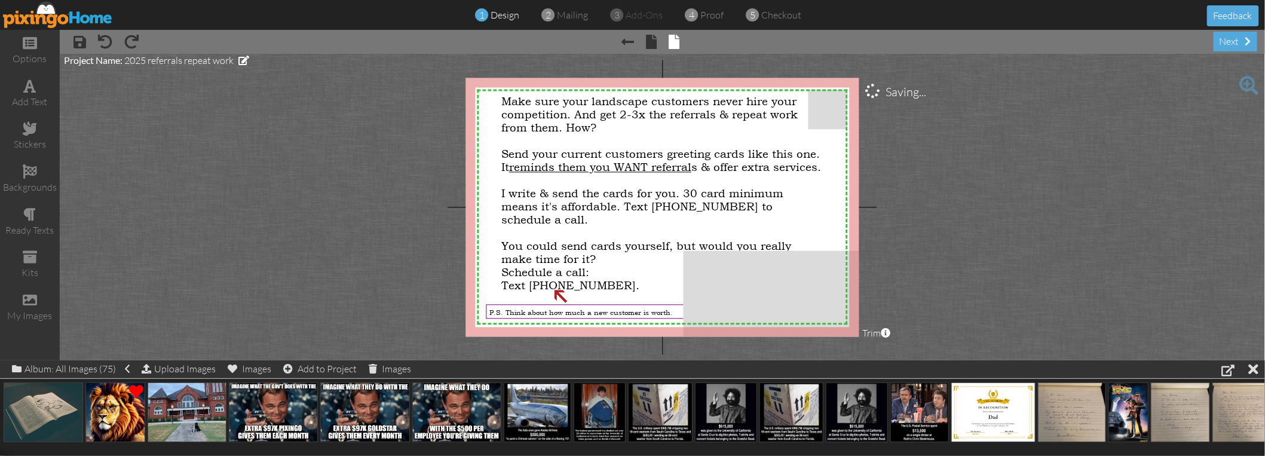
click at [347, 194] on project-studio-wrapper "X X X X X X X X X X X X X X X X X X X X X X X X X X X X X X X X X X X X X X X X…" at bounding box center [662, 207] width 1205 height 306
click at [563, 266] on span "Schedule a call:" at bounding box center [545, 272] width 88 height 13
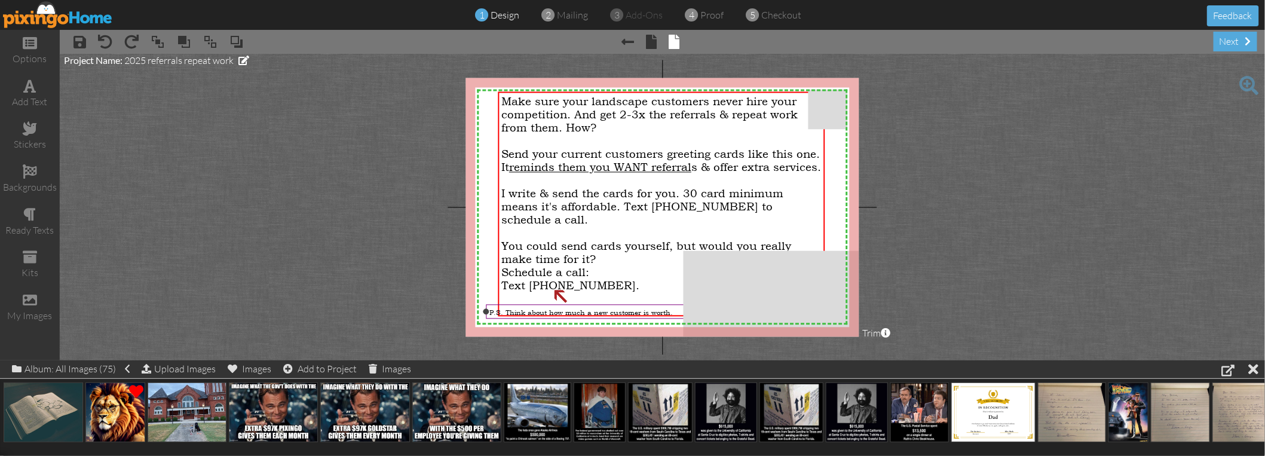
click at [599, 312] on span "P.S. Think about how much a new customer is worth." at bounding box center [580, 313] width 183 height 10
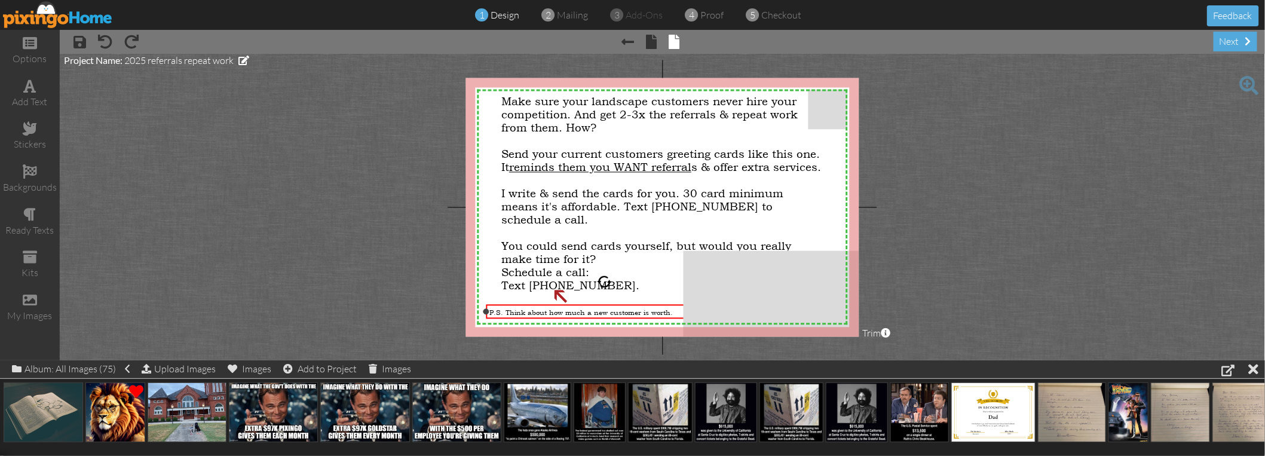
click at [599, 312] on span "P.S. Think about how much a new customer is worth." at bounding box center [580, 313] width 183 height 10
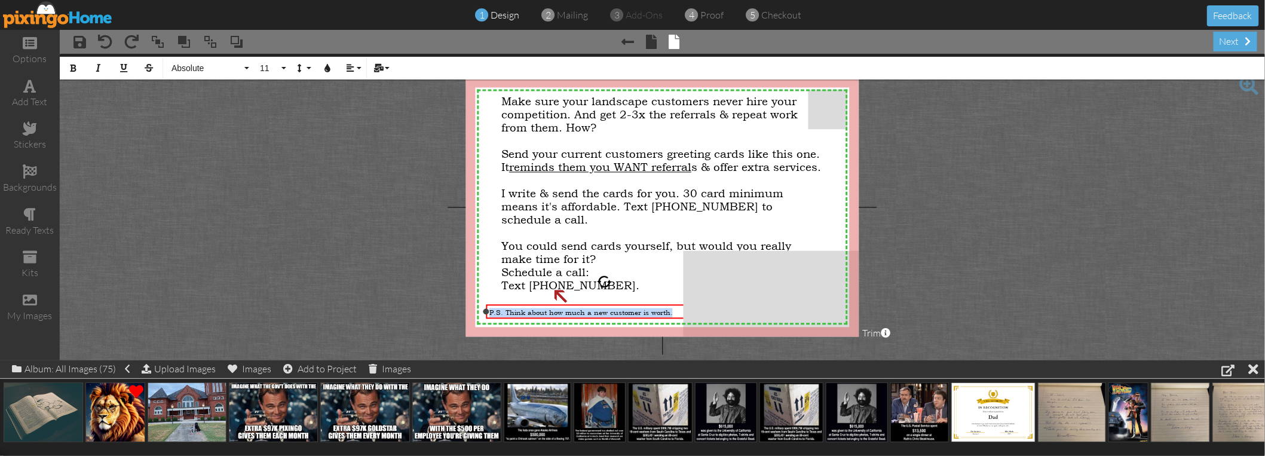
click at [599, 312] on span "P.S. Think about how much a new customer is worth." at bounding box center [580, 313] width 183 height 10
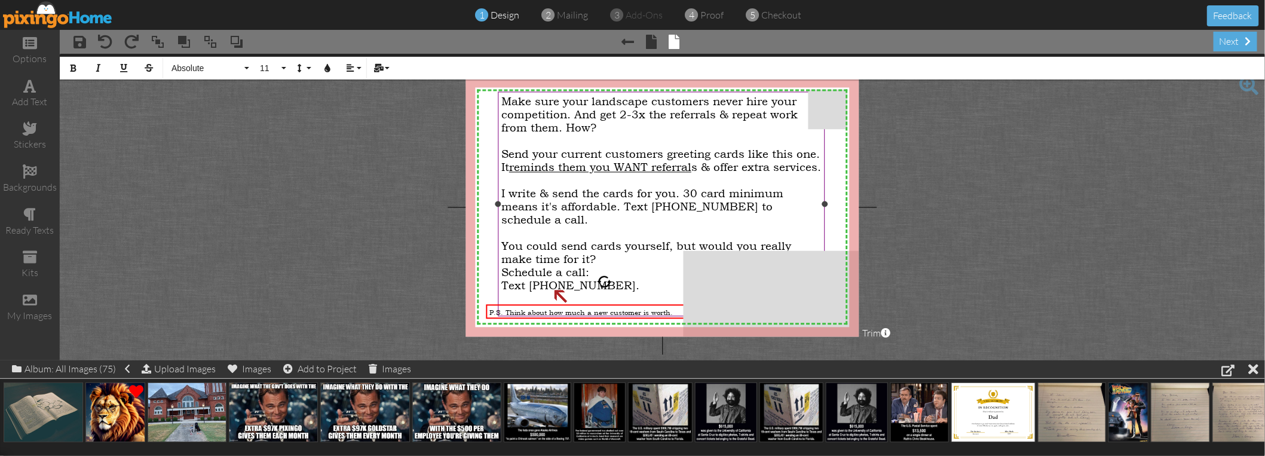
click at [574, 272] on span "Schedule a call:" at bounding box center [545, 272] width 88 height 13
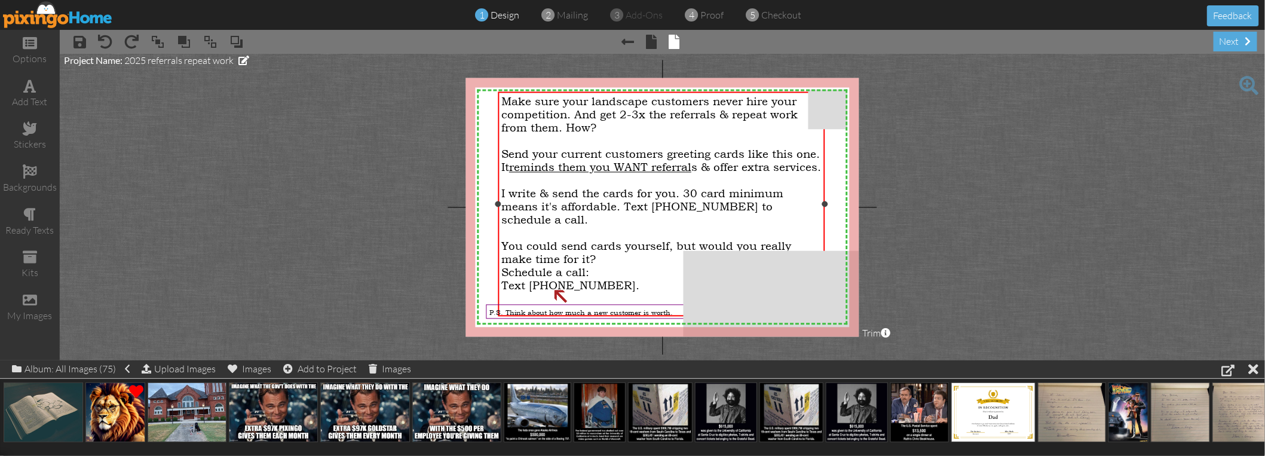
click at [596, 279] on span "Text [PHONE_NUMBER]." at bounding box center [570, 285] width 138 height 13
click at [603, 280] on span "Text [PHONE_NUMBER]." at bounding box center [570, 285] width 138 height 13
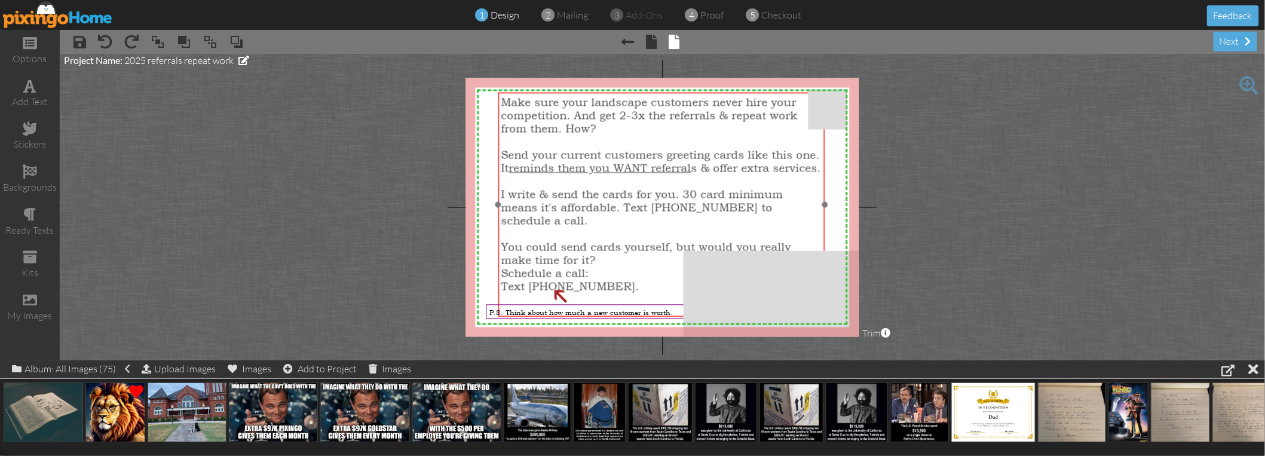
click at [603, 281] on span "Text [PHONE_NUMBER]." at bounding box center [570, 286] width 138 height 13
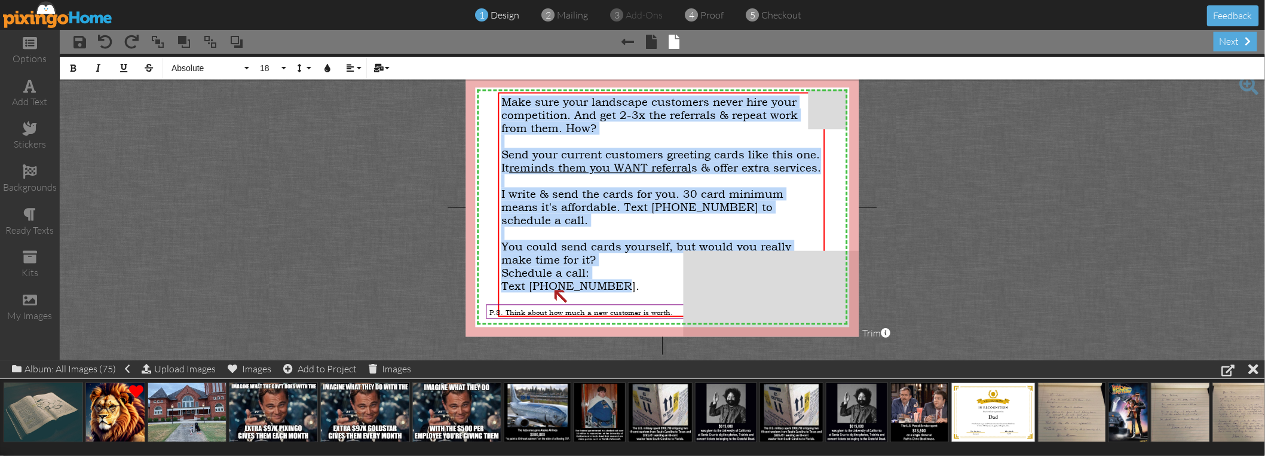
drag, startPoint x: 614, startPoint y: 283, endPoint x: 488, endPoint y: 96, distance: 225.0
click at [488, 96] on div "X X X X X X X X X X X X X X X X X X X X X X X X X X X X X X X X X X X X X X X X…" at bounding box center [662, 207] width 394 height 259
copy div "Make sure your landscape customers never hire your competition. And get 2-3x th…"
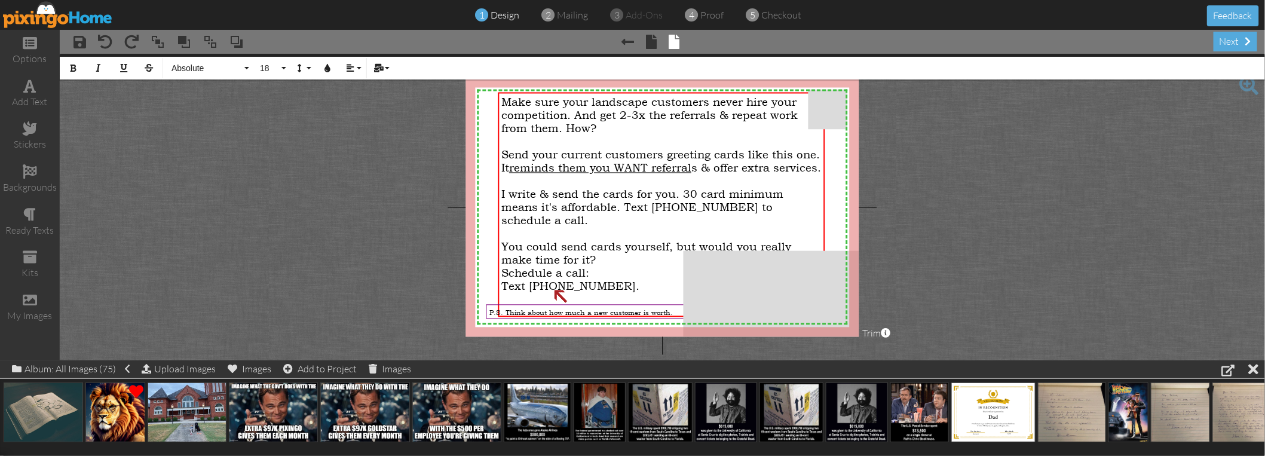
click at [335, 214] on project-studio-wrapper "X X X X X X X X X X X X X X X X X X X X X X X X X X X X X X X X X X X X X X X X…" at bounding box center [662, 207] width 1205 height 306
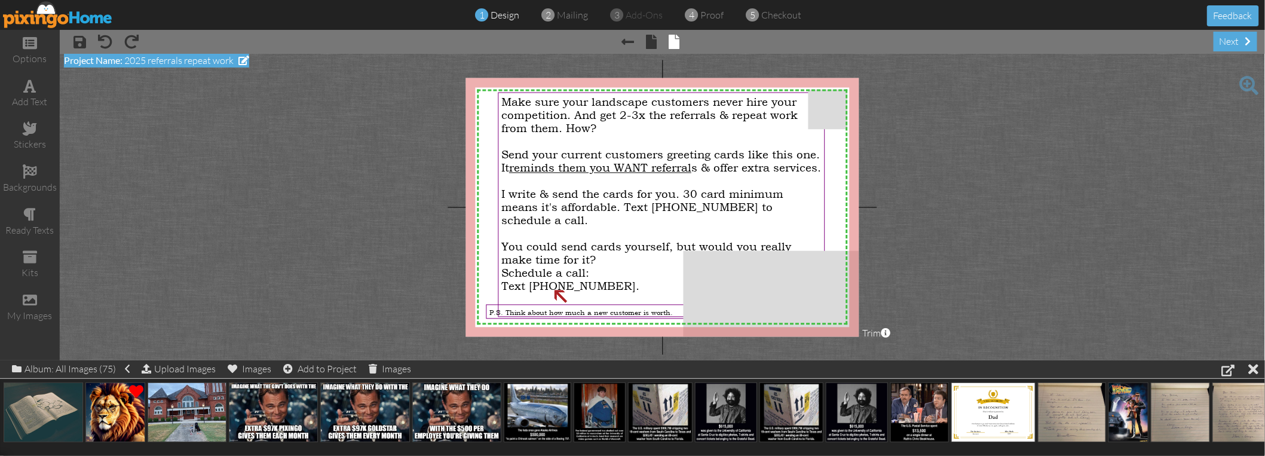
click at [212, 57] on span "2025 referrals repeat work" at bounding box center [178, 60] width 109 height 12
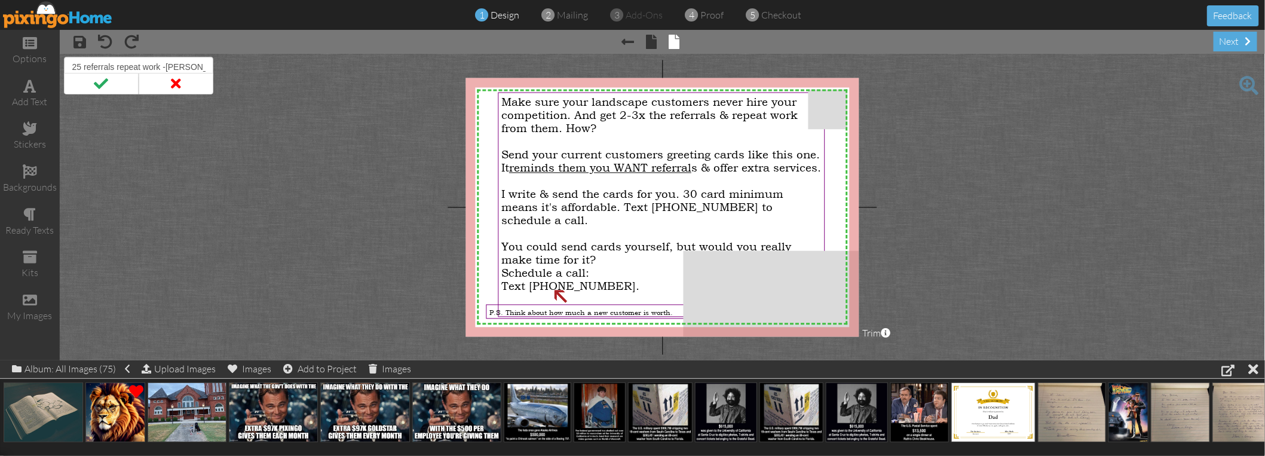
scroll to position [0, 13]
type input "2025 referrals repeat work -[PERSON_NAME] wrote"
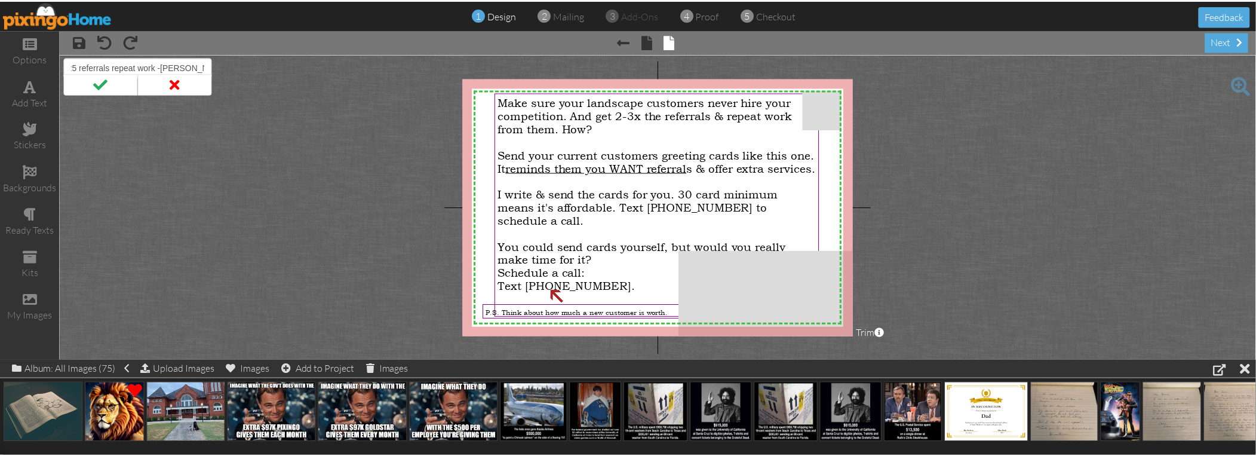
scroll to position [0, 0]
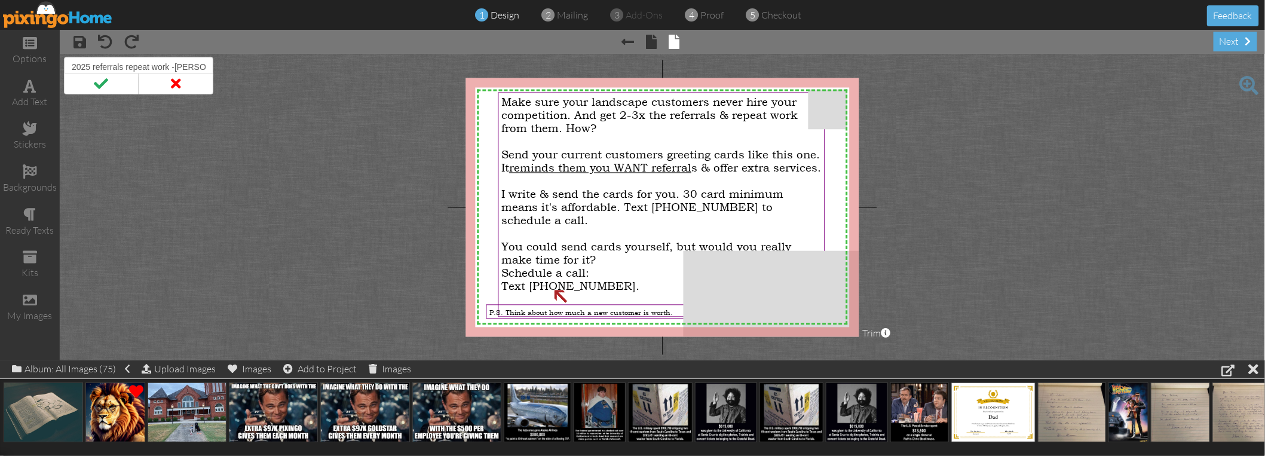
click at [335, 163] on project-studio-wrapper "X X X X X X X X X X X X X X X X X X X X X X X X X X X X X X X X X X X X X X X X…" at bounding box center [662, 207] width 1205 height 306
click at [1077, 125] on project-studio-wrapper "X X X X X X X X X X X X X X X X X X X X X X X X X X X X X X X X X X X X X X X X…" at bounding box center [662, 207] width 1205 height 306
click at [627, 36] on span at bounding box center [627, 42] width 13 height 14
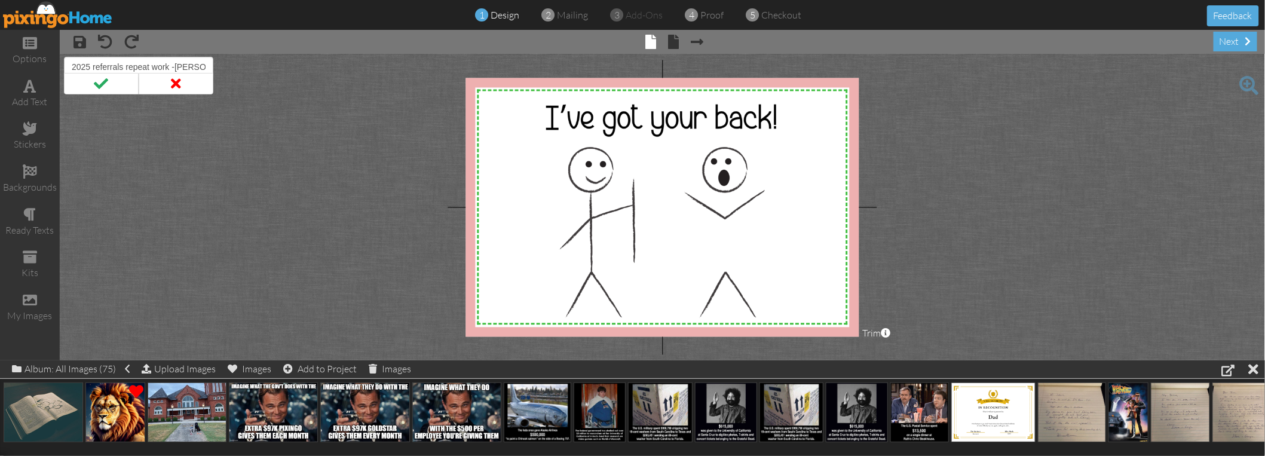
click at [54, 7] on img at bounding box center [58, 14] width 110 height 27
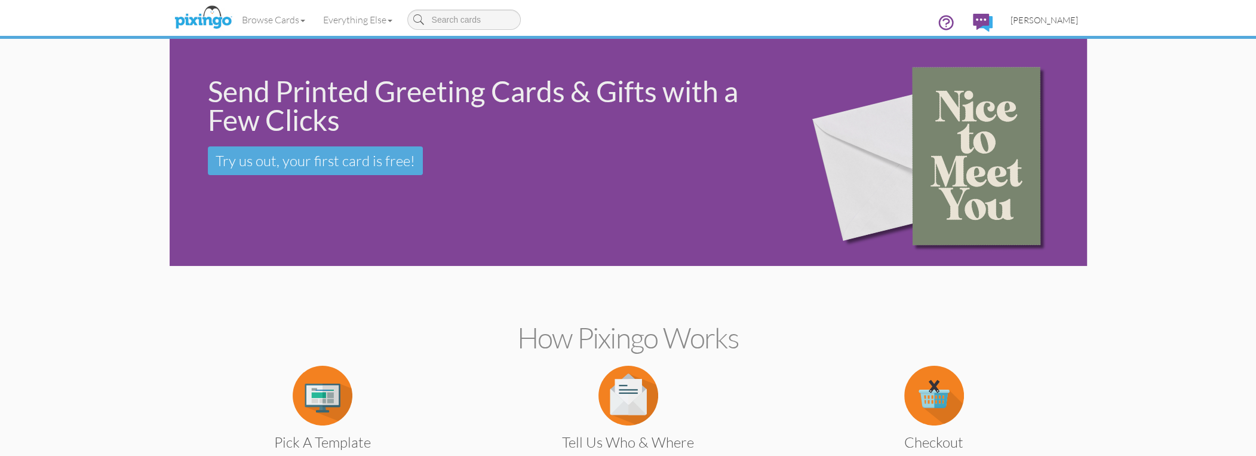
click at [1053, 8] on link "[PERSON_NAME]" at bounding box center [1044, 20] width 85 height 30
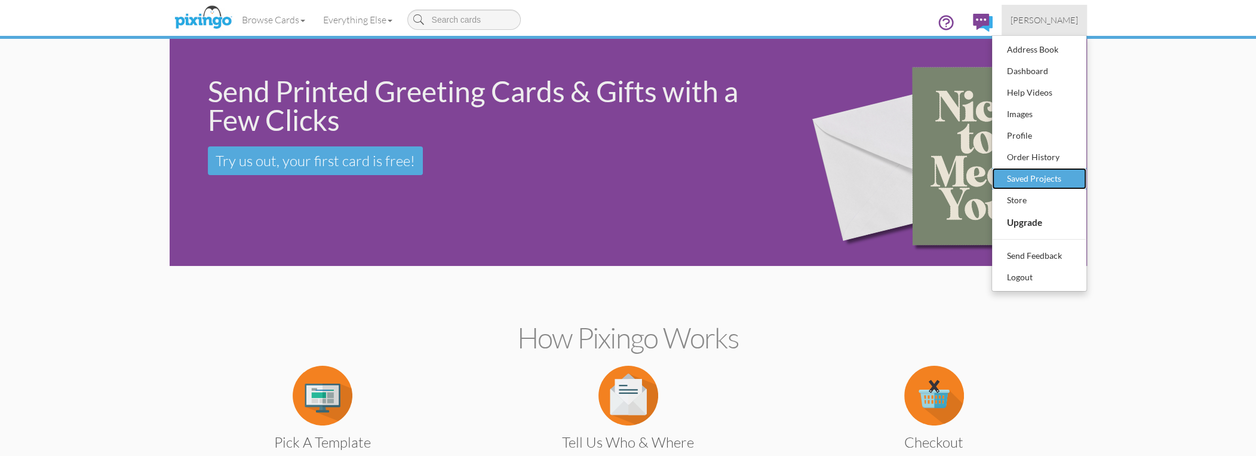
click at [1026, 174] on div "Saved Projects" at bounding box center [1039, 179] width 71 height 18
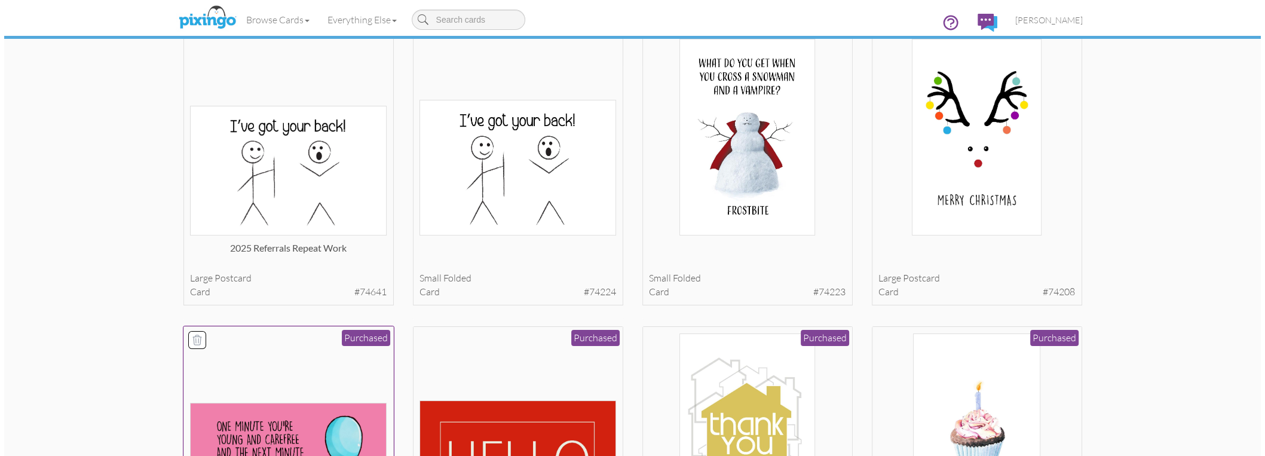
scroll to position [99, 0]
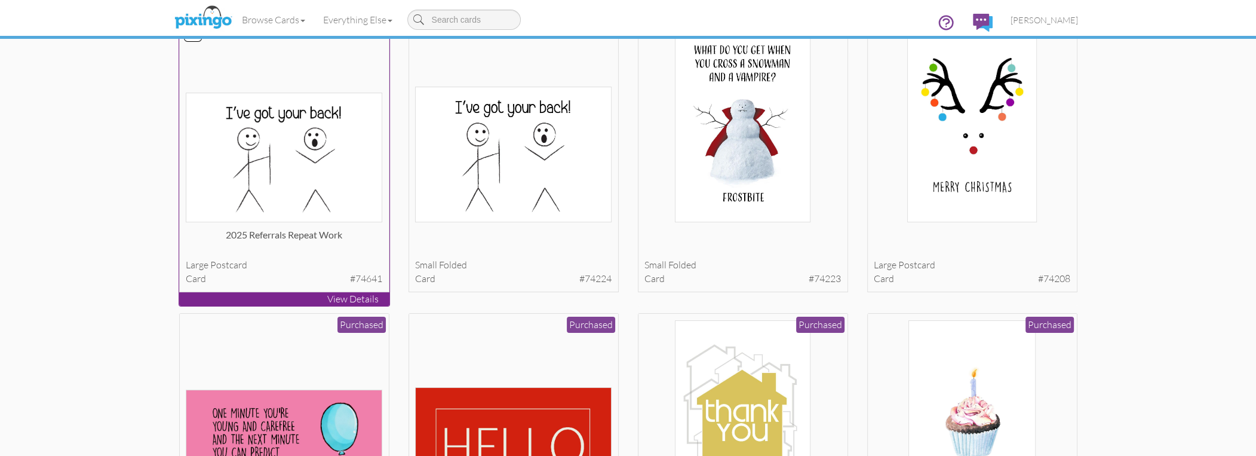
click at [350, 250] on div "2025 referrals repeat work" at bounding box center [284, 240] width 197 height 24
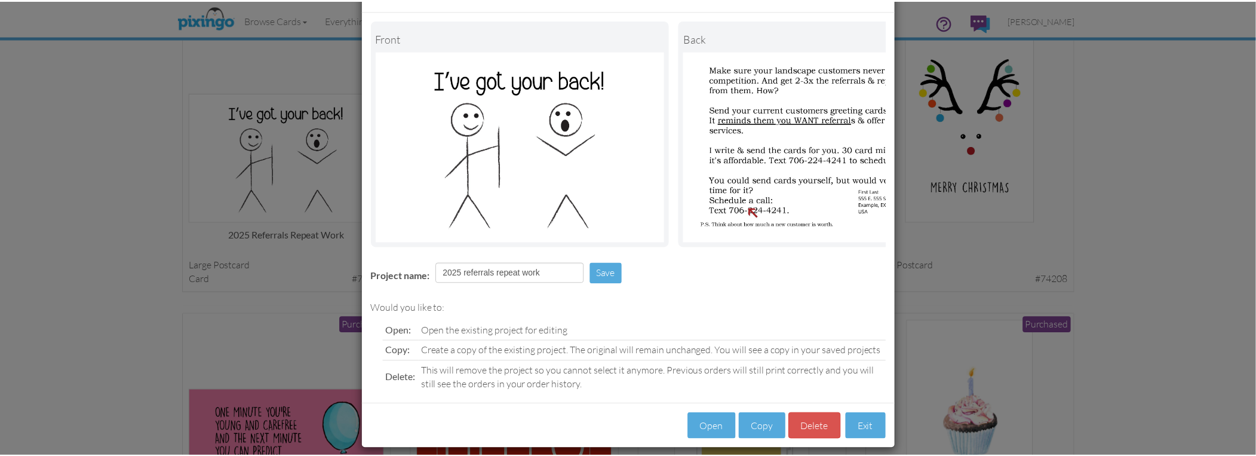
scroll to position [65, 0]
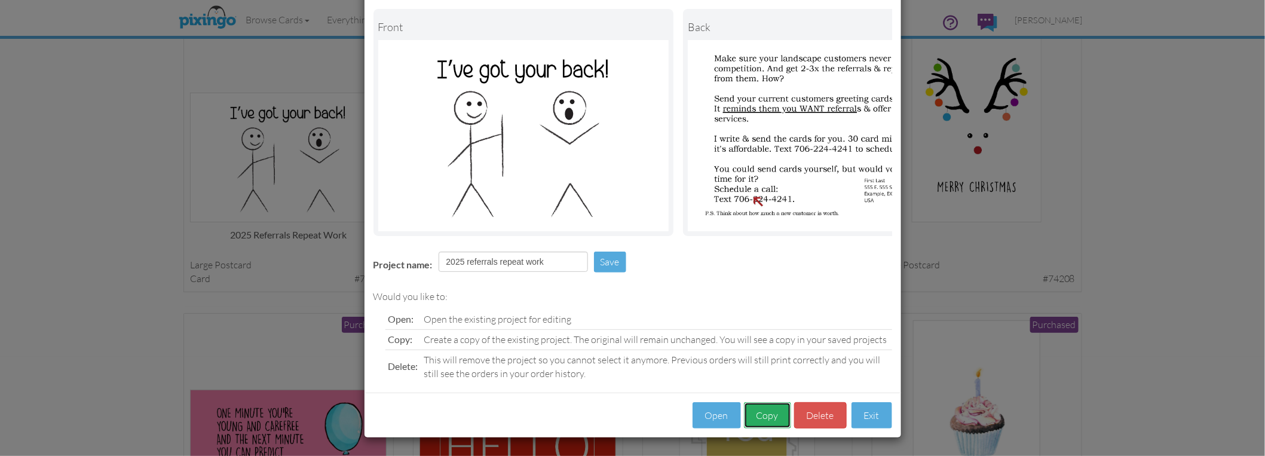
click at [764, 421] on button "Copy" at bounding box center [767, 415] width 47 height 27
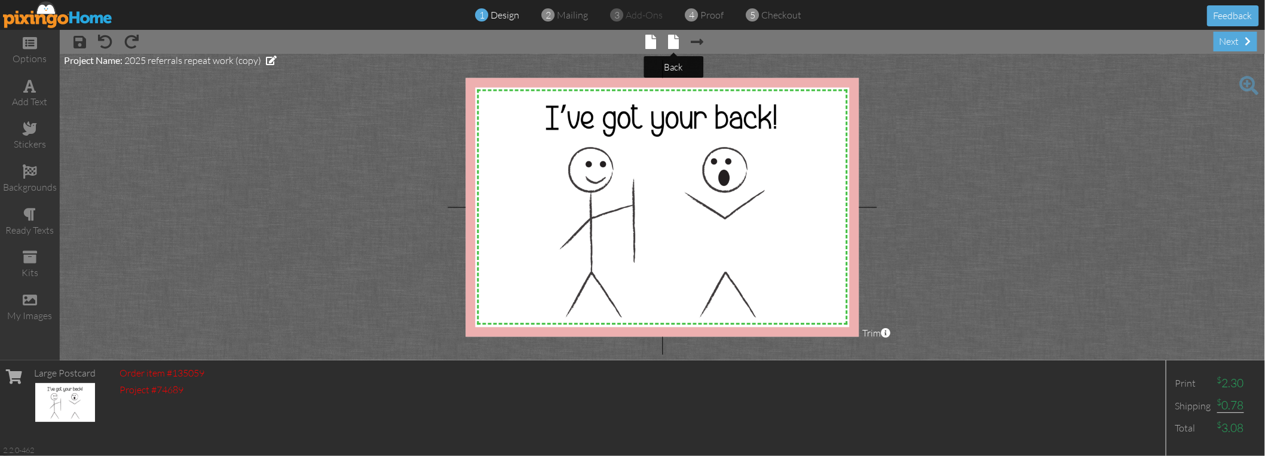
click at [670, 36] on span at bounding box center [673, 42] width 11 height 14
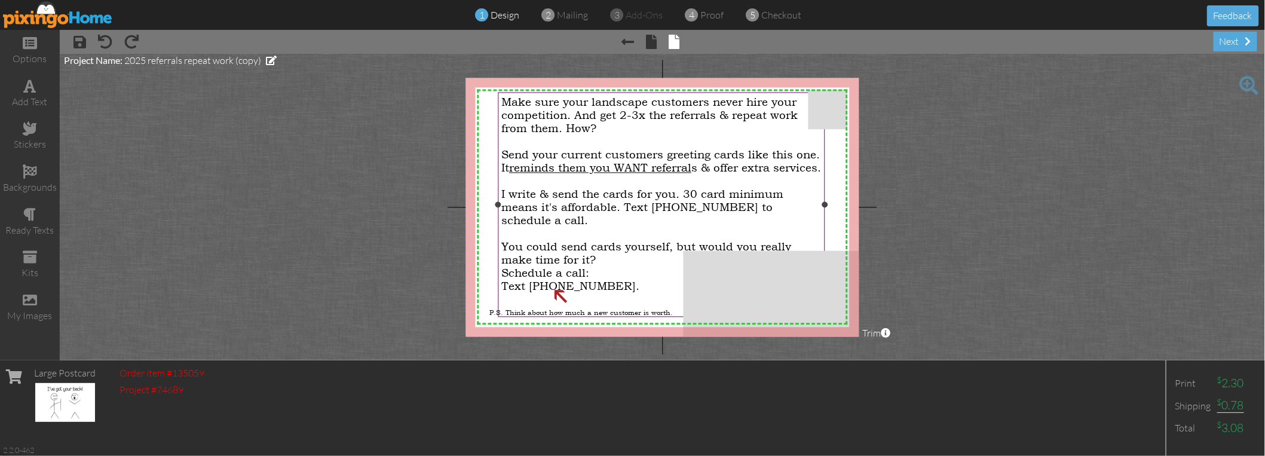
click at [648, 188] on div at bounding box center [661, 180] width 320 height 13
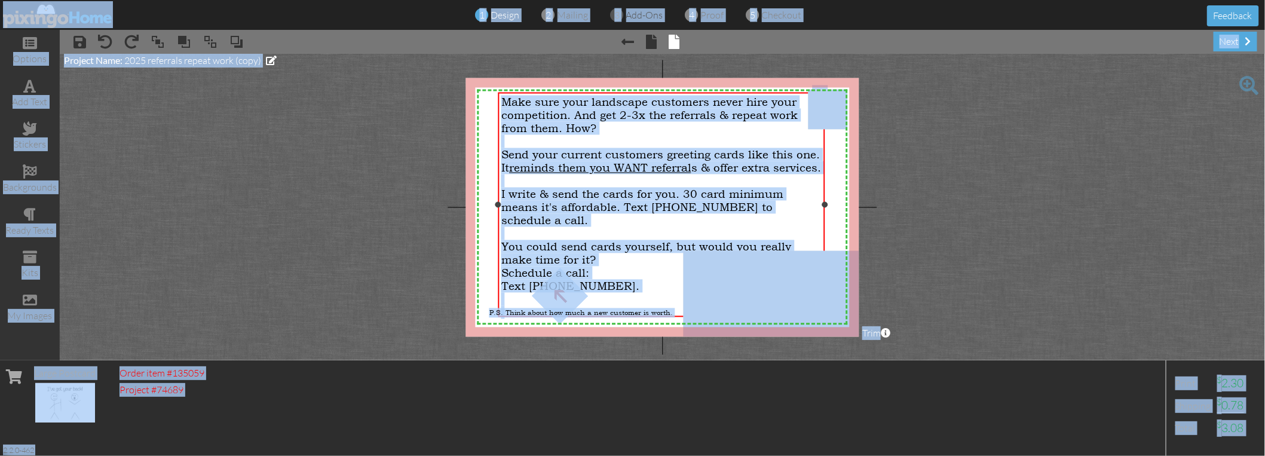
click at [633, 188] on div at bounding box center [661, 180] width 320 height 13
click at [596, 210] on span "I write & send the cards for you. 30 card minimum means it's affordable. Text […" at bounding box center [642, 207] width 282 height 39
click at [583, 217] on span "I write & send the cards for you. 30 card minimum means it's affordable. Text […" at bounding box center [642, 207] width 282 height 39
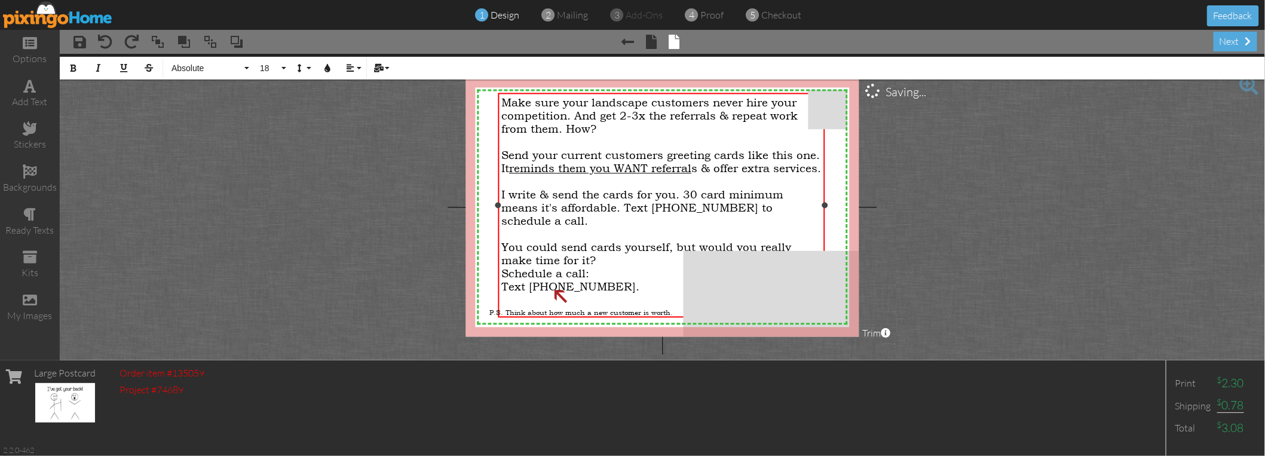
click at [583, 217] on span "I write & send the cards for you. 30 card minimum means it's affordable. Text […" at bounding box center [642, 207] width 282 height 39
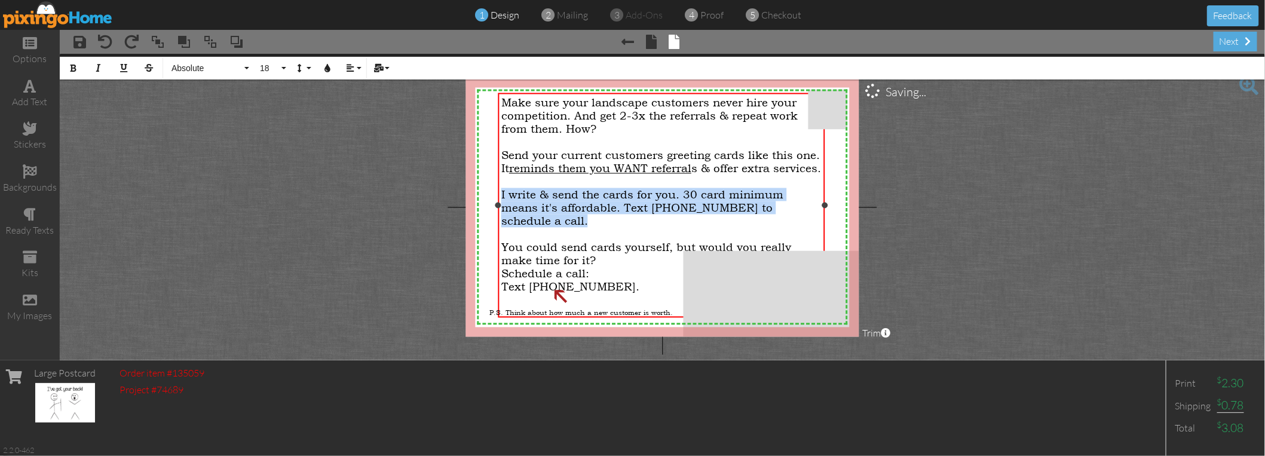
click at [583, 217] on span "I write & send the cards for you. 30 card minimum means it's affordable. Text […" at bounding box center [642, 207] width 282 height 39
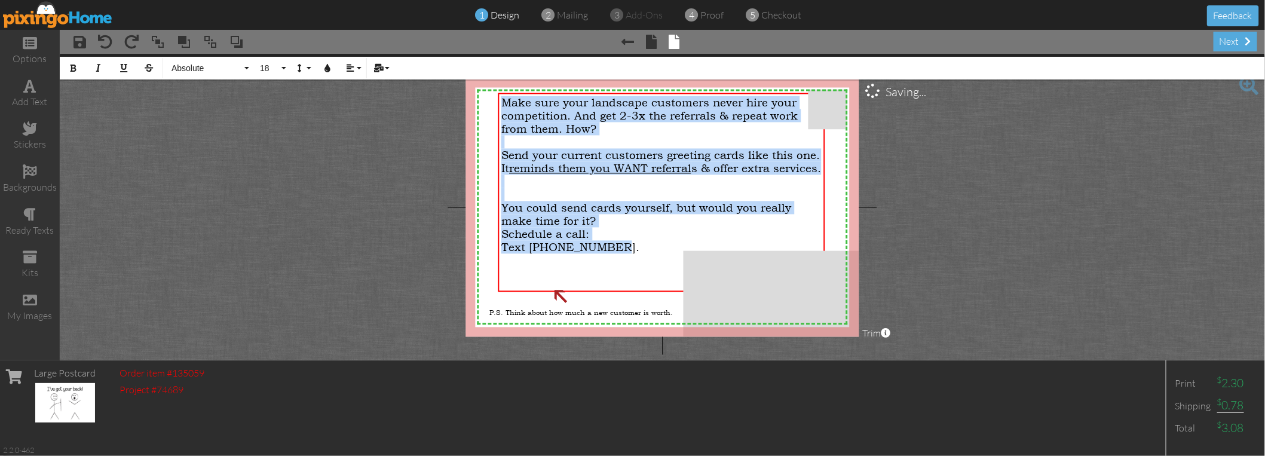
drag, startPoint x: 612, startPoint y: 257, endPoint x: 493, endPoint y: 100, distance: 196.6
click at [493, 100] on div "X X X X X X X X X X X X X X X X X X X X X X X X X X X X X X X X X X X X X X X X…" at bounding box center [662, 207] width 394 height 259
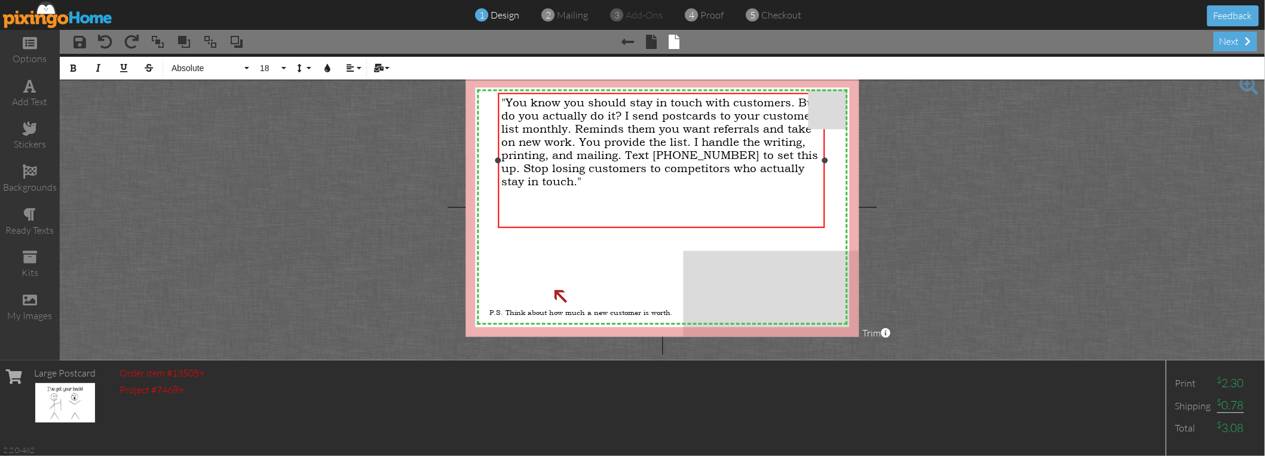
click at [506, 95] on div ""You know you should stay in touch with customers. But do you actually do it? I…" at bounding box center [661, 161] width 326 height 137
click at [505, 99] on span ""You know you should stay in touch with customers. But do you actually do it? I…" at bounding box center [659, 142] width 317 height 92
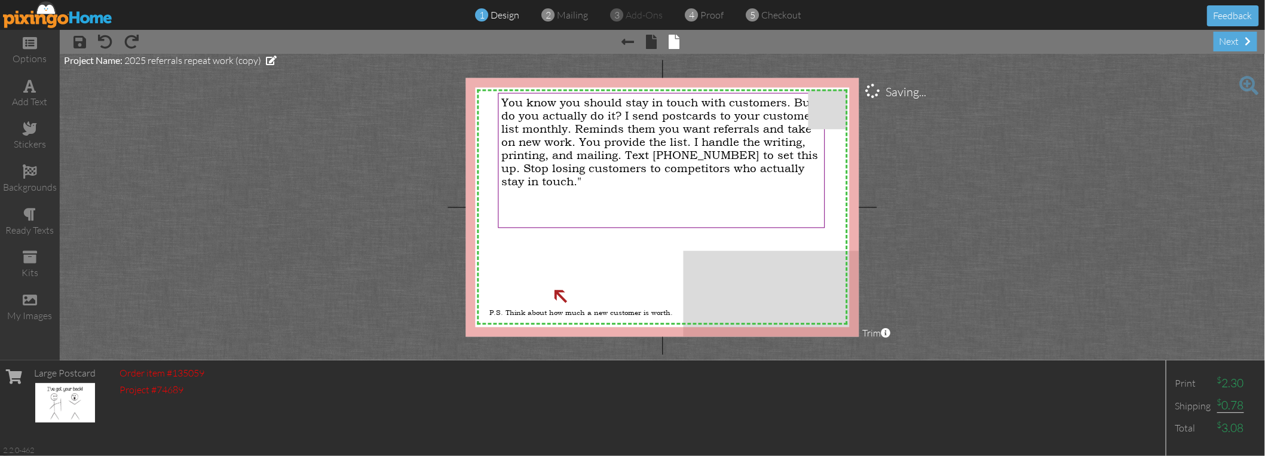
click at [934, 191] on project-studio-wrapper "X X X X X X X X X X X X X X X X X X X X X X X X X X X X X X X X X X X X X X X X…" at bounding box center [662, 207] width 1205 height 306
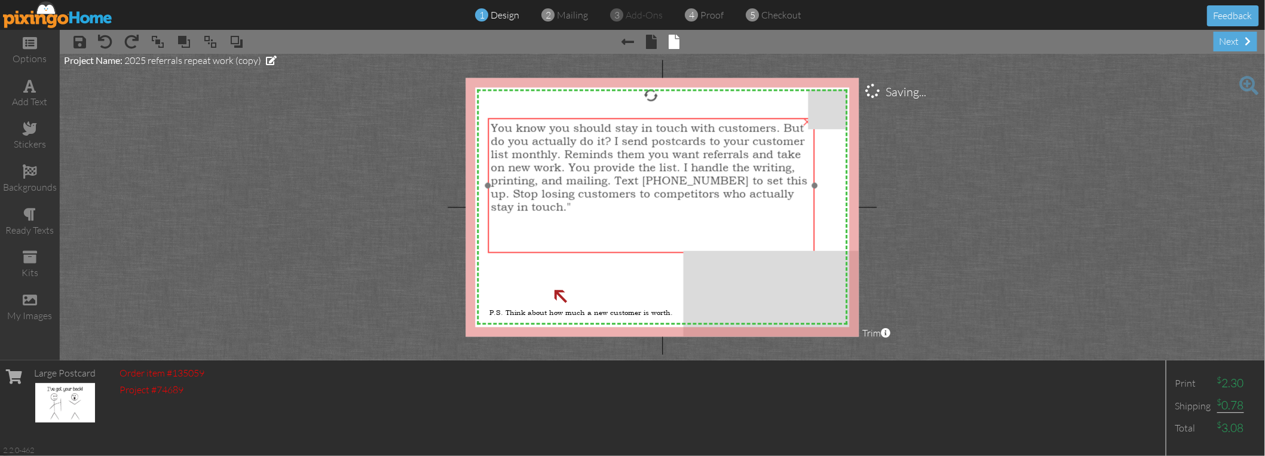
drag, startPoint x: 691, startPoint y: 139, endPoint x: 686, endPoint y: 158, distance: 19.7
click at [686, 158] on span "You know you should stay in touch with customers. But do you actually do it? I …" at bounding box center [649, 167] width 317 height 92
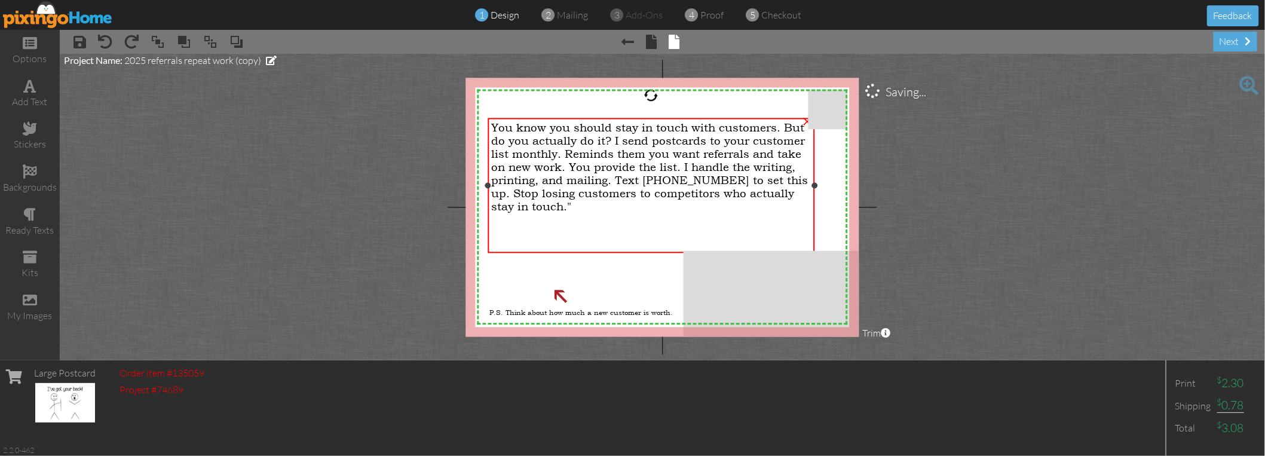
click at [698, 154] on span "You know you should stay in touch with customers. But do you actually do it? I …" at bounding box center [649, 167] width 317 height 92
click at [699, 154] on span "You know you should stay in touch with customers. But do you actually do it? I …" at bounding box center [649, 167] width 317 height 92
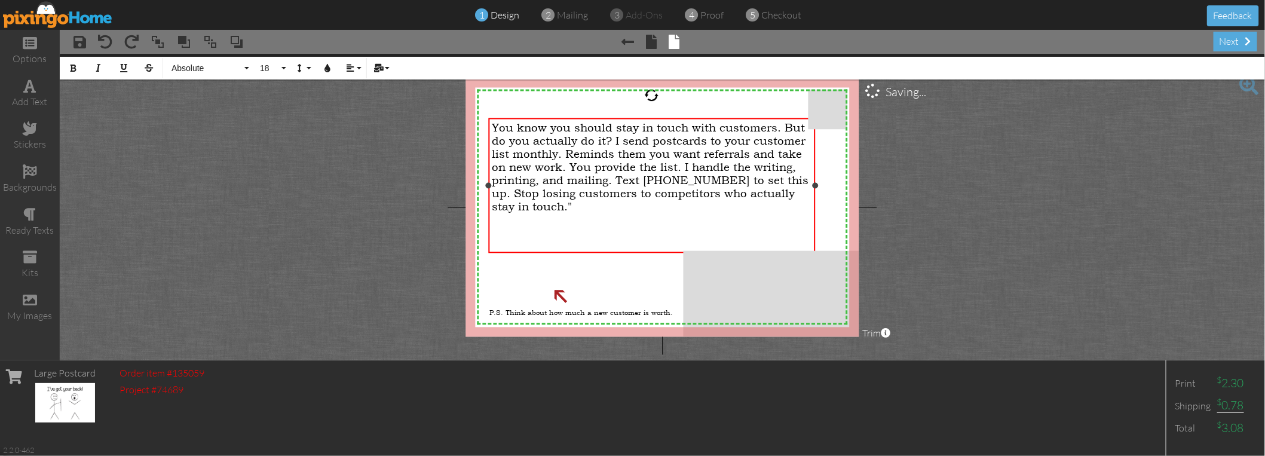
click at [613, 140] on span "You know you should stay in touch with customers. But do you actually do it? I …" at bounding box center [650, 167] width 317 height 92
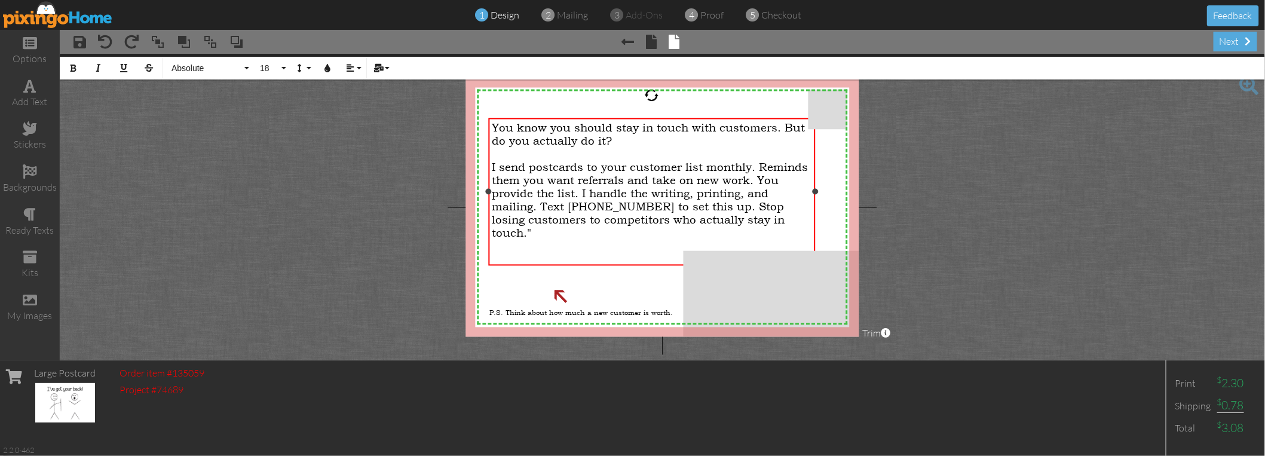
click at [636, 177] on span "I send postcards to your customer list monthly. Reminds them you want referrals…" at bounding box center [650, 200] width 316 height 79
click at [719, 128] on span "You know you should stay in touch with customers. But do you actually do it?" at bounding box center [648, 134] width 313 height 26
click at [649, 134] on span "You know you should stay in touch with your landscape customers. But do you act…" at bounding box center [648, 134] width 312 height 26
click at [649, 135] on span "You know you should stay in touch with your landscape customers. But do you act…" at bounding box center [648, 134] width 312 height 26
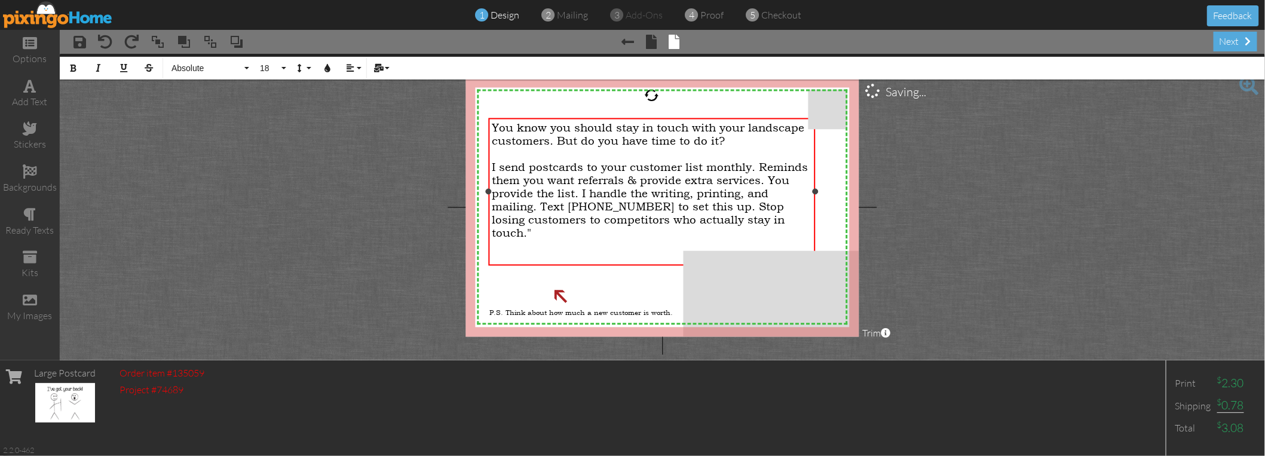
click at [765, 179] on span "I send postcards to your customer list monthly. Reminds them you want referrals…" at bounding box center [650, 200] width 316 height 79
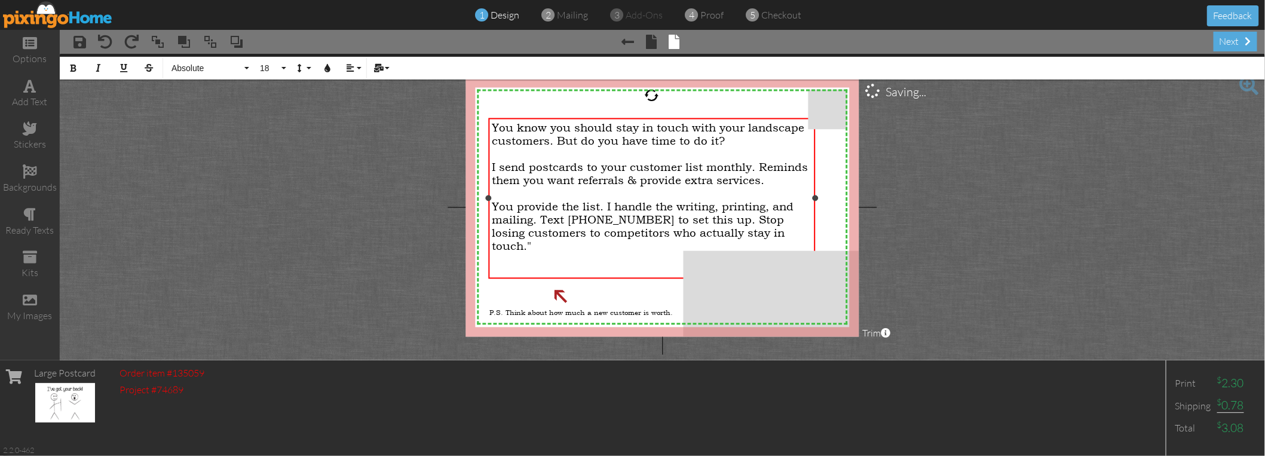
click at [582, 200] on span "You provide the list. I handle the writing, printing, and mailing. Text [PHONE_…" at bounding box center [643, 226] width 302 height 53
click at [787, 230] on span "You provide the list. I handle the writing, printing, and mailing. Text [PHONE_…" at bounding box center [643, 226] width 302 height 53
click at [685, 230] on span "You provide the list. I handle the writing, printing, and mailing. Text [PHONE_…" at bounding box center [643, 226] width 302 height 53
click at [568, 294] on img at bounding box center [559, 296] width 57 height 57
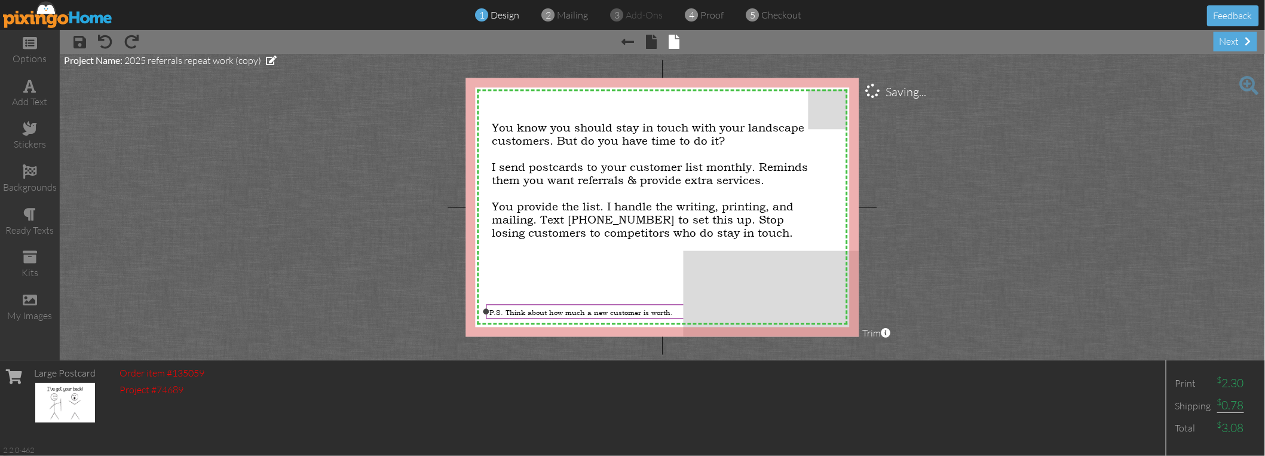
click at [542, 311] on span "P.S. Think about how much a new customer is worth." at bounding box center [580, 313] width 183 height 10
click at [911, 155] on project-studio-wrapper "X X X X X X X X X X X X X X X X X X X X X X X X X X X X X X X X X X X X X X X X…" at bounding box center [662, 207] width 1205 height 306
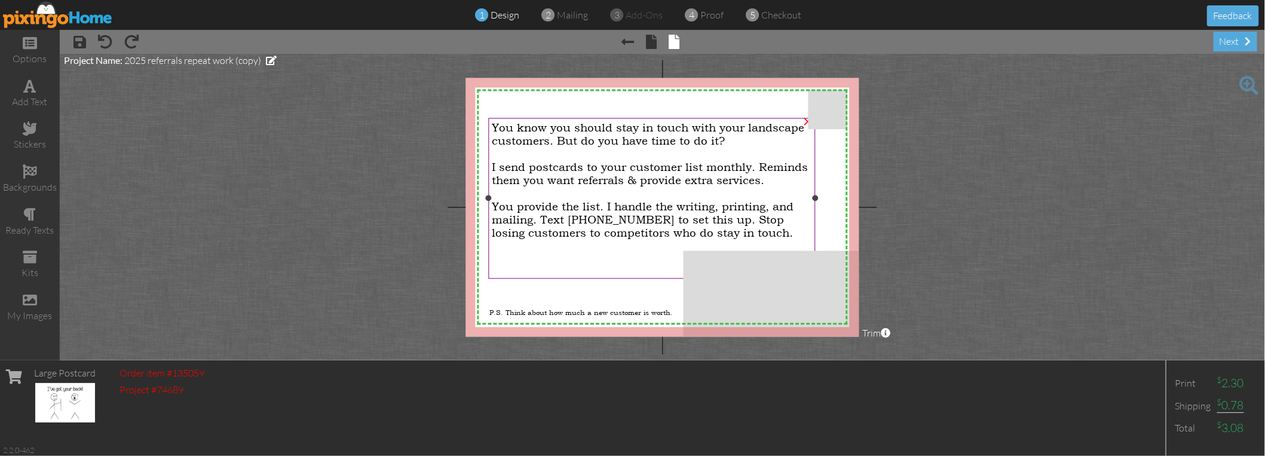
click at [670, 130] on span "You know you should stay in touch with your landscape customers. But do you hav…" at bounding box center [648, 134] width 312 height 26
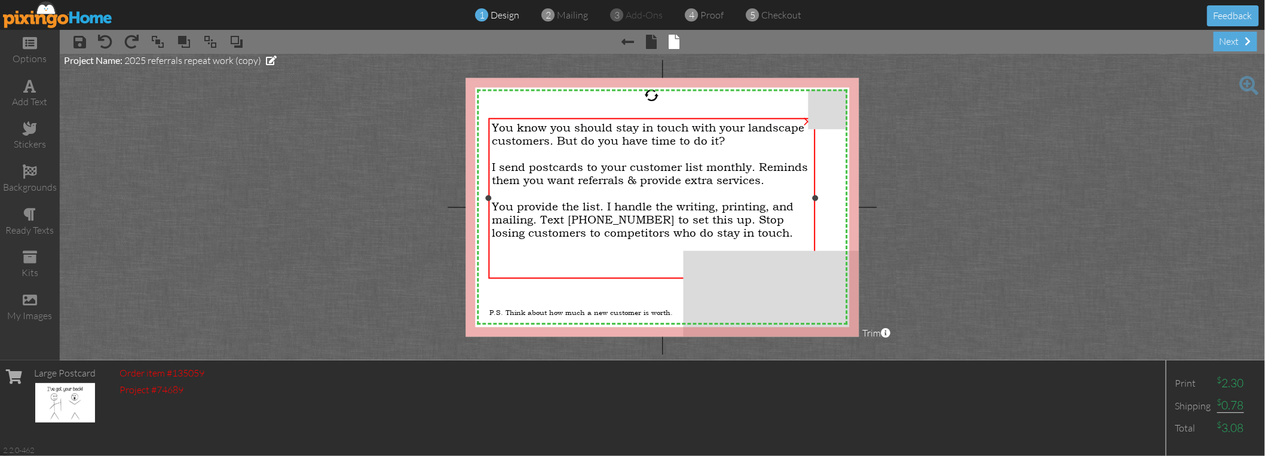
click at [670, 130] on span "You know you should stay in touch with your landscape customers. But do you hav…" at bounding box center [648, 134] width 312 height 26
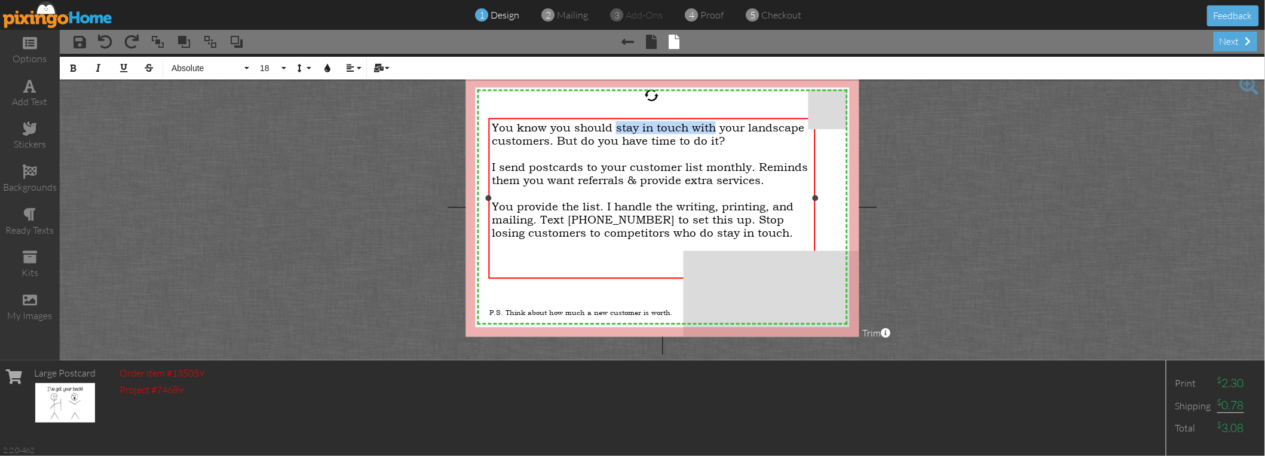
drag, startPoint x: 614, startPoint y: 127, endPoint x: 713, endPoint y: 130, distance: 99.2
click at [713, 130] on span "You know you should stay in touch with your landscape customers. But do you hav…" at bounding box center [648, 134] width 312 height 26
click at [801, 127] on span "You know you should remind your landscape customers. But do you have time to do…" at bounding box center [650, 134] width 317 height 26
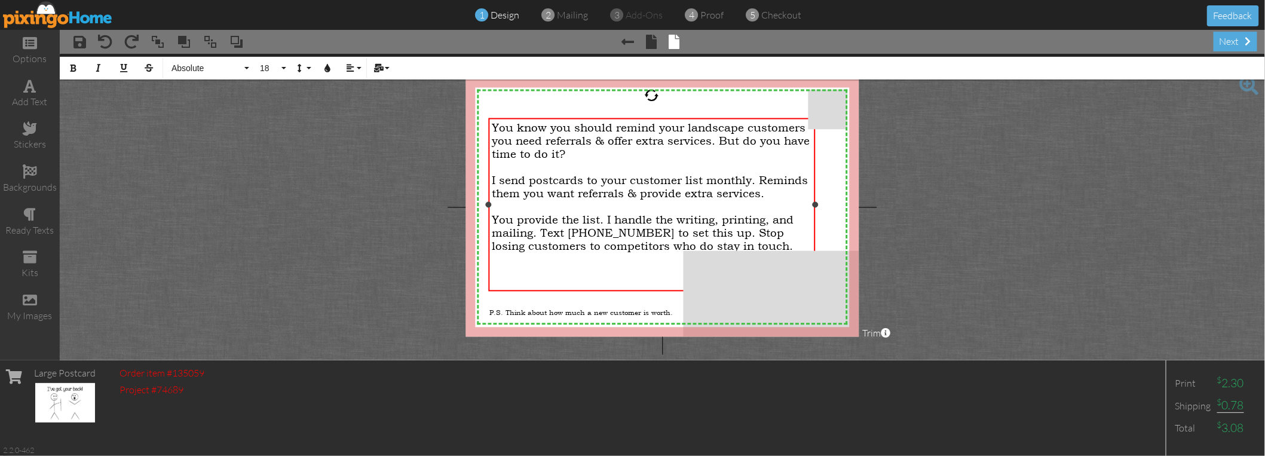
click at [695, 180] on span "I send postcards to your customer list monthly. Reminds them you want referrals…" at bounding box center [650, 187] width 316 height 26
drag, startPoint x: 755, startPoint y: 181, endPoint x: 499, endPoint y: 176, distance: 256.4
click at [499, 176] on span "I send postcards to your customer list monthly. Reminds them you want referrals…" at bounding box center [650, 187] width 316 height 26
click at [754, 180] on span "I send postcards to your customer list monthly. Reminds them you want referrals…" at bounding box center [650, 187] width 316 height 26
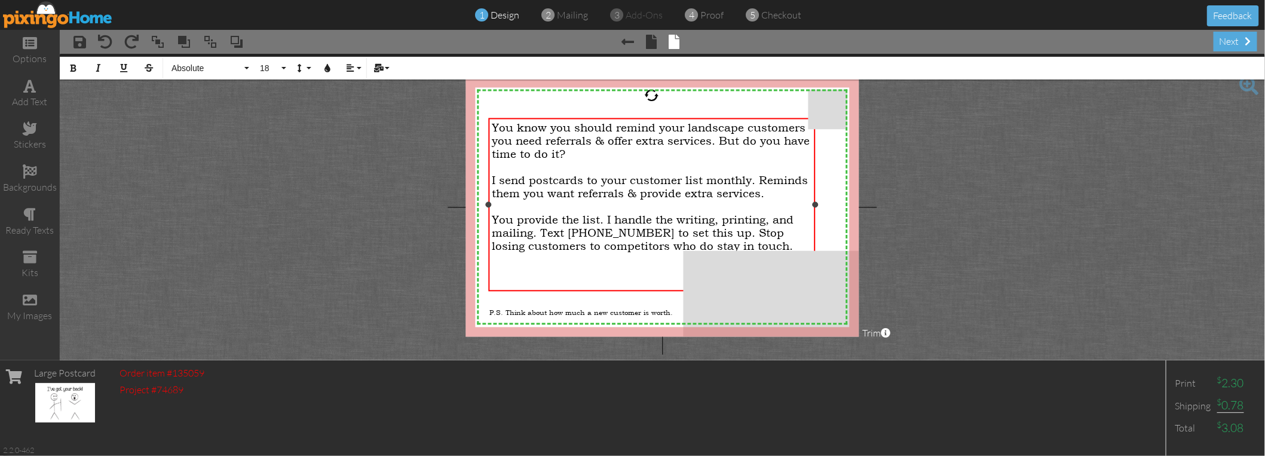
click at [559, 194] on span "I send postcards to your customer list monthly. Reminds them you want referrals…" at bounding box center [650, 187] width 316 height 26
click at [665, 197] on span "I send postcards to your customer list monthly. Reminds them you want referrals…" at bounding box center [650, 187] width 316 height 26
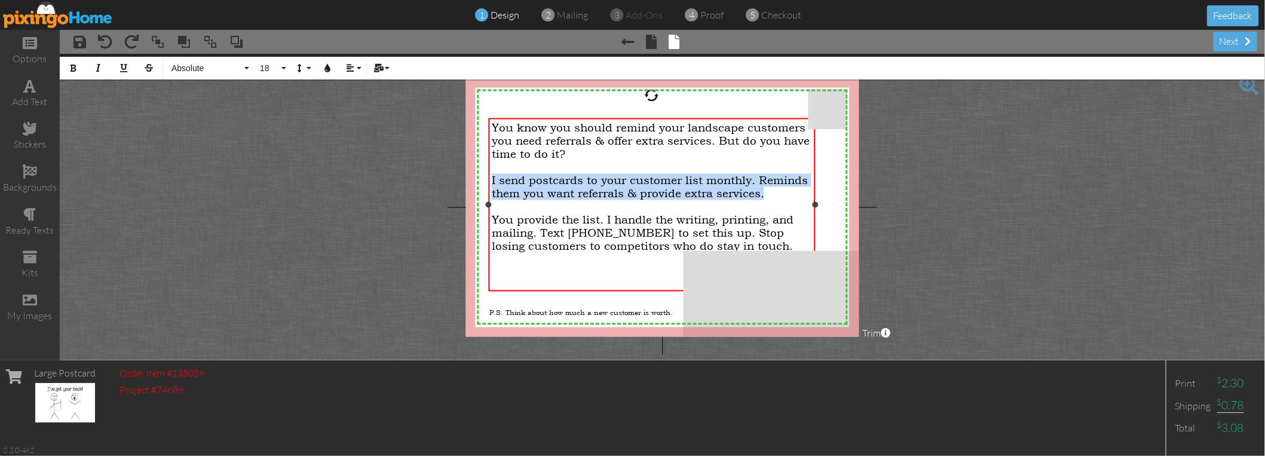
click at [665, 197] on span "I send postcards to your customer list monthly. Reminds them you want referrals…" at bounding box center [650, 187] width 316 height 26
click at [669, 192] on span "I send postcards to your customer list monthly. Reminds them you want referrals…" at bounding box center [650, 187] width 316 height 26
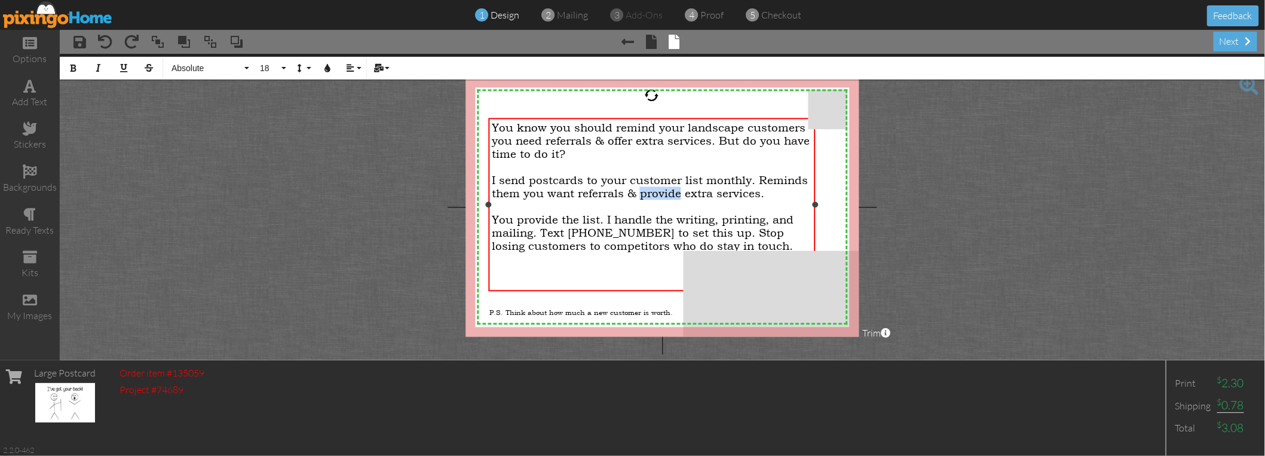
click at [670, 192] on span "I send postcards to your customer list monthly. Reminds them you want referrals…" at bounding box center [650, 187] width 316 height 26
click at [593, 203] on div at bounding box center [652, 206] width 320 height 13
drag, startPoint x: 714, startPoint y: 216, endPoint x: 770, endPoint y: 219, distance: 56.2
click at [770, 219] on span "You provide the list. I handle the writing, printing, and mailing. Text [PHONE_…" at bounding box center [643, 232] width 302 height 39
drag, startPoint x: 605, startPoint y: 228, endPoint x: 596, endPoint y: 229, distance: 8.4
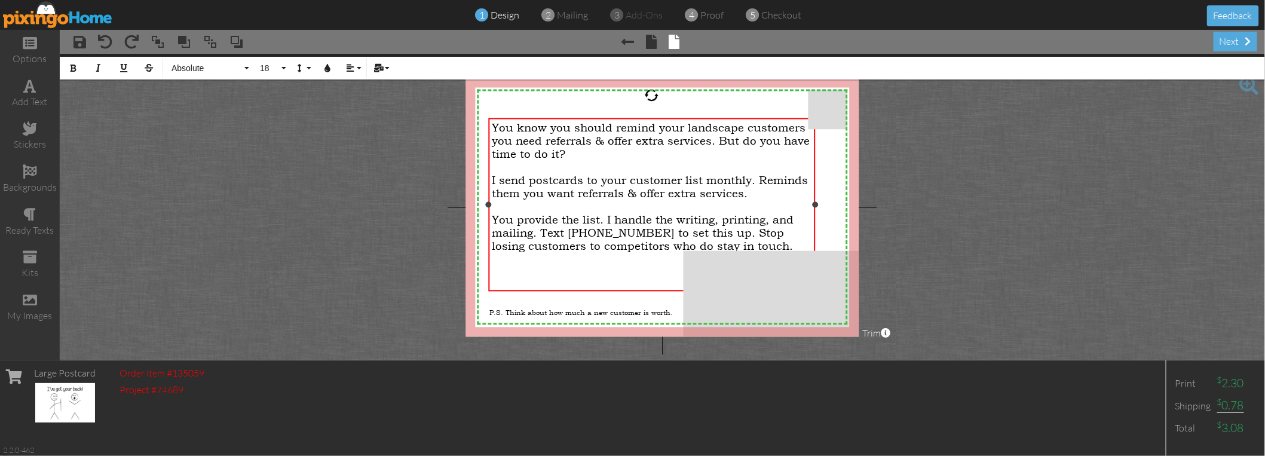
click at [604, 228] on span "You provide the list. I handle the writing, printing, and mailing. Text [PHONE_…" at bounding box center [643, 232] width 302 height 39
click at [532, 233] on span "You provide the list. I handle the writing, printing, and mailing. Text [PHONE_…" at bounding box center [643, 232] width 302 height 39
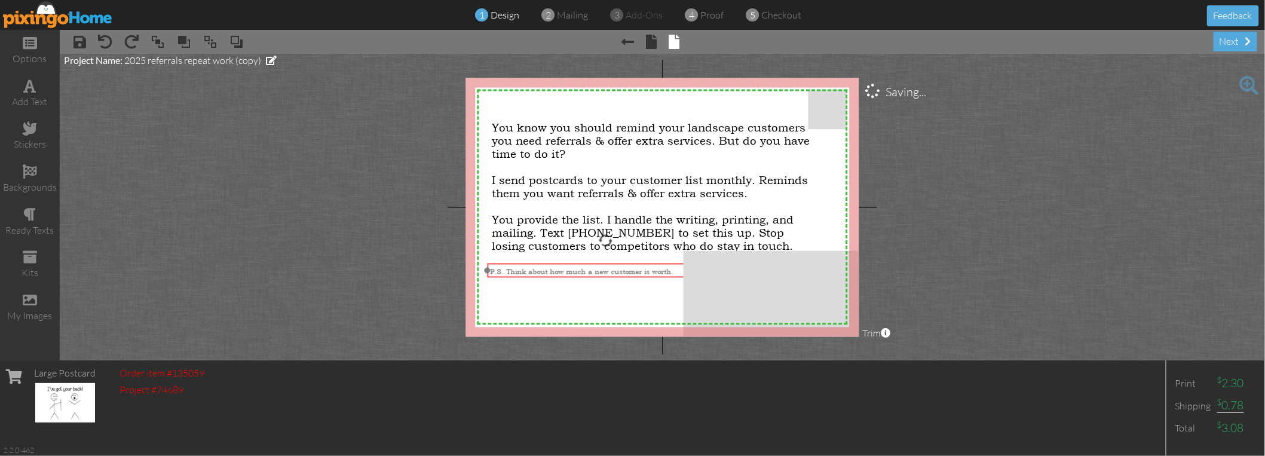
drag, startPoint x: 531, startPoint y: 315, endPoint x: 532, endPoint y: 274, distance: 41.2
click at [532, 274] on span "P.S. Think about how much a new customer is worth." at bounding box center [582, 271] width 183 height 10
click at [570, 270] on span "P.S. Think about how much a new customer is worth." at bounding box center [582, 271] width 183 height 10
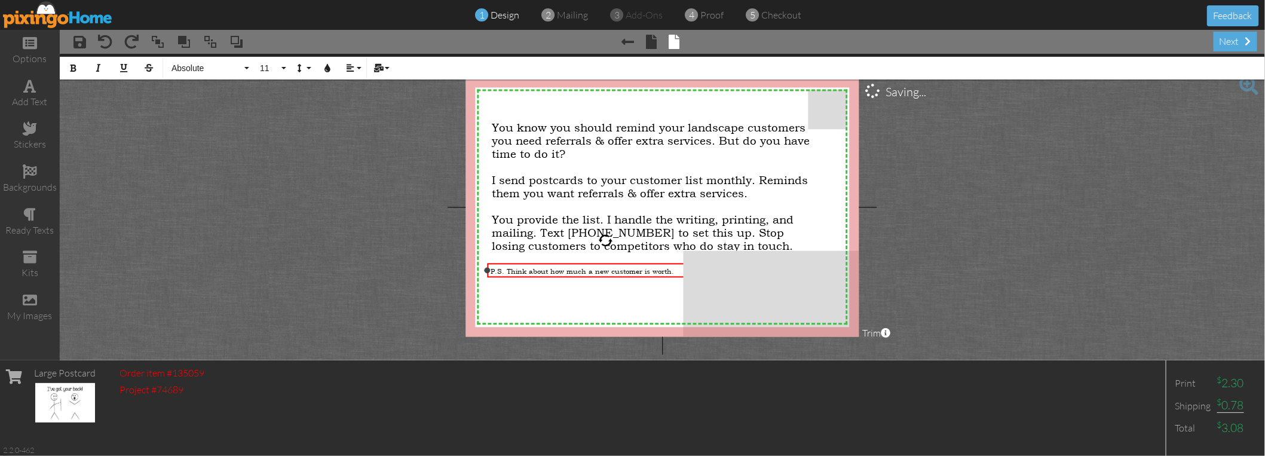
click at [672, 271] on div "P.S. Think about how much a new customer is worth." at bounding box center [606, 271] width 230 height 10
click at [333, 165] on project-studio-wrapper "X X X X X X X X X X X X X X X X X X X X X X X X X X X X X X X X X X X X X X X X…" at bounding box center [662, 207] width 1205 height 306
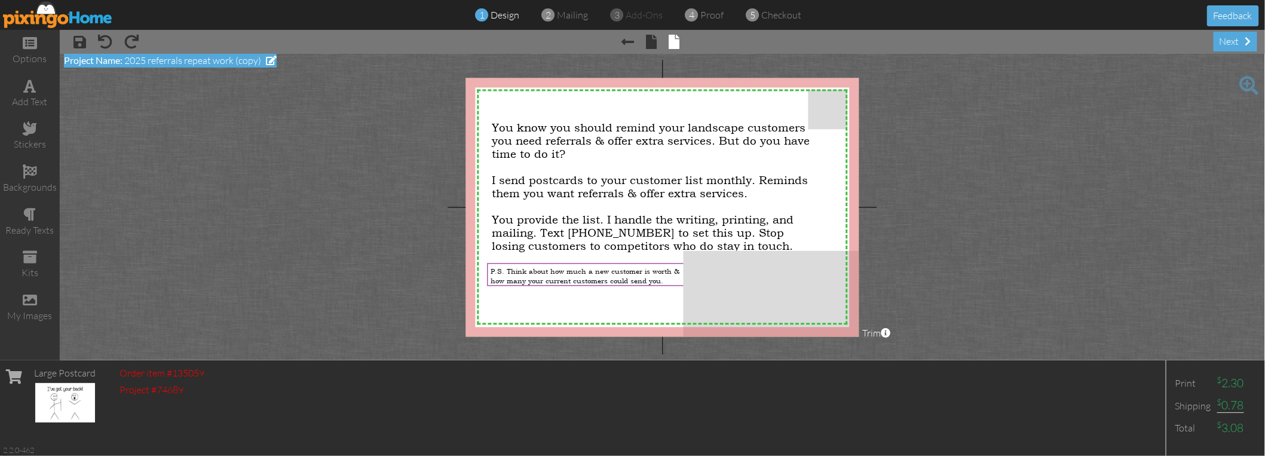
click at [155, 55] on span "2025 referrals repeat work (copy)" at bounding box center [192, 60] width 137 height 12
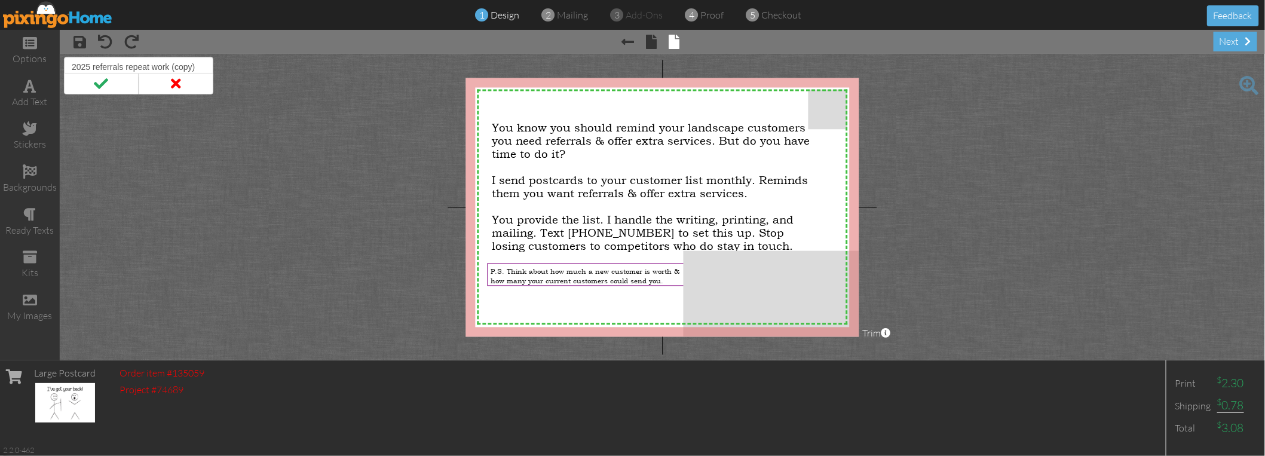
click at [72, 69] on input "2025 referrals repeat work (copy)" at bounding box center [138, 67] width 149 height 20
type input "[PERSON_NAME] wrote 2025 referrals repeat work (copy)"
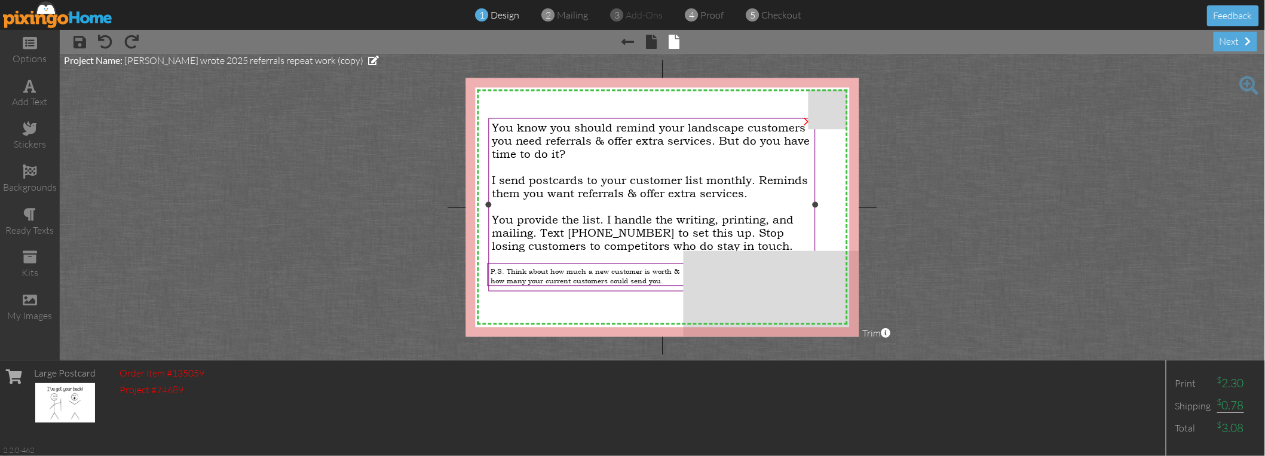
click at [552, 192] on span "I send postcards to your customer list monthly. Reminds them you want referrals…" at bounding box center [650, 187] width 316 height 26
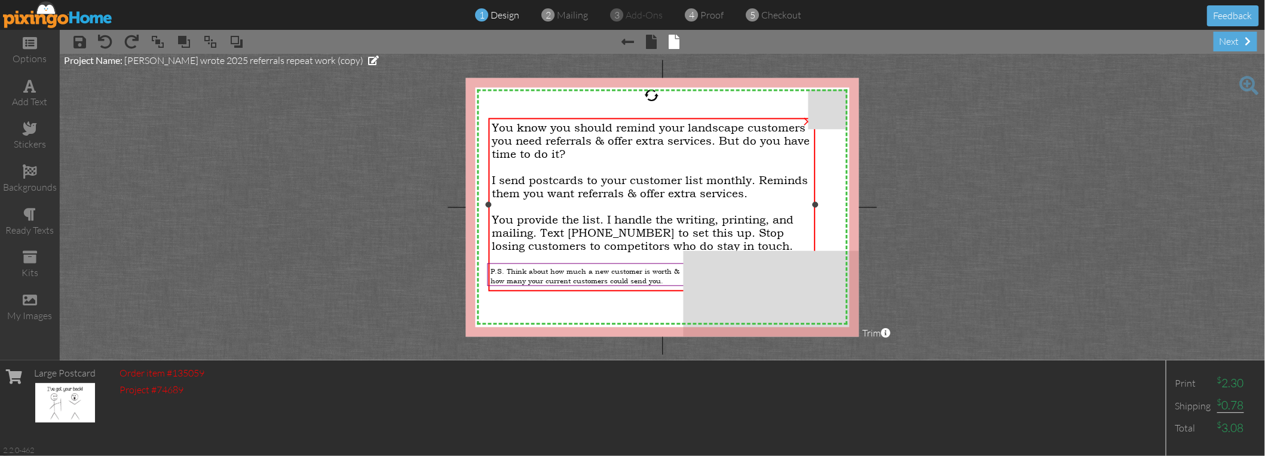
click at [552, 192] on span "I send postcards to your customer list monthly. Reminds them you want referrals…" at bounding box center [650, 187] width 316 height 26
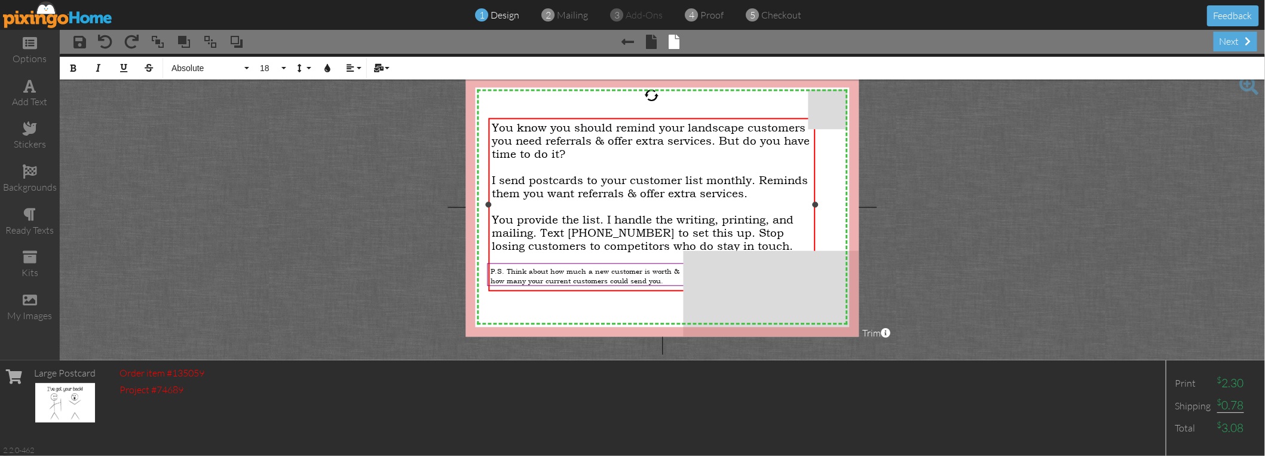
click at [560, 191] on span "I send postcards to your customer list monthly. Reminds them you want referrals…" at bounding box center [650, 187] width 316 height 26
click at [387, 194] on project-studio-wrapper "X X X X X X X X X X X X X X X X X X X X X X X X X X X X X X X X X X X X X X X X…" at bounding box center [662, 207] width 1205 height 306
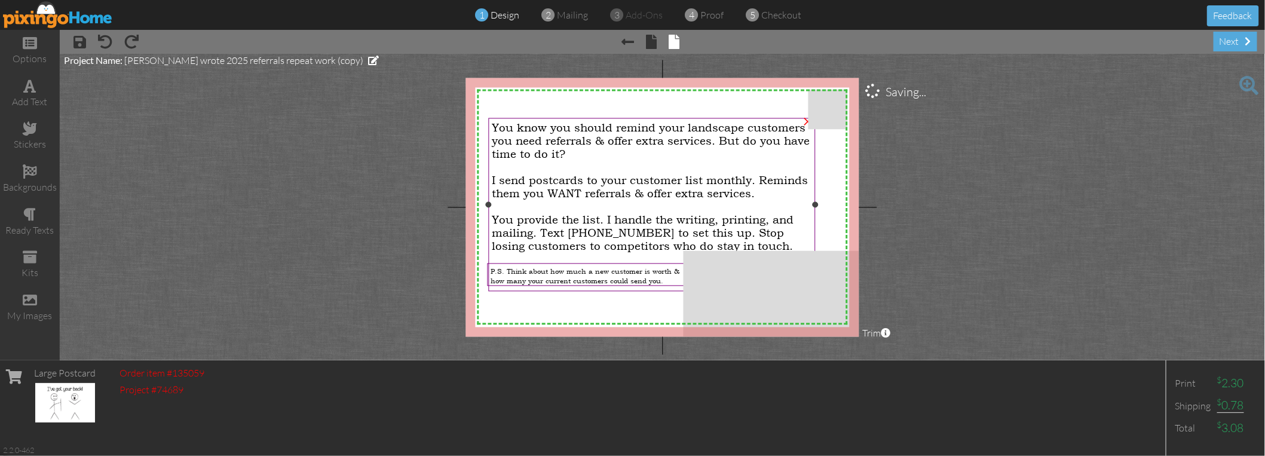
click at [753, 180] on span "I send postcards to your customer list monthly. Reminds them you WANT referrals…" at bounding box center [650, 187] width 316 height 26
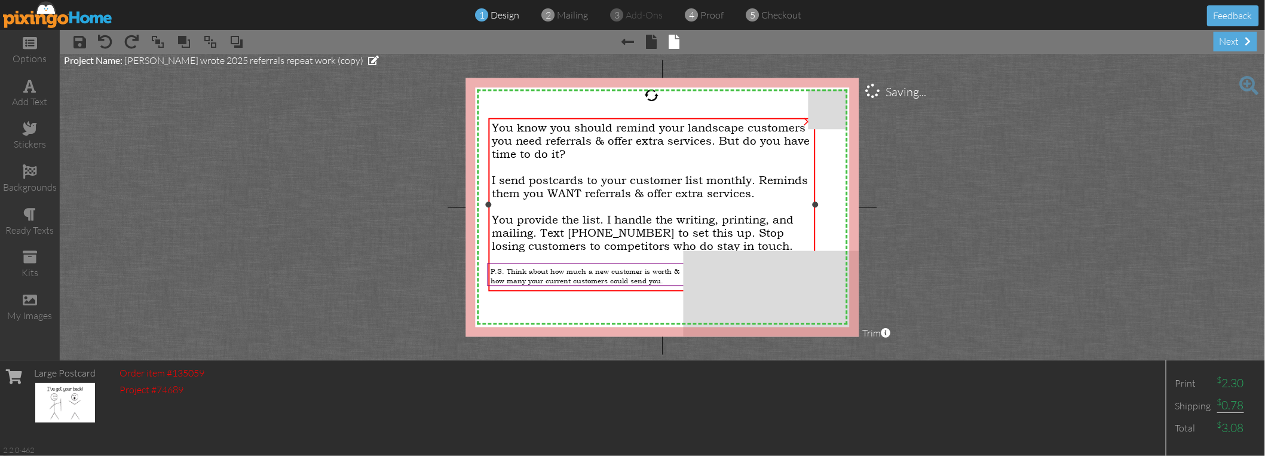
click at [760, 179] on span "I send postcards to your customer list monthly. Reminds them you WANT referrals…" at bounding box center [650, 187] width 316 height 26
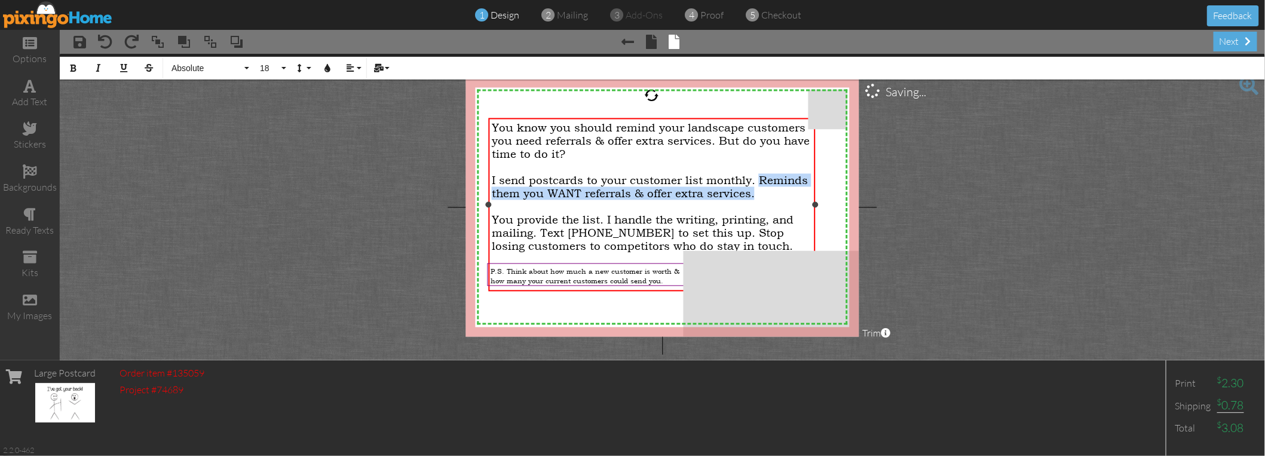
drag, startPoint x: 759, startPoint y: 179, endPoint x: 752, endPoint y: 188, distance: 11.6
click at [752, 188] on span "I send postcards to your customer list monthly. Reminds them you WANT referrals…" at bounding box center [650, 187] width 316 height 26
click at [125, 69] on icon "button" at bounding box center [123, 68] width 8 height 8
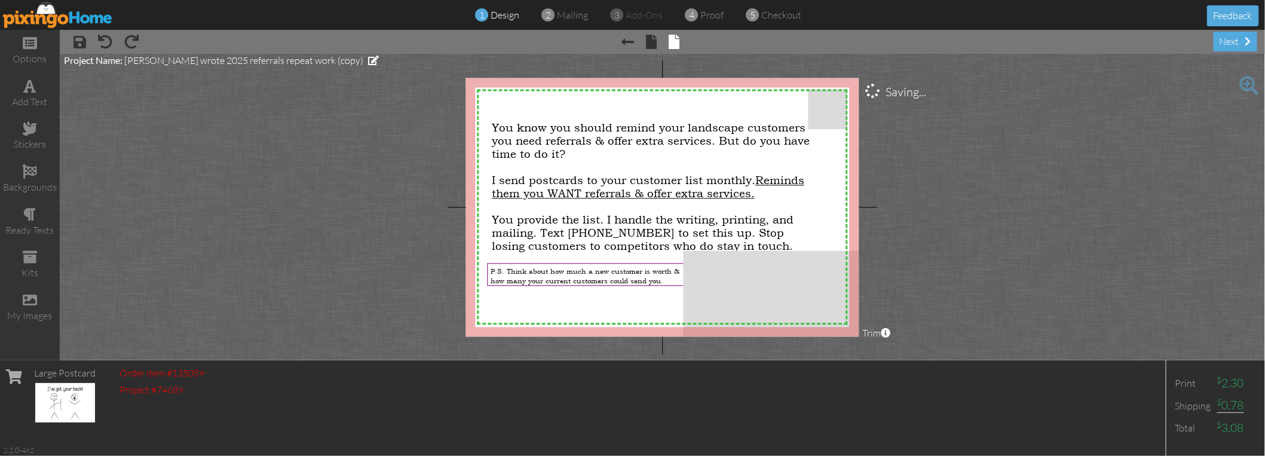
click at [362, 151] on project-studio-wrapper "X X X X X X X X X X X X X X X X X X X X X X X X X X X X X X X X X X X X X X X X…" at bounding box center [662, 207] width 1205 height 306
click at [379, 170] on project-studio-wrapper "X X X X X X X X X X X X X X X X X X X X X X X X X X X X X X X X X X X X X X X X…" at bounding box center [662, 207] width 1205 height 306
click at [555, 190] on span "Reminds them you WANT referrals & offer extra services." at bounding box center [648, 187] width 312 height 26
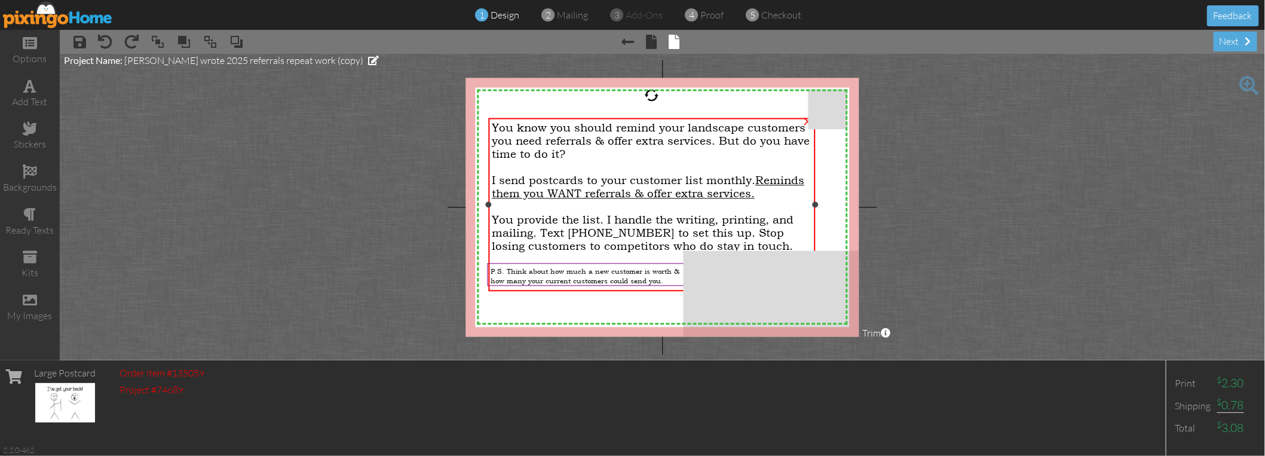
click at [555, 189] on span "Reminds them you WANT referrals & offer extra services." at bounding box center [648, 187] width 312 height 26
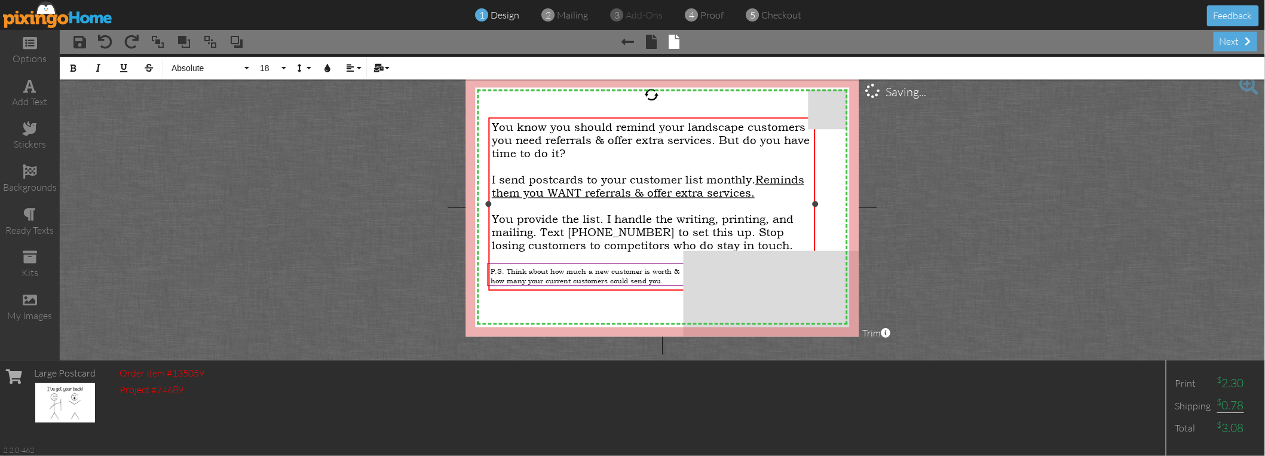
click at [555, 189] on span "Reminds them you WANT referrals & offer extra services." at bounding box center [648, 186] width 312 height 26
click at [99, 64] on icon "button" at bounding box center [98, 68] width 8 height 8
click at [350, 163] on project-studio-wrapper "X X X X X X X X X X X X X X X X X X X X X X X X X X X X X X X X X X X X X X X X…" at bounding box center [662, 207] width 1205 height 306
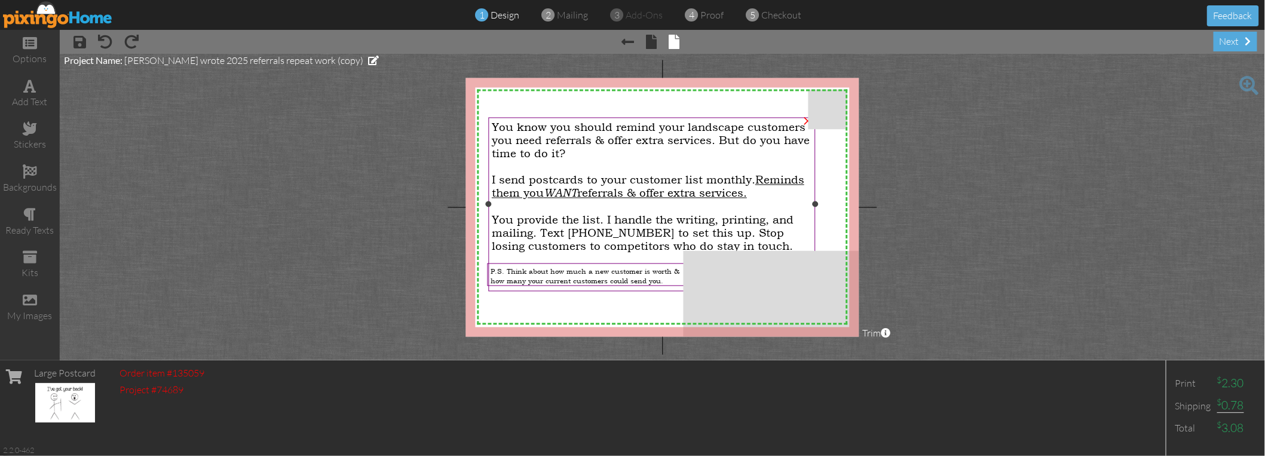
click at [695, 233] on span "You provide the list. I handle the writing, printing, and mailing. Text [PHONE_…" at bounding box center [643, 232] width 302 height 39
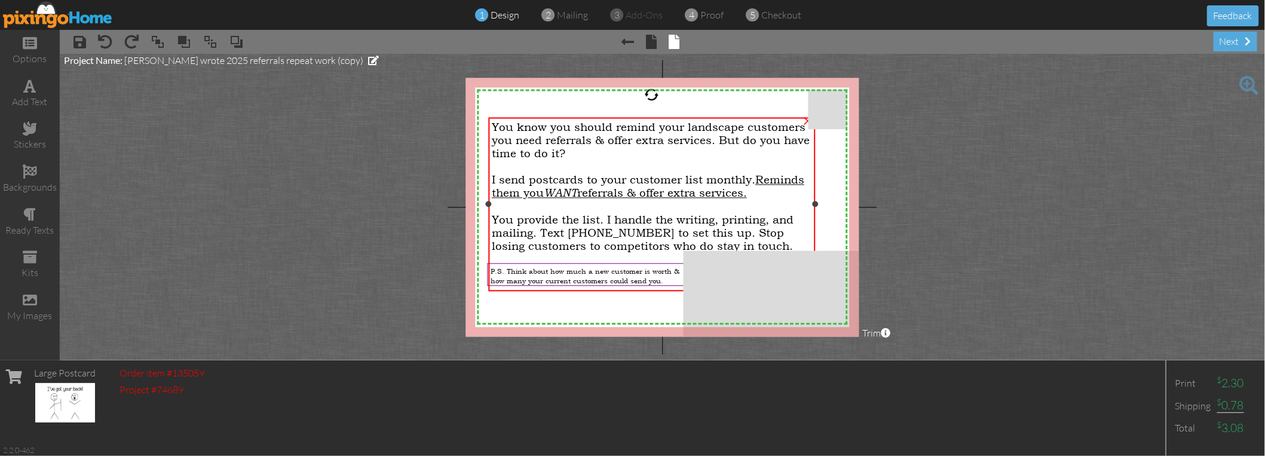
click at [738, 232] on span "You provide the list. I handle the writing, printing, and mailing. Text [PHONE_…" at bounding box center [643, 232] width 302 height 39
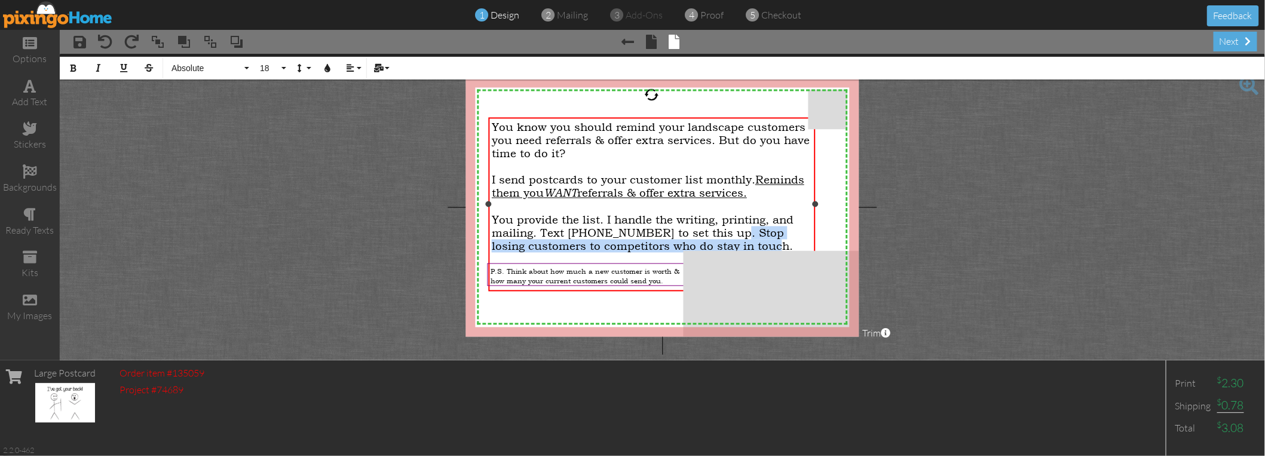
drag, startPoint x: 729, startPoint y: 231, endPoint x: 752, endPoint y: 240, distance: 24.6
click at [752, 240] on span "You provide the list. I handle the writing, printing, and mailing. Text [PHONE_…" at bounding box center [643, 232] width 302 height 39
click at [656, 241] on span "You provide the list. I handle the writing, printing, and mailing. Text [PHONE_…" at bounding box center [643, 232] width 302 height 39
drag, startPoint x: 759, startPoint y: 242, endPoint x: 632, endPoint y: 240, distance: 127.9
click at [632, 240] on div "You provide the list. I handle the writing, printing, and mailing. Text [PHONE_…" at bounding box center [652, 232] width 320 height 39
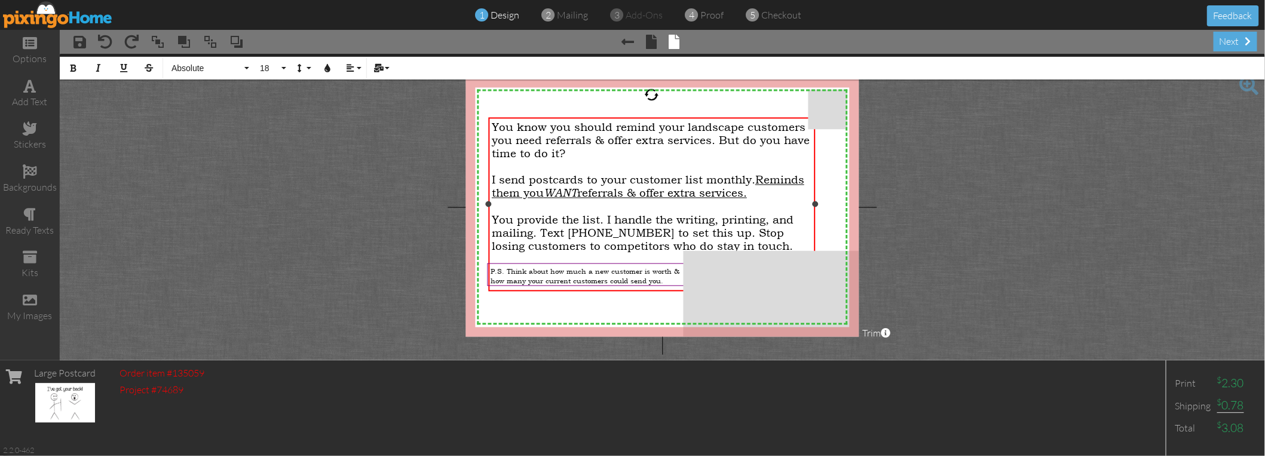
click at [529, 141] on span "You know you should remind your landscape customers you need referrals & offer …" at bounding box center [651, 140] width 318 height 39
drag, startPoint x: 755, startPoint y: 241, endPoint x: 755, endPoint y: 232, distance: 9.0
click at [755, 232] on div "You provide the list. I handle the writing, printing, and mailing. Text [PHONE_…" at bounding box center [652, 232] width 320 height 39
click at [566, 248] on span "You provide the list. I handle the writing, printing, and mailing. Text [PHONE_…" at bounding box center [643, 232] width 302 height 39
